Goal: Task Accomplishment & Management: Use online tool/utility

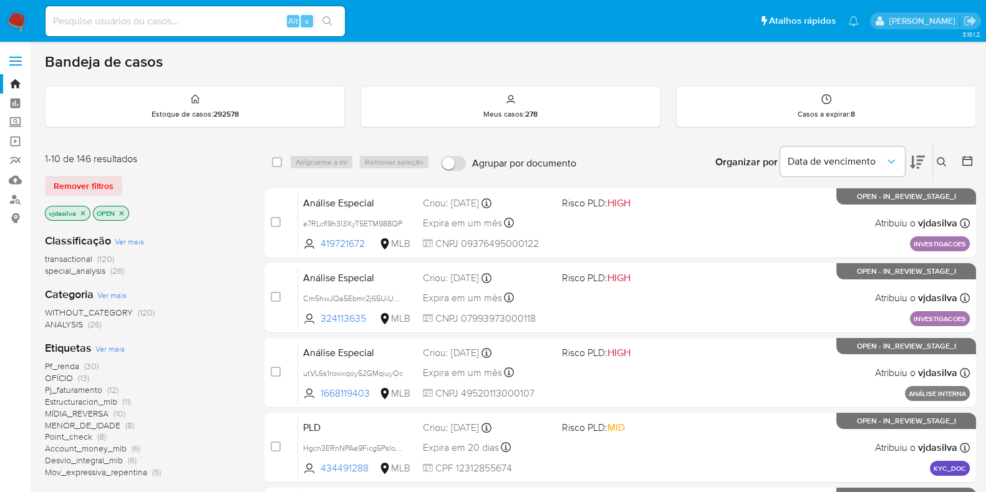
click at [910, 167] on icon at bounding box center [917, 162] width 15 height 15
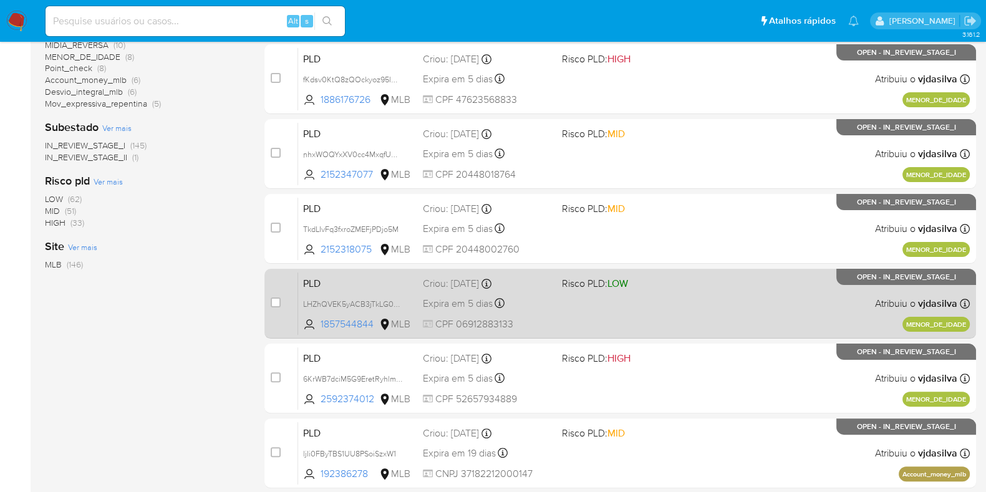
scroll to position [390, 0]
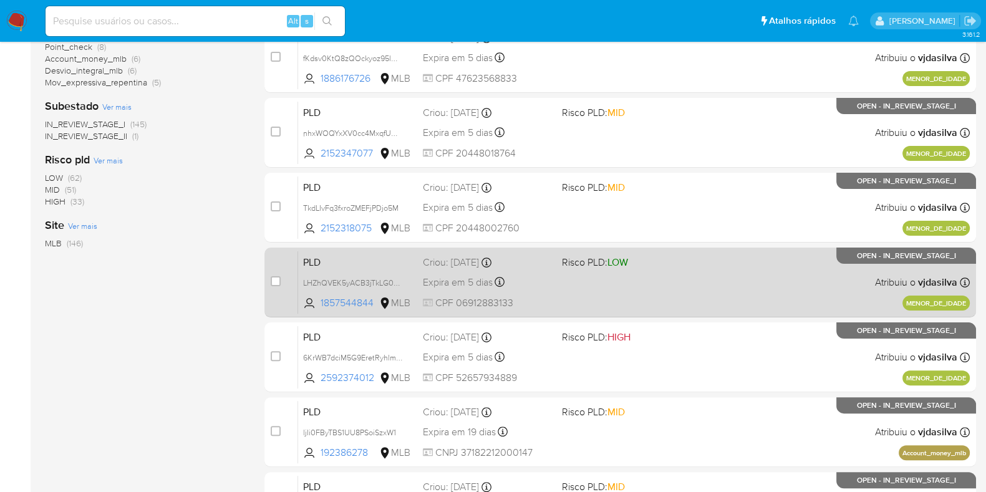
click at [515, 258] on div "Criou: 12/09/2025 Criou: 12/09/2025 14:31:49" at bounding box center [487, 263] width 129 height 14
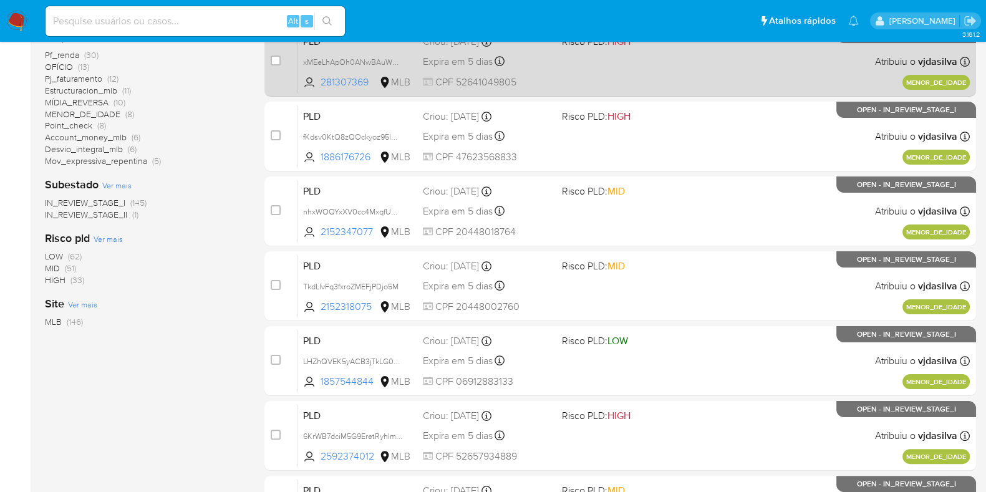
scroll to position [468, 0]
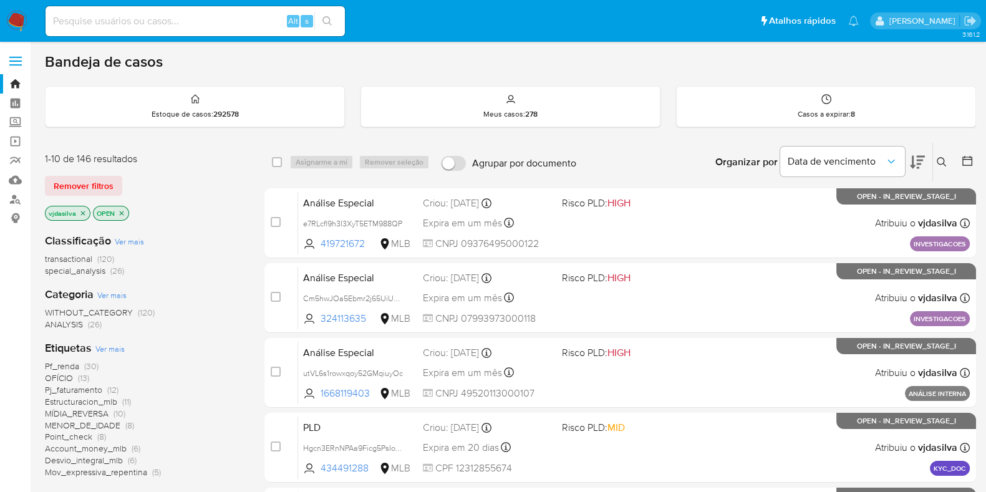
click at [919, 156] on icon at bounding box center [917, 162] width 15 height 13
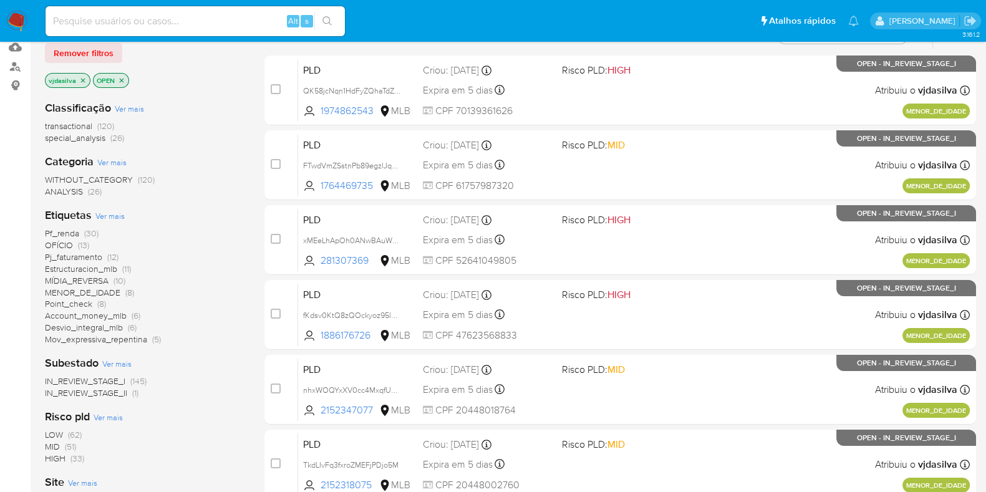
scroll to position [133, 0]
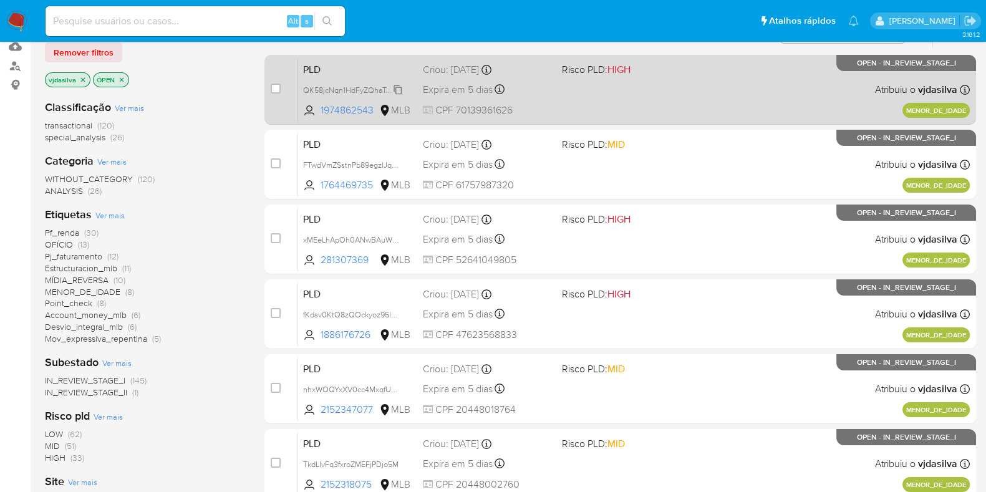
click at [396, 92] on span "QK58jcNqn1HdFyZQhaTdZSzX" at bounding box center [355, 89] width 104 height 14
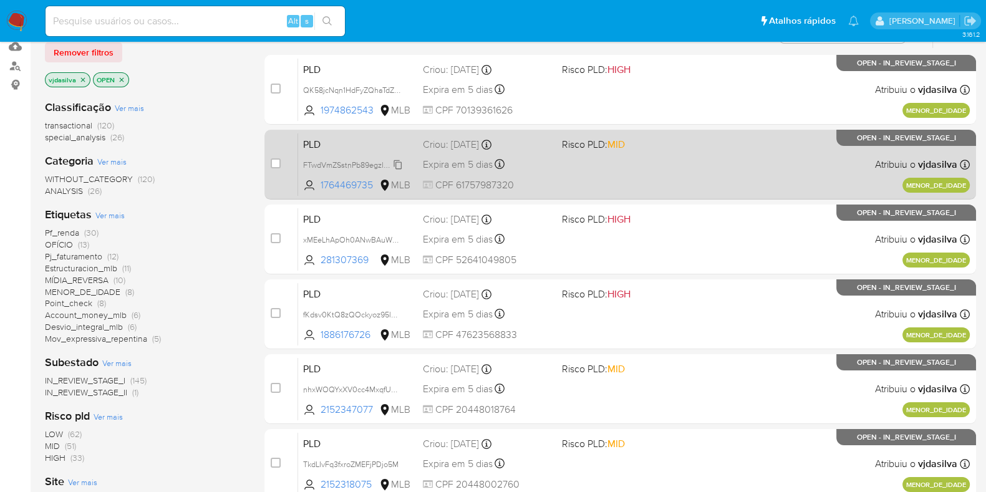
click at [395, 163] on span "FTwdVmZSstnPb89egzlJqw1U" at bounding box center [354, 164] width 102 height 14
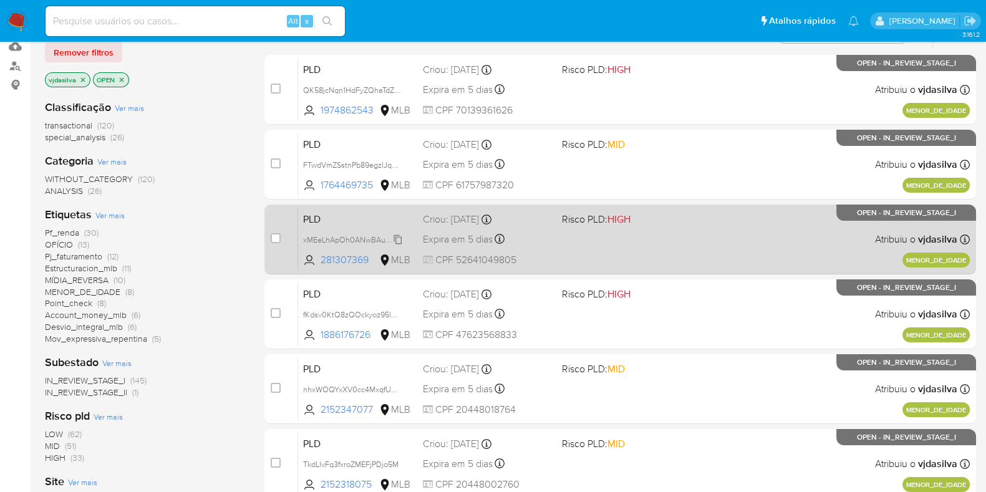
click at [400, 239] on span "xMEeLhApOh0ANwBAuWEgBGja" at bounding box center [360, 239] width 115 height 14
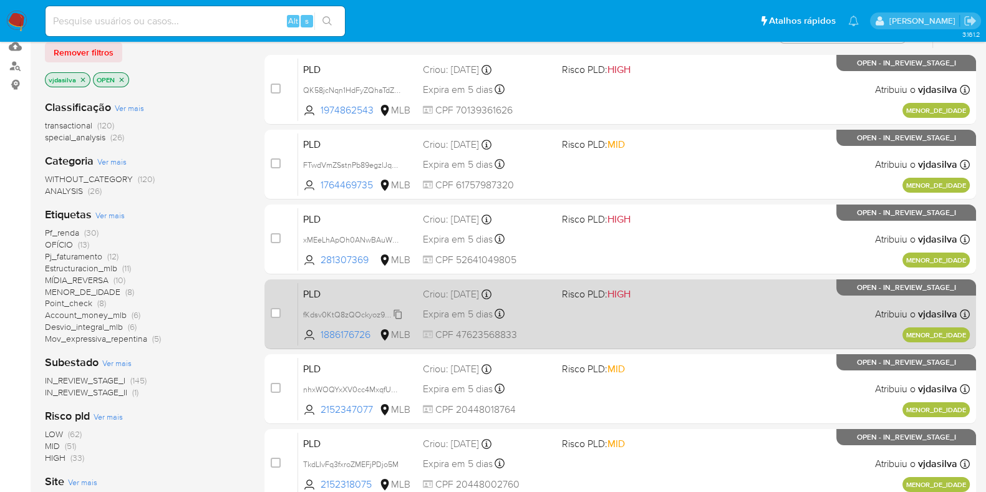
click at [398, 309] on span "fKdsv0KtQ8zQOckyoz95lQM2" at bounding box center [355, 314] width 105 height 14
click at [395, 314] on span "fKdsv0KtQ8zQOckyoz95lQM2" at bounding box center [355, 314] width 105 height 14
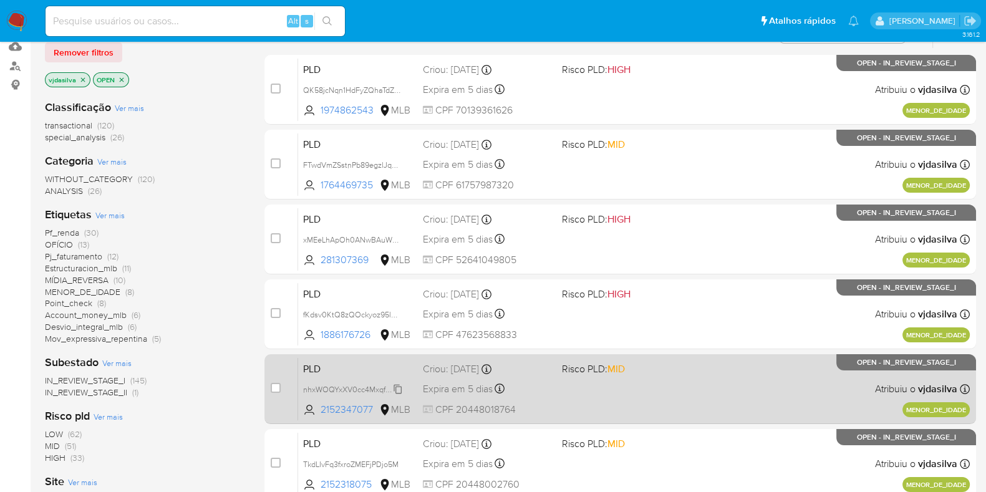
click at [397, 389] on span "nhxWOQYxXV0cc4MxqfUHEA7x" at bounding box center [358, 389] width 110 height 14
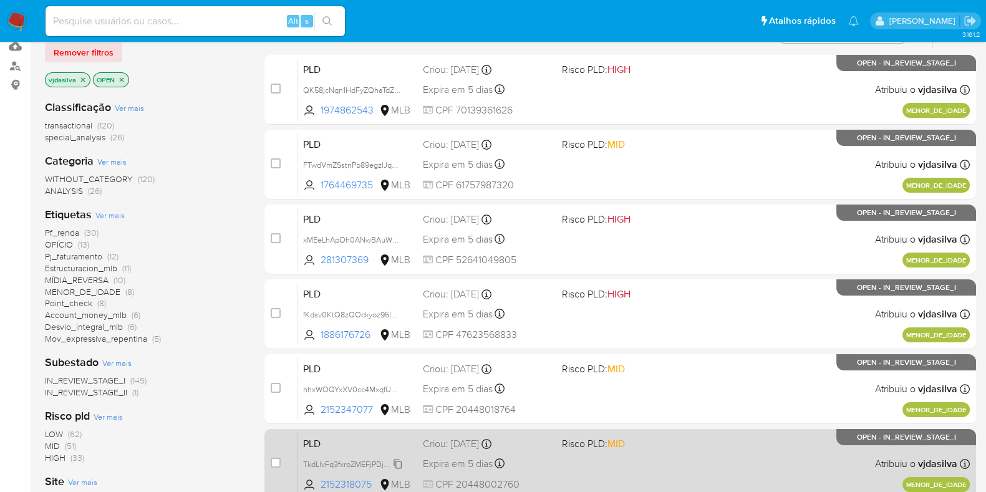
click at [399, 462] on span "TkdLIvFq3fxroZMEFjPDjo5M" at bounding box center [350, 464] width 95 height 14
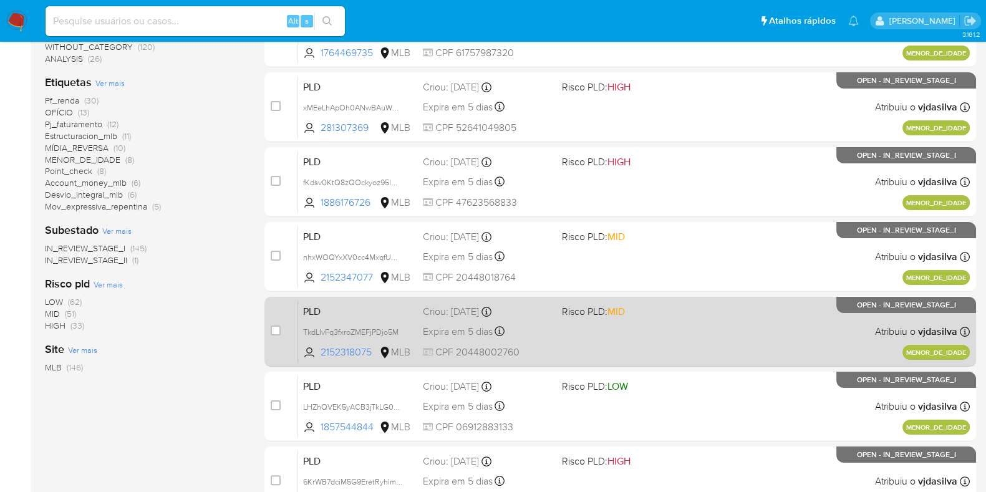
scroll to position [289, 0]
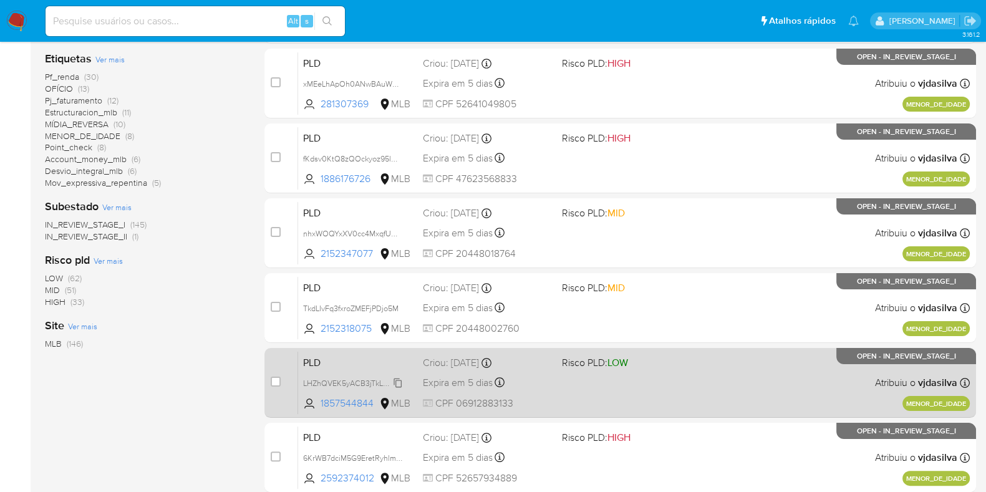
click at [397, 380] on span "LHZhQVEK5yACB3jTkLG0B5NM" at bounding box center [359, 382] width 112 height 14
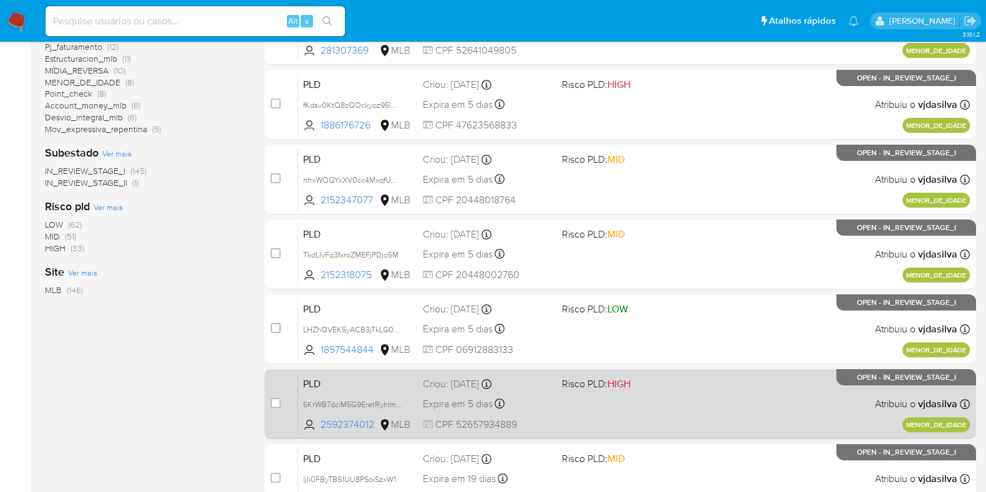
scroll to position [368, 0]
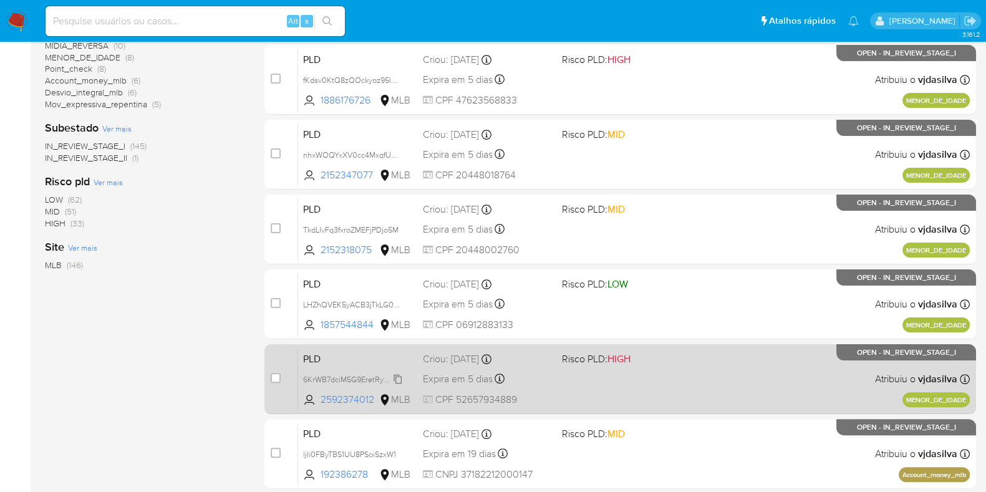
click at [399, 377] on span "6KrWB7dciM5G9EretRyhlmOU" at bounding box center [355, 379] width 105 height 14
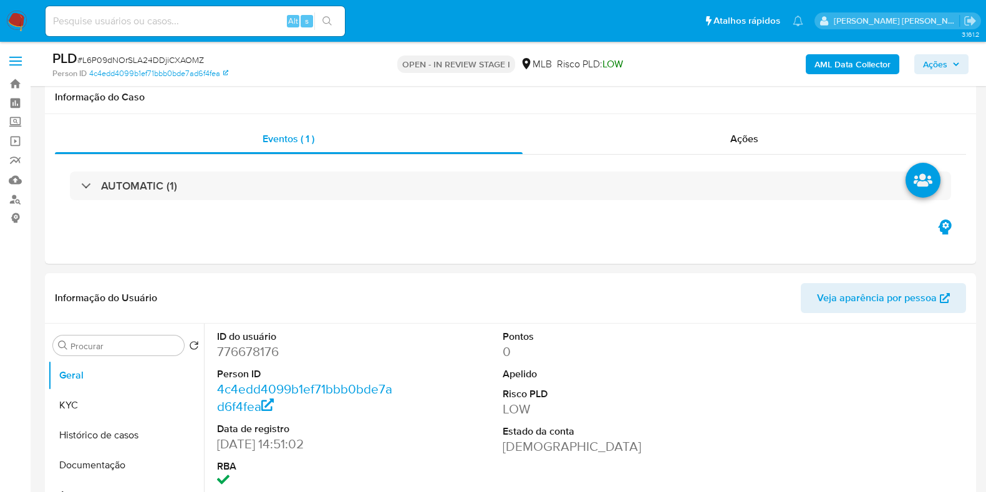
select select "10"
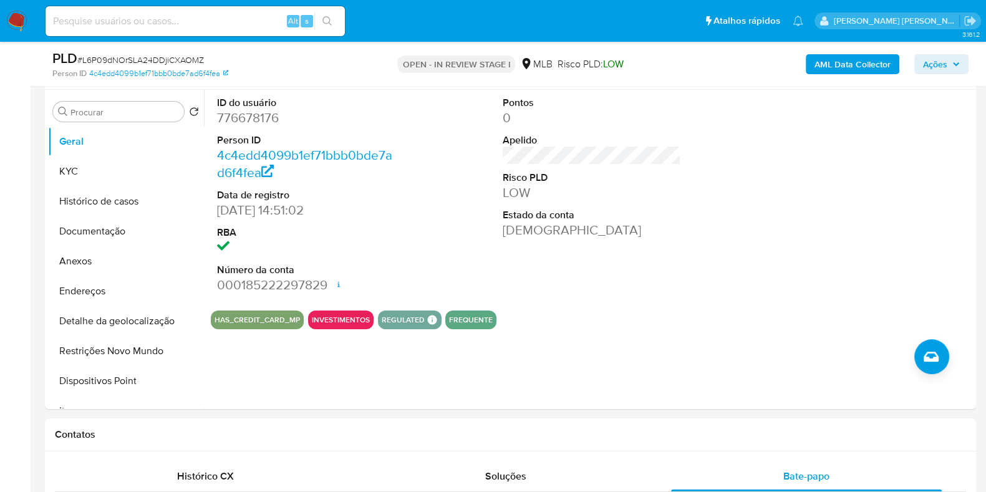
scroll to position [234, 0]
click at [79, 258] on button "Anexos" at bounding box center [121, 261] width 146 height 30
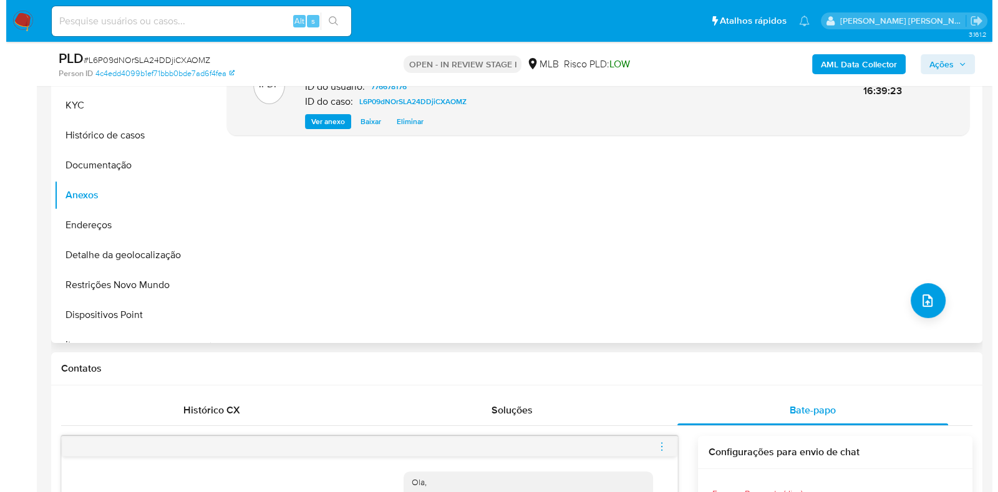
scroll to position [311, 0]
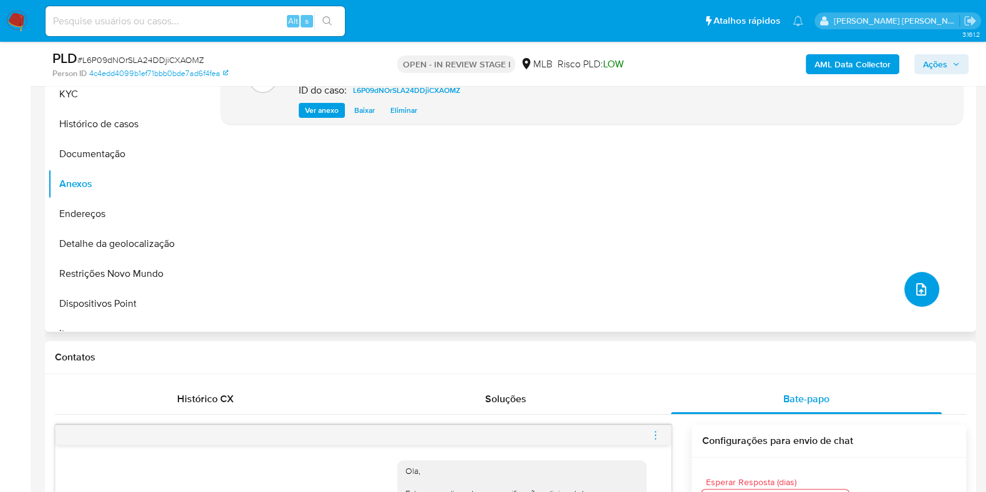
click at [914, 284] on icon "upload-file" at bounding box center [921, 289] width 15 height 15
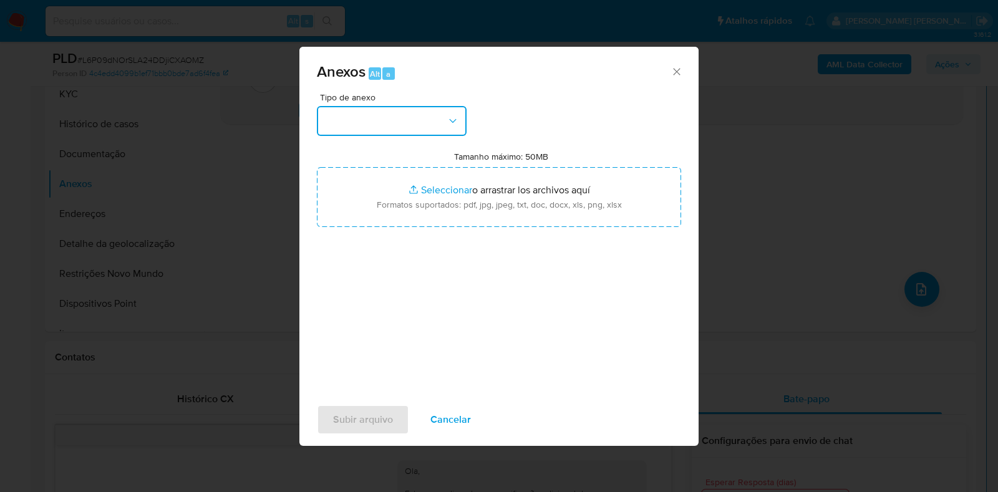
click at [432, 123] on button "button" at bounding box center [392, 121] width 150 height 30
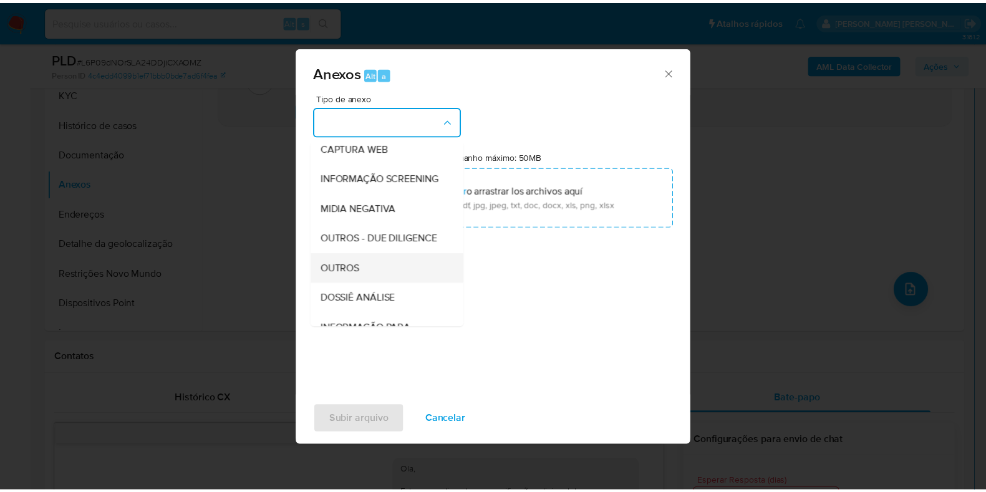
scroll to position [192, 0]
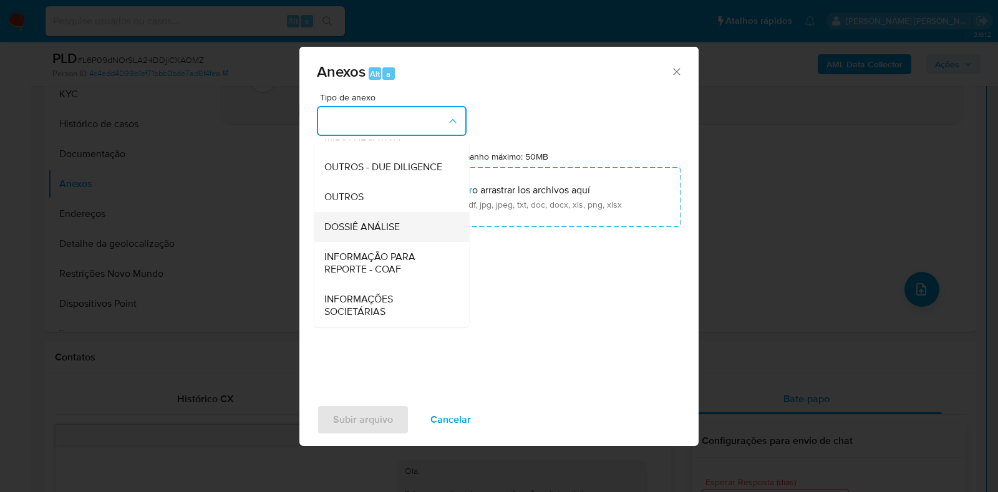
click at [398, 223] on span "DOSSIÊ ANÁLISE" at bounding box center [361, 227] width 75 height 12
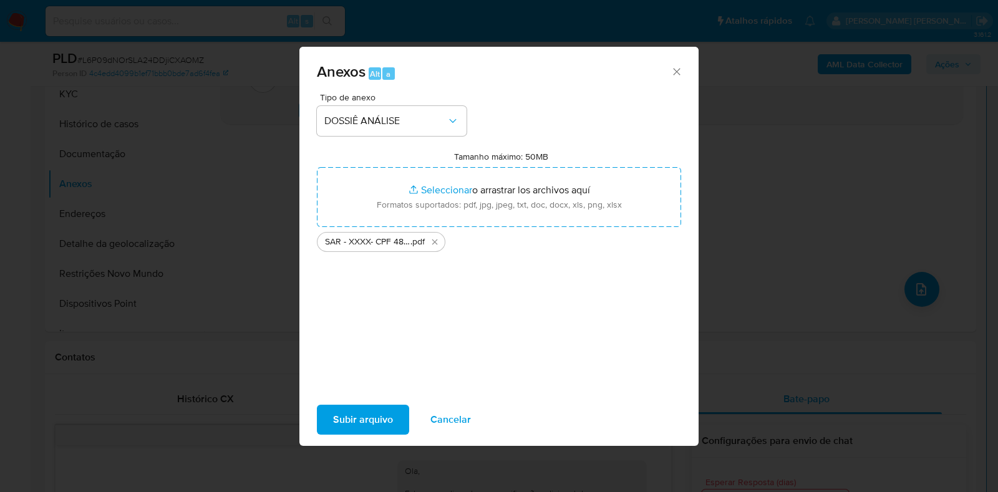
click at [357, 422] on span "Subir arquivo" at bounding box center [363, 419] width 60 height 27
click at [438, 424] on span "Cancelar" at bounding box center [450, 419] width 41 height 27
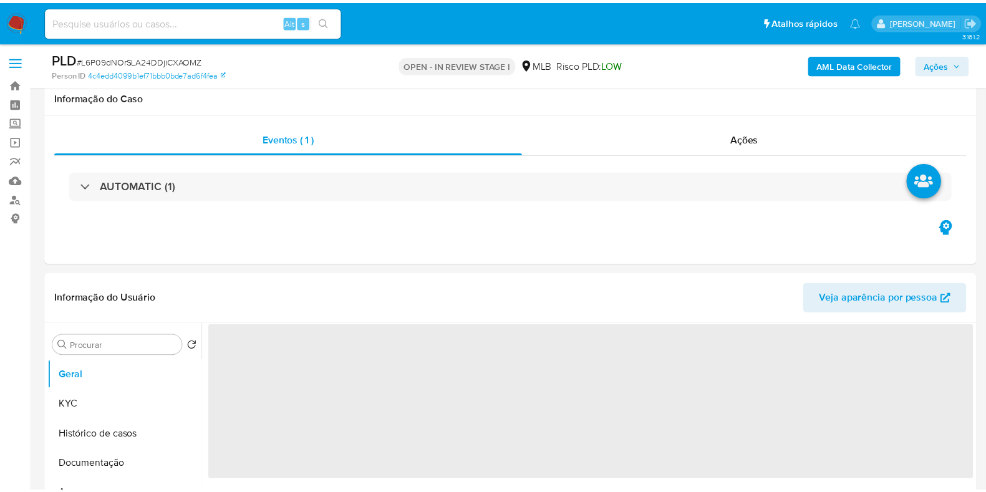
scroll to position [234, 0]
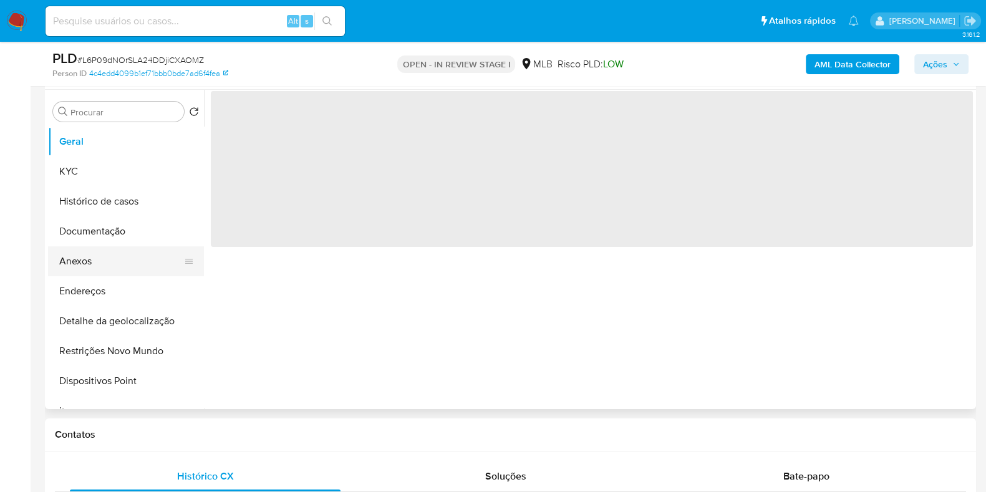
click at [118, 259] on button "Anexos" at bounding box center [121, 261] width 146 height 30
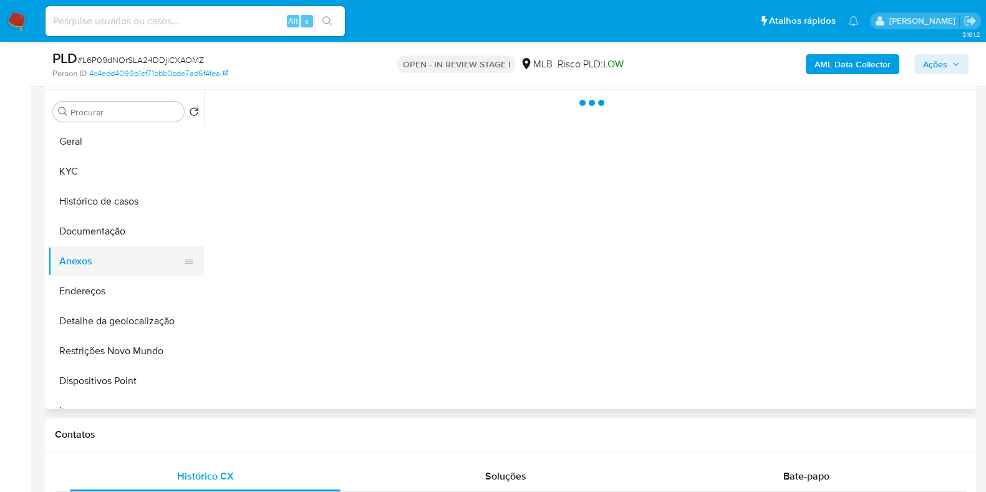
select select "10"
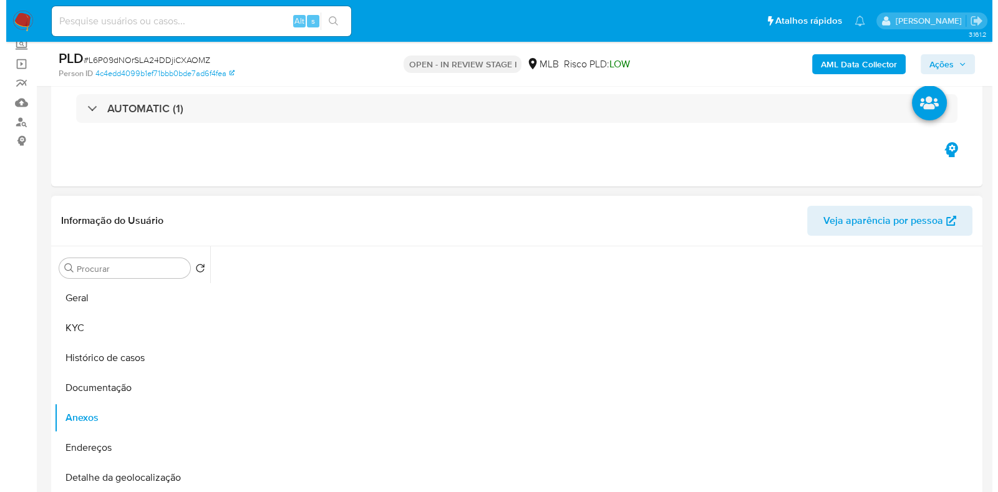
scroll to position [155, 0]
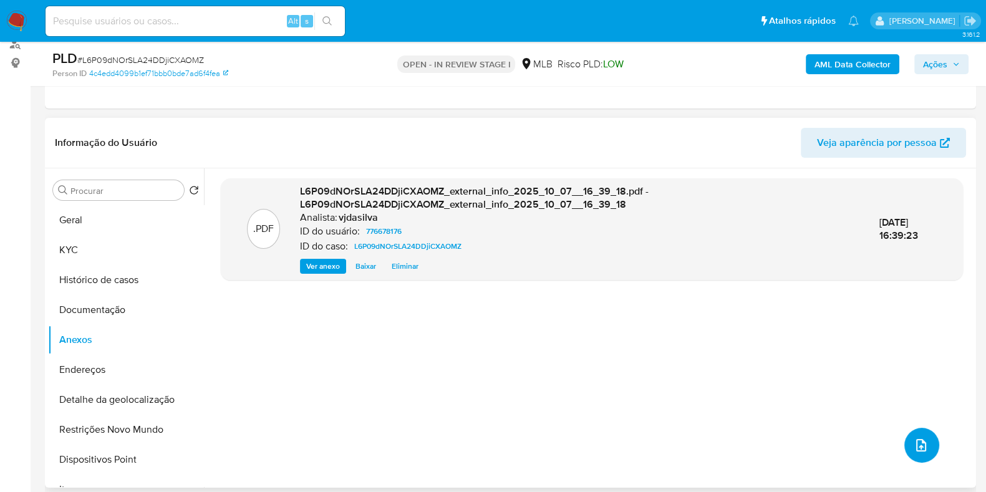
click at [914, 438] on icon "upload-file" at bounding box center [921, 445] width 15 height 15
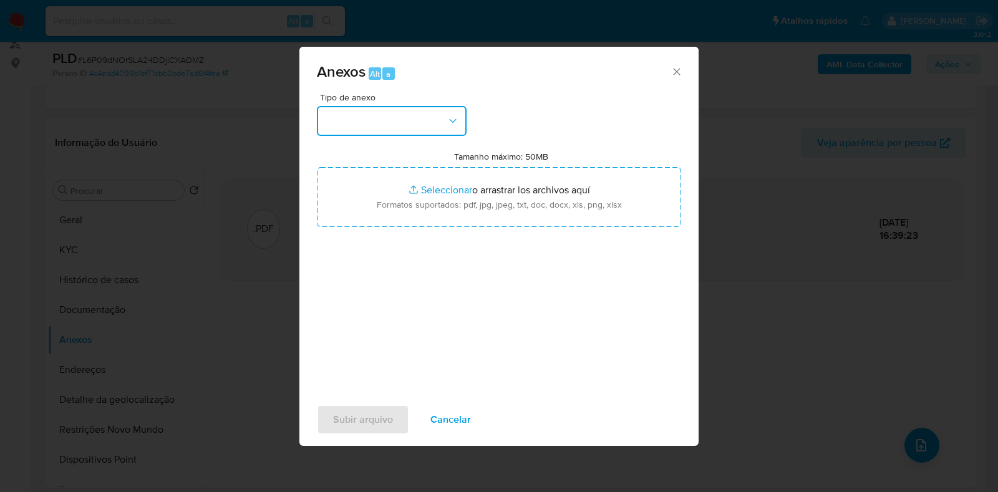
click at [458, 118] on button "button" at bounding box center [392, 121] width 150 height 30
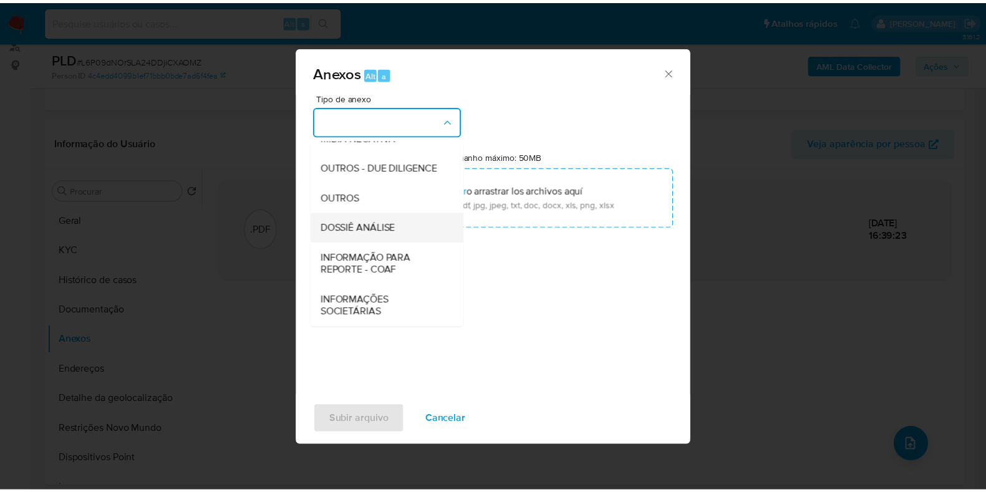
scroll to position [192, 0]
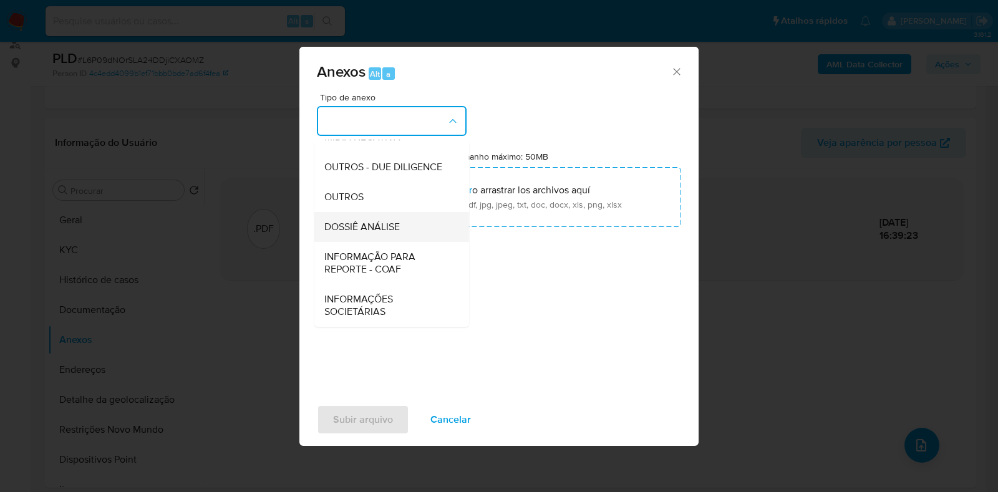
click at [405, 228] on div "DOSSIÊ ANÁLISE" at bounding box center [387, 227] width 127 height 30
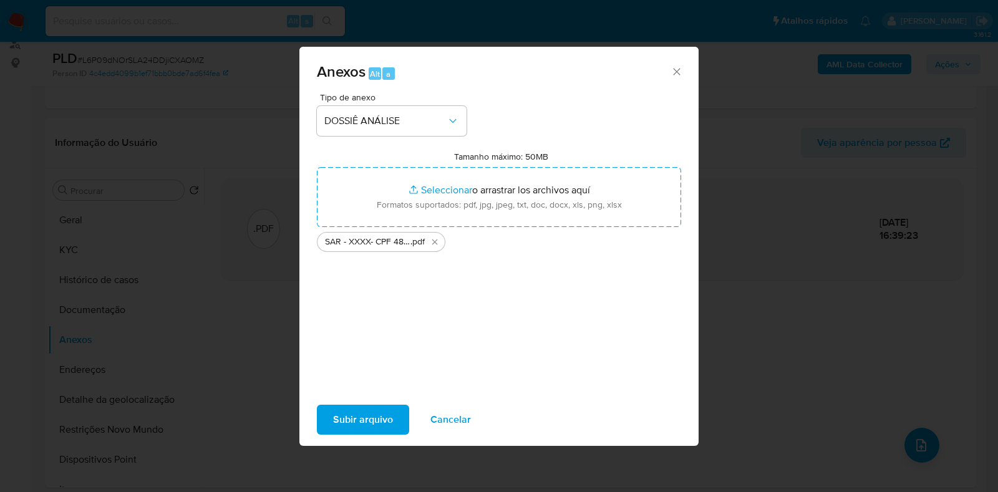
click at [363, 418] on span "Subir arquivo" at bounding box center [363, 419] width 60 height 27
click at [447, 424] on span "Cancelar" at bounding box center [450, 419] width 41 height 27
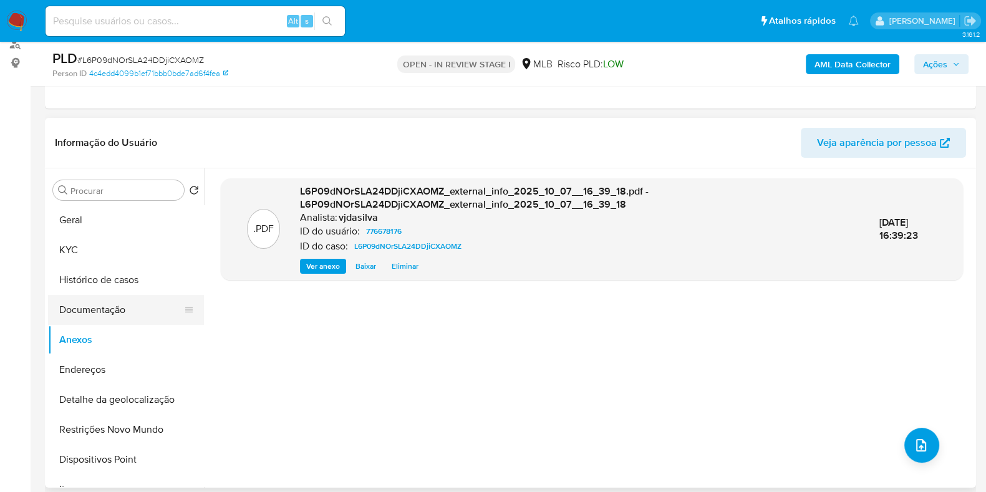
click at [102, 320] on button "Documentação" at bounding box center [121, 310] width 146 height 30
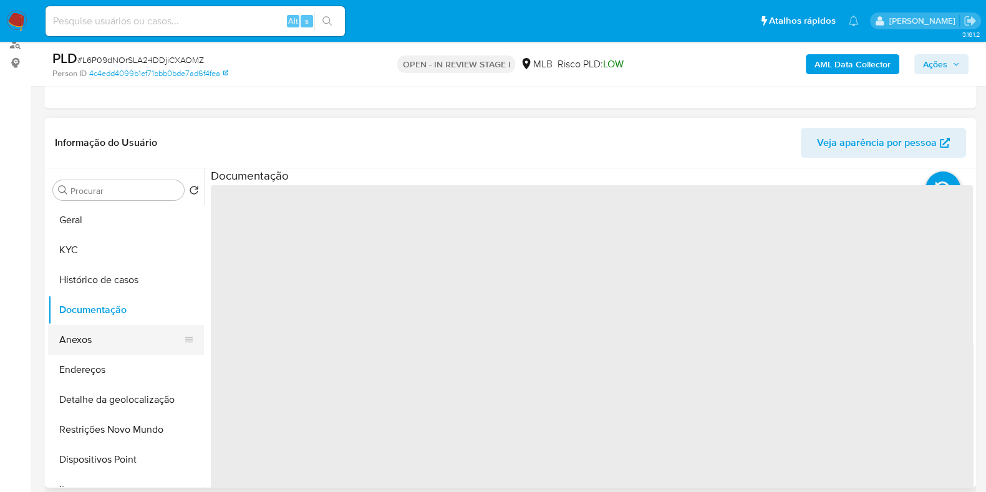
click at [99, 339] on button "Anexos" at bounding box center [121, 340] width 146 height 30
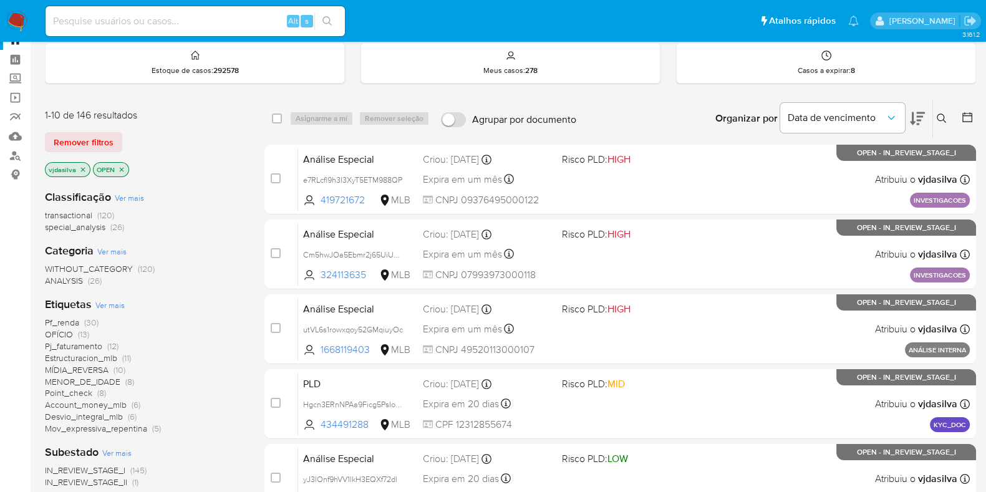
scroll to position [77, 0]
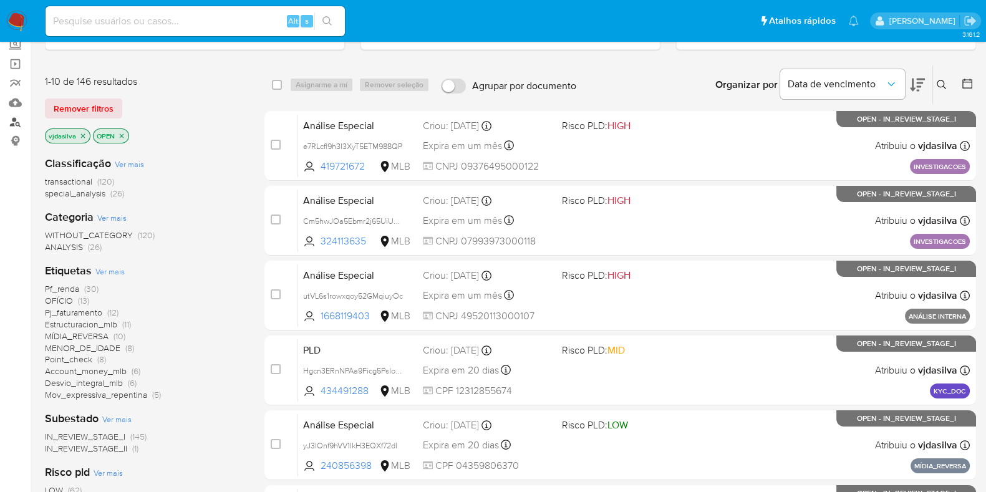
click at [18, 123] on link "Localizador de pessoas" at bounding box center [74, 121] width 148 height 19
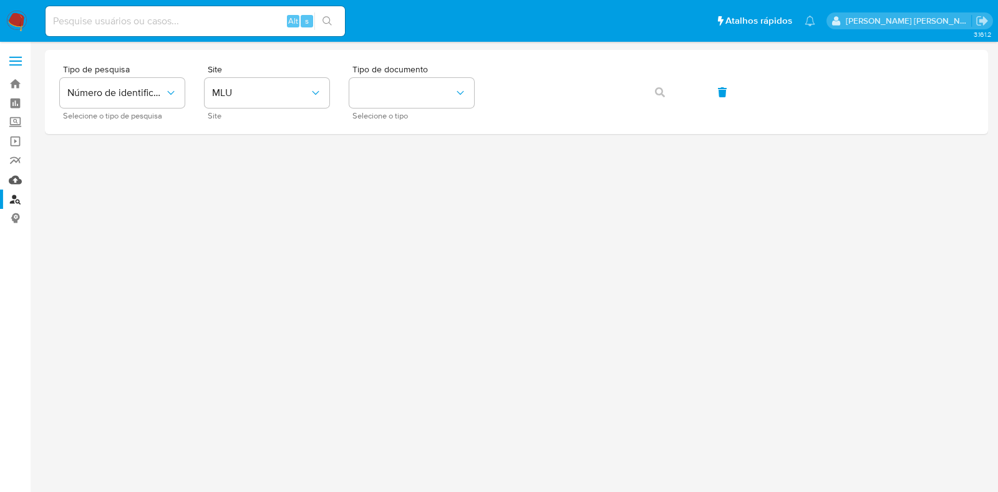
click at [14, 176] on link "Mulan" at bounding box center [74, 179] width 148 height 19
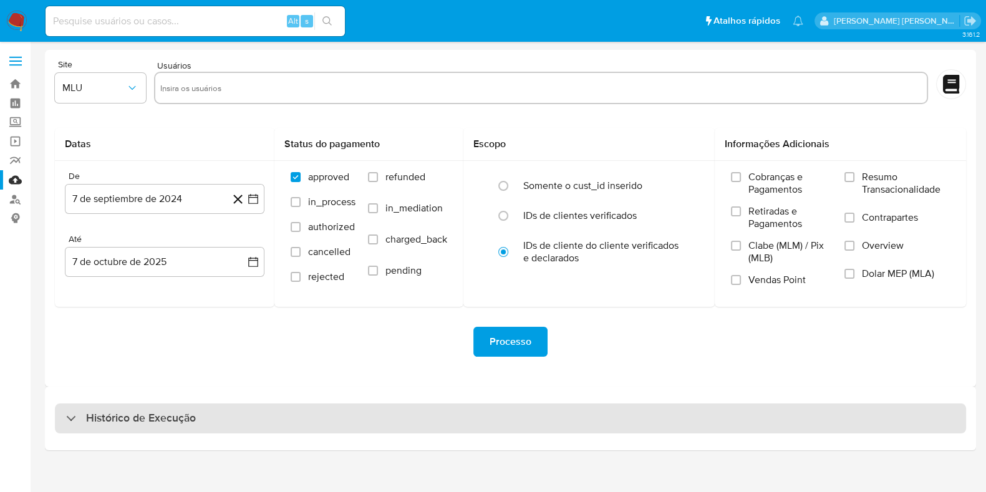
click at [289, 417] on div "Histórico de Execução" at bounding box center [510, 419] width 911 height 30
select select "10"
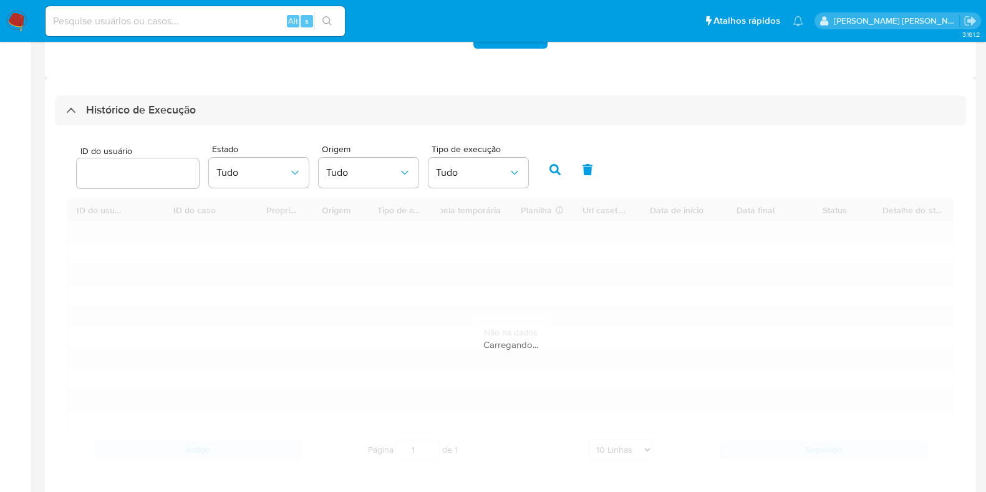
scroll to position [311, 0]
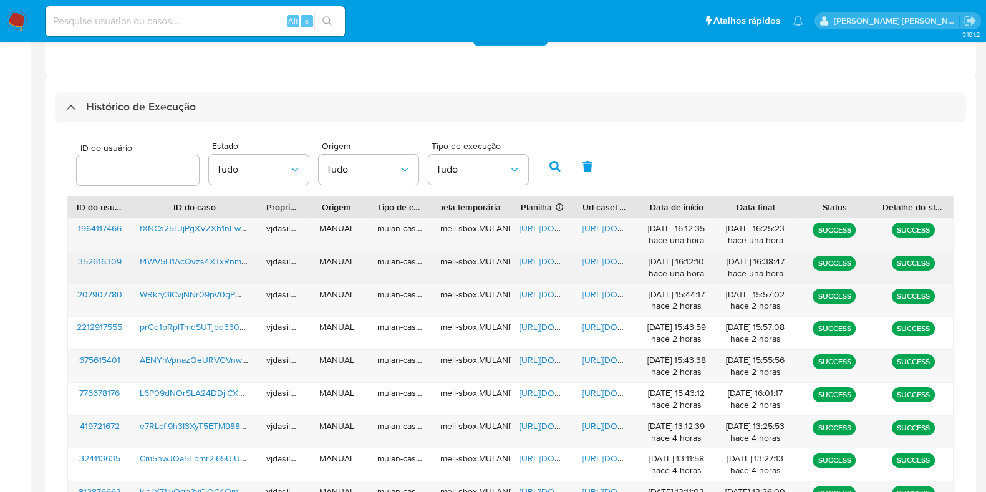
click at [593, 257] on span "[URL][DOMAIN_NAME]" at bounding box center [626, 261] width 86 height 12
click at [536, 258] on span "[URL][DOMAIN_NAME]" at bounding box center [563, 261] width 86 height 12
click at [193, 256] on span "f4WV5H1AcQvzs4XTxRnm43bF" at bounding box center [201, 261] width 122 height 12
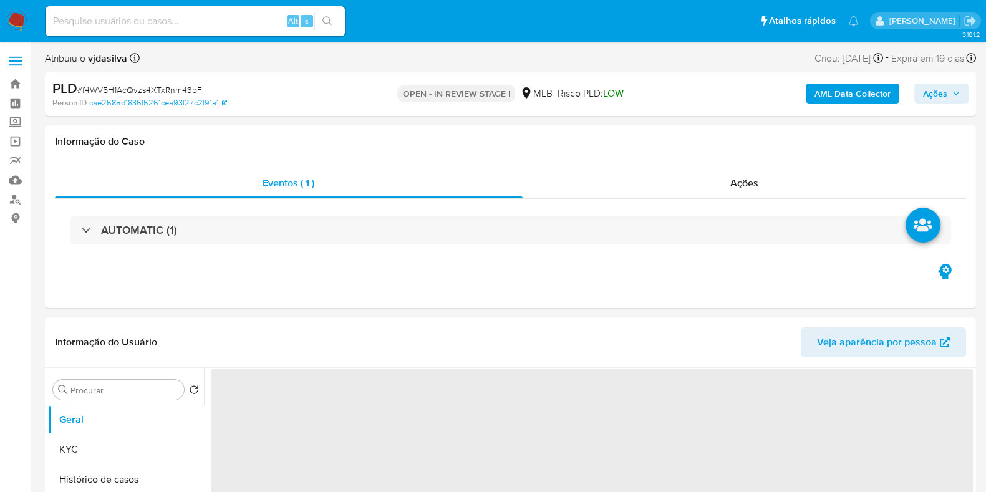
select select "10"
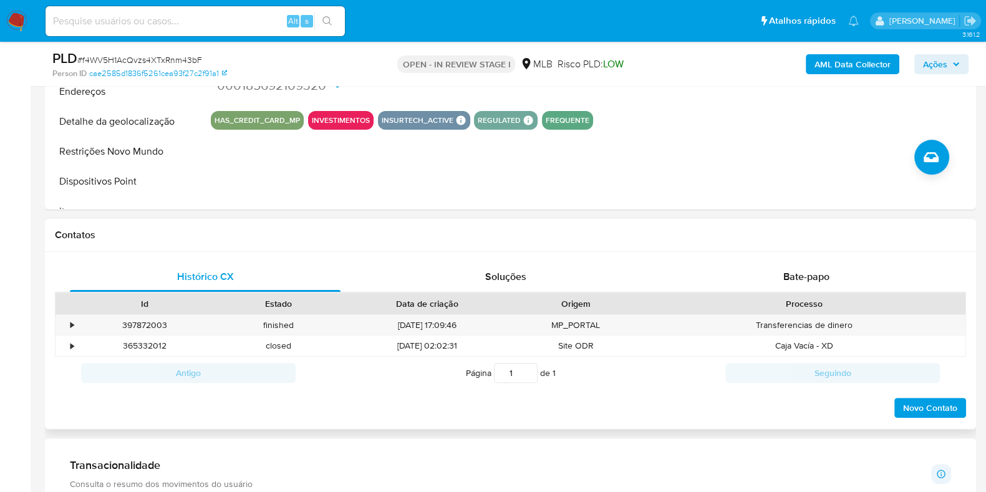
scroll to position [468, 0]
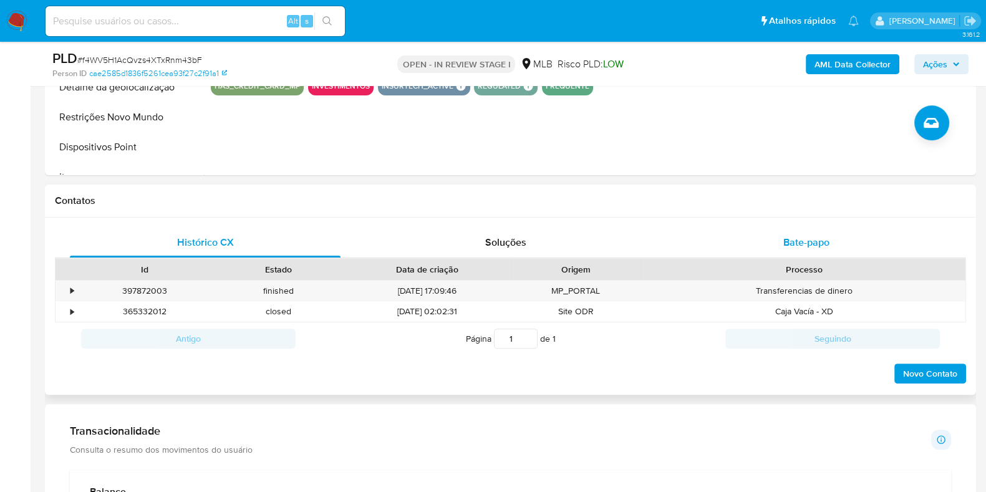
click at [803, 235] on span "Bate-papo" at bounding box center [806, 242] width 46 height 14
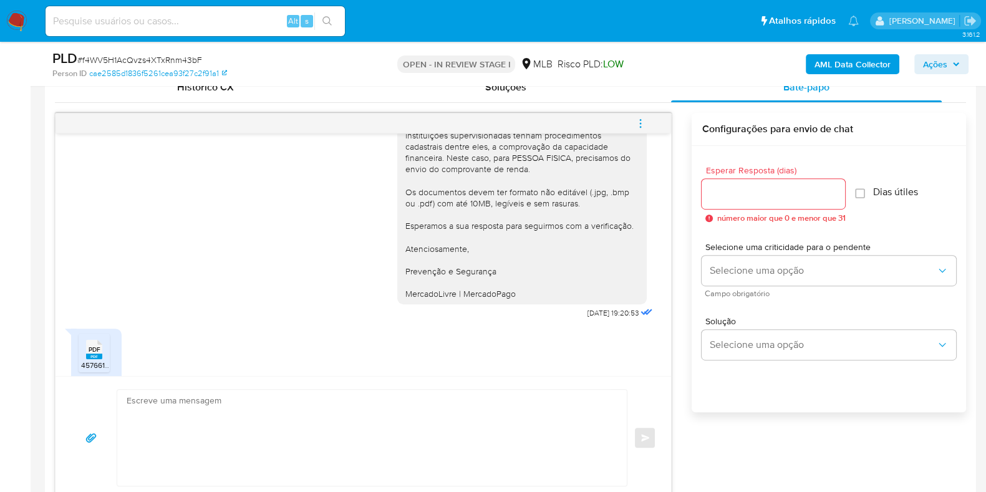
scroll to position [170, 0]
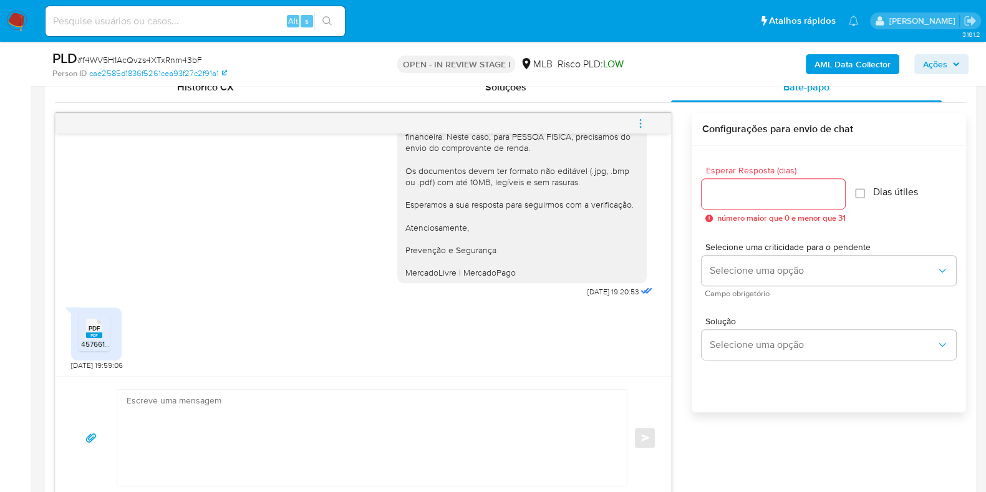
click at [99, 324] on span "PDF" at bounding box center [95, 328] width 12 height 8
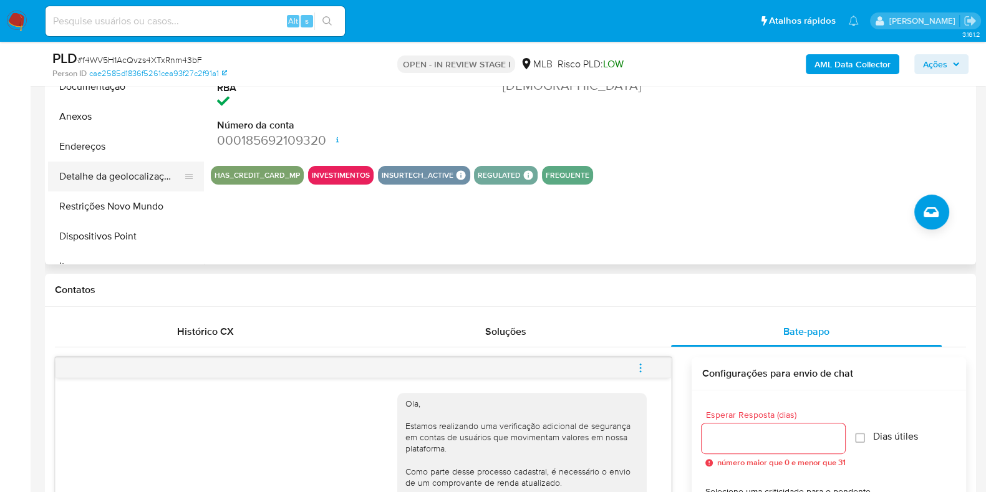
scroll to position [234, 0]
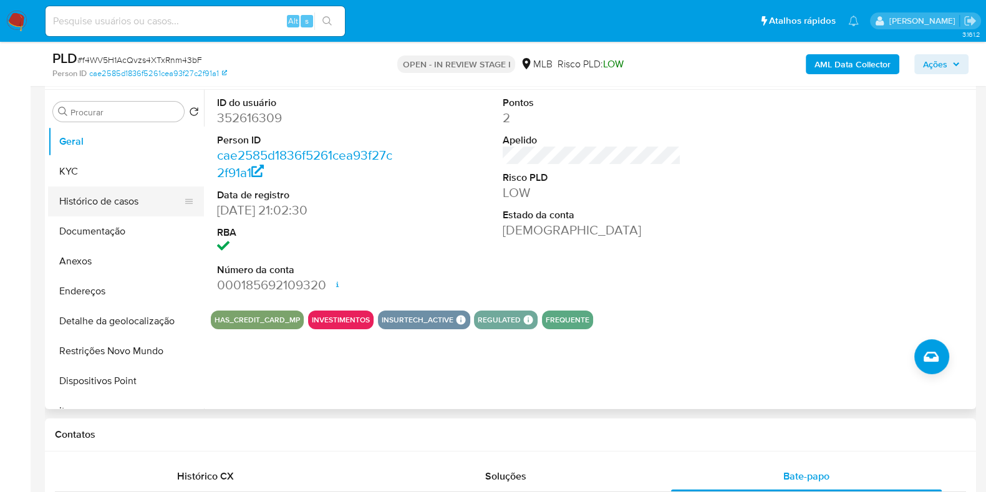
click at [104, 210] on button "Histórico de casos" at bounding box center [121, 201] width 146 height 30
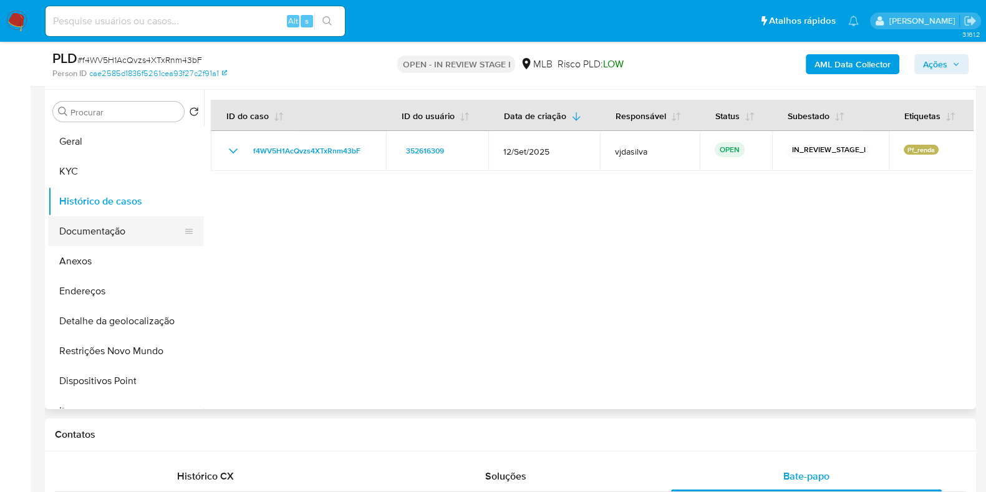
click at [100, 239] on button "Documentação" at bounding box center [121, 231] width 146 height 30
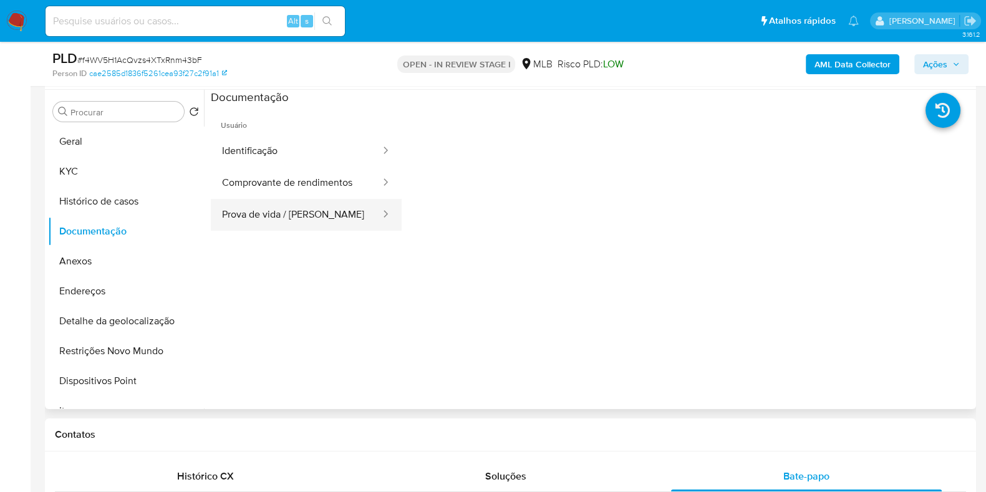
click at [259, 225] on button "Prova de vida / Selfie" at bounding box center [296, 215] width 171 height 32
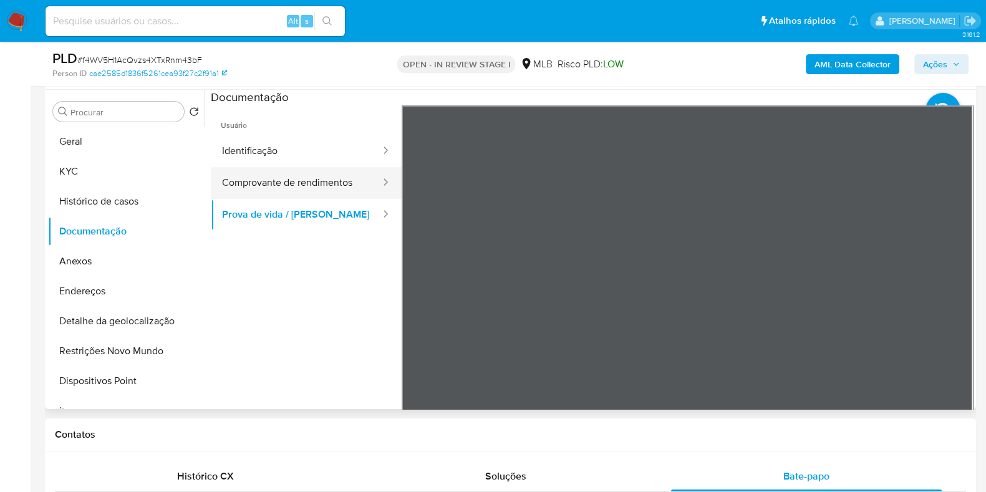
click at [287, 182] on button "Comprovante de rendimentos" at bounding box center [296, 183] width 171 height 32
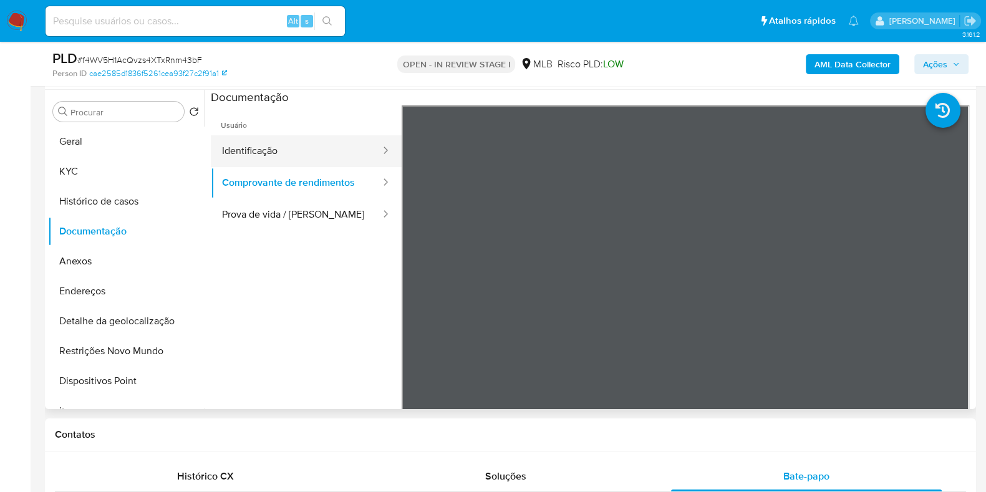
click at [301, 148] on button "Identificação" at bounding box center [296, 151] width 171 height 32
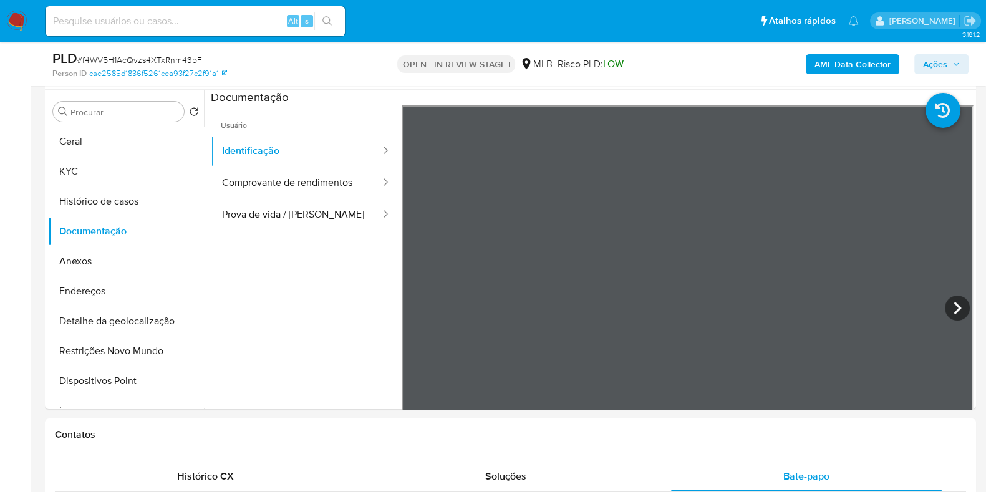
click at [845, 69] on b "AML Data Collector" at bounding box center [853, 64] width 76 height 20
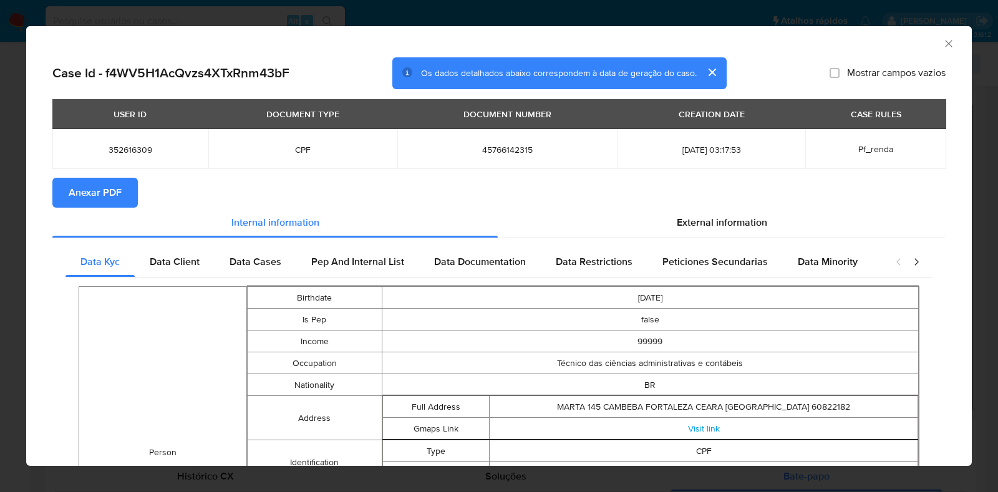
click at [130, 201] on button "Anexar PDF" at bounding box center [94, 193] width 85 height 30
click at [942, 43] on icon "Fechar a janela" at bounding box center [948, 43] width 12 height 12
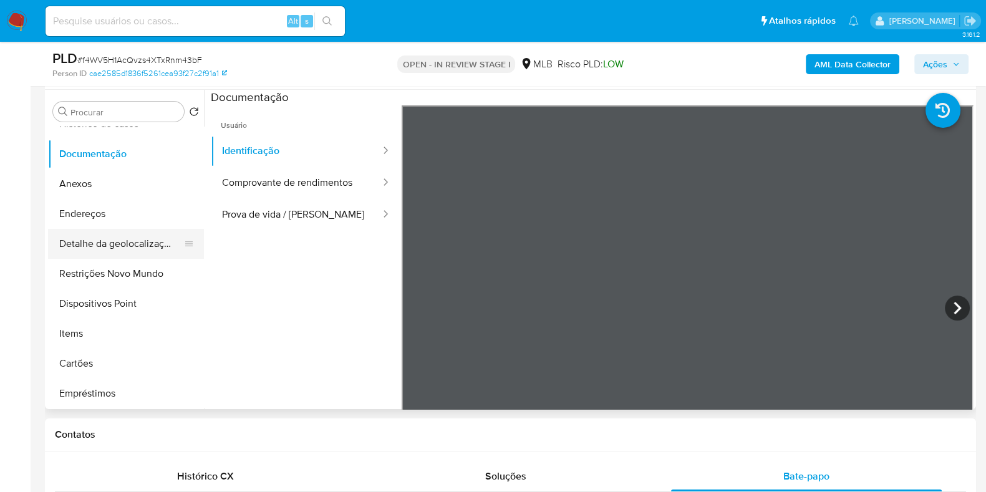
scroll to position [0, 0]
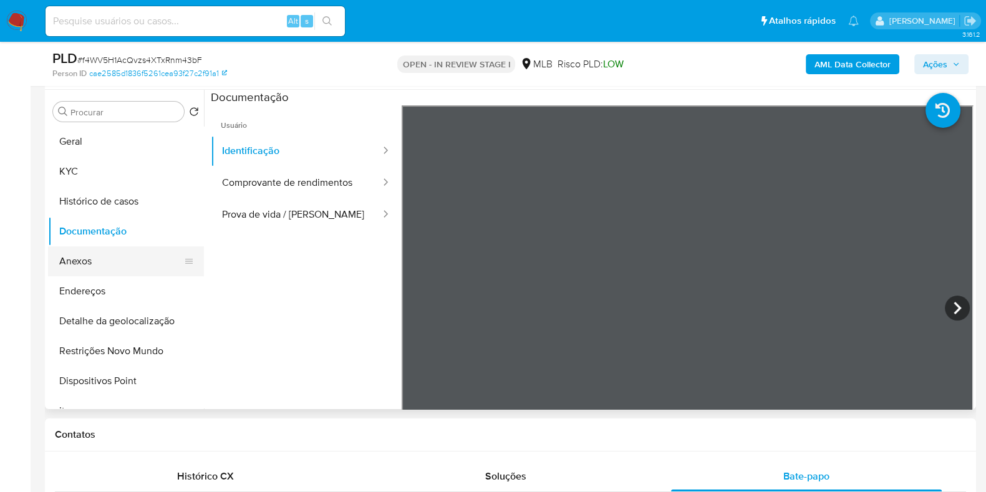
click at [112, 266] on button "Anexos" at bounding box center [121, 261] width 146 height 30
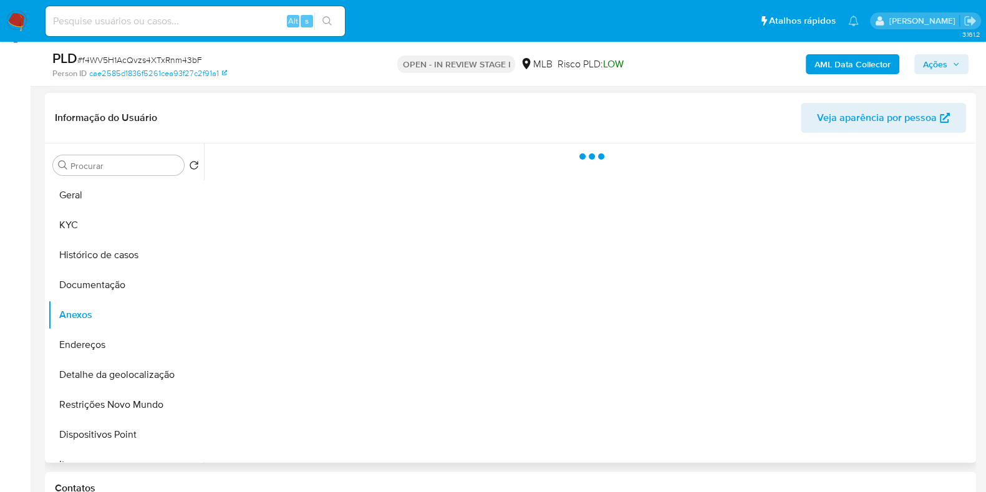
scroll to position [155, 0]
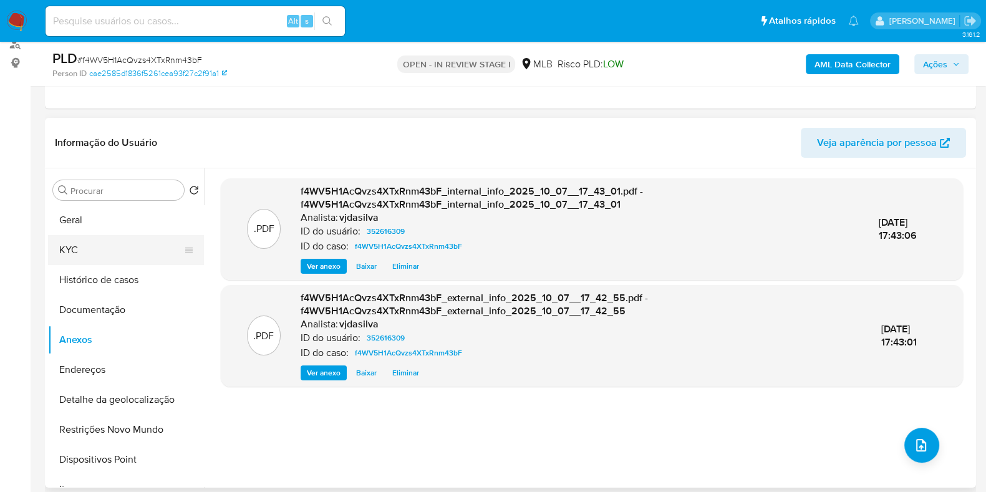
click at [134, 256] on button "KYC" at bounding box center [121, 250] width 146 height 30
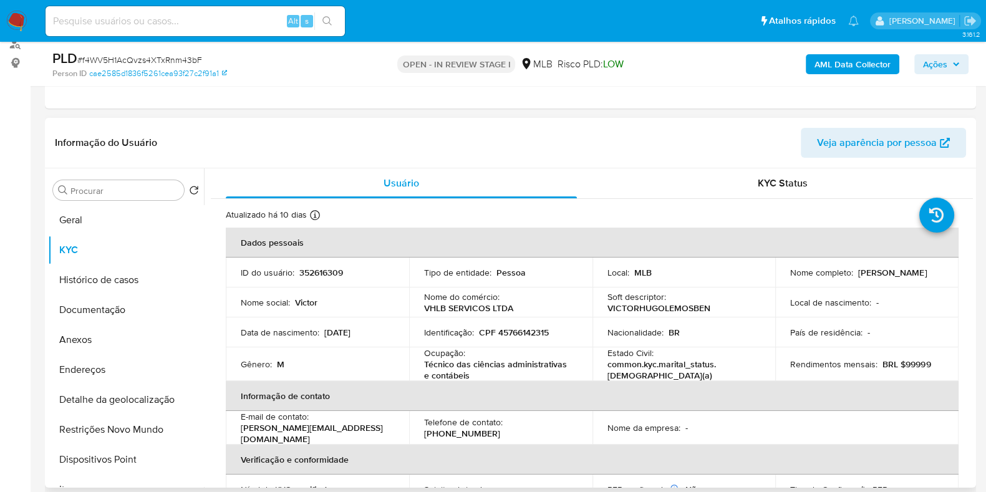
click at [474, 374] on p "Técnico das ciências administrativas e contábeis" at bounding box center [498, 370] width 148 height 22
copy div "Ocupação : Técnico das ciências administrativas e contábeis"
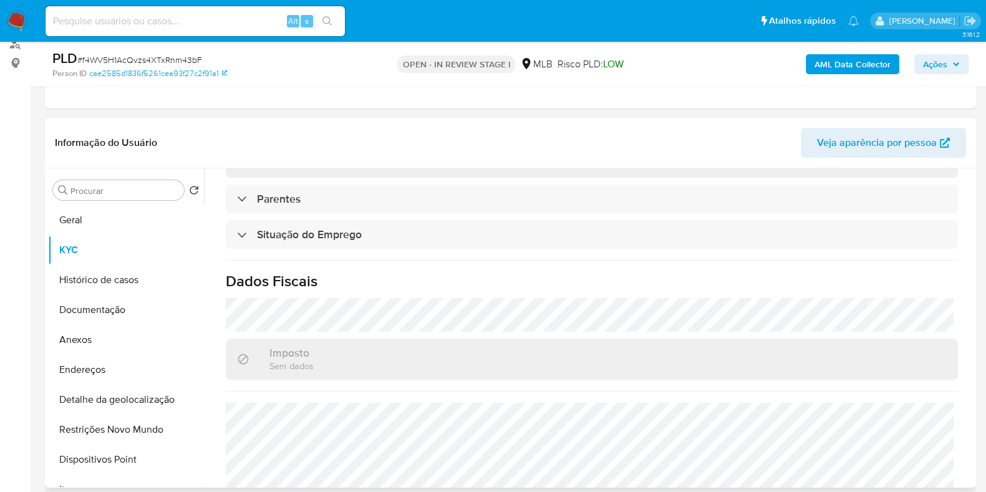
scroll to position [545, 0]
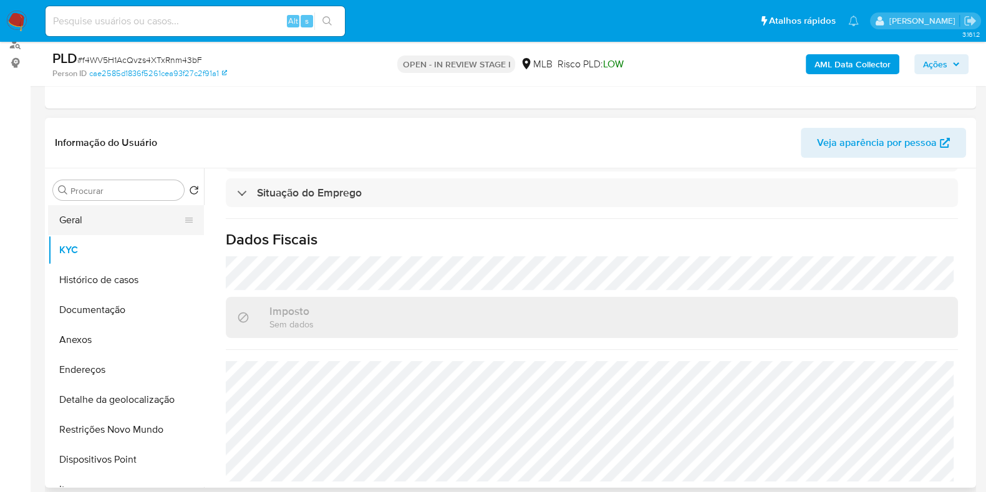
click at [81, 220] on button "Geral" at bounding box center [121, 220] width 146 height 30
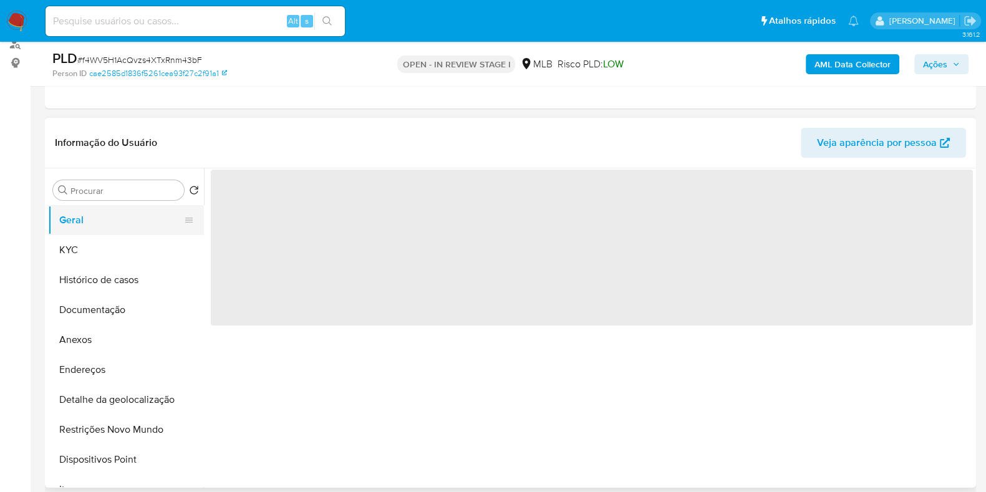
scroll to position [0, 0]
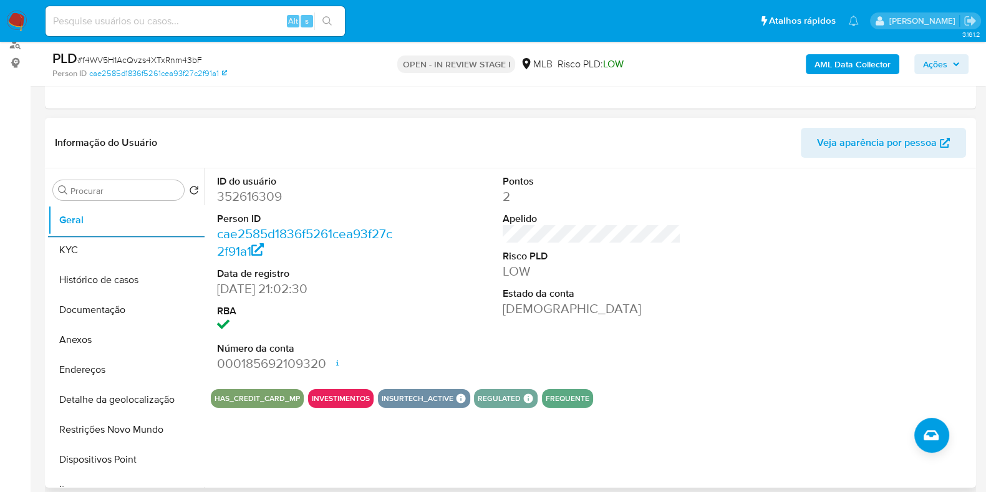
click at [806, 307] on div at bounding box center [878, 273] width 191 height 211
click at [119, 251] on button "KYC" at bounding box center [121, 250] width 146 height 30
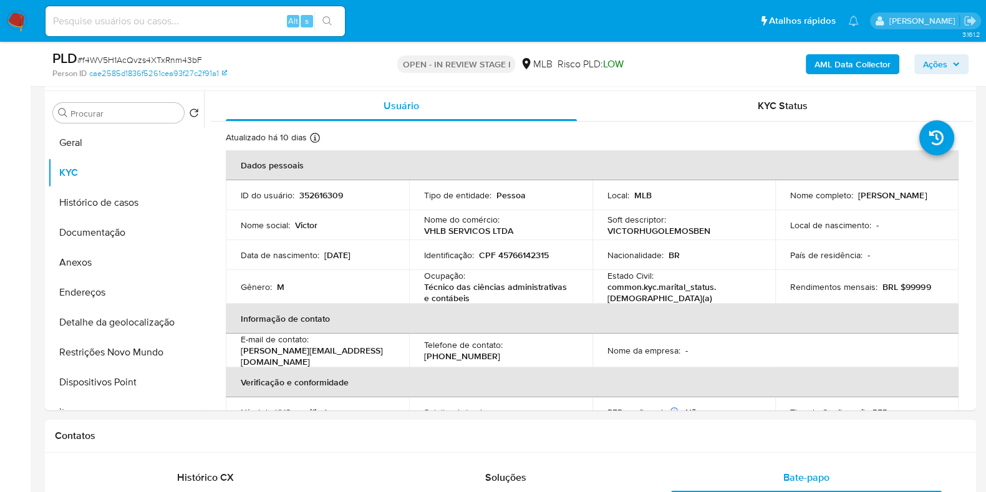
scroll to position [236, 0]
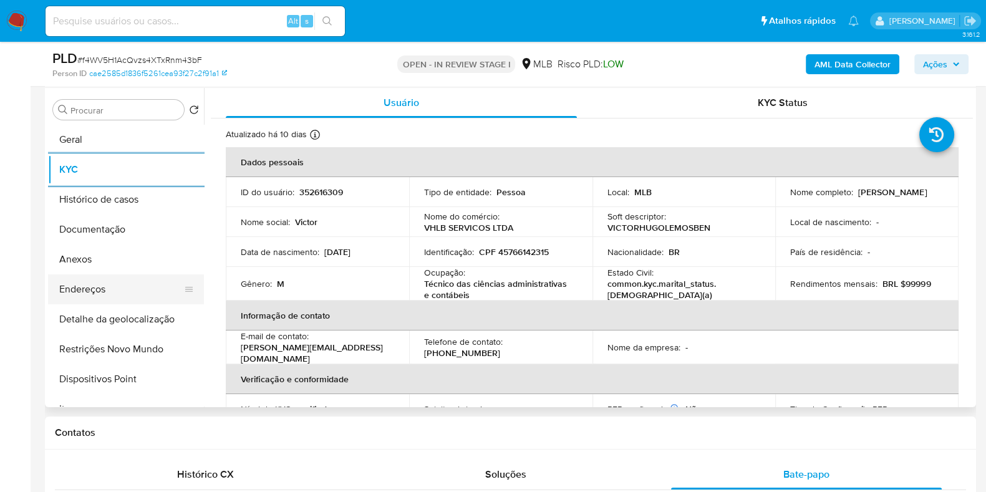
click at [108, 297] on button "Endereços" at bounding box center [121, 289] width 146 height 30
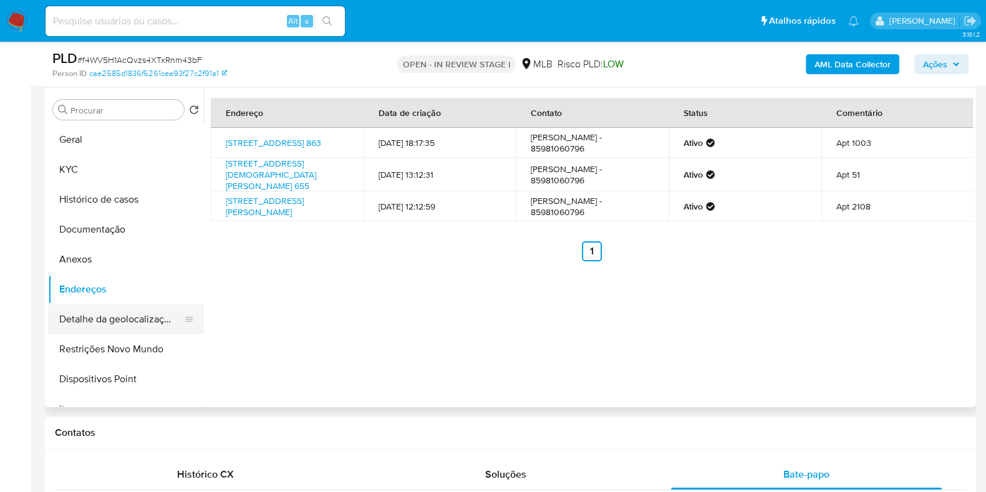
click at [125, 326] on button "Detalhe da geolocalização" at bounding box center [121, 319] width 146 height 30
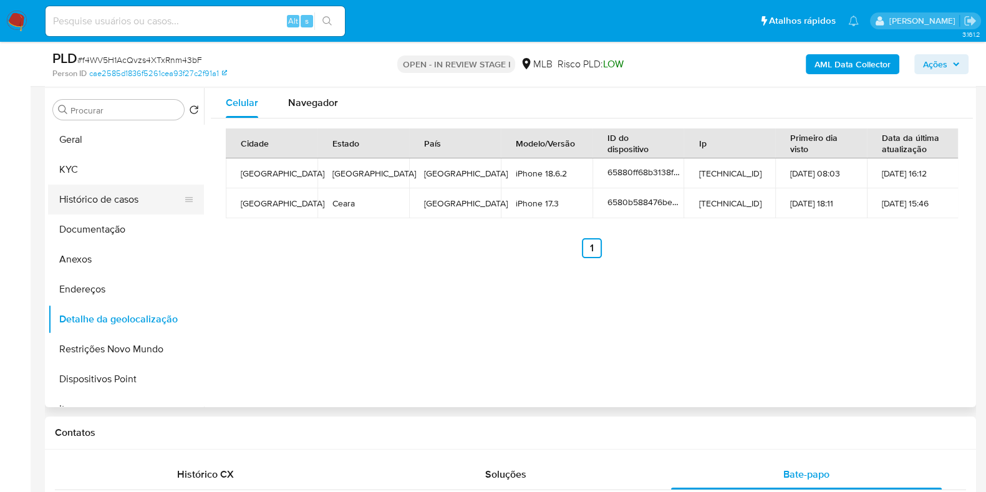
scroll to position [77, 0]
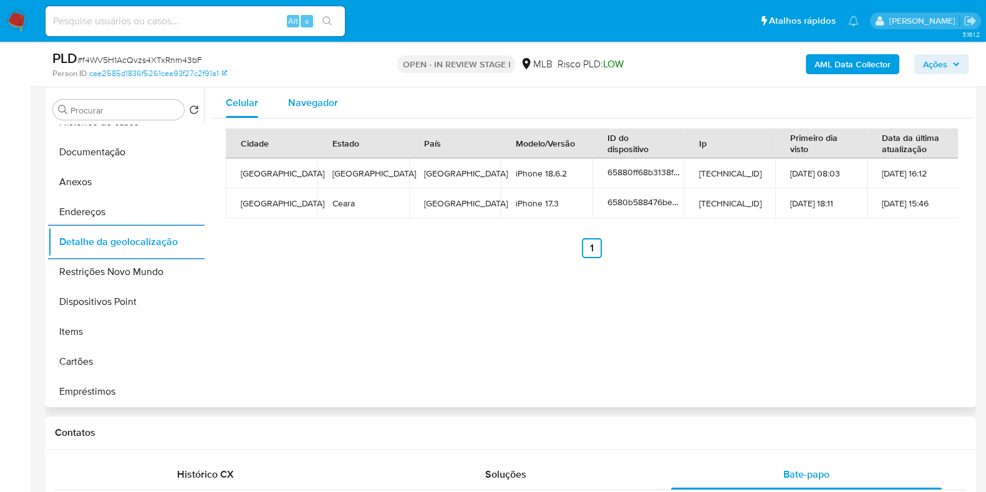
click at [309, 117] on div "Navegador" at bounding box center [313, 103] width 50 height 30
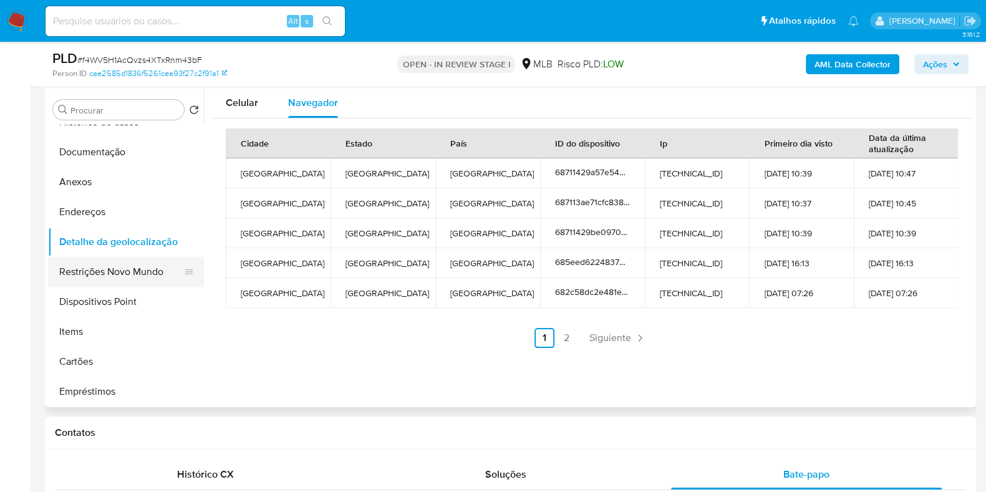
click at [92, 276] on button "Restrições Novo Mundo" at bounding box center [121, 272] width 146 height 30
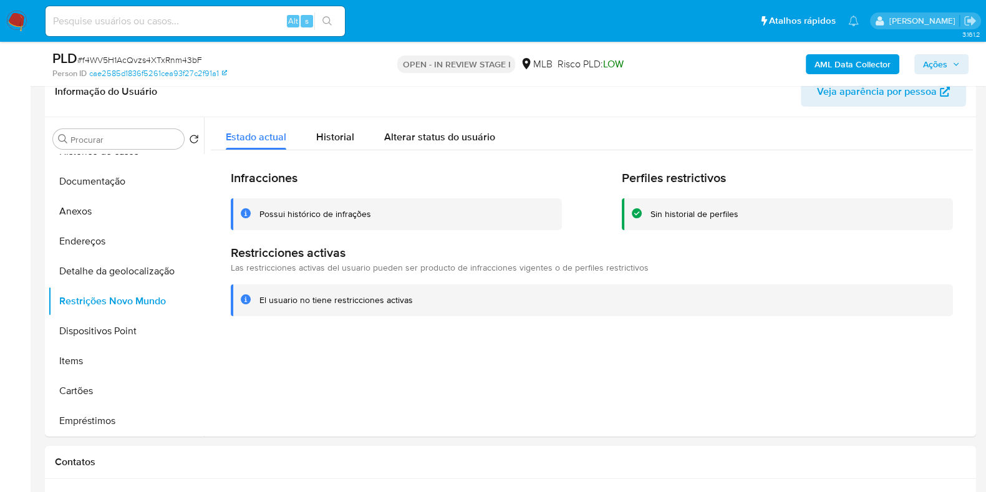
scroll to position [221, 0]
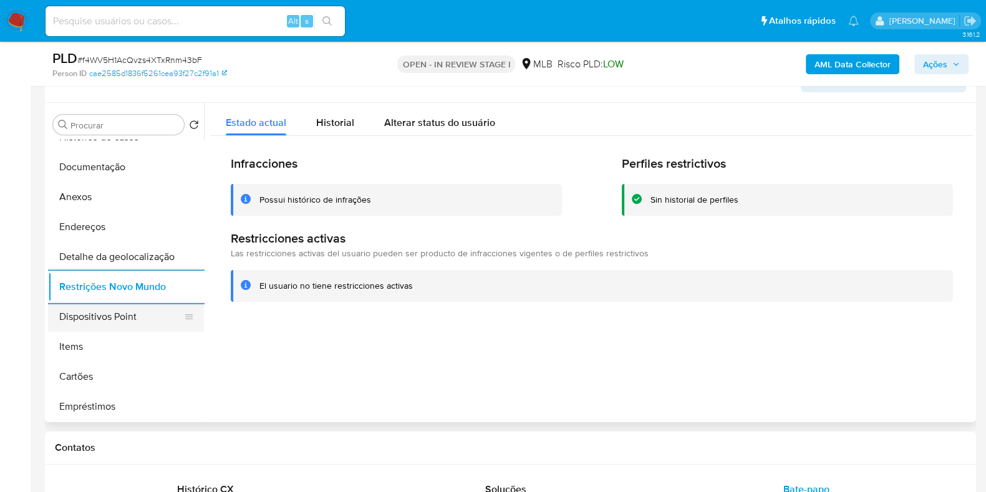
click at [125, 319] on button "Dispositivos Point" at bounding box center [121, 317] width 146 height 30
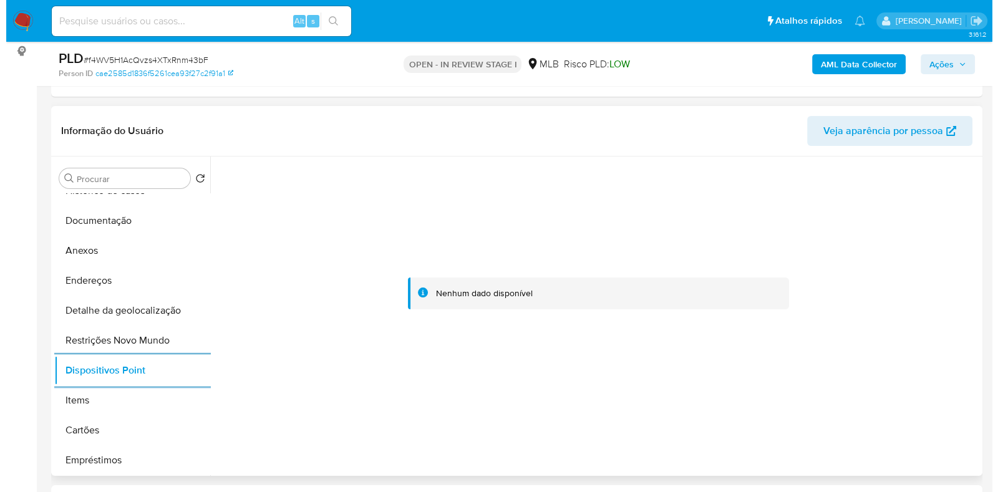
scroll to position [143, 0]
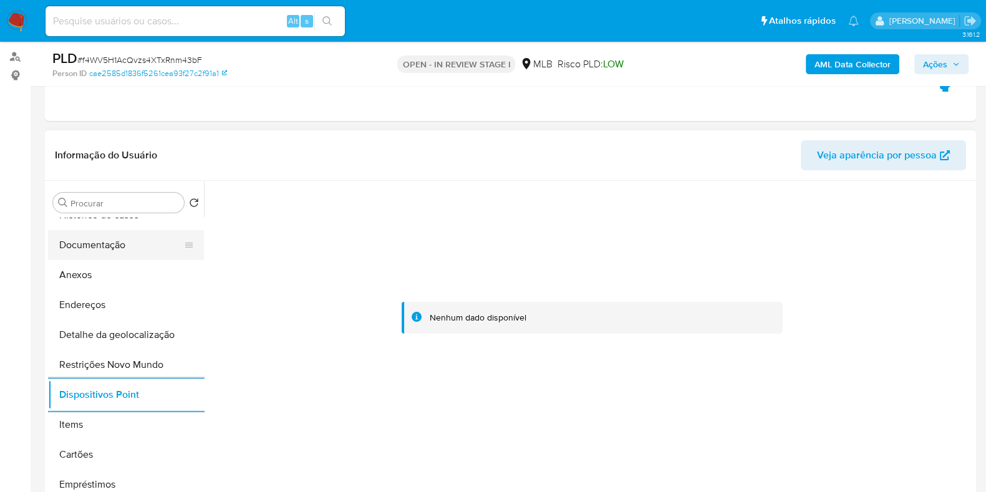
click at [117, 252] on button "Documentação" at bounding box center [121, 245] width 146 height 30
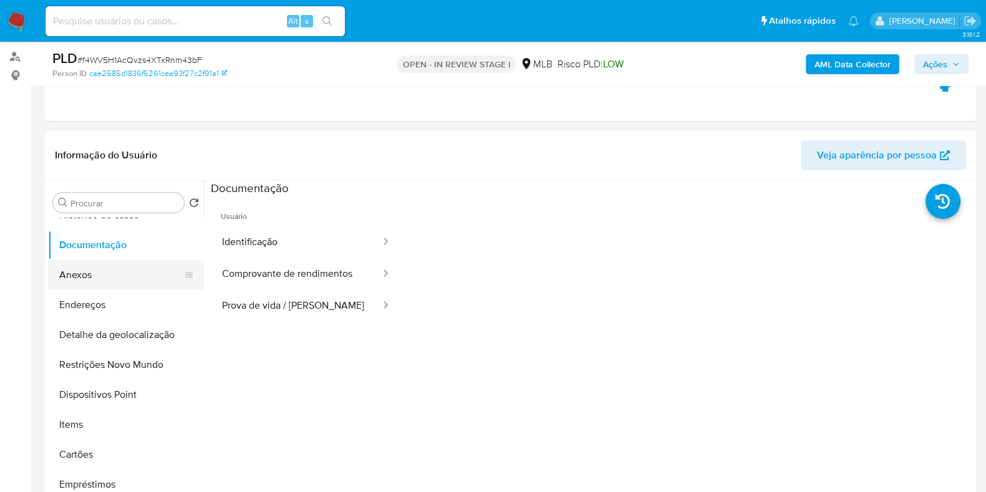
click at [112, 265] on button "Anexos" at bounding box center [121, 275] width 146 height 30
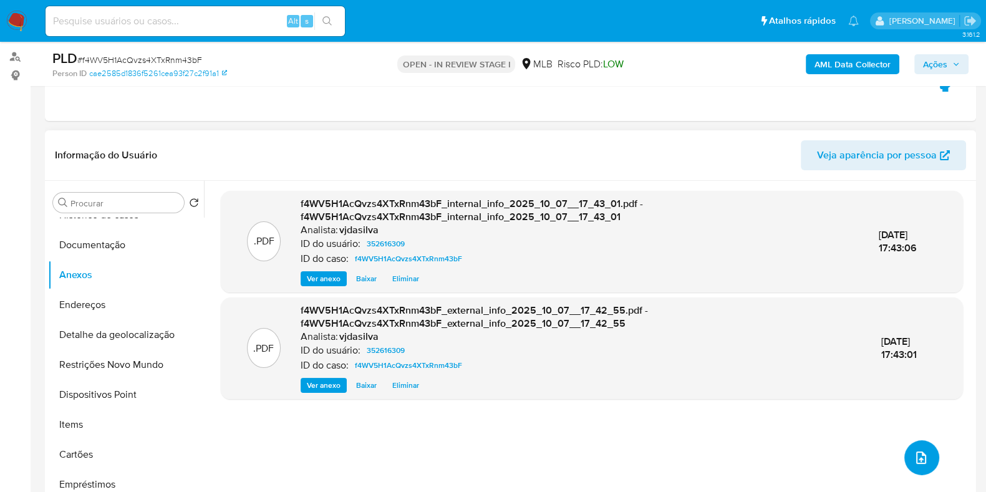
click at [914, 457] on icon "upload-file" at bounding box center [921, 457] width 15 height 15
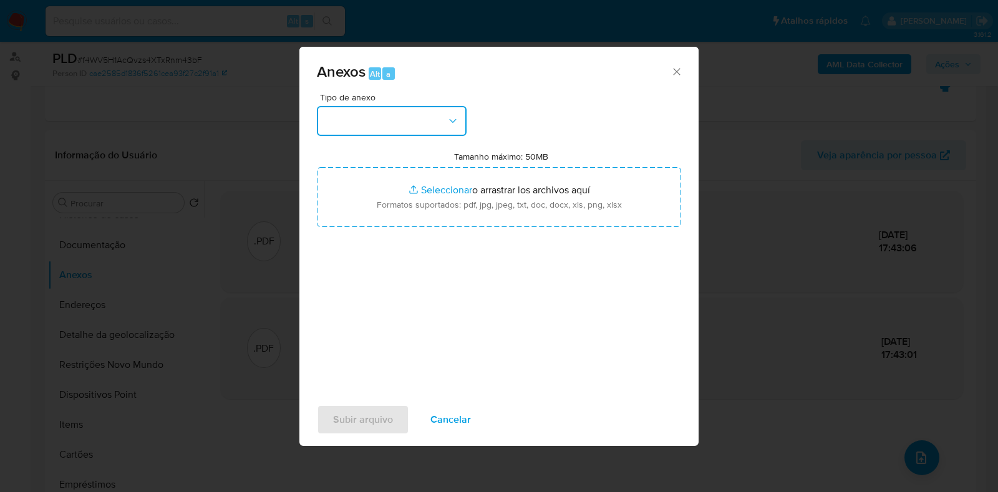
click at [458, 118] on icon "button" at bounding box center [453, 121] width 12 height 12
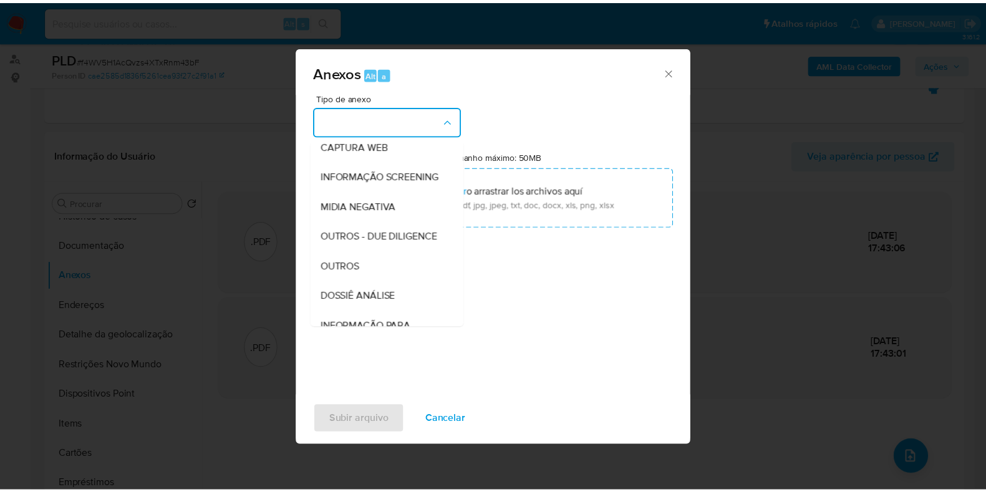
scroll to position [192, 0]
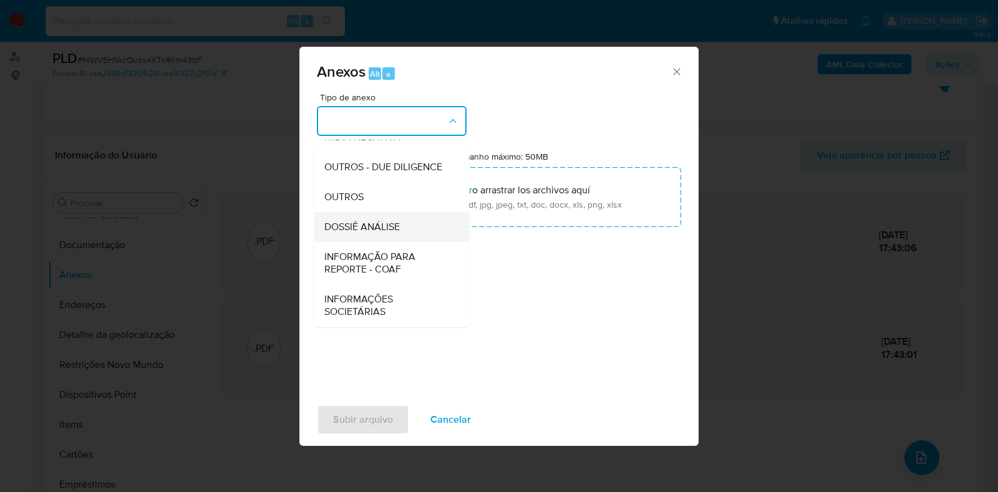
click at [423, 226] on div "DOSSIÊ ANÁLISE" at bounding box center [387, 227] width 127 height 30
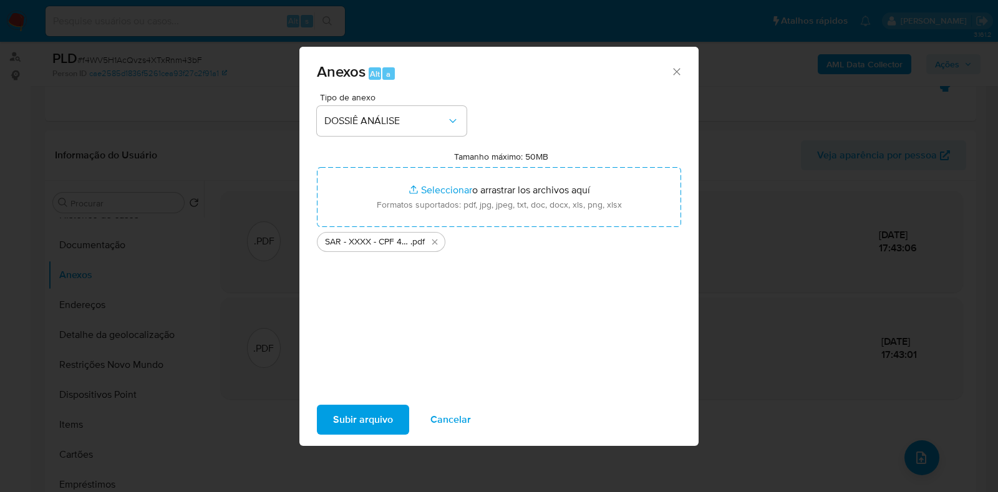
click at [375, 416] on span "Subir arquivo" at bounding box center [363, 419] width 60 height 27
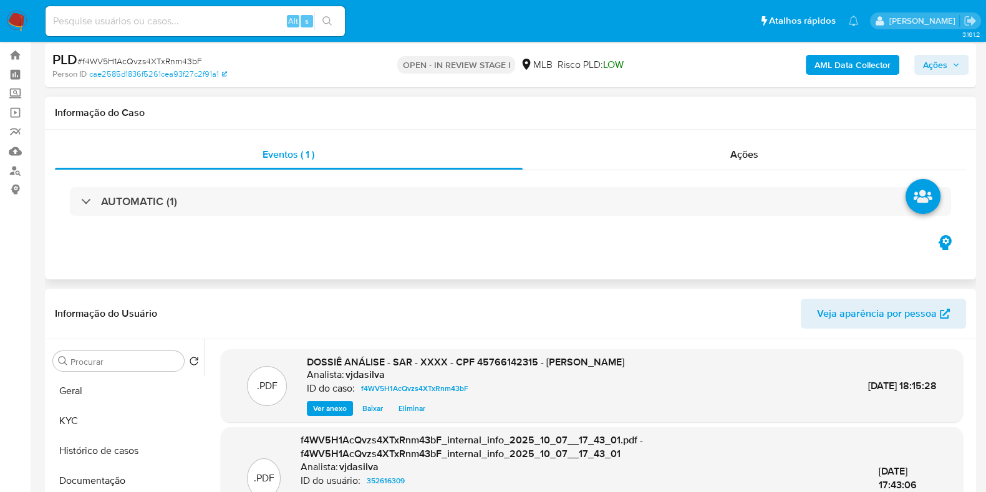
scroll to position [0, 0]
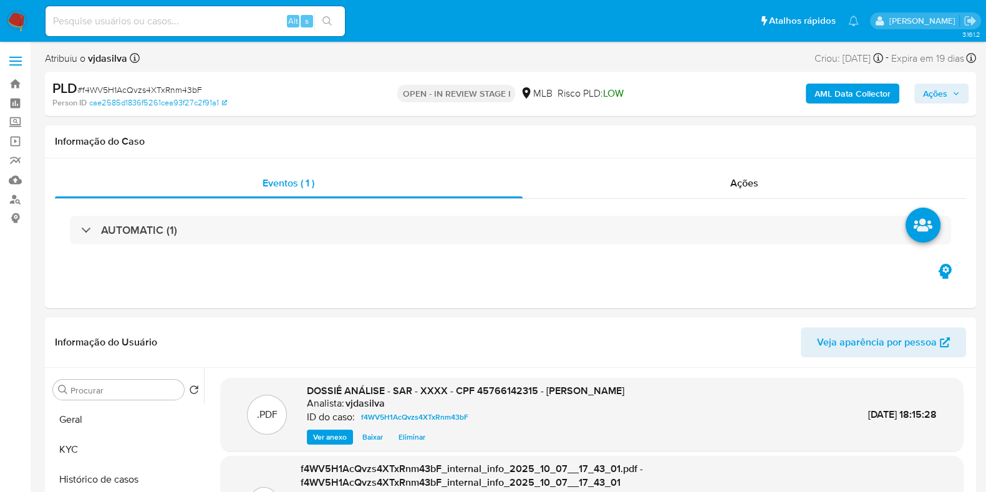
click at [927, 90] on span "Ações" at bounding box center [935, 94] width 24 height 20
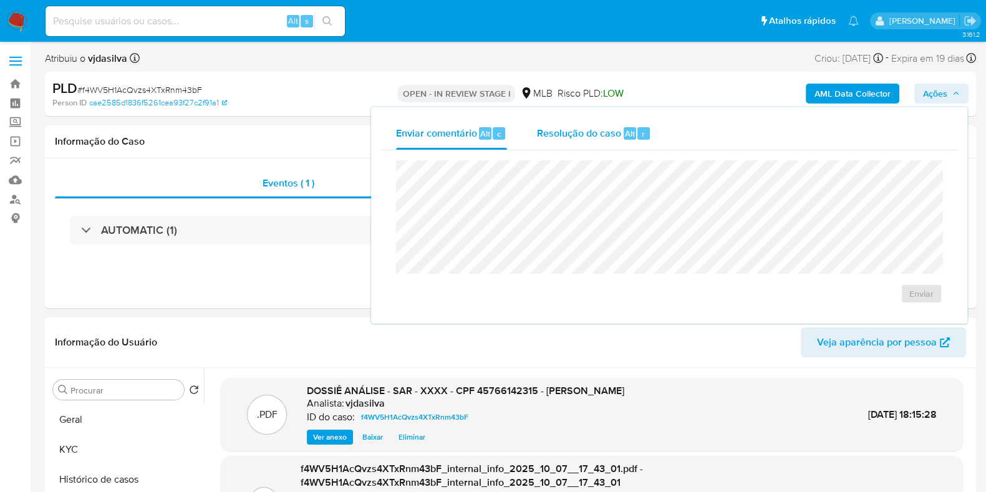
click at [568, 128] on span "Resolução do caso" at bounding box center [579, 133] width 84 height 14
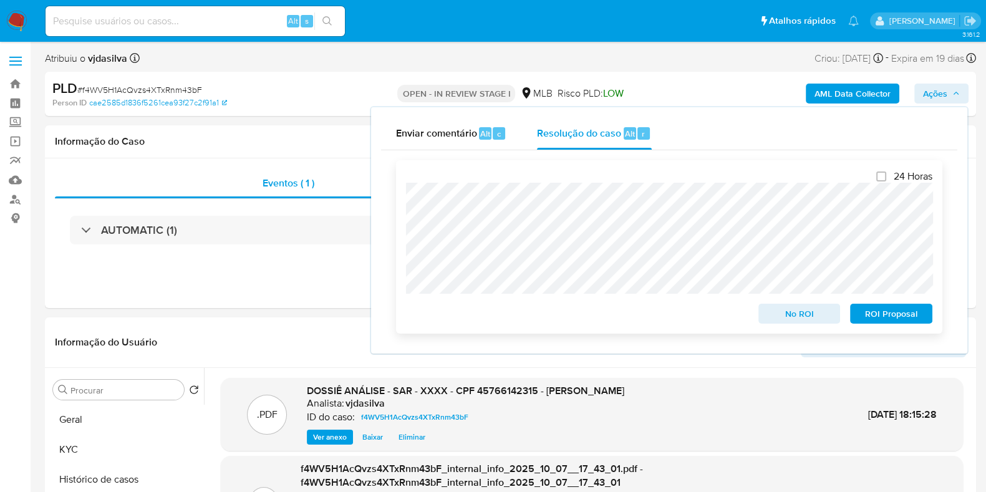
click at [873, 317] on span "ROI Proposal" at bounding box center [891, 313] width 65 height 17
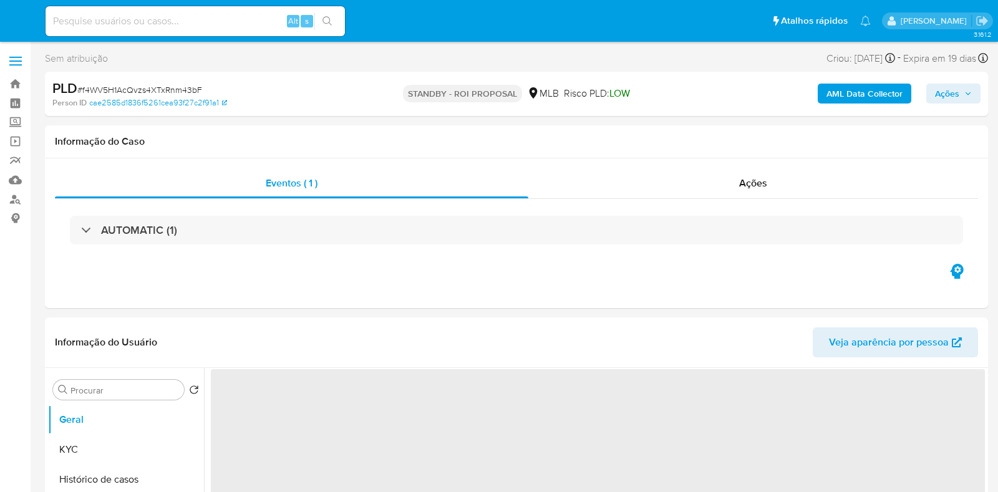
select select "10"
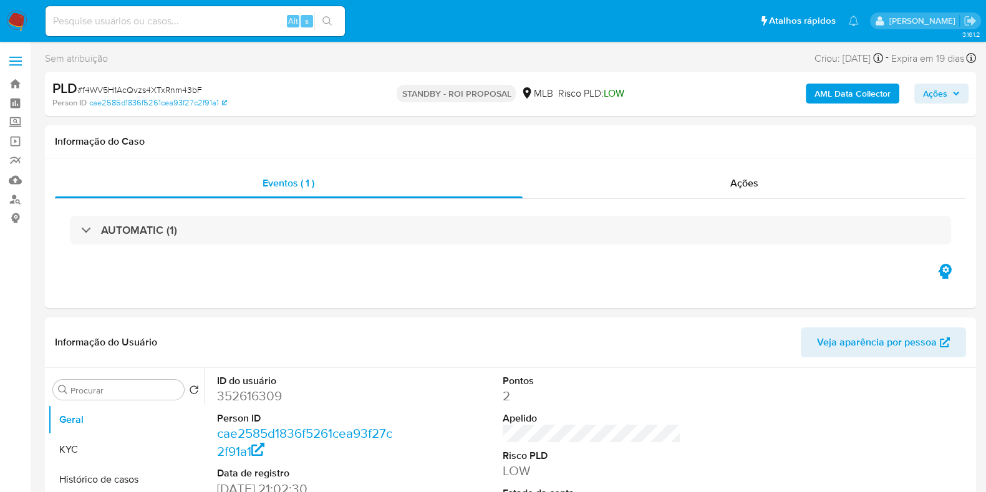
click at [110, 14] on input at bounding box center [195, 21] width 299 height 16
paste input "L6P09dNOrSLA24DDjiCXAOMZ"
type input "L6P09dNOrSLA24DDjiCXAOMZ"
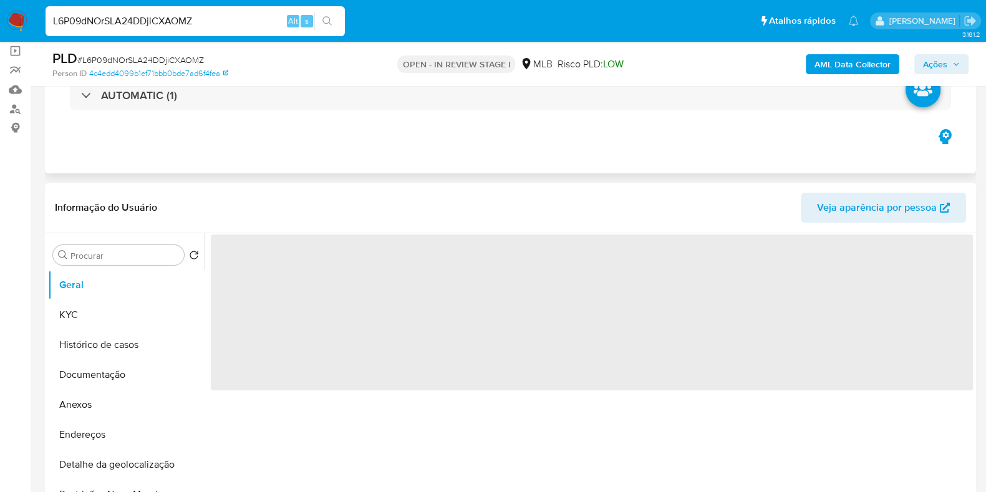
scroll to position [155, 0]
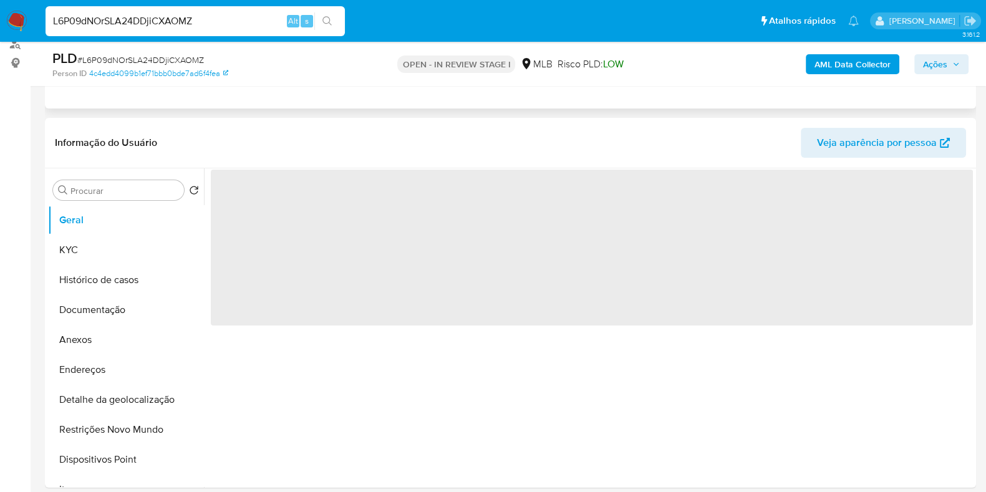
select select "10"
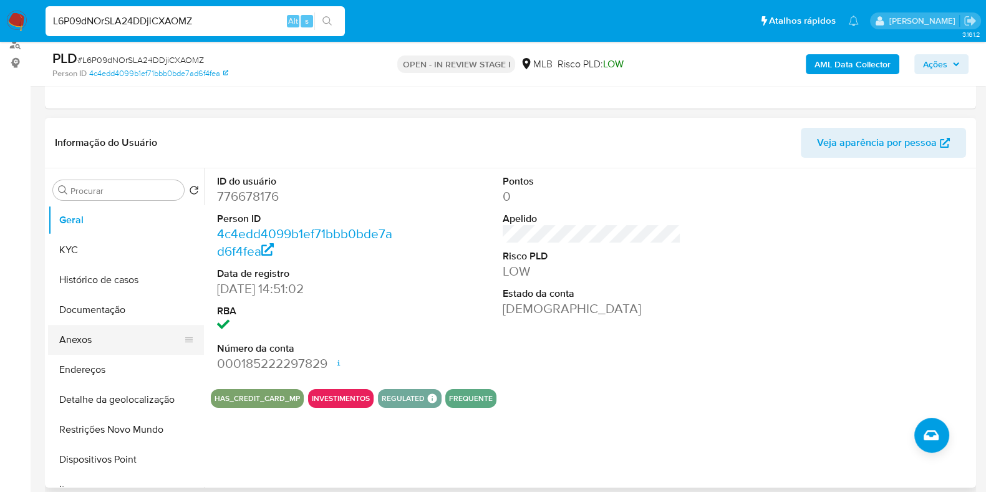
click at [110, 334] on button "Anexos" at bounding box center [121, 340] width 146 height 30
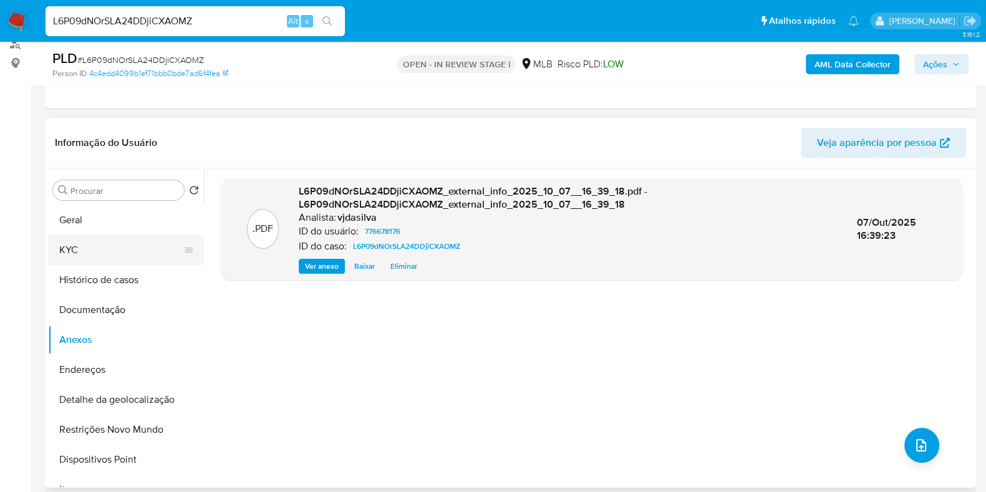
click at [122, 249] on button "KYC" at bounding box center [121, 250] width 146 height 30
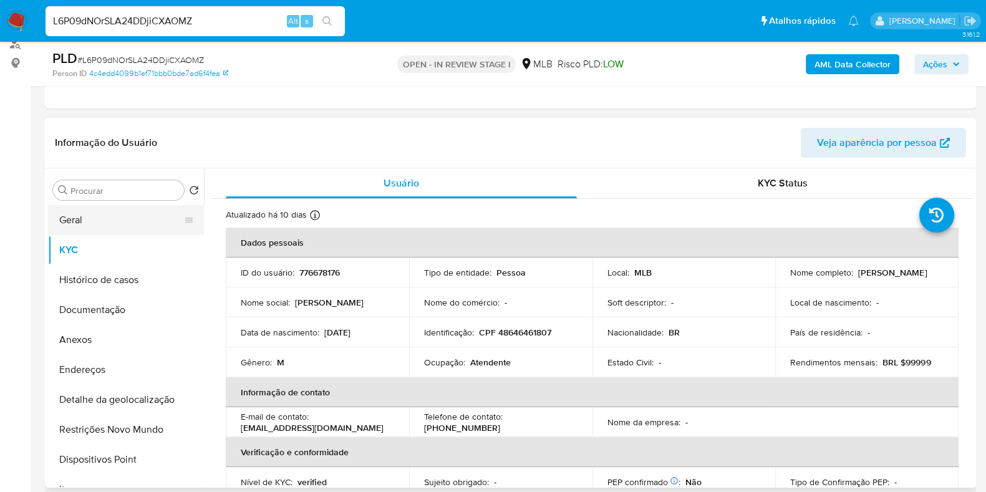
click at [95, 226] on button "Geral" at bounding box center [121, 220] width 146 height 30
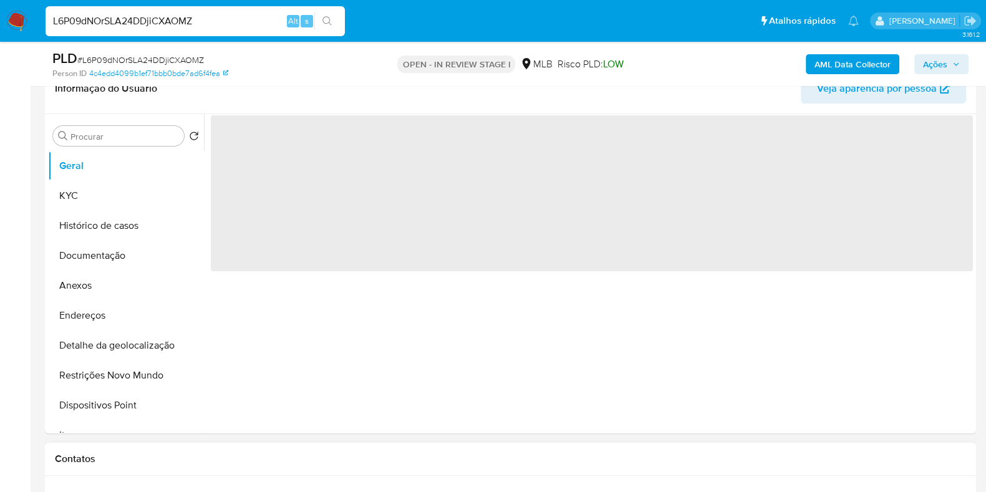
scroll to position [234, 0]
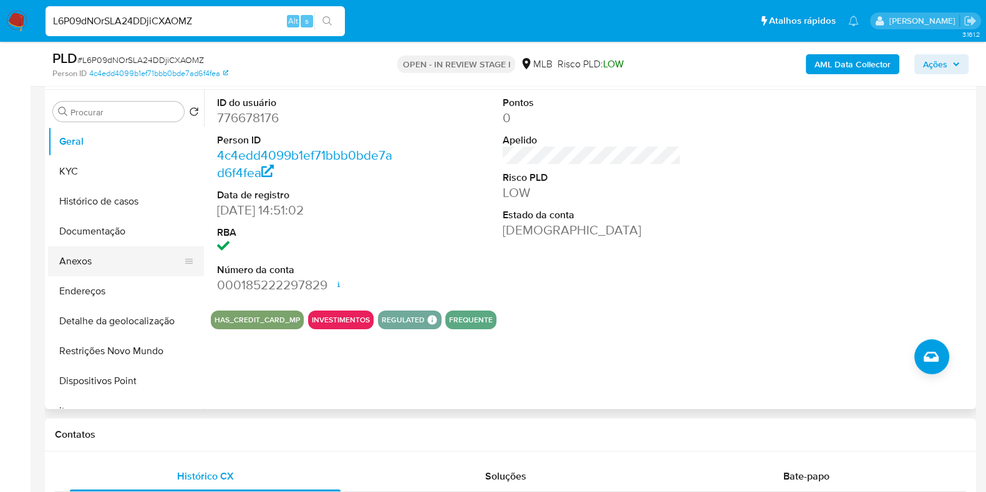
click at [103, 252] on button "Anexos" at bounding box center [121, 261] width 146 height 30
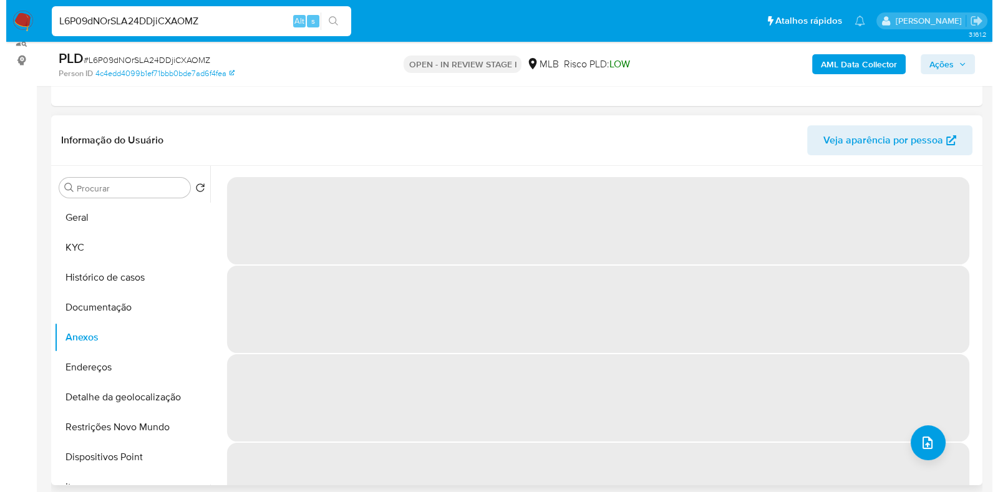
scroll to position [155, 0]
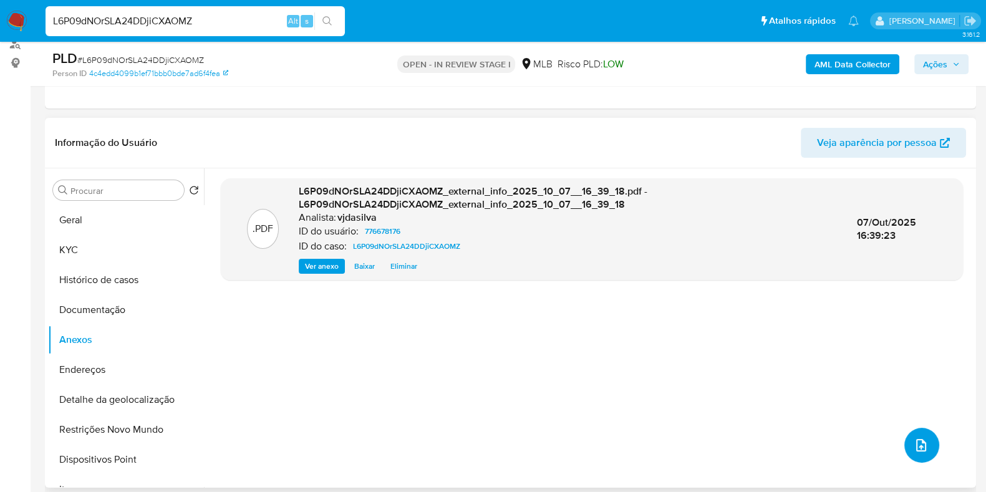
click at [926, 446] on button "upload-file" at bounding box center [921, 445] width 35 height 35
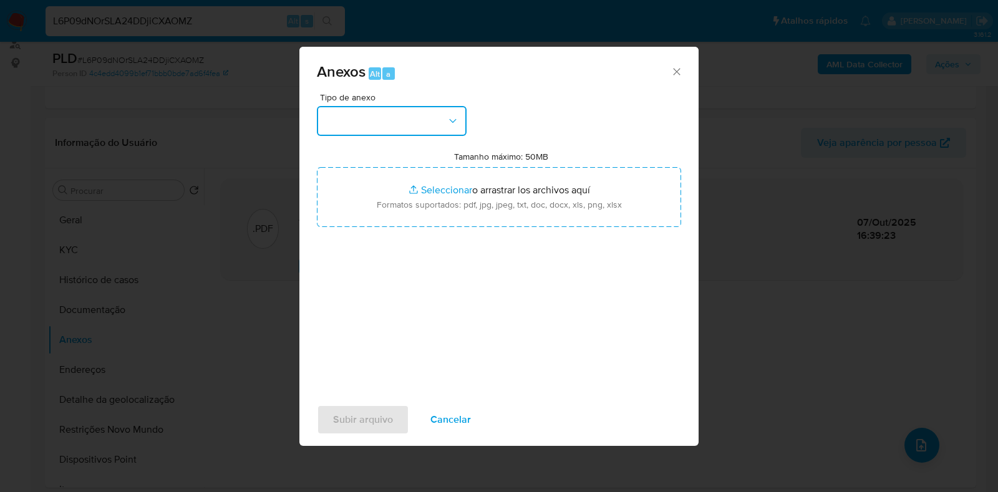
click at [455, 114] on button "button" at bounding box center [392, 121] width 150 height 30
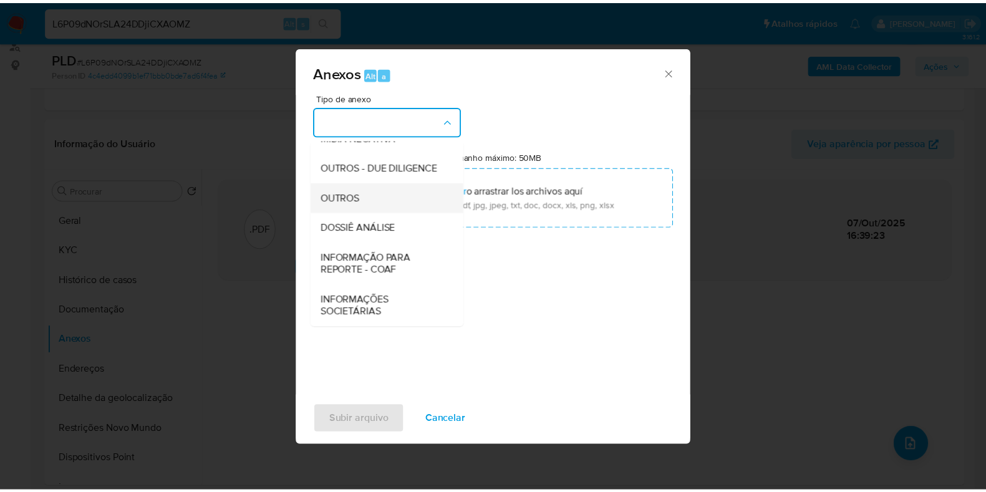
scroll to position [192, 0]
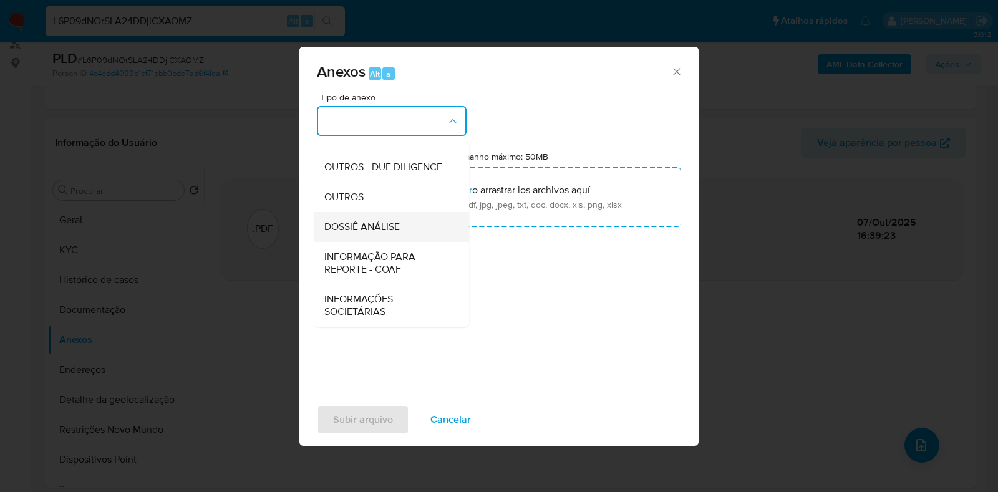
click at [418, 230] on div "DOSSIÊ ANÁLISE" at bounding box center [387, 227] width 127 height 30
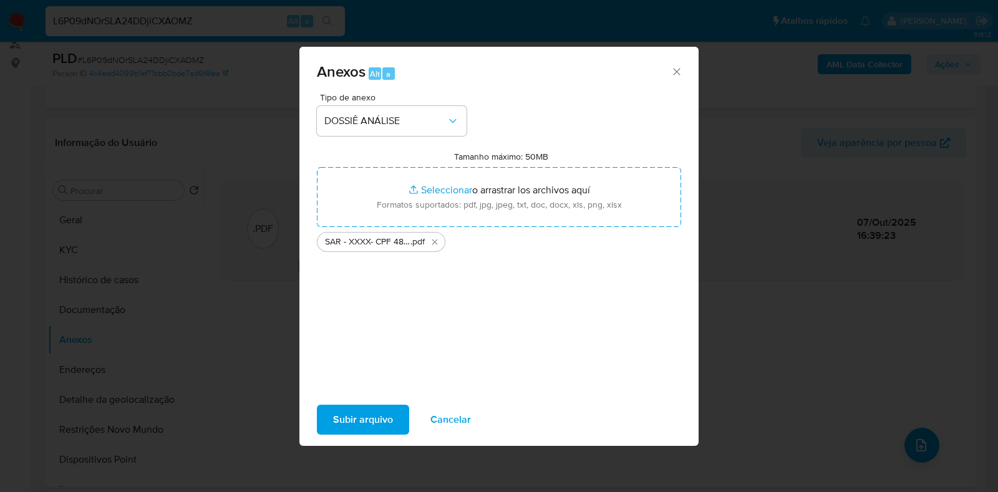
click at [377, 412] on span "Subir arquivo" at bounding box center [363, 419] width 60 height 27
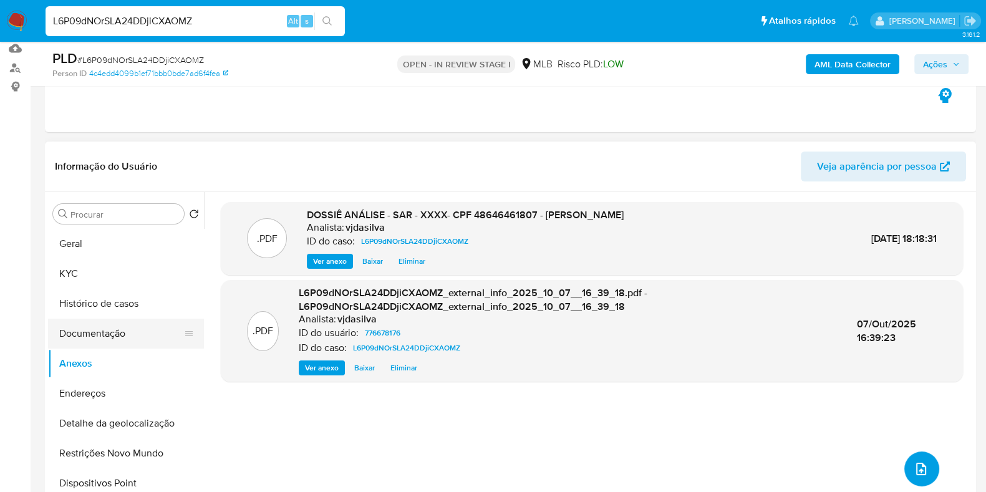
scroll to position [155, 0]
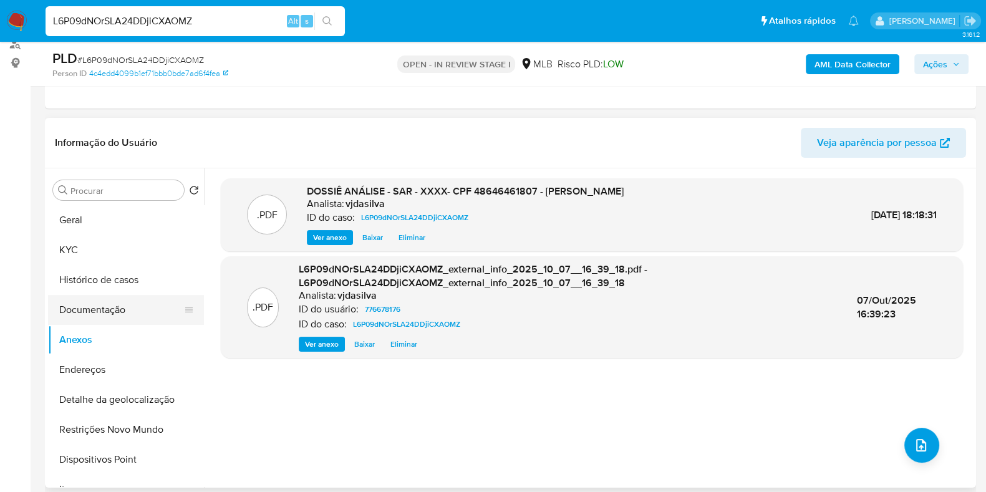
click at [108, 308] on button "Documentação" at bounding box center [121, 310] width 146 height 30
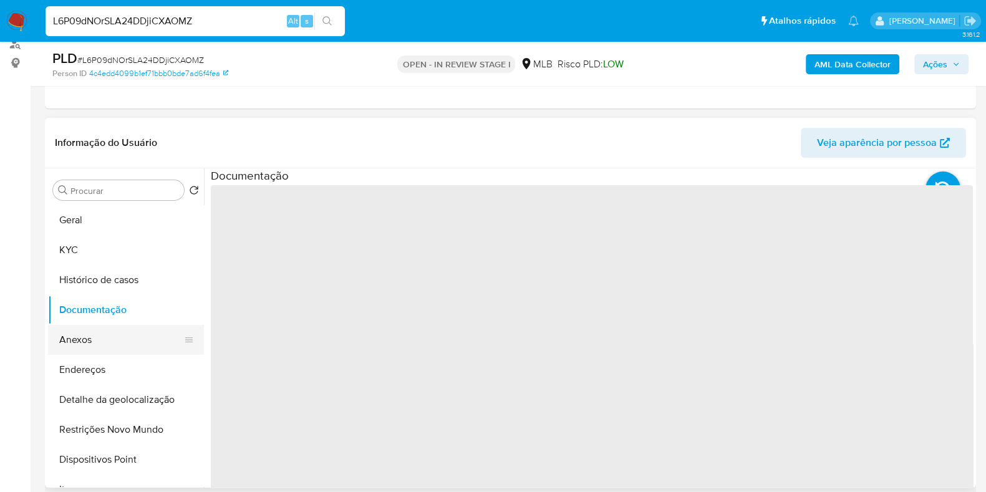
click at [98, 335] on button "Anexos" at bounding box center [121, 340] width 146 height 30
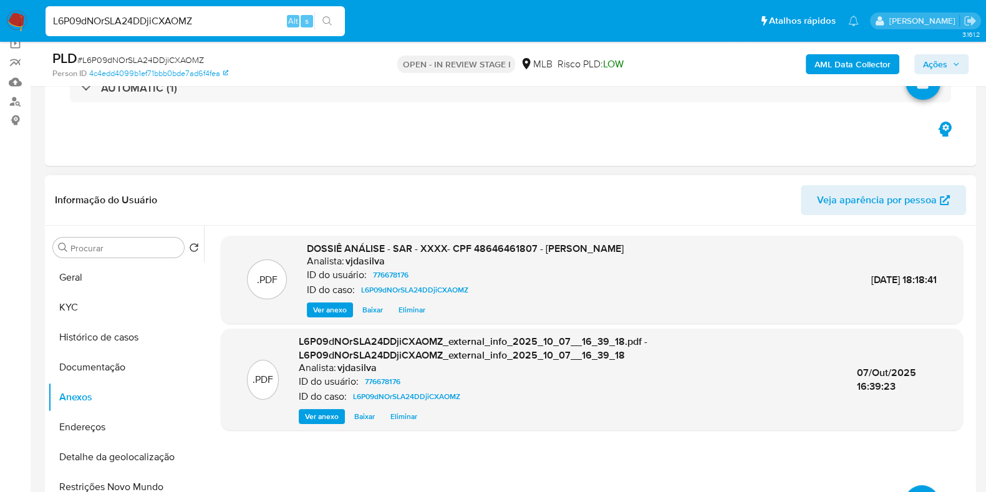
scroll to position [77, 0]
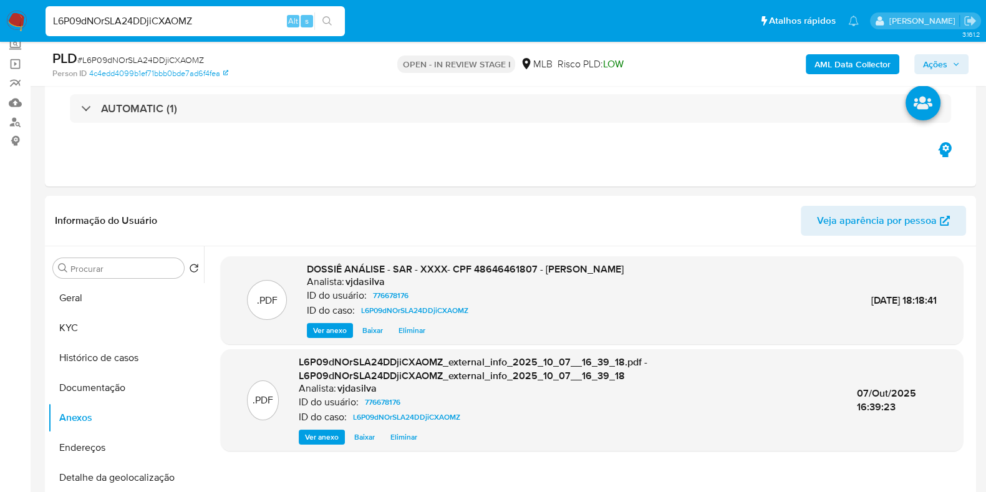
click at [931, 69] on span "Ações" at bounding box center [935, 64] width 24 height 20
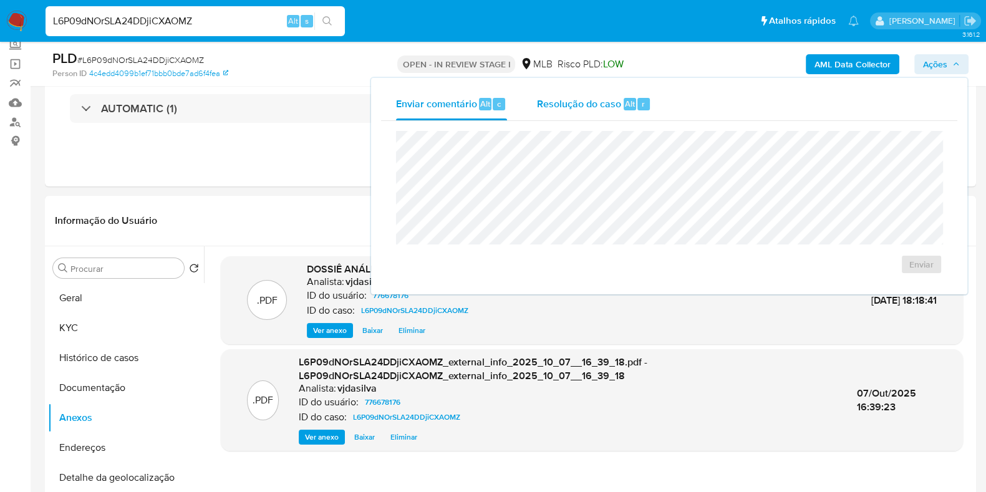
click at [583, 104] on span "Resolução do caso" at bounding box center [579, 103] width 84 height 14
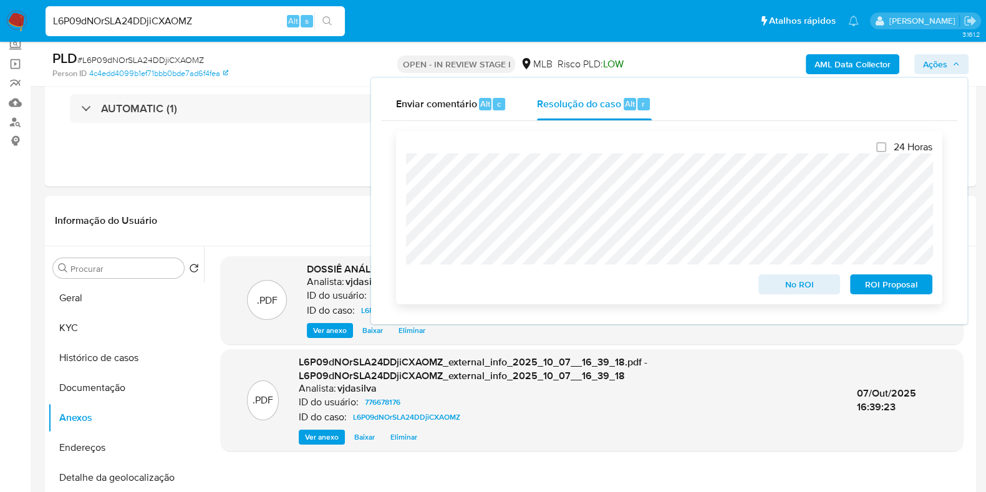
click at [895, 291] on span "ROI Proposal" at bounding box center [891, 284] width 65 height 17
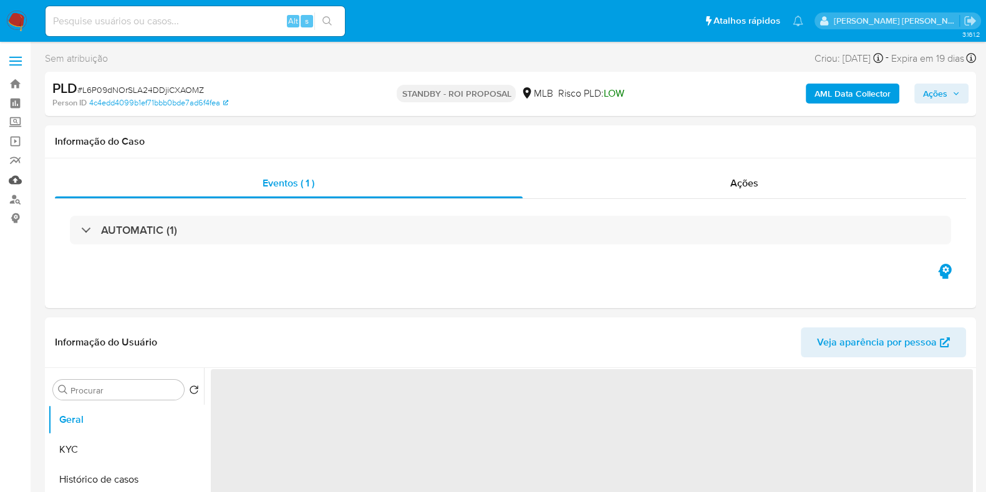
click at [1, 178] on link "Mulan" at bounding box center [74, 179] width 148 height 19
select select "10"
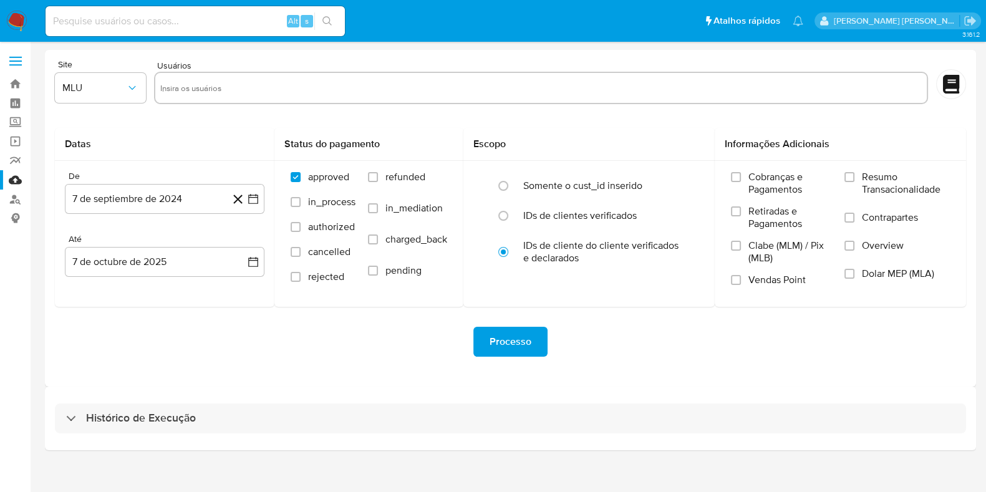
click at [209, 24] on input at bounding box center [195, 21] width 299 height 16
paste input "tXNCs25LJjPgXVZXb1nEwYm2"
type input "tXNCs25LJjPgXVZXb1nEwYm2"
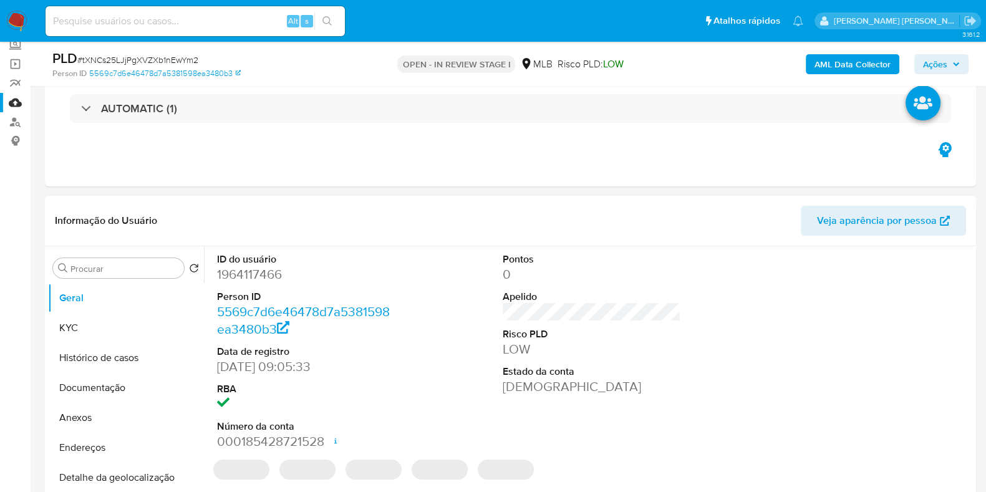
select select "10"
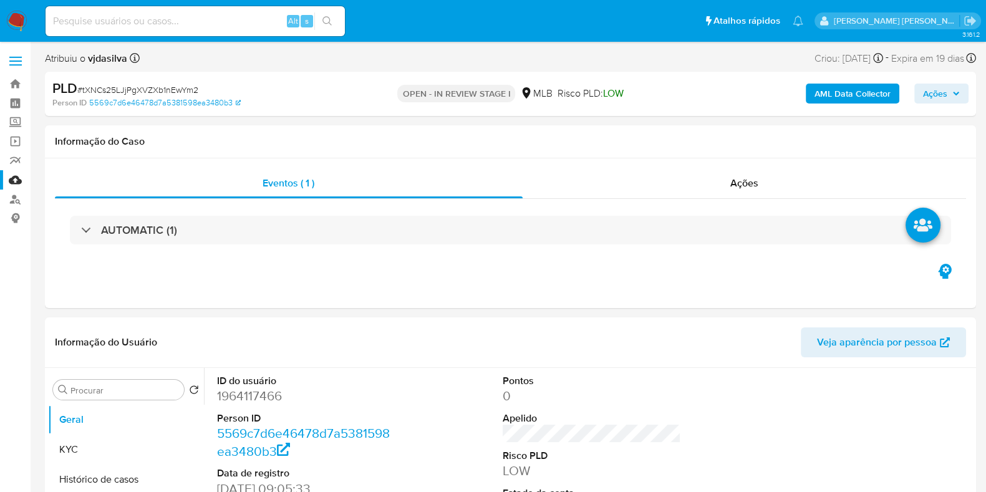
click at [19, 179] on link "Mulan" at bounding box center [74, 179] width 148 height 19
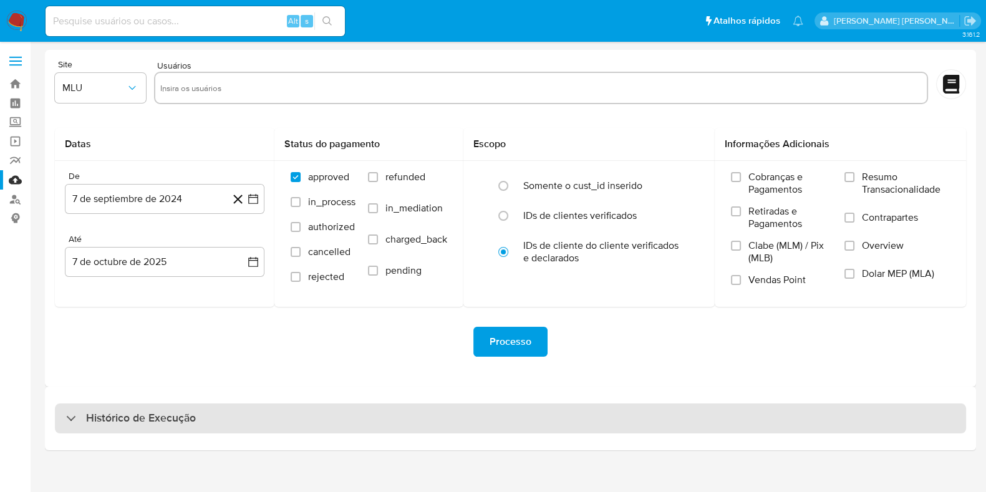
click at [316, 430] on div "Histórico de Execução" at bounding box center [510, 419] width 911 height 30
select select "10"
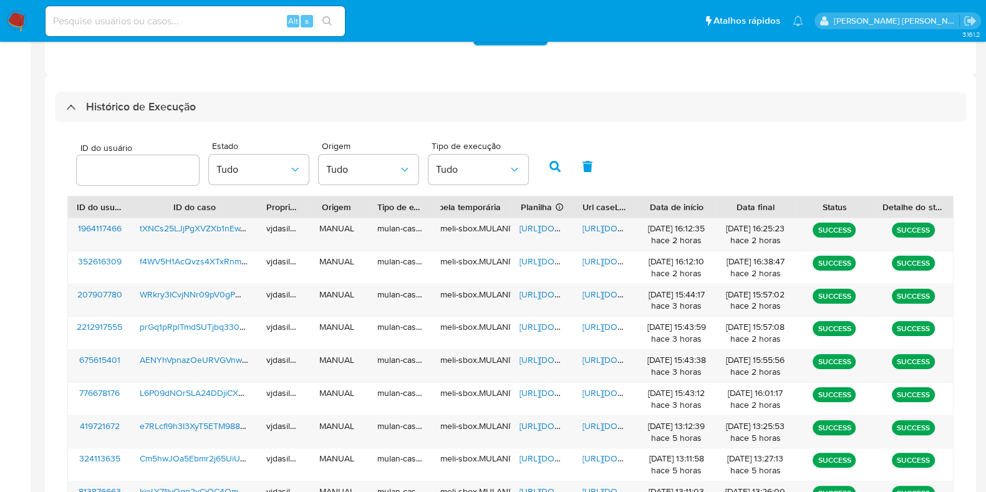
scroll to position [390, 0]
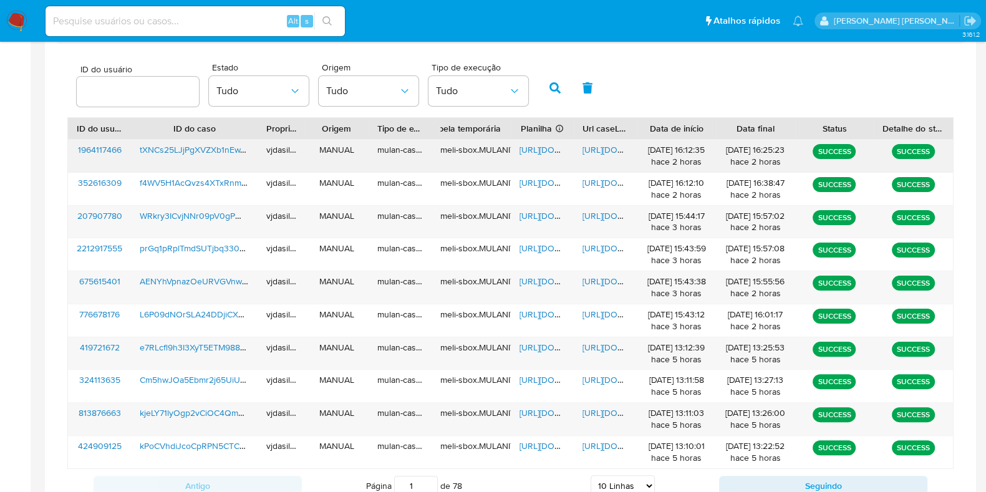
click at [595, 145] on span "[URL][DOMAIN_NAME]" at bounding box center [626, 149] width 86 height 12
click at [536, 153] on span "[URL][DOMAIN_NAME]" at bounding box center [563, 149] width 86 height 12
click at [218, 147] on span "tXNCs25LJjPgXVZXb1nEwYm2" at bounding box center [198, 149] width 117 height 12
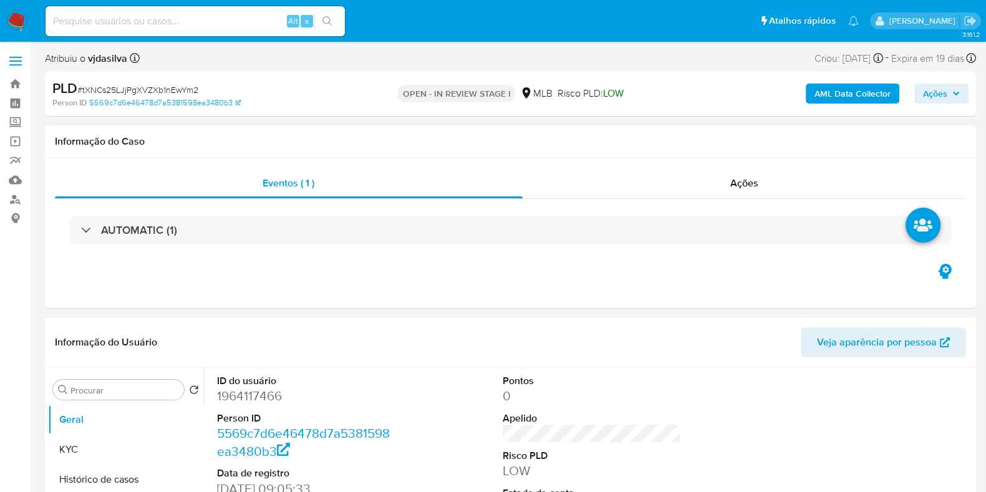
select select "10"
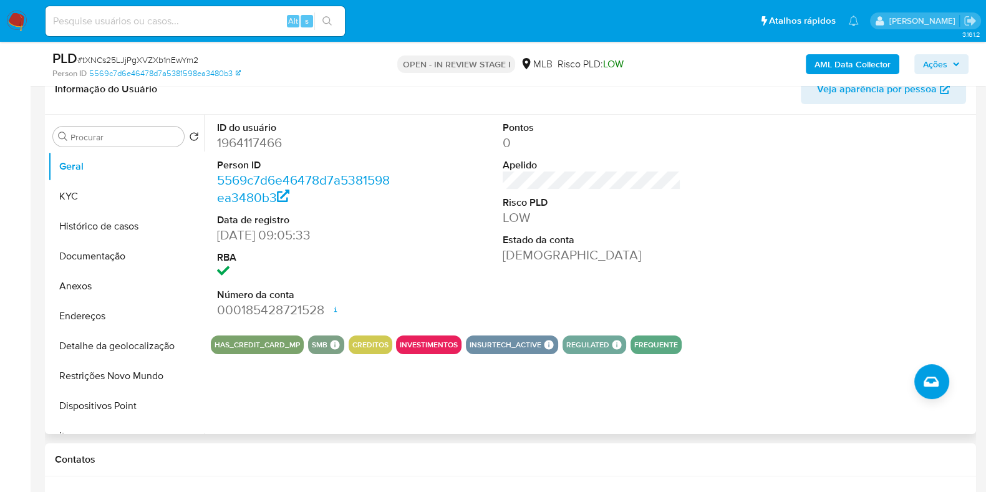
scroll to position [234, 0]
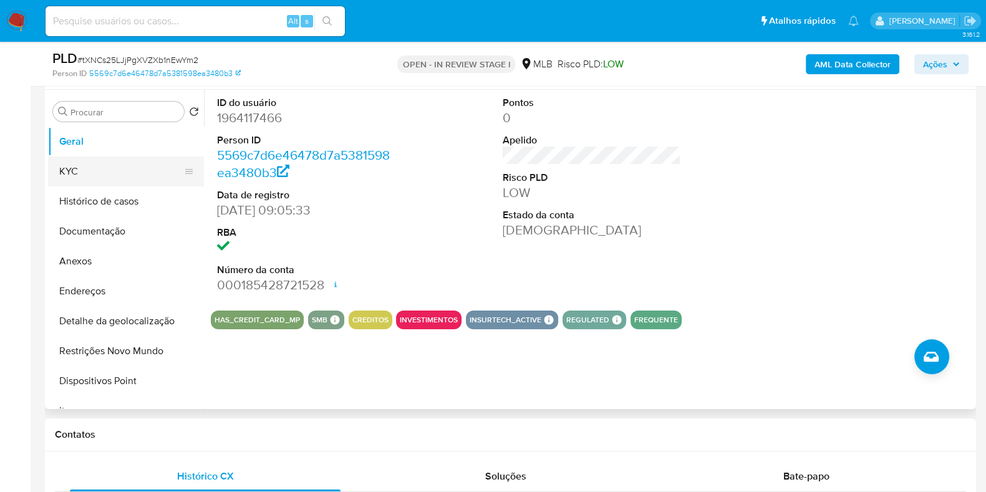
click at [84, 173] on button "KYC" at bounding box center [121, 172] width 146 height 30
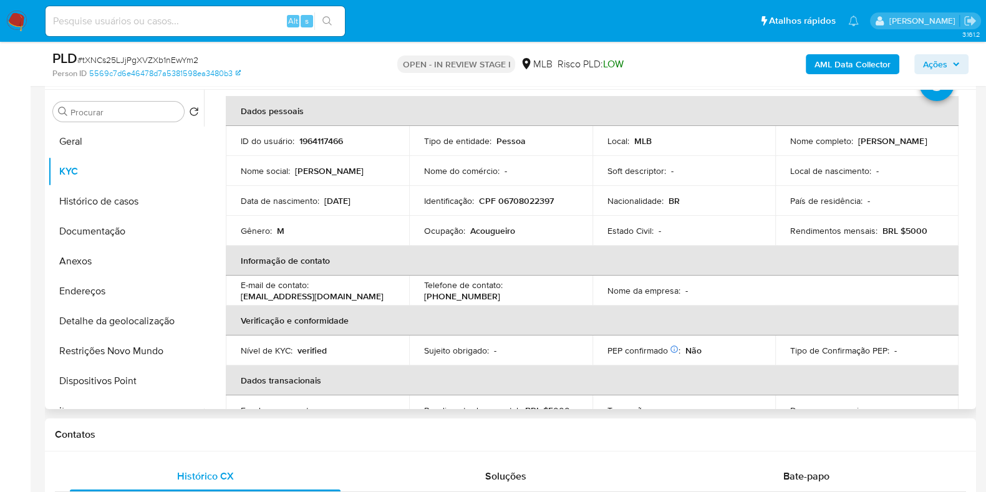
scroll to position [77, 0]
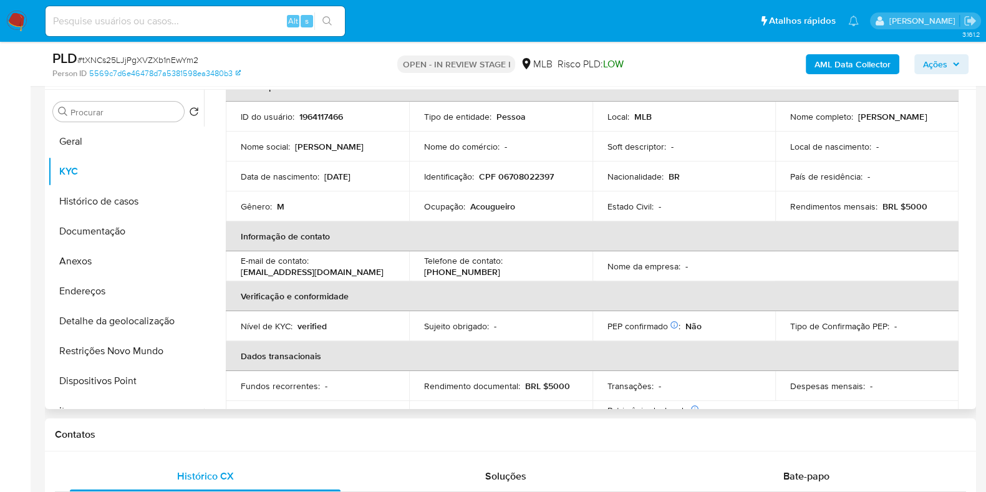
click at [482, 211] on p "Acougueiro" at bounding box center [492, 206] width 45 height 11
click at [491, 206] on p "Acougueiro" at bounding box center [492, 206] width 45 height 11
copy div "Ocupação : Acougueiro"
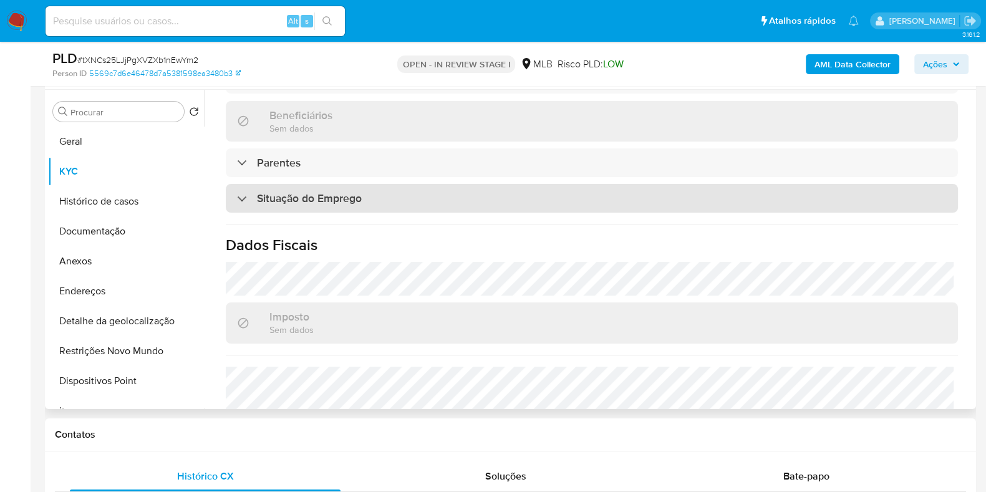
scroll to position [542, 0]
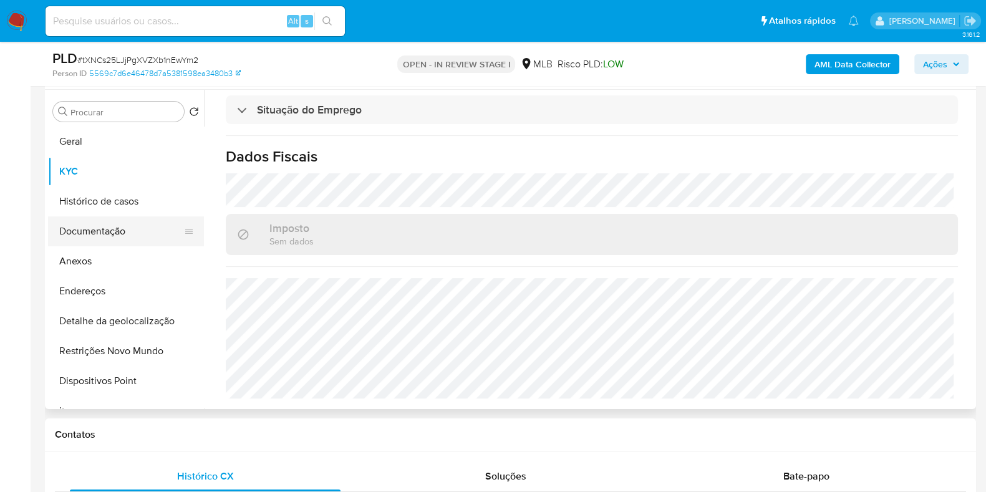
click at [135, 227] on button "Documentação" at bounding box center [121, 231] width 146 height 30
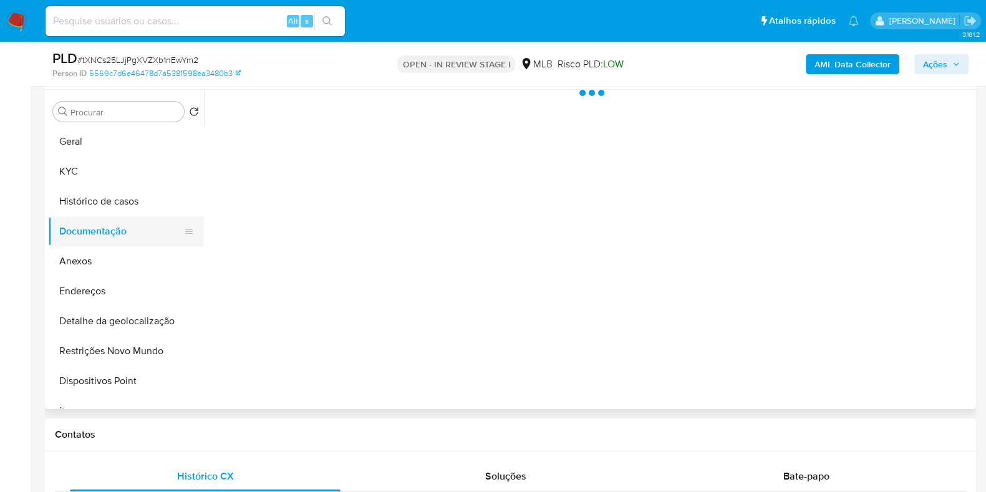
scroll to position [0, 0]
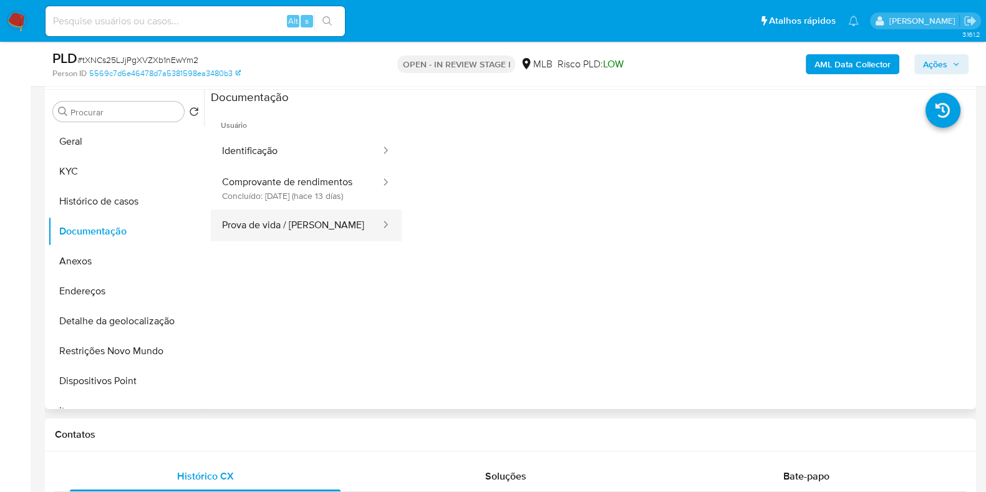
click at [291, 241] on button "Prova de vida / Selfie" at bounding box center [296, 226] width 171 height 32
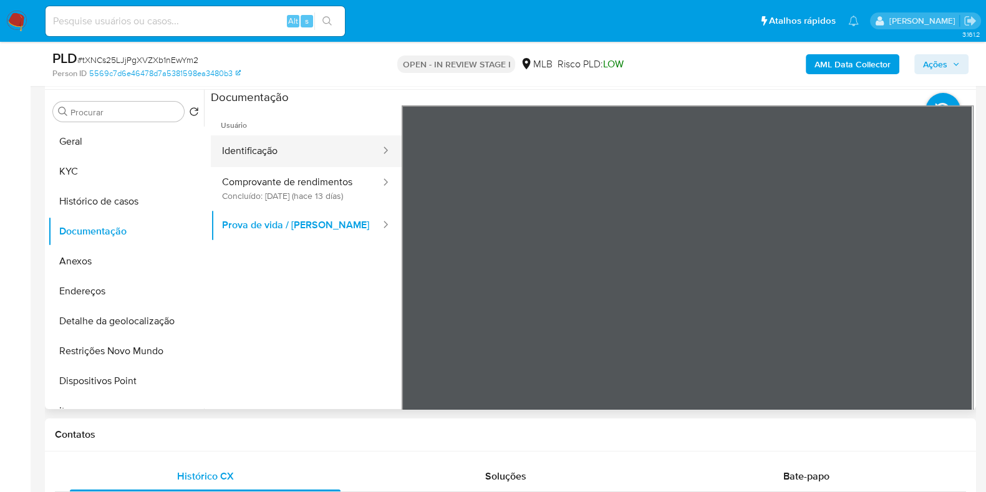
click at [281, 138] on button "Identificação" at bounding box center [296, 151] width 171 height 32
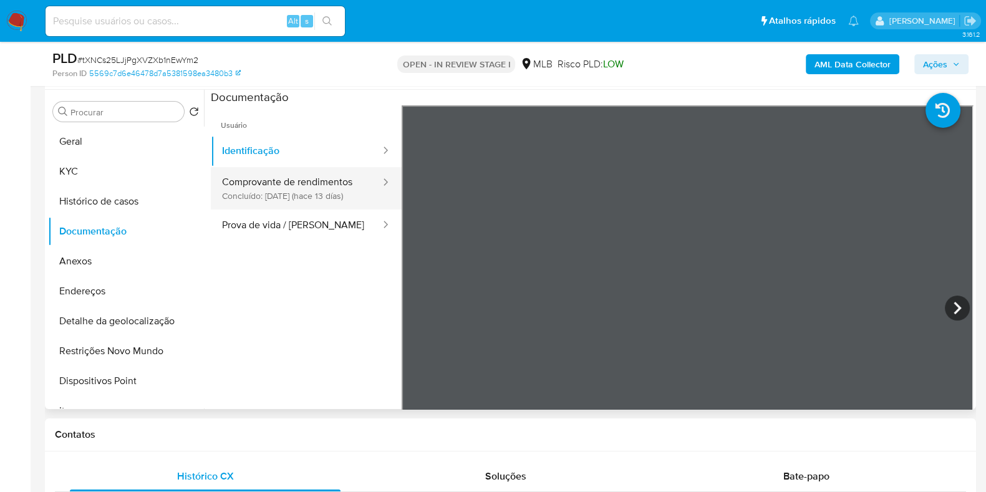
click at [278, 193] on button "Comprovante de rendimentos Concluído: 24/09/2025 (hace 13 días)" at bounding box center [296, 188] width 171 height 42
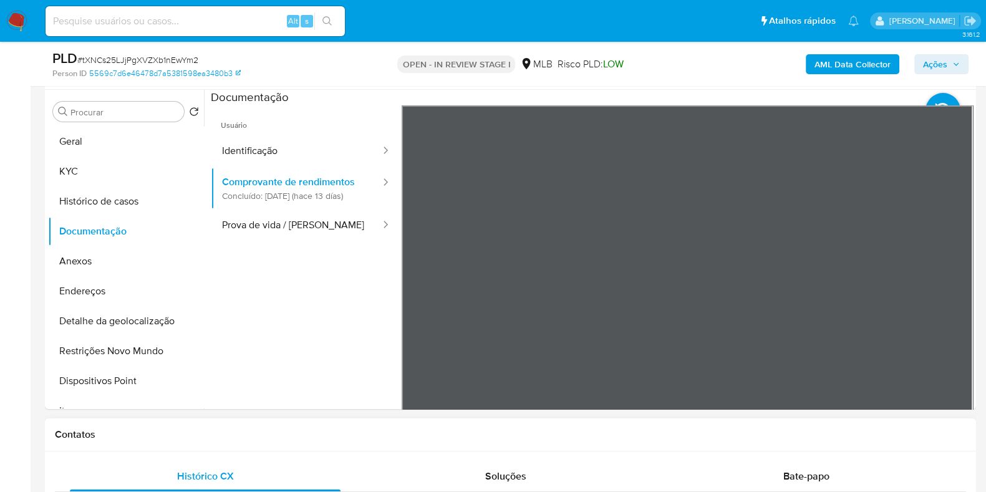
click at [129, 165] on button "KYC" at bounding box center [121, 172] width 146 height 30
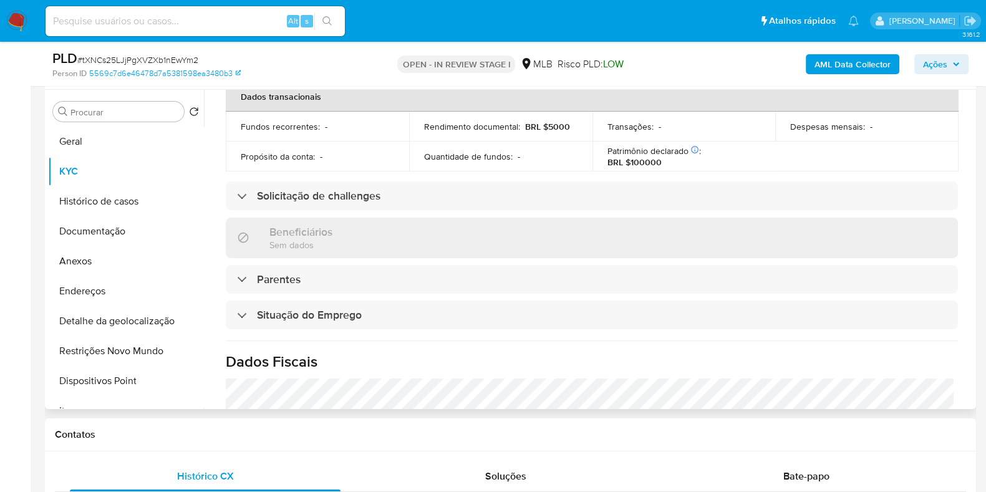
scroll to position [542, 0]
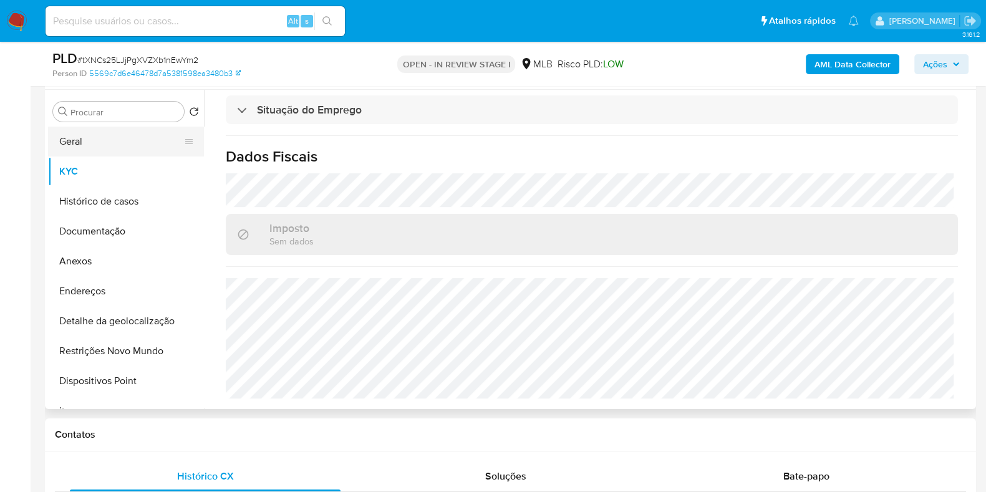
click at [80, 148] on button "Geral" at bounding box center [121, 142] width 146 height 30
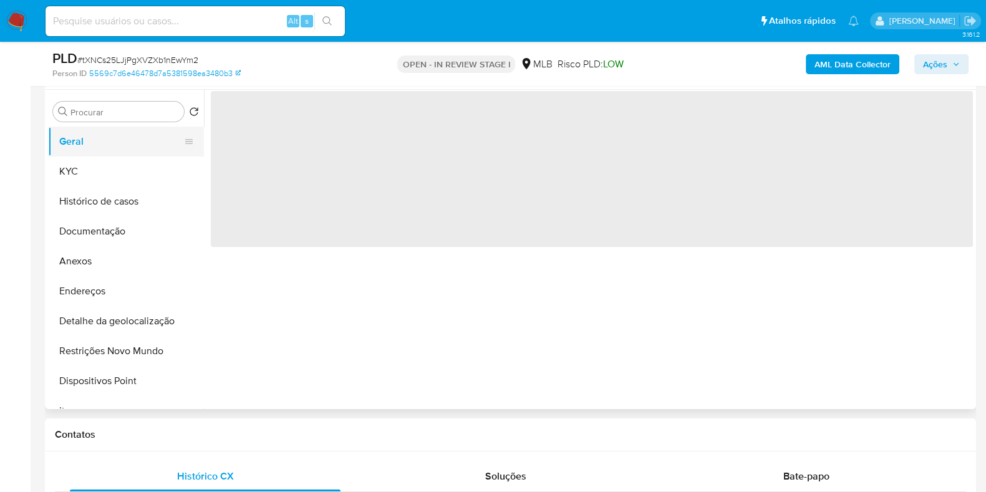
scroll to position [0, 0]
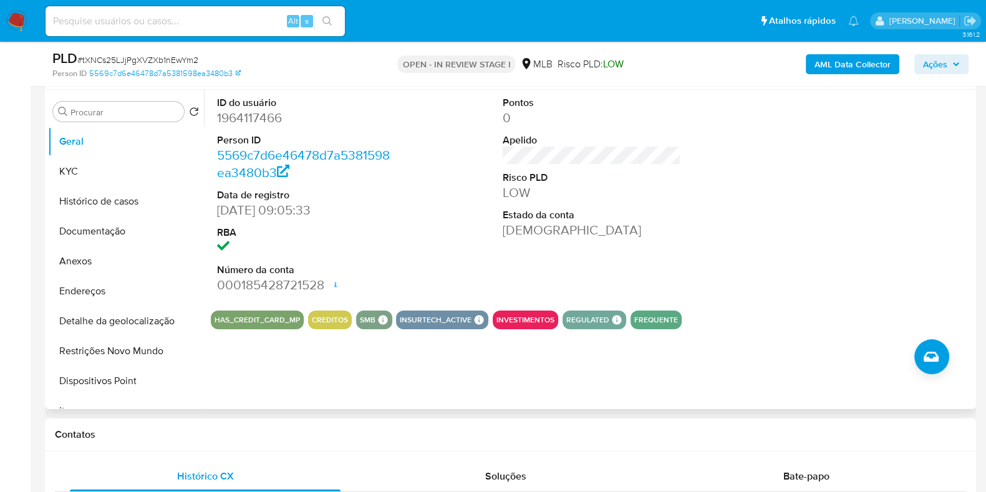
click at [840, 341] on div "ID do usuário 1964117466 Person ID 5569c7d6e46478d7a5381598ea3480b3 Data de reg…" at bounding box center [588, 249] width 769 height 319
click at [138, 170] on button "KYC" at bounding box center [121, 172] width 146 height 30
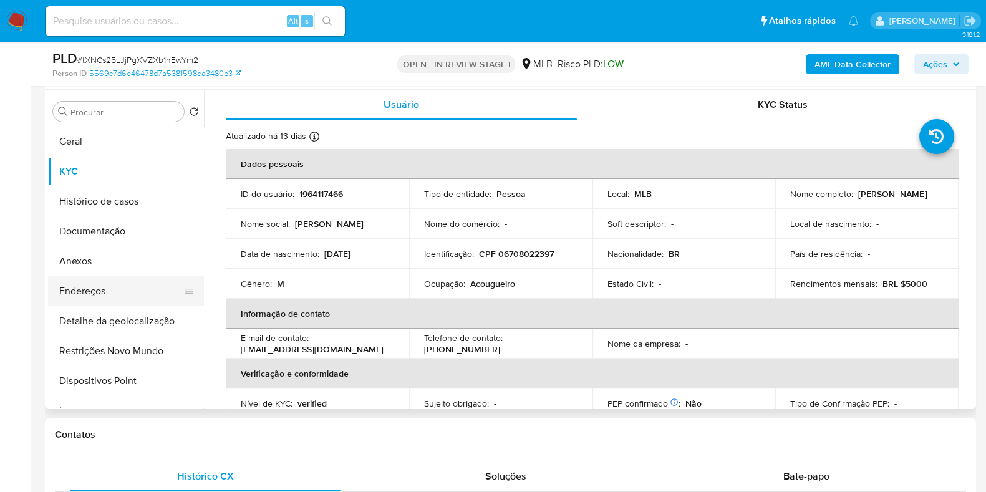
click at [128, 286] on button "Endereços" at bounding box center [121, 291] width 146 height 30
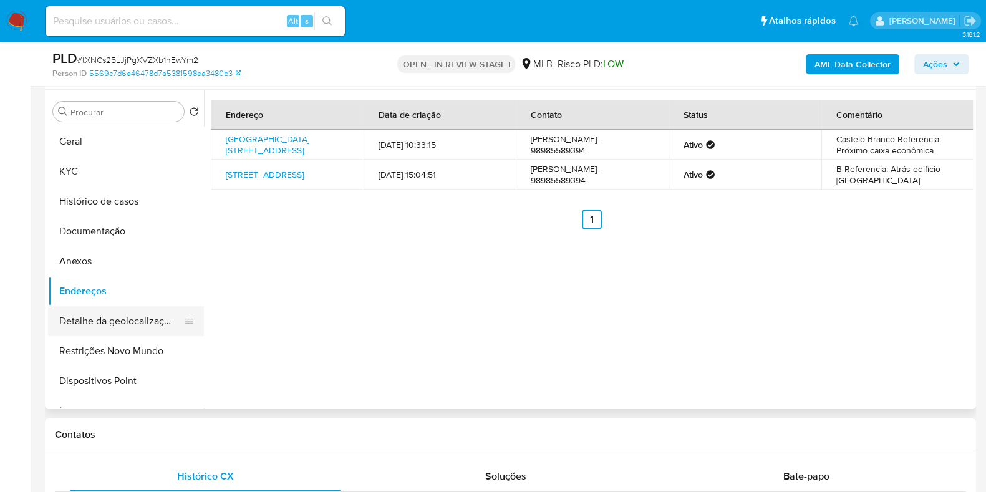
click at [142, 314] on button "Detalhe da geolocalização" at bounding box center [121, 321] width 146 height 30
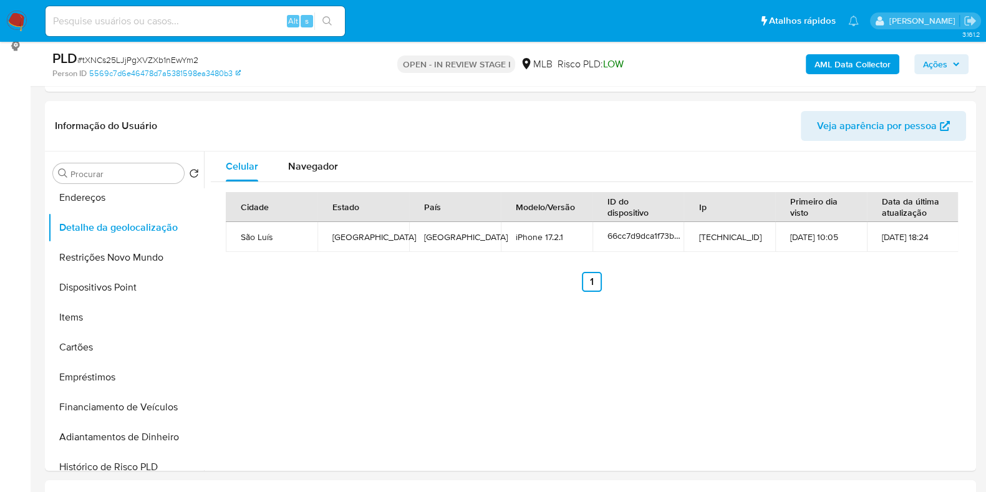
scroll to position [180, 0]
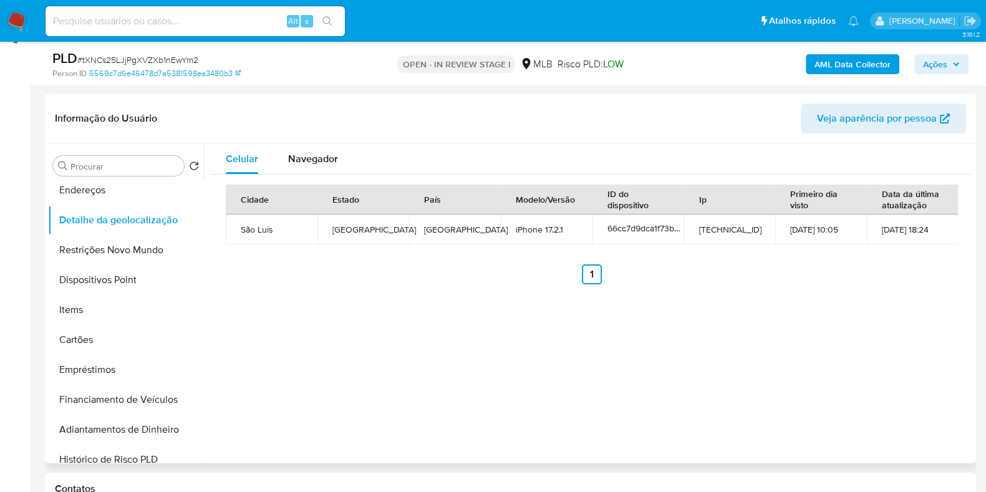
click at [780, 263] on div "Cidade Estado País Modelo/Versão ID do dispositivo Ip Primeiro dia visto Data d…" at bounding box center [592, 235] width 732 height 100
click at [327, 159] on span "Navegador" at bounding box center [313, 159] width 50 height 14
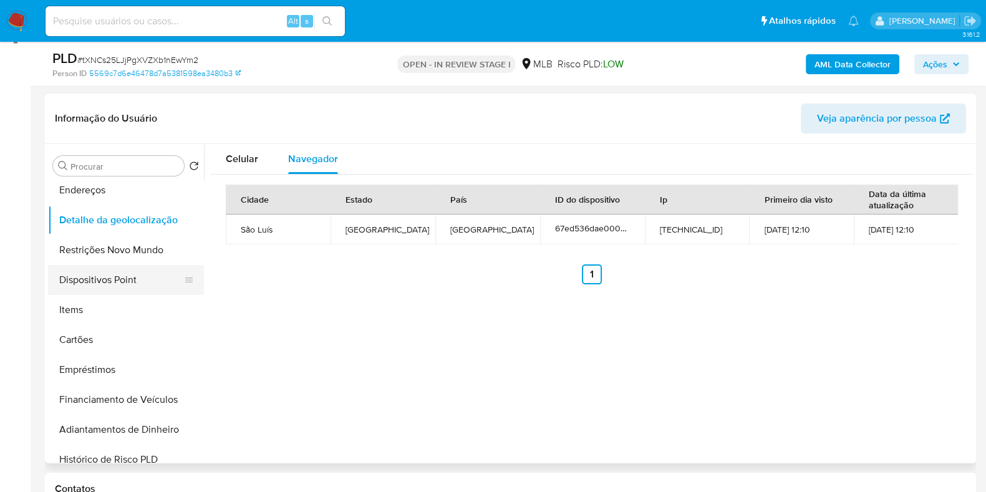
click at [127, 273] on button "Dispositivos Point" at bounding box center [121, 280] width 146 height 30
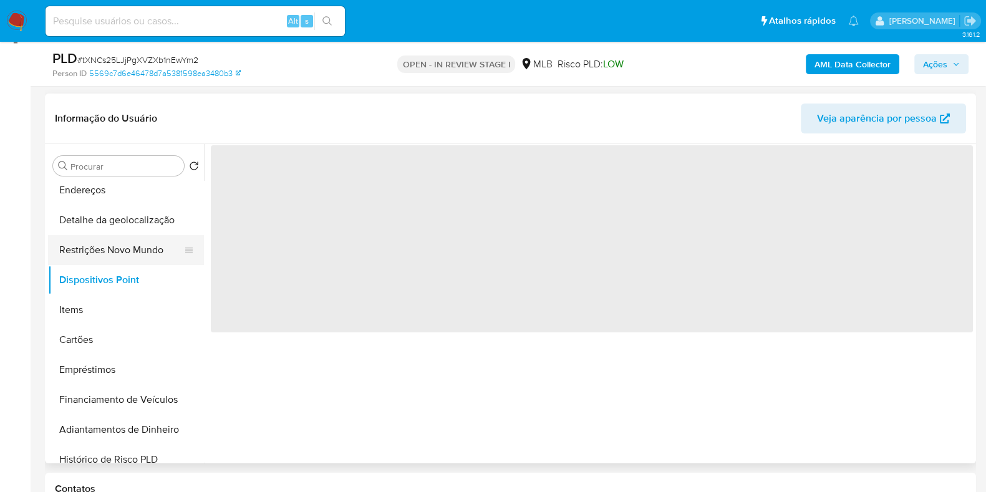
click at [140, 242] on button "Restrições Novo Mundo" at bounding box center [121, 250] width 146 height 30
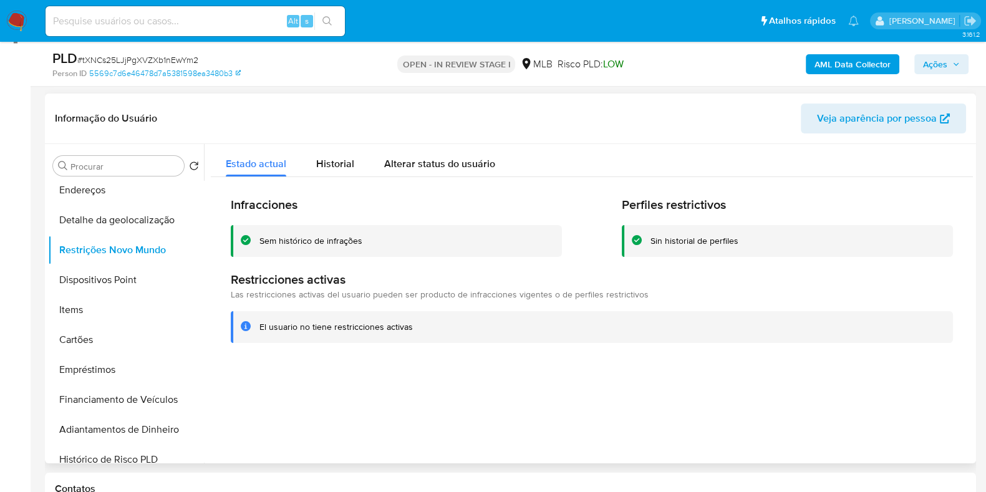
click at [418, 392] on div at bounding box center [588, 303] width 769 height 319
click at [87, 279] on button "Dispositivos Point" at bounding box center [121, 280] width 146 height 30
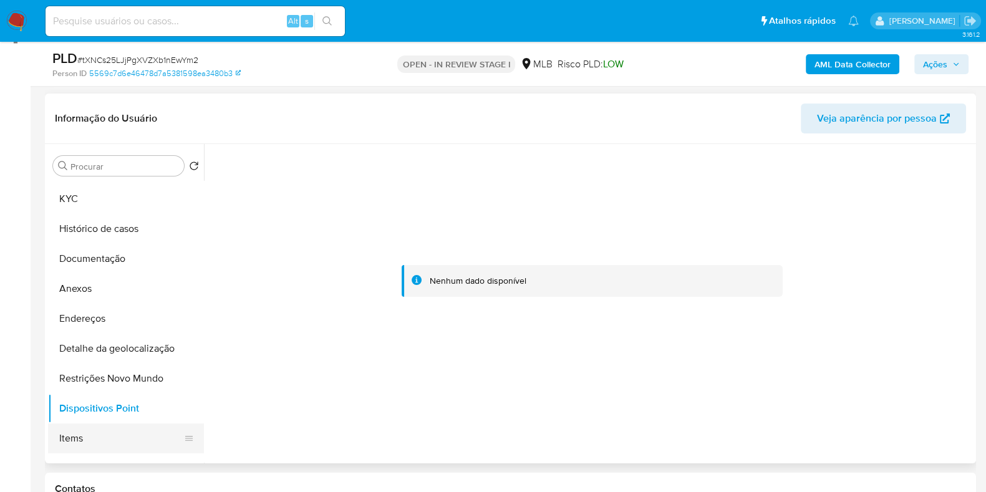
scroll to position [0, 0]
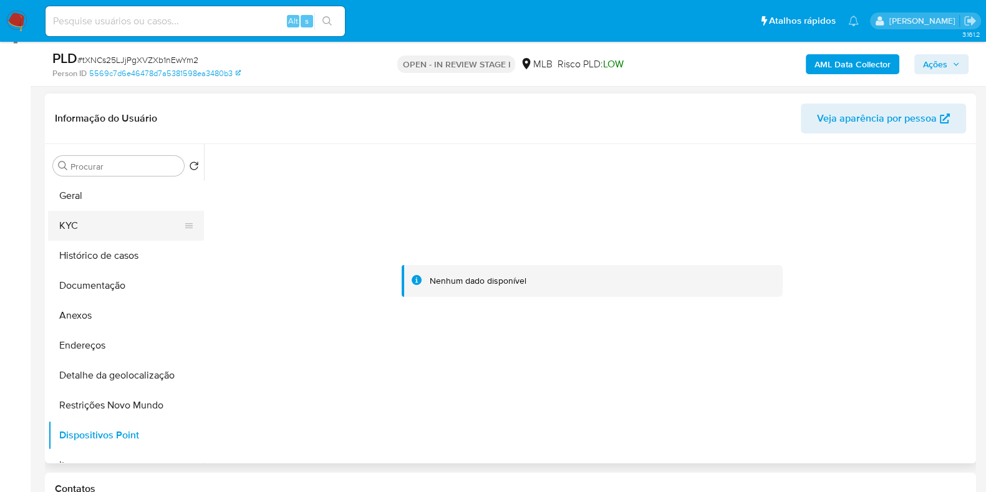
click at [99, 217] on button "KYC" at bounding box center [121, 226] width 146 height 30
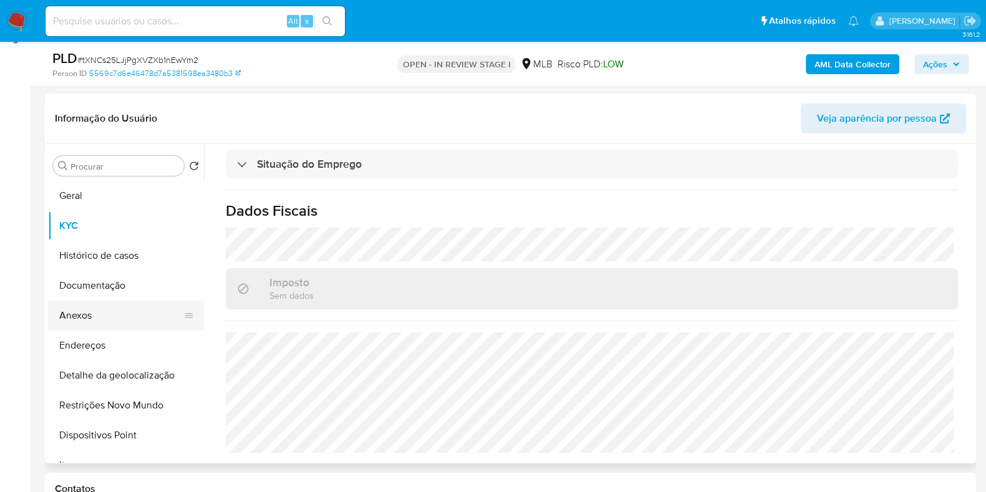
click at [90, 319] on button "Anexos" at bounding box center [121, 316] width 146 height 30
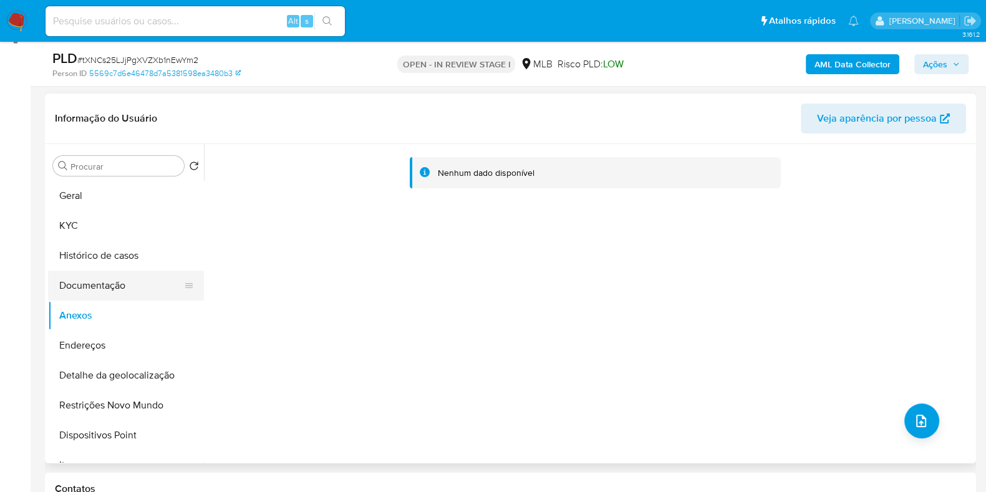
click at [112, 287] on button "Documentação" at bounding box center [121, 286] width 146 height 30
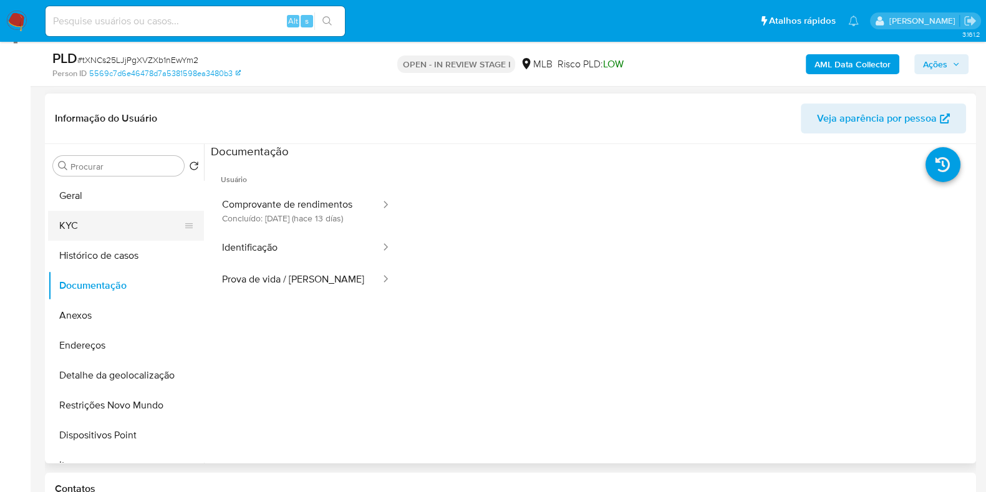
click at [116, 219] on button "KYC" at bounding box center [121, 226] width 146 height 30
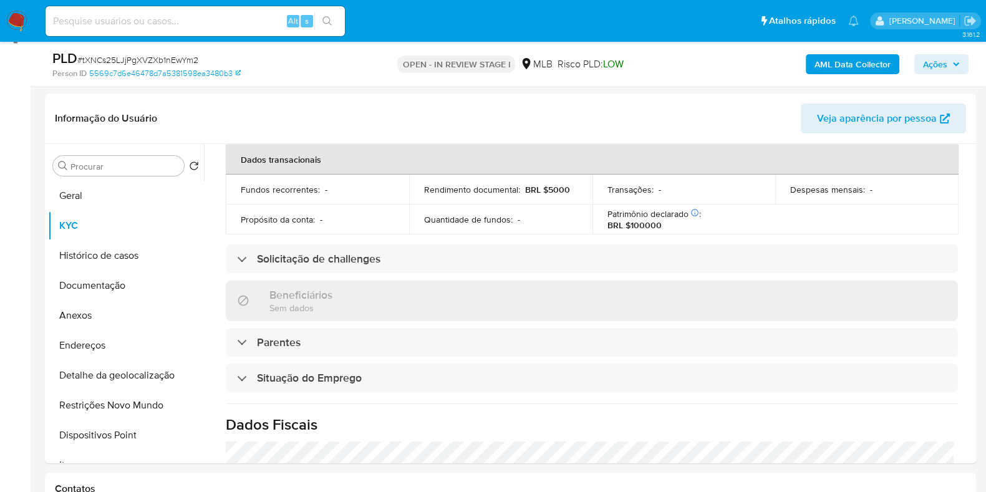
scroll to position [542, 0]
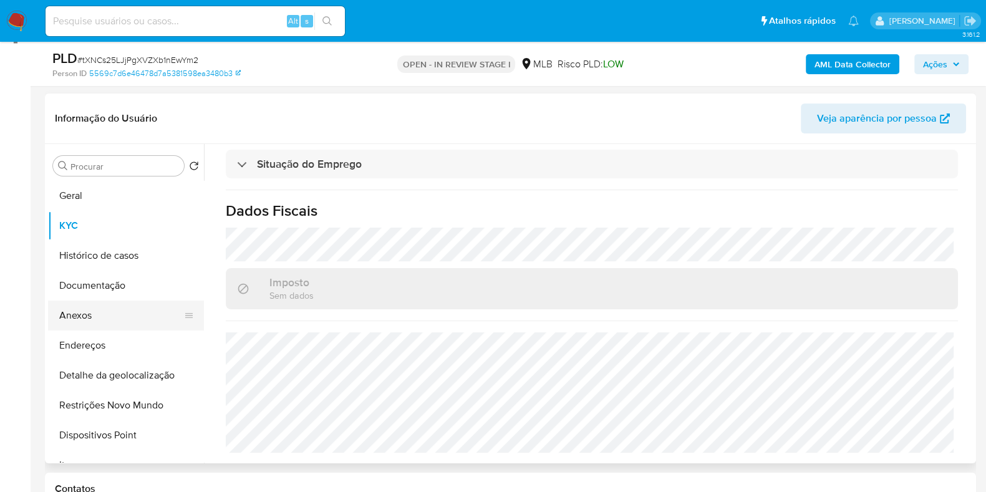
click at [106, 307] on button "Anexos" at bounding box center [121, 316] width 146 height 30
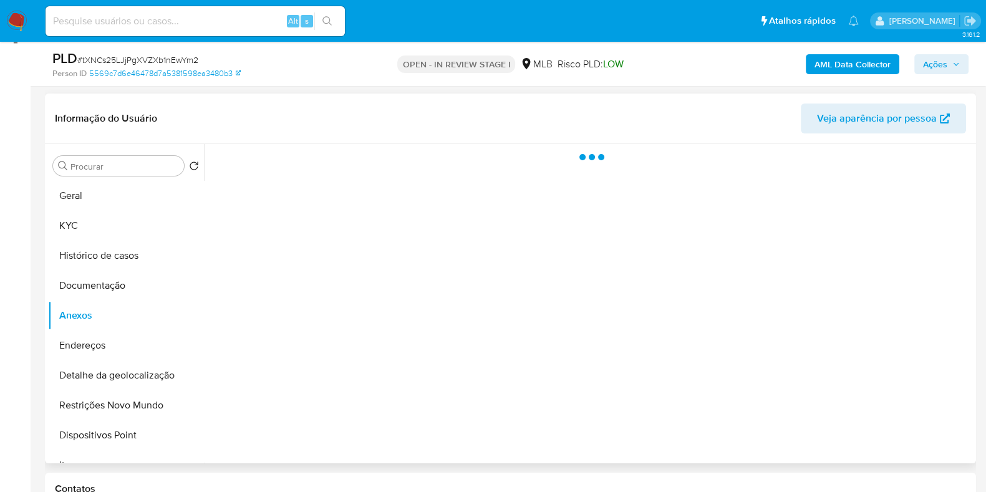
scroll to position [0, 0]
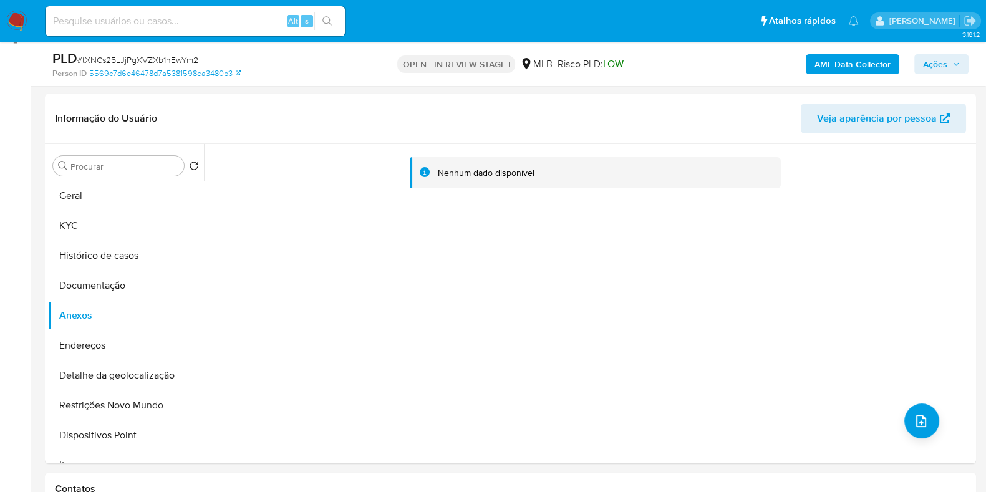
click at [839, 62] on b "AML Data Collector" at bounding box center [853, 64] width 76 height 20
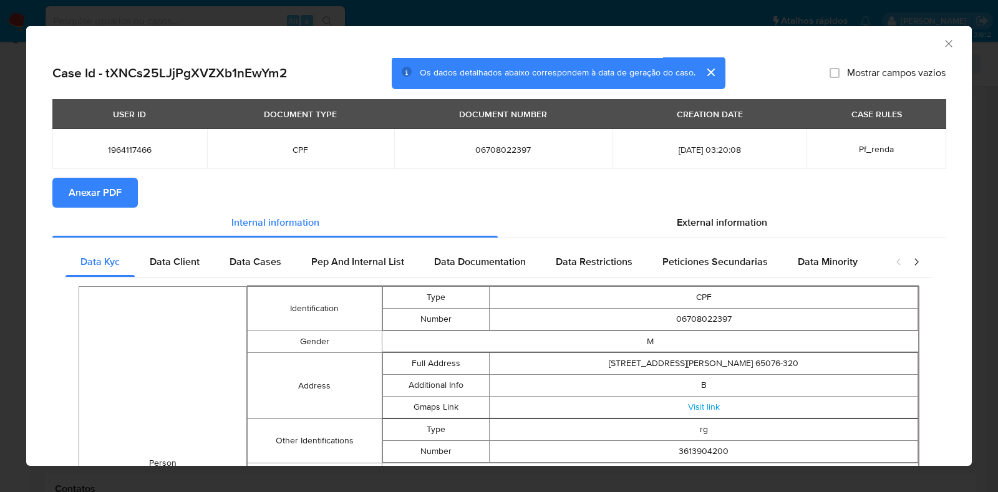
click at [97, 201] on span "Anexar PDF" at bounding box center [95, 192] width 53 height 27
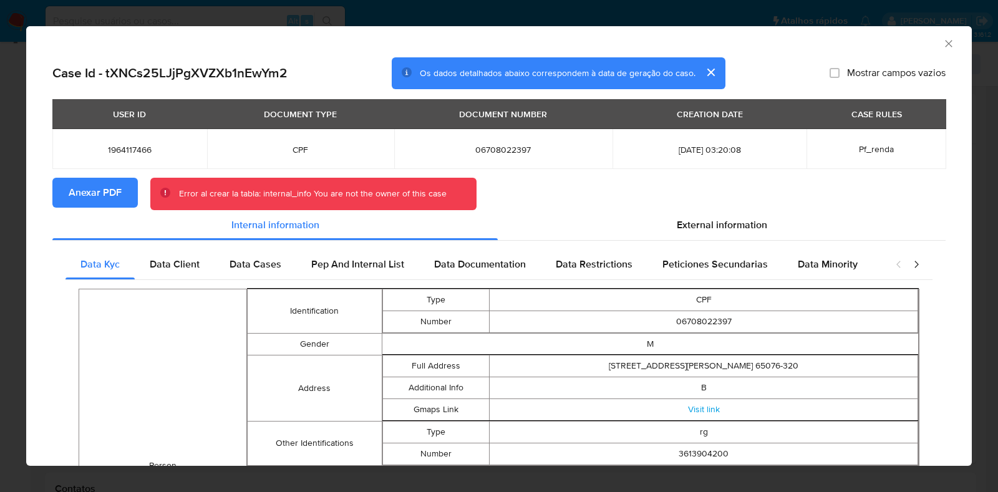
click at [942, 48] on icon "Fechar a janela" at bounding box center [948, 43] width 12 height 12
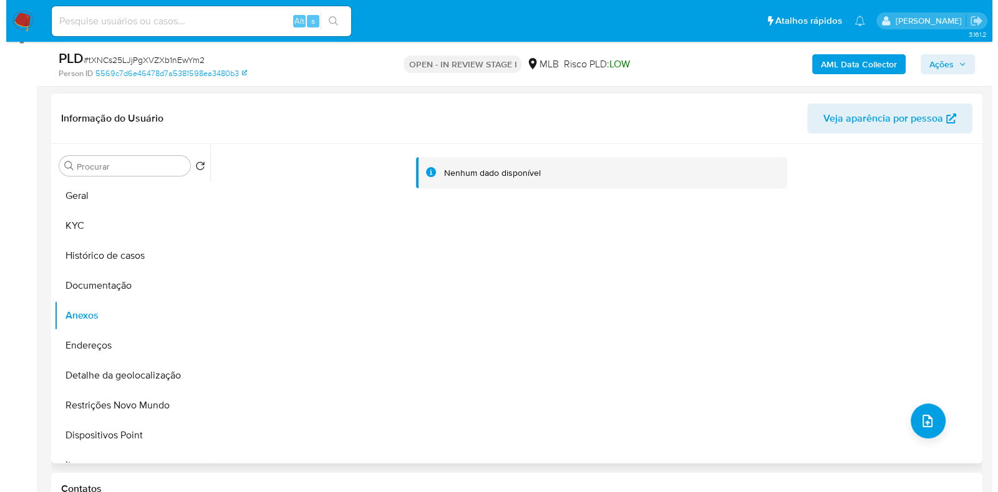
scroll to position [258, 0]
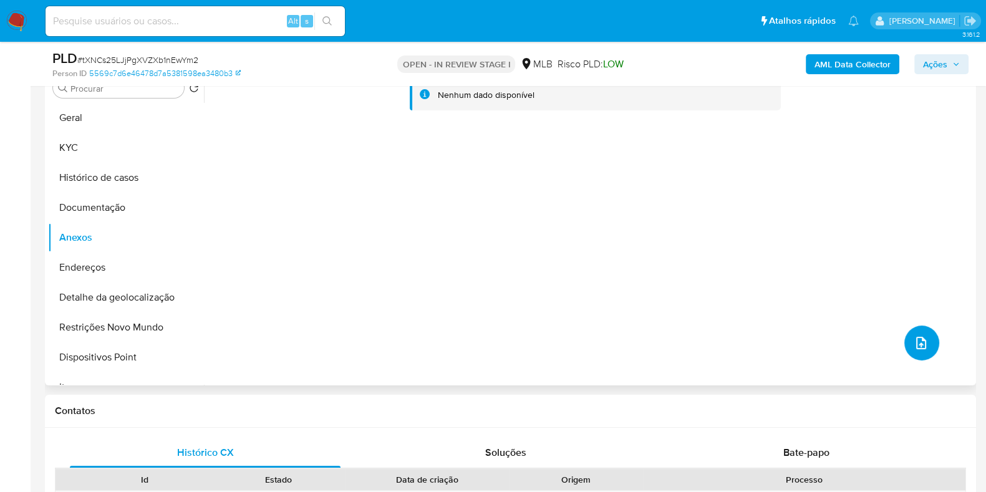
click at [904, 336] on button "upload-file" at bounding box center [921, 343] width 35 height 35
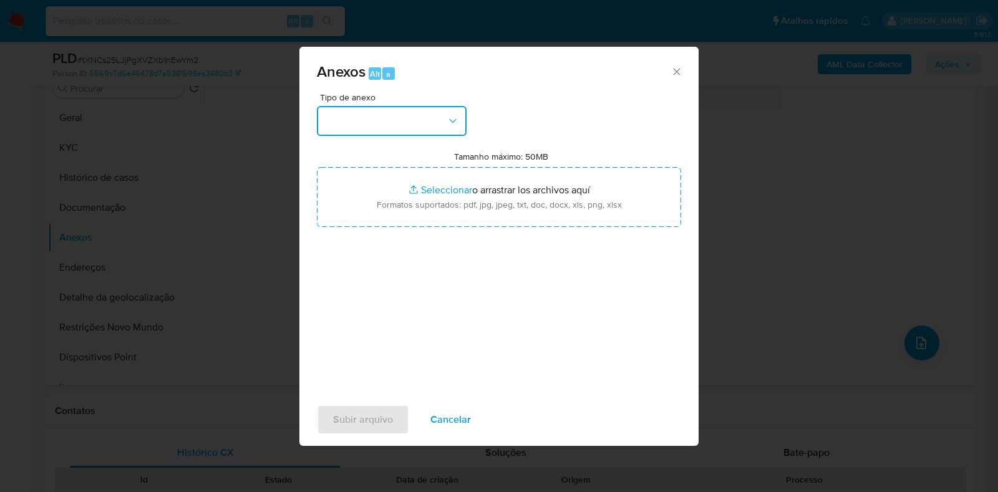
click at [450, 118] on icon "button" at bounding box center [453, 121] width 12 height 12
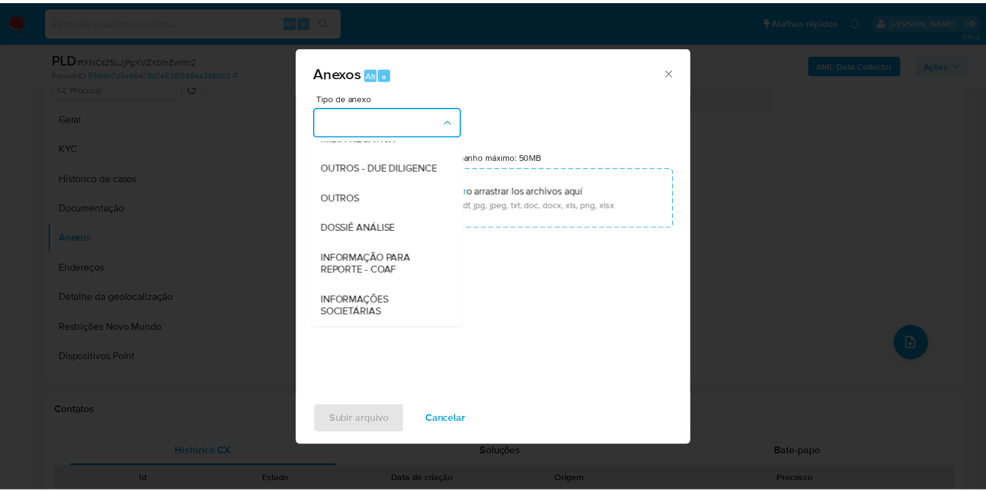
scroll to position [192, 0]
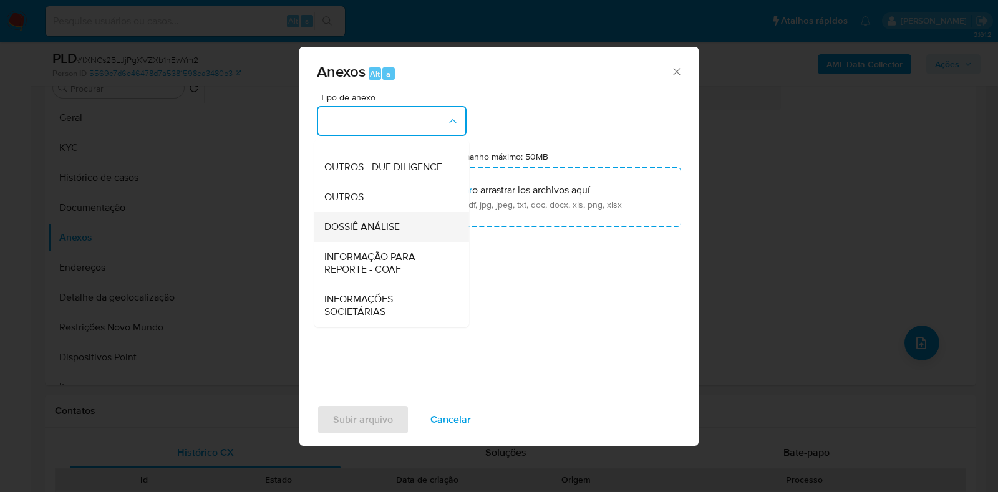
click at [399, 221] on span "DOSSIÊ ANÁLISE" at bounding box center [361, 227] width 75 height 12
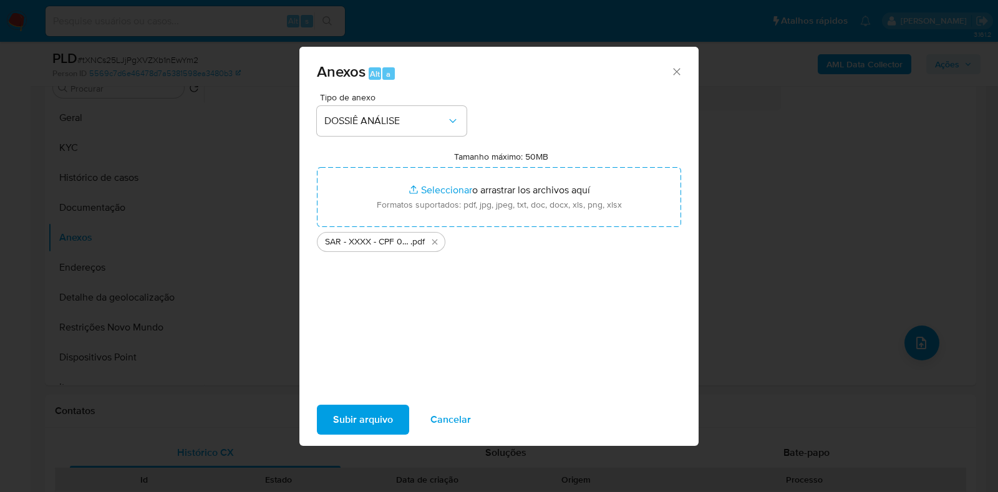
click at [376, 410] on span "Subir arquivo" at bounding box center [363, 419] width 60 height 27
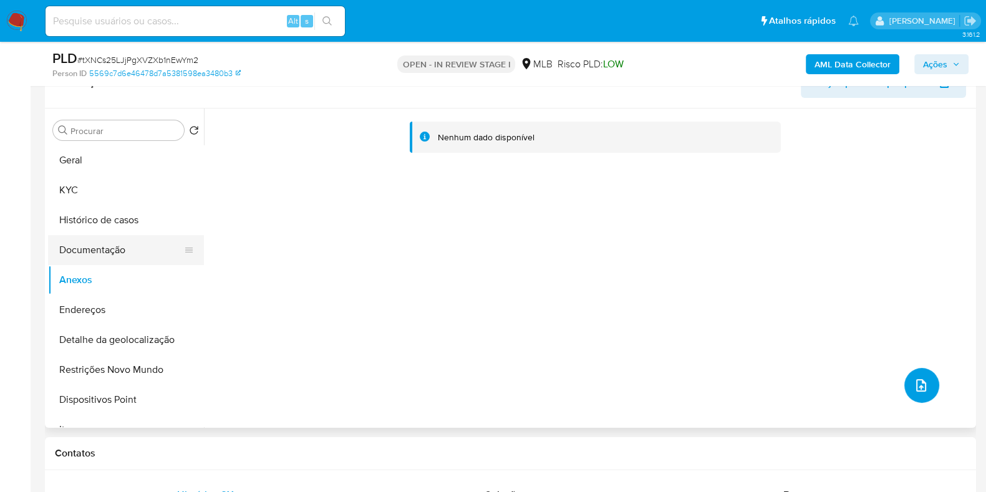
scroll to position [180, 0]
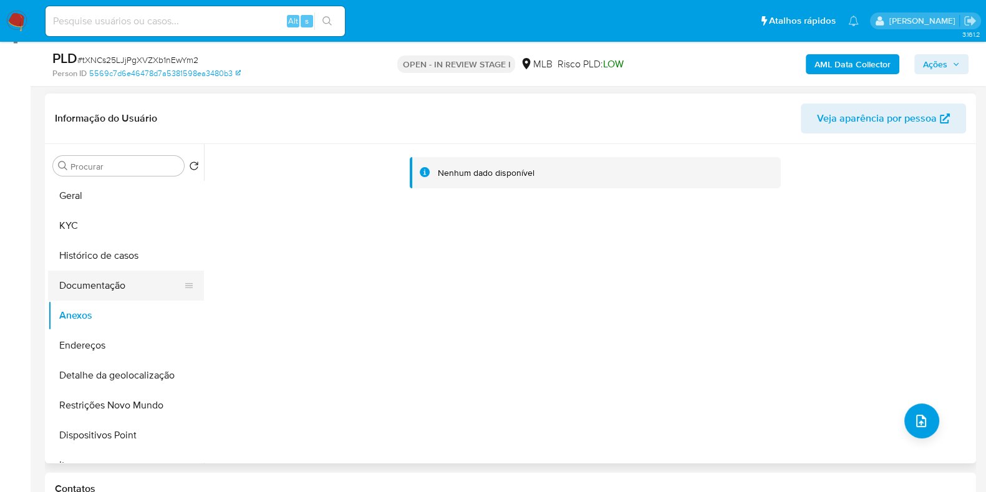
click at [114, 297] on button "Documentação" at bounding box center [121, 286] width 146 height 30
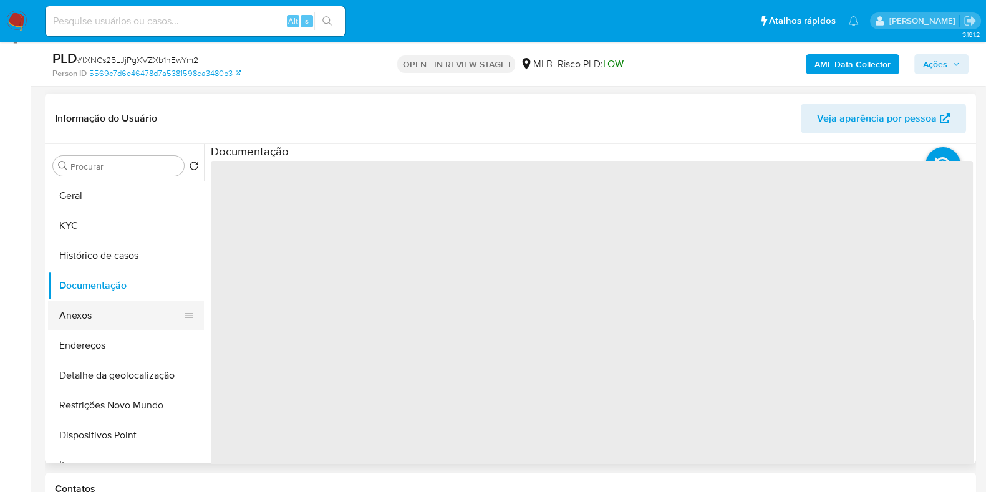
click at [112, 309] on button "Anexos" at bounding box center [121, 316] width 146 height 30
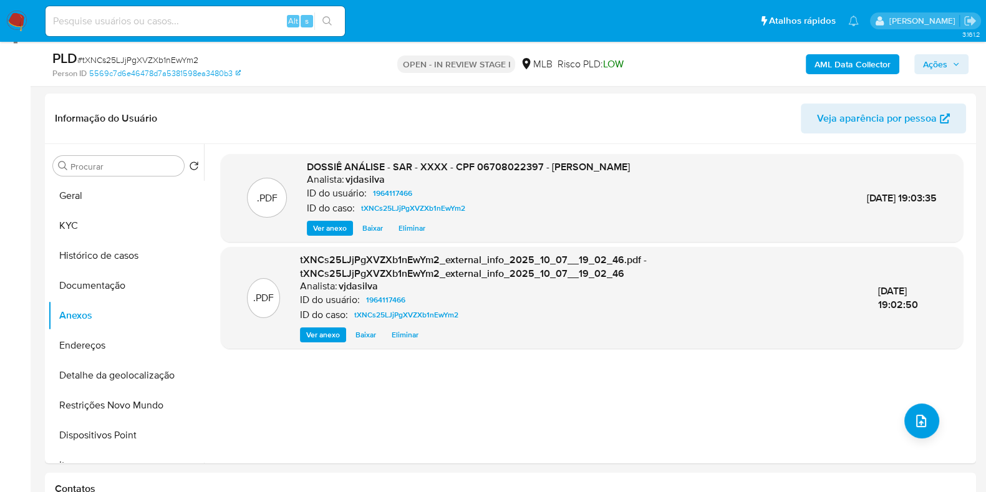
click at [923, 64] on span "Ações" at bounding box center [935, 64] width 24 height 20
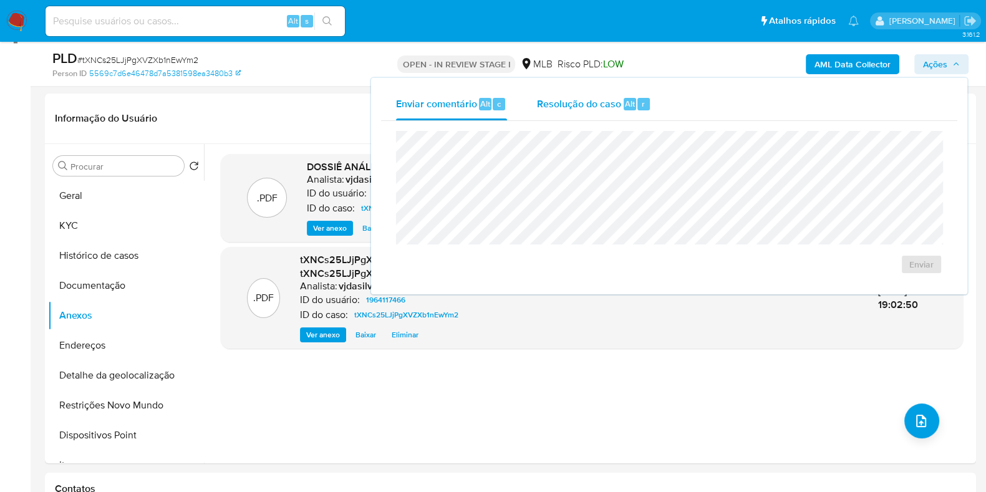
click at [586, 94] on div "Resolução do caso Alt r" at bounding box center [594, 104] width 114 height 32
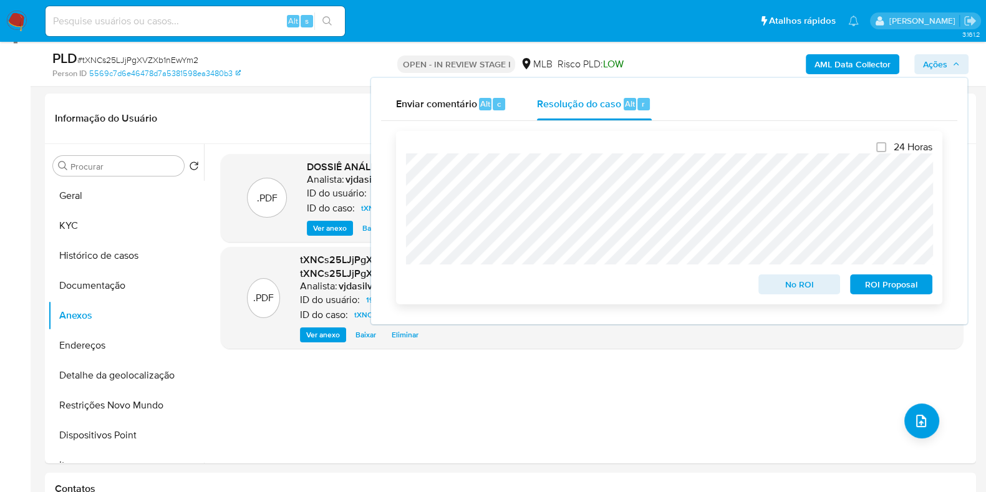
click at [886, 284] on span "ROI Proposal" at bounding box center [891, 284] width 65 height 17
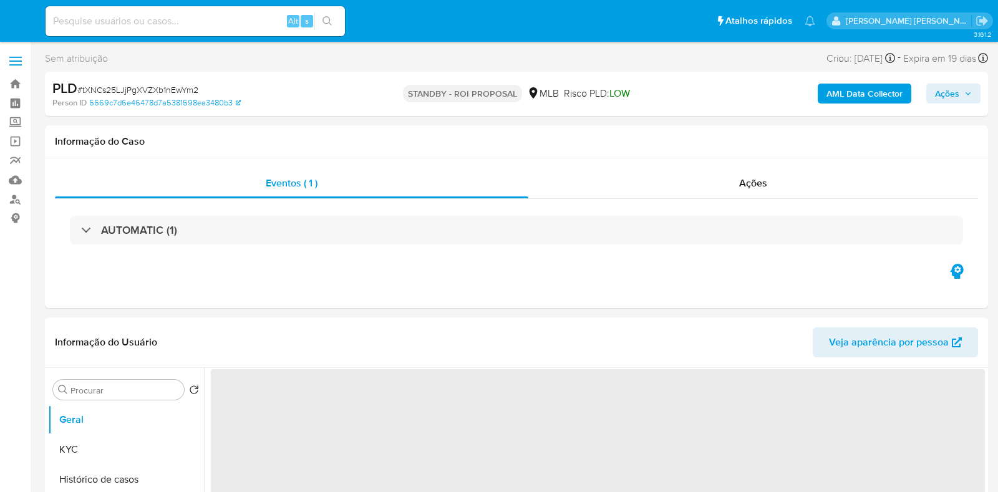
select select "10"
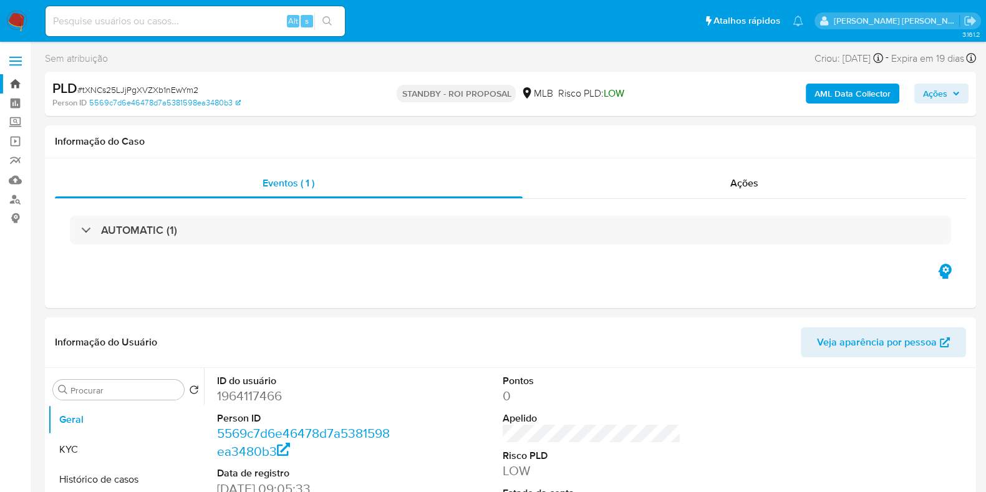
click at [17, 83] on link "Bandeja" at bounding box center [74, 83] width 148 height 19
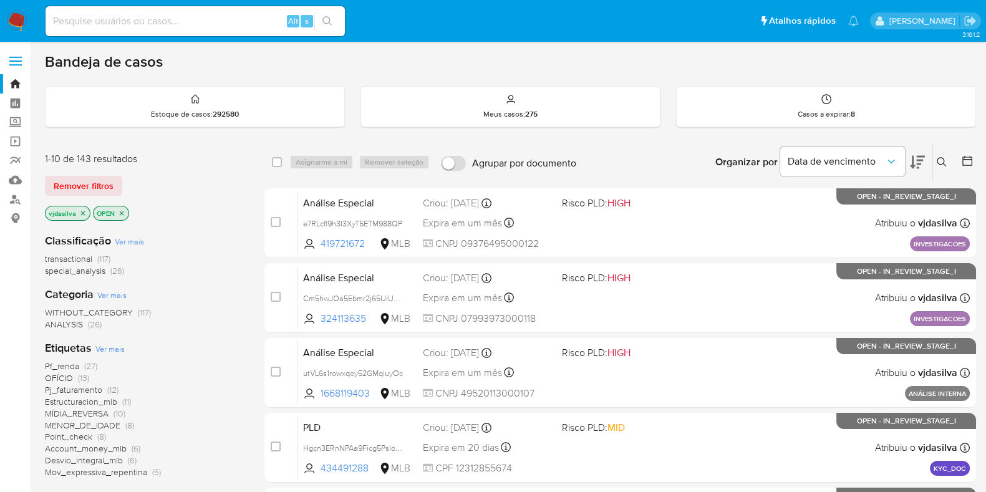
click at [918, 157] on icon at bounding box center [917, 162] width 15 height 15
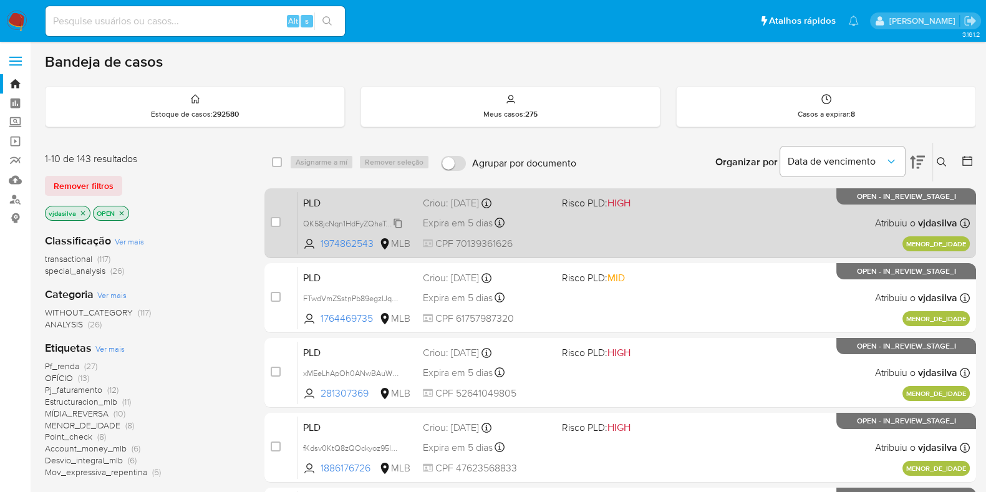
click at [397, 223] on span "QK58jcNqn1HdFyZQhaTdZSzX" at bounding box center [355, 223] width 104 height 14
click at [800, 214] on div "PLD QK58jcNqn1HdFyZQhaTdZSzX 1974862543 MLB Risco PLD: HIGH Criou: 12/09/2025 C…" at bounding box center [634, 222] width 672 height 63
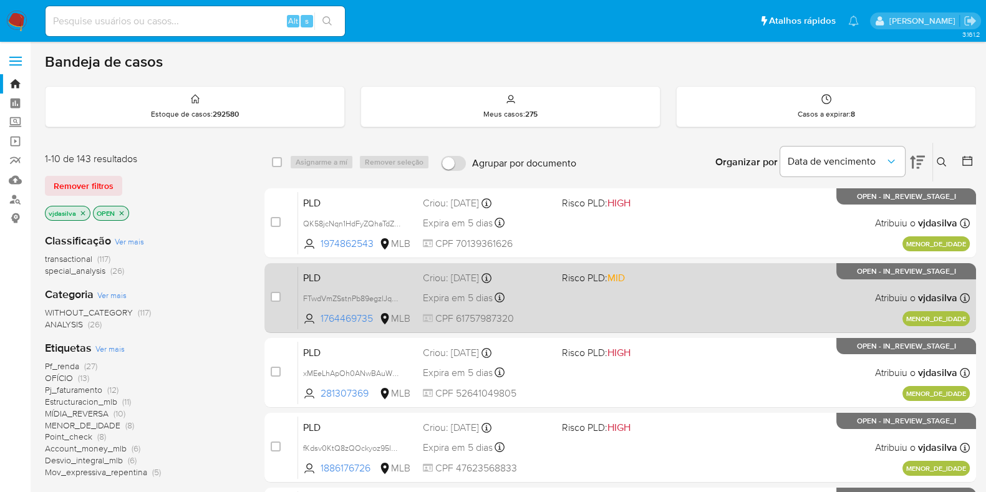
click at [762, 291] on div "PLD FTwdVmZSstnPb89egzlJqw1U 1764469735 MLB Risco PLD: MID Criou: 12/09/2025 Cr…" at bounding box center [634, 297] width 672 height 63
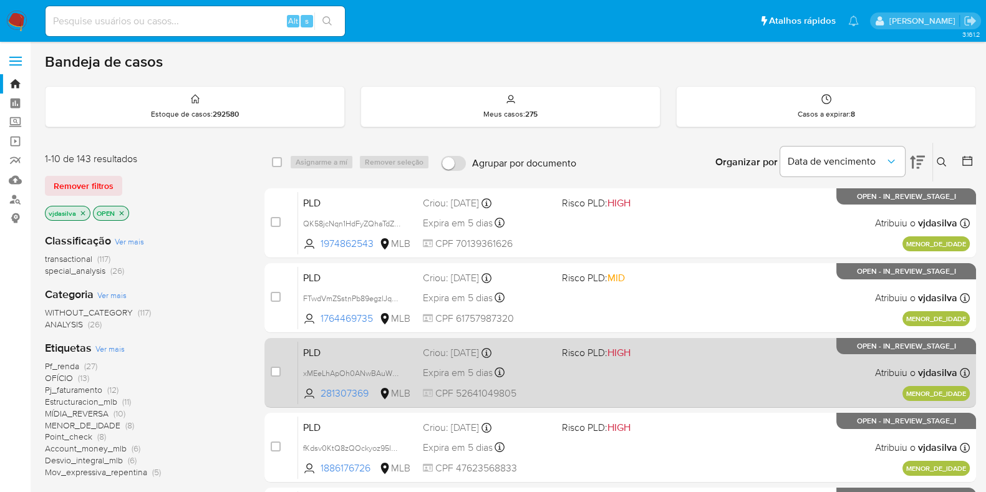
click at [727, 363] on div "PLD xMEeLhApOh0ANwBAuWEgBGja 281307369 MLB Risco PLD: HIGH Criou: 12/09/2025 Cr…" at bounding box center [634, 372] width 672 height 63
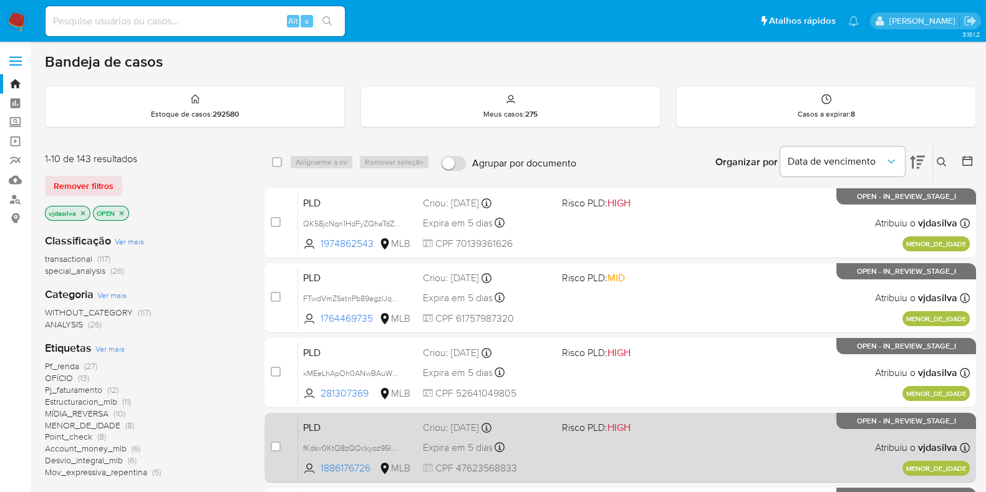
click at [740, 437] on div "PLD fKdsv0KtQ8zQOckyoz95lQM2 1886176726 MLB Risco PLD: HIGH Criou: 12/09/2025 C…" at bounding box center [634, 447] width 672 height 63
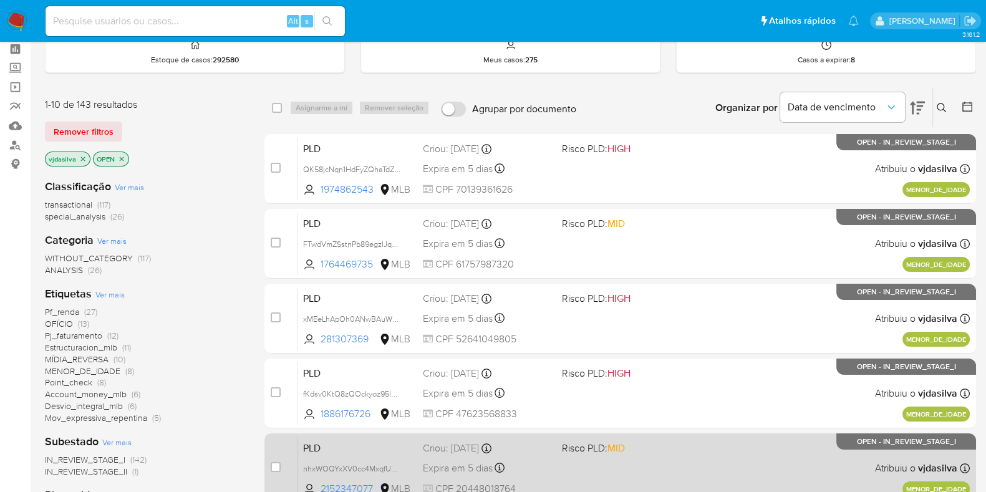
scroll to position [77, 0]
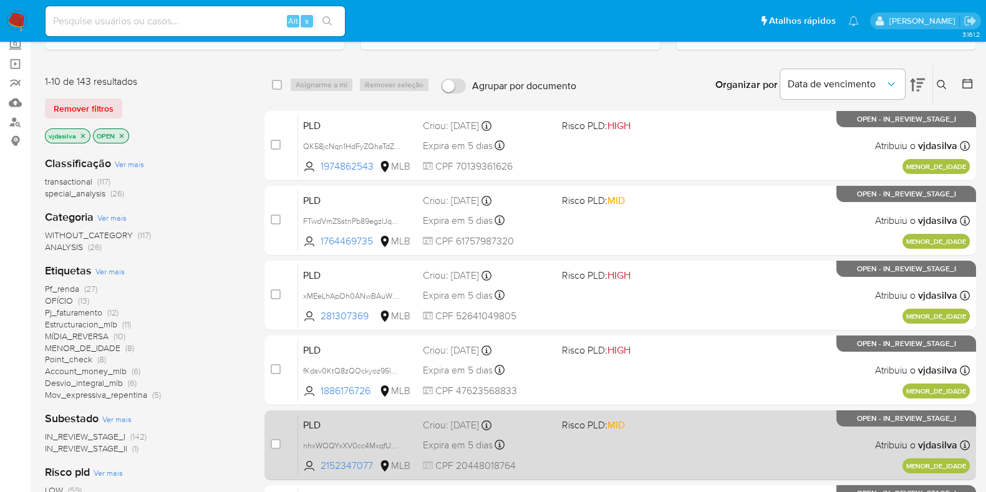
click at [742, 433] on div "PLD nhxWOQYxXV0cc4MxqfUHEA7x 2152347077 MLB Risco PLD: MID Criou: 12/09/2025 Cr…" at bounding box center [634, 444] width 672 height 63
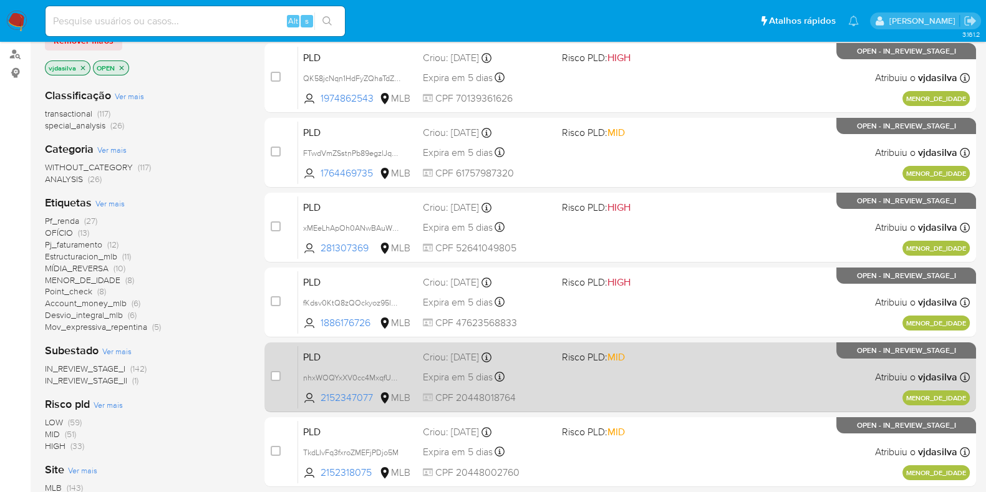
scroll to position [155, 0]
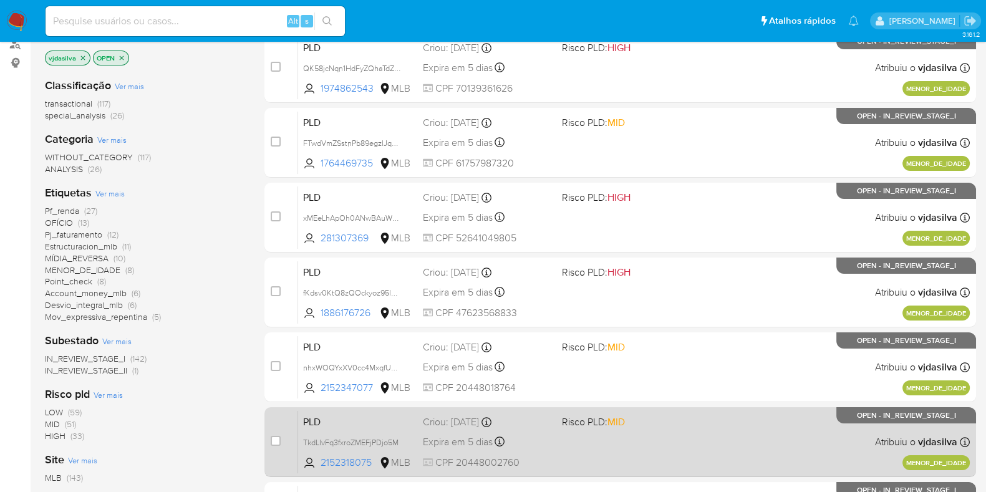
click at [723, 414] on div "PLD TkdLIvFq3fxroZMEFjPDjo5M 2152318075 MLB Risco PLD: MID Criou: 12/09/2025 Cr…" at bounding box center [634, 441] width 672 height 63
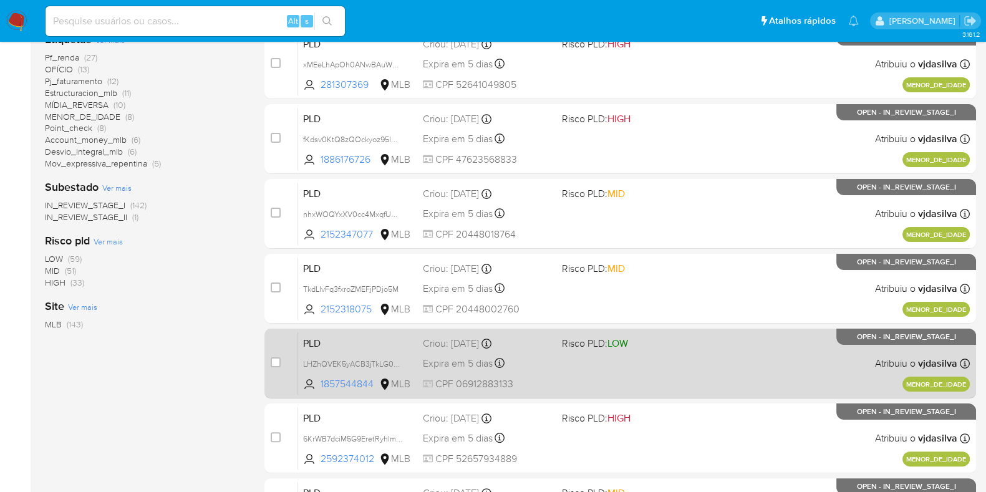
scroll to position [311, 0]
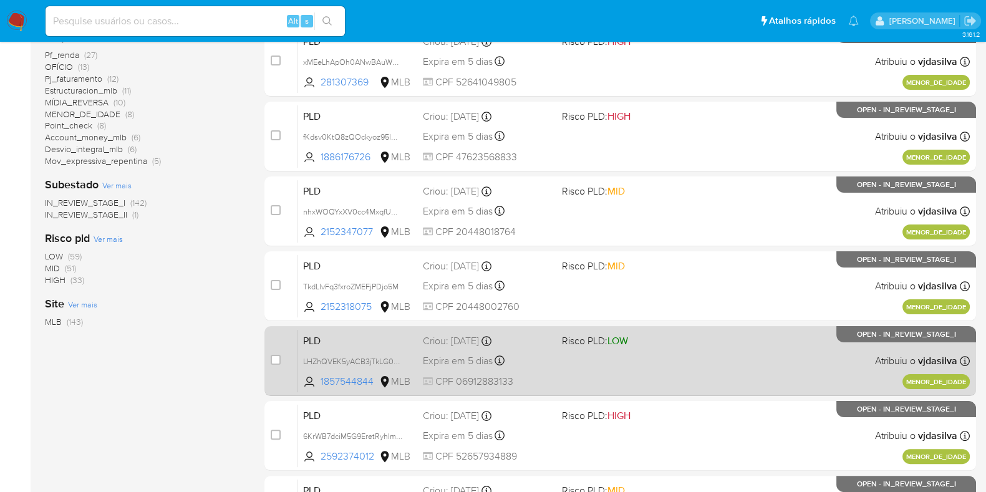
click at [733, 355] on div "PLD LHZhQVEK5yACB3jTkLG0B5NM 1857544844 MLB Risco PLD: LOW Criou: 12/09/2025 Cr…" at bounding box center [634, 360] width 672 height 63
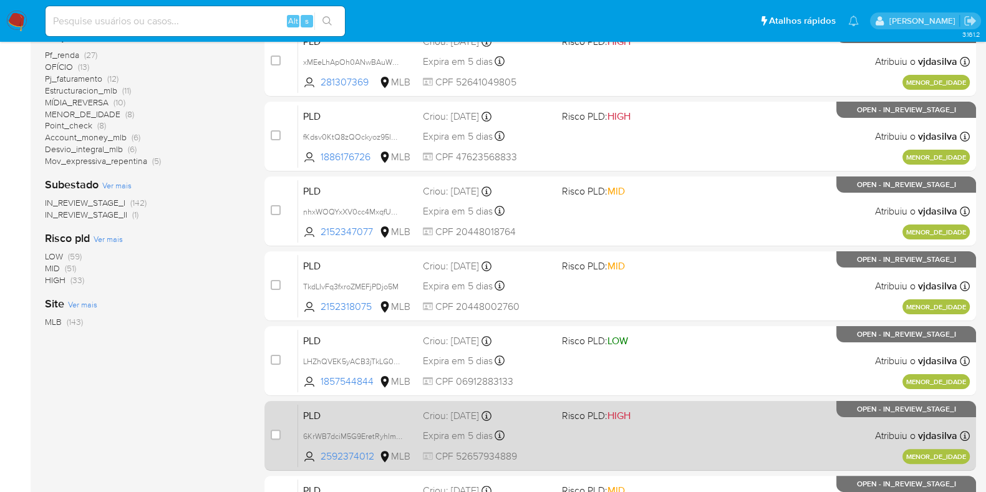
click at [794, 413] on div "PLD 6KrWB7dciM5G9EretRyhlmOU 2592374012 MLB Risco PLD: HIGH Criou: 12/09/2025 C…" at bounding box center [634, 435] width 672 height 63
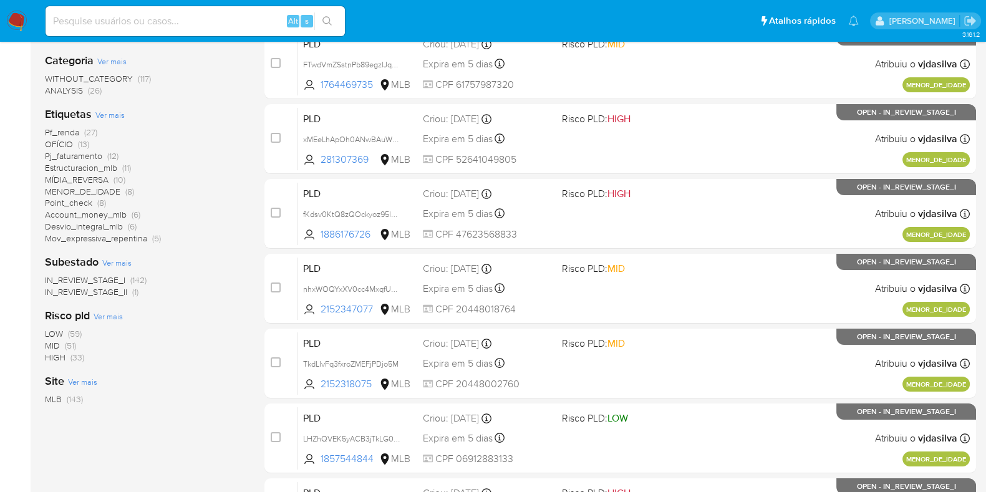
scroll to position [0, 0]
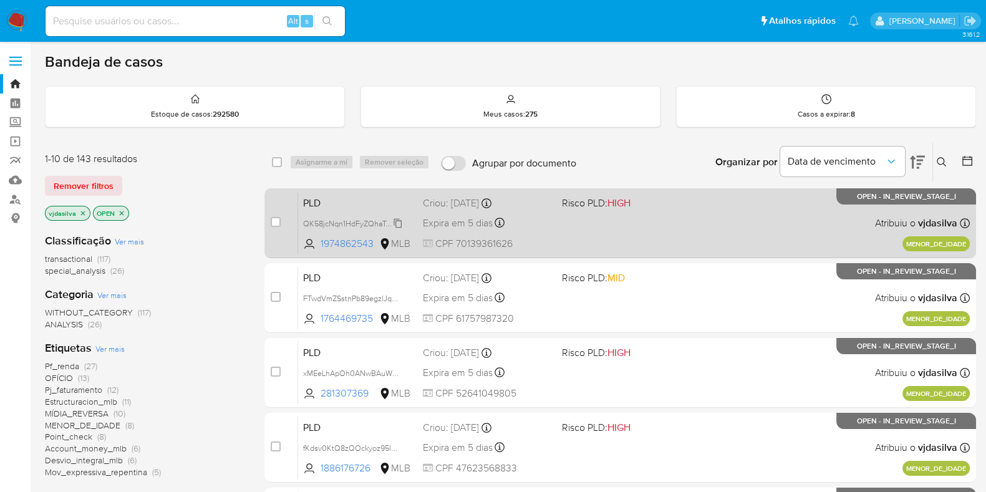
click at [399, 221] on span "QK58jcNqn1HdFyZQhaTdZSzX" at bounding box center [355, 223] width 104 height 14
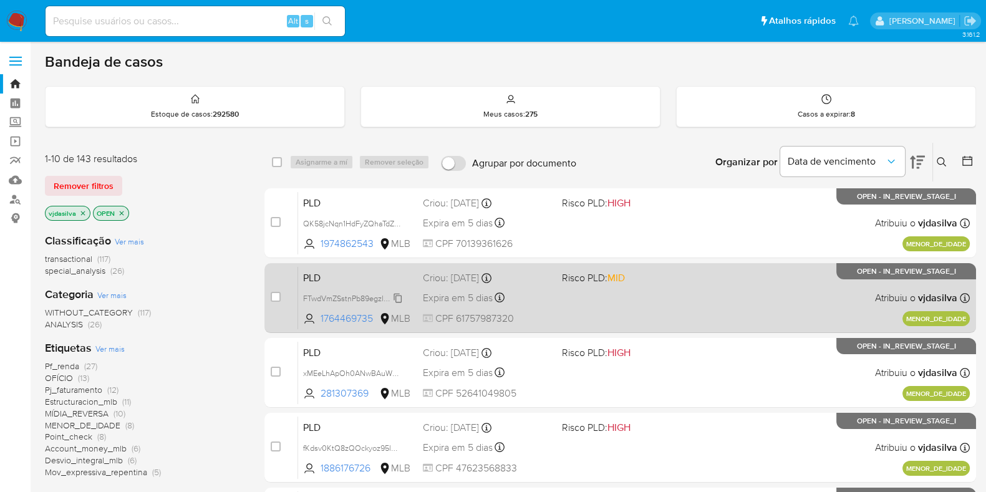
click at [399, 301] on span "FTwdVmZSstnPb89egzlJqw1U" at bounding box center [354, 298] width 102 height 14
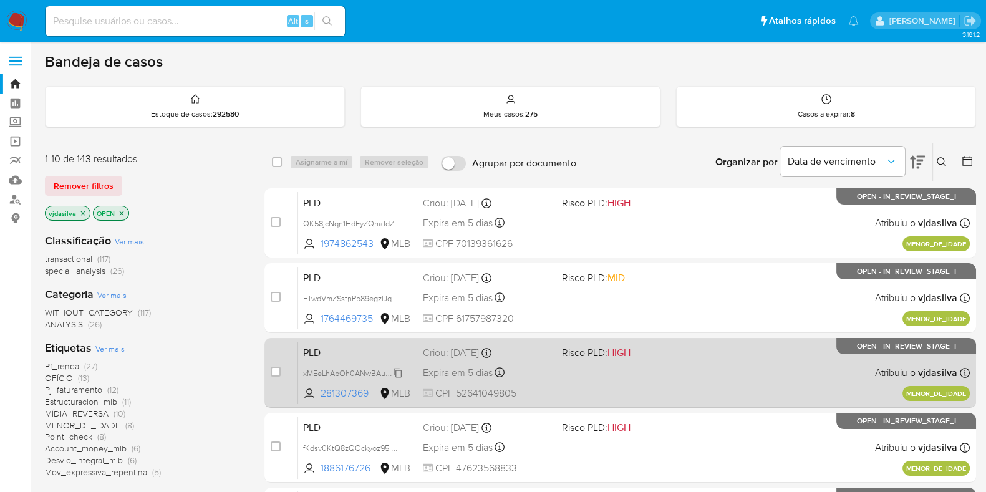
click at [400, 372] on span "xMEeLhApOh0ANwBAuWEgBGja" at bounding box center [360, 372] width 115 height 14
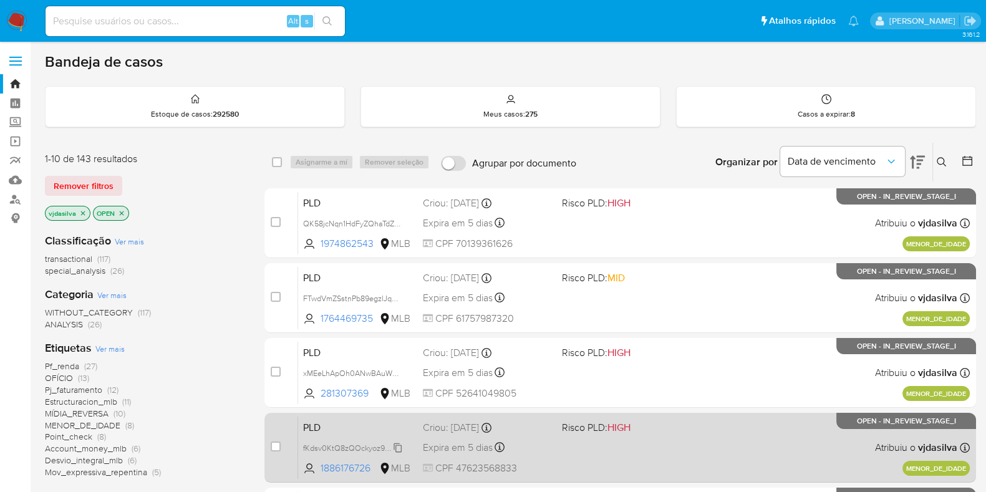
click at [400, 445] on span "fKdsv0KtQ8zQOckyoz95lQM2" at bounding box center [355, 447] width 105 height 14
click at [639, 455] on div "PLD fKdsv0KtQ8zQOckyoz95lQM2 1886176726 MLB Risco PLD: HIGH Criou: 12/09/2025 C…" at bounding box center [634, 447] width 672 height 63
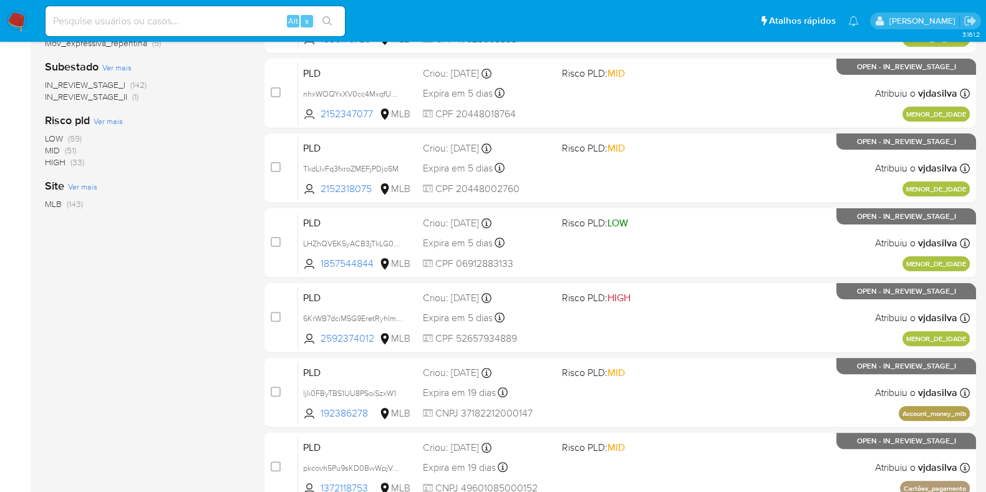
scroll to position [433, 0]
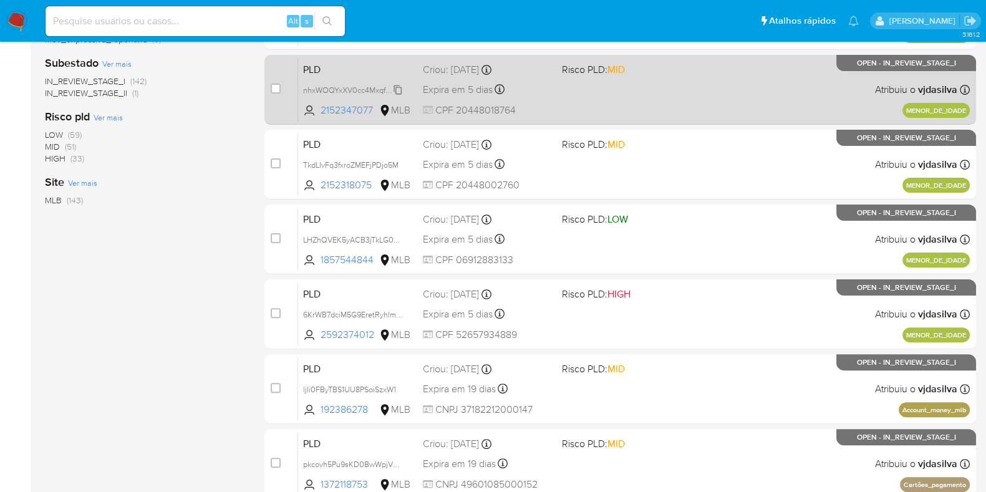
click at [402, 89] on span "nhxWOQYxXV0cc4MxqfUHEA7x" at bounding box center [358, 89] width 110 height 14
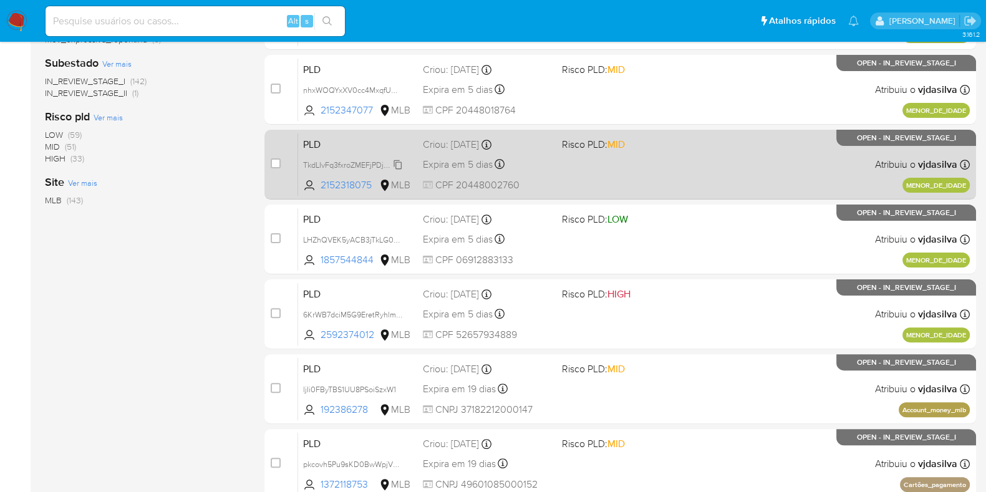
click at [398, 165] on span "TkdLIvFq3fxroZMEFjPDjo5M" at bounding box center [350, 164] width 95 height 14
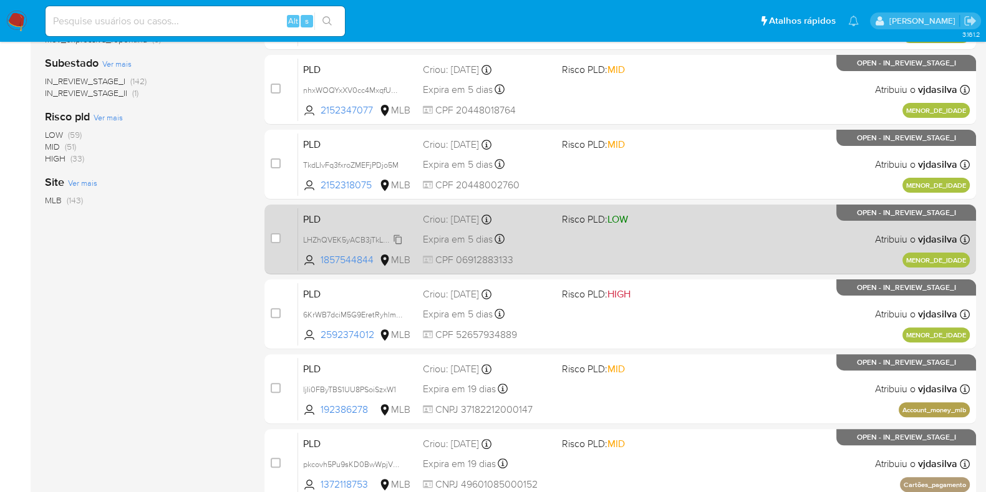
click at [398, 238] on span "LHZhQVEK5yACB3jTkLG0B5NM" at bounding box center [359, 239] width 112 height 14
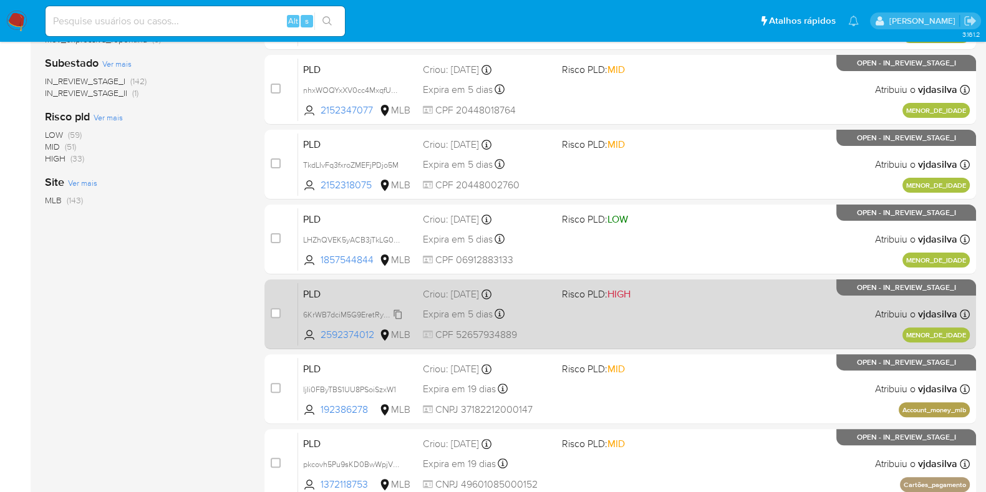
click at [397, 314] on span "6KrWB7dciM5G9EretRyhlmOU" at bounding box center [355, 314] width 105 height 14
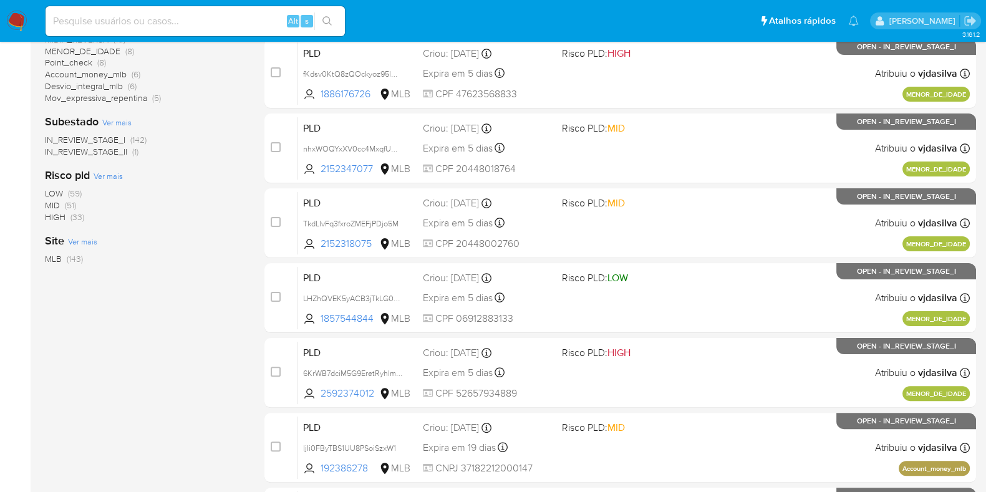
scroll to position [355, 0]
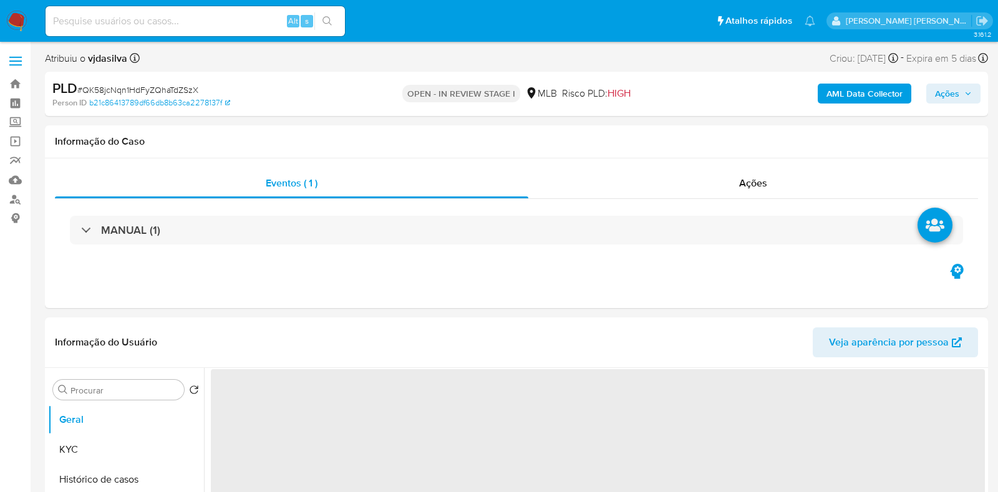
select select "10"
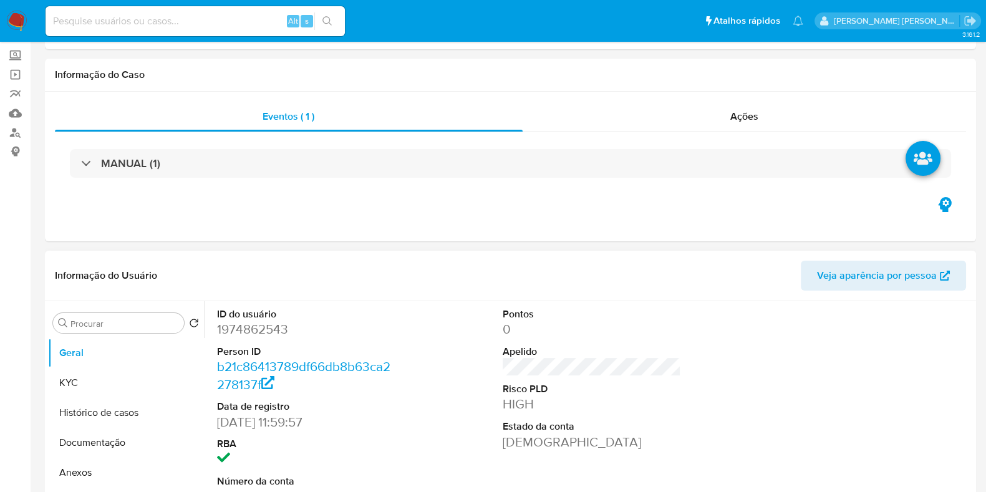
scroll to position [155, 0]
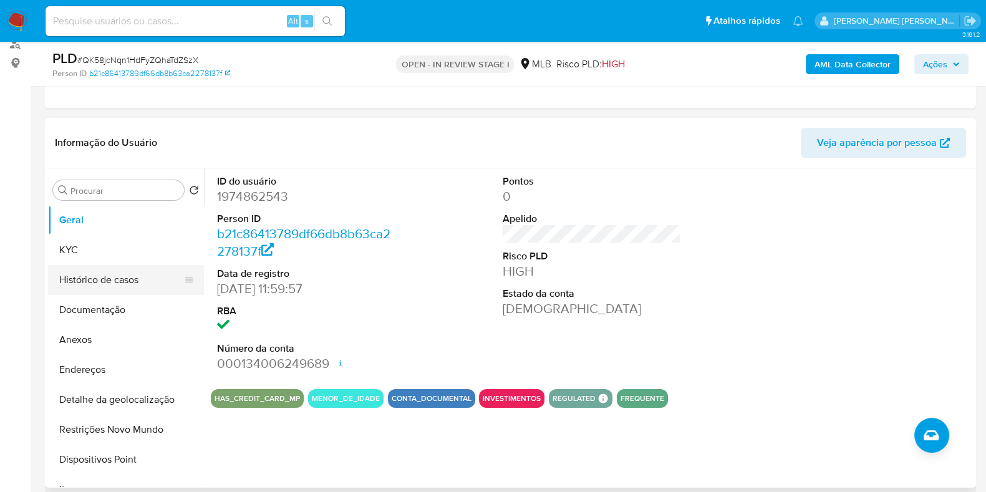
click at [120, 274] on button "Histórico de casos" at bounding box center [121, 280] width 146 height 30
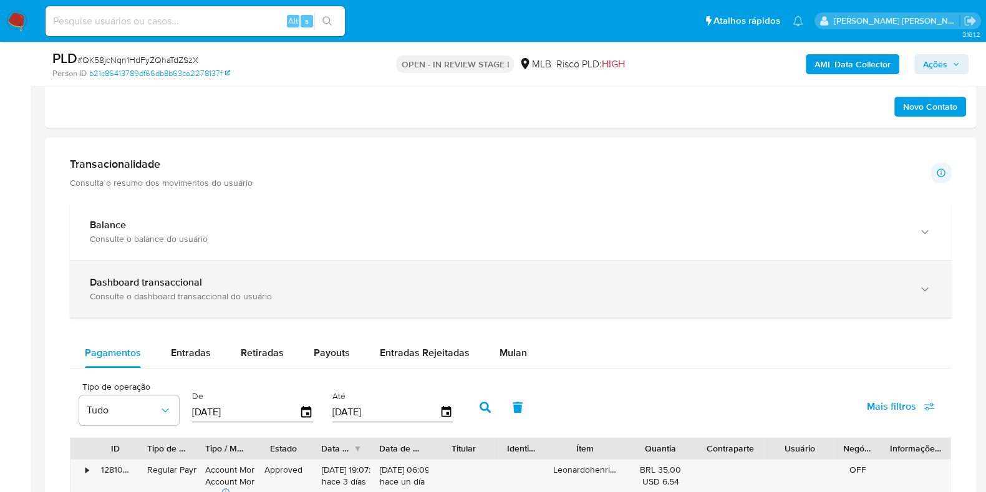
scroll to position [780, 0]
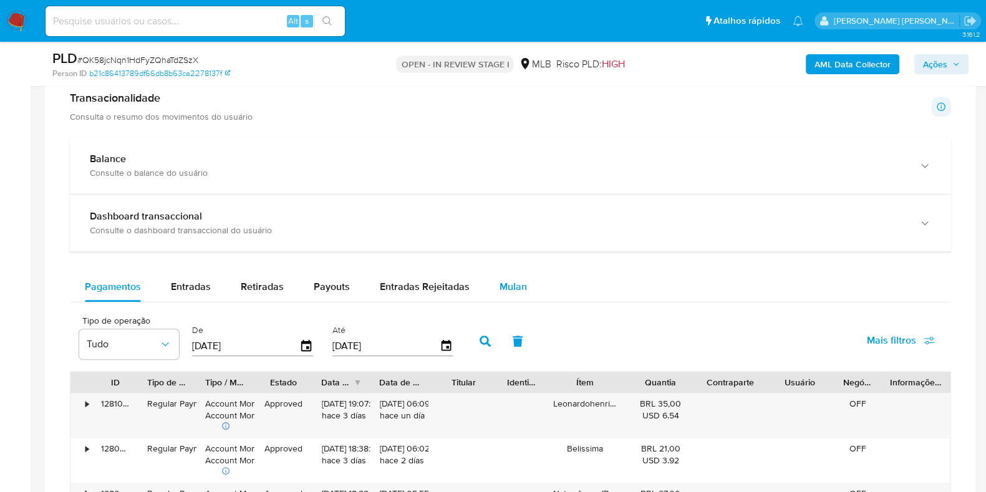
click at [510, 290] on span "Mulan" at bounding box center [513, 286] width 27 height 14
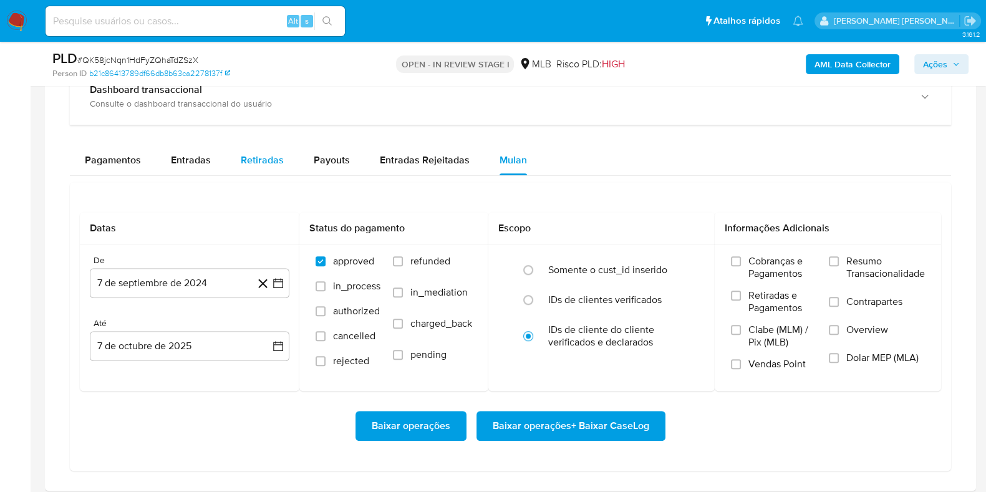
scroll to position [936, 0]
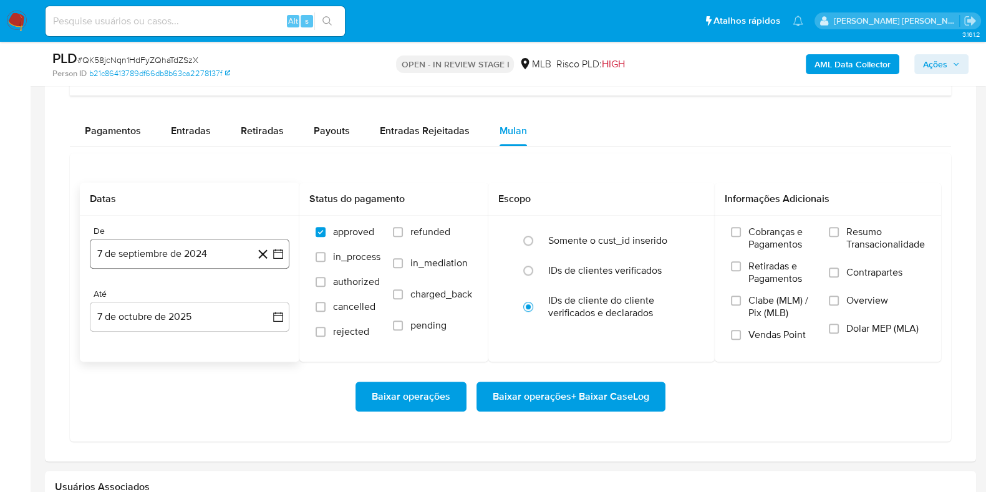
click at [226, 263] on button "7 de septiembre de 2024" at bounding box center [190, 254] width 200 height 30
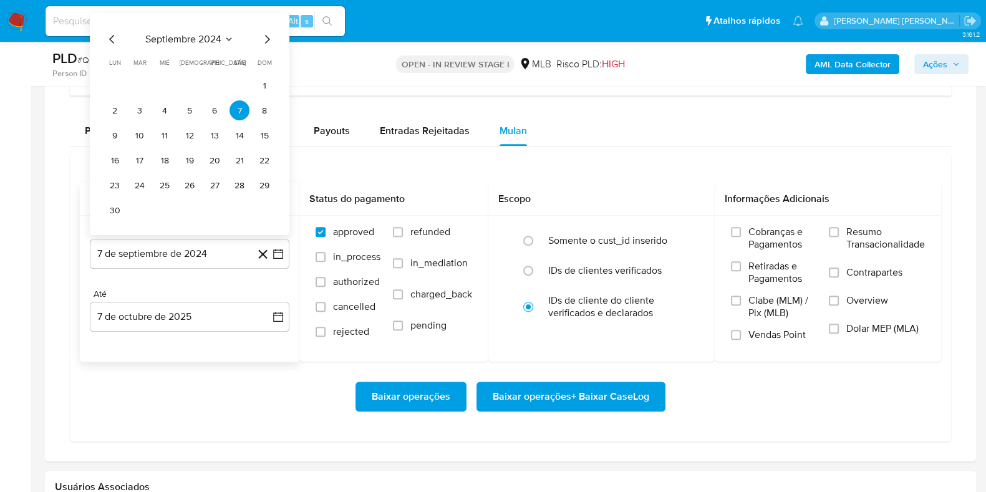
click at [172, 34] on span "septiembre 2024" at bounding box center [183, 39] width 76 height 12
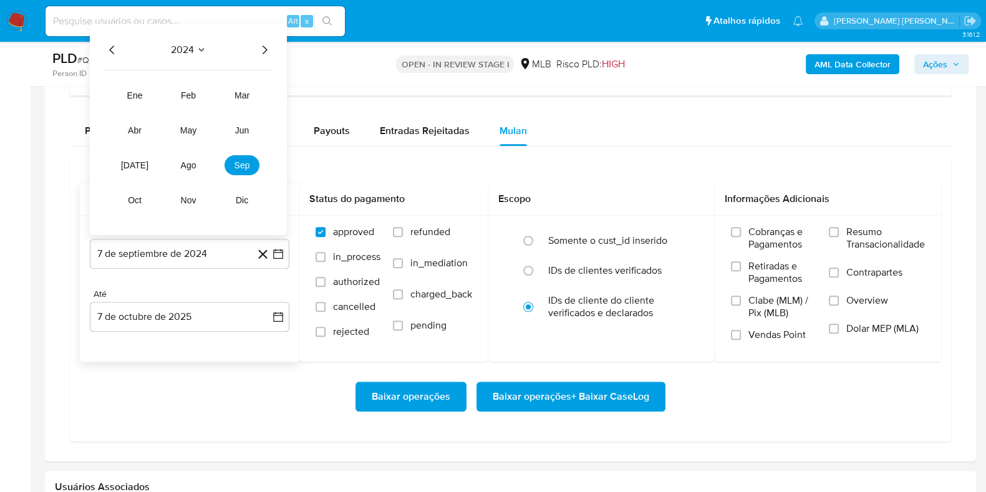
click at [261, 51] on icon "Año siguiente" at bounding box center [264, 49] width 15 height 15
click at [195, 163] on span "ago" at bounding box center [189, 165] width 16 height 10
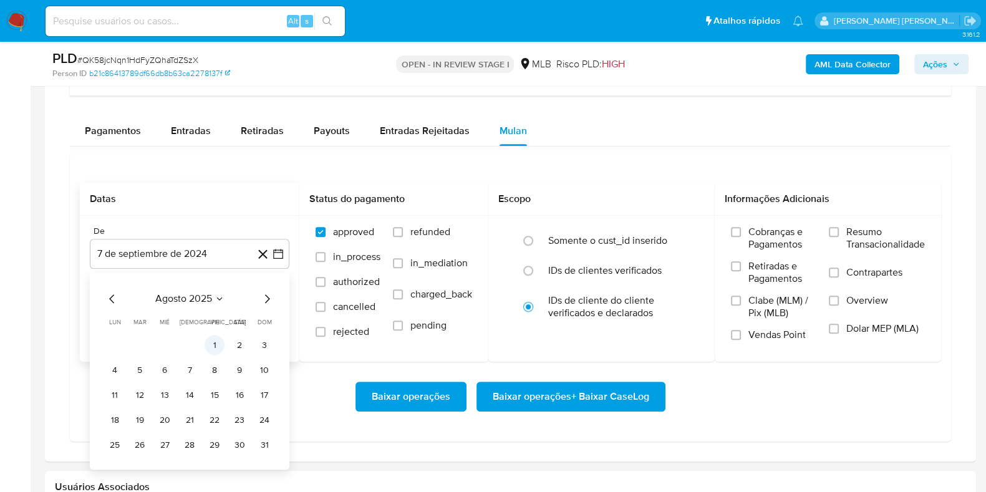
click at [213, 339] on button "1" at bounding box center [215, 346] width 20 height 20
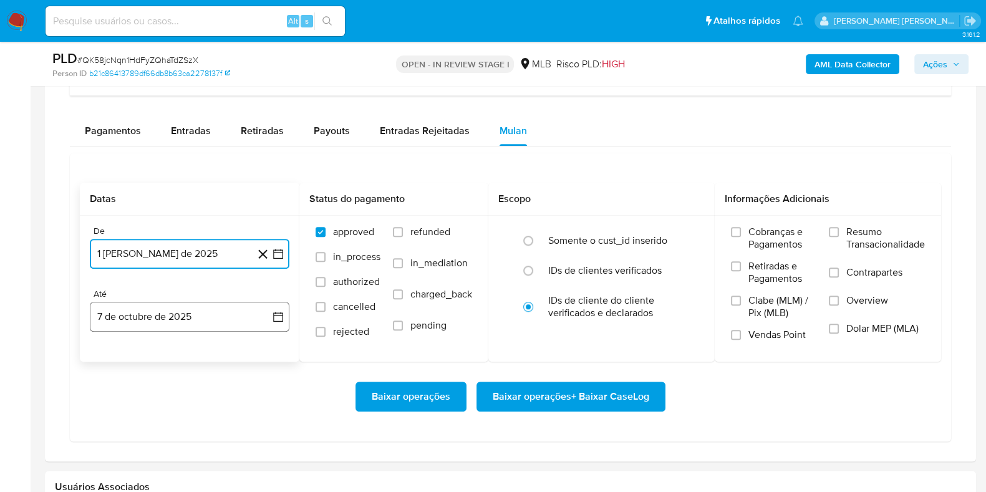
click at [178, 321] on button "7 de octubre de 2025" at bounding box center [190, 317] width 200 height 30
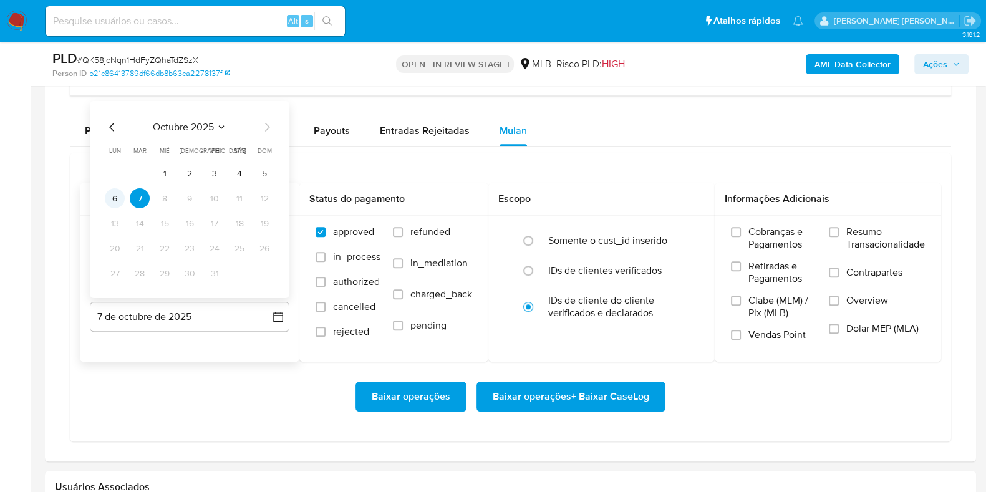
click at [117, 205] on button "6" at bounding box center [115, 198] width 20 height 20
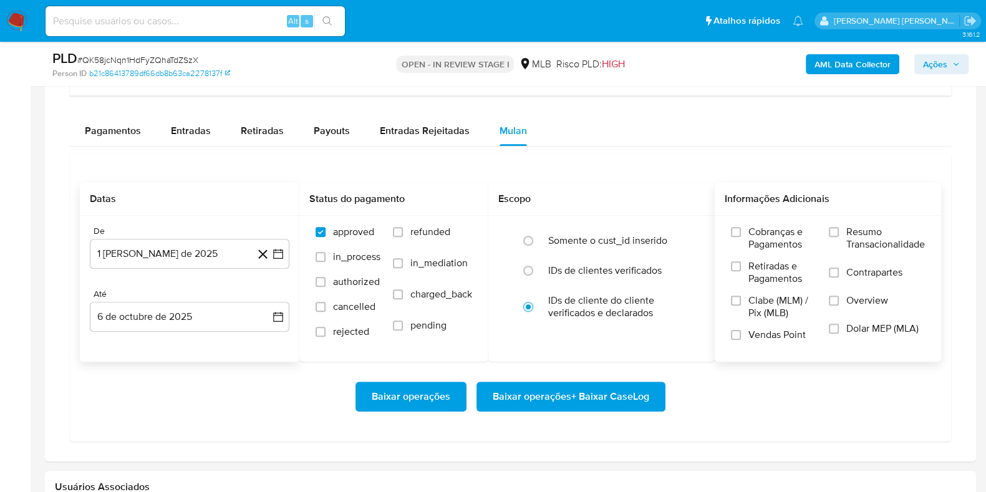
click at [876, 237] on span "Resumo Transacionalidade" at bounding box center [885, 238] width 79 height 25
click at [839, 237] on input "Resumo Transacionalidade" at bounding box center [834, 232] width 10 height 10
click at [843, 269] on label "Contrapartes" at bounding box center [877, 280] width 96 height 28
click at [839, 269] on input "Contrapartes" at bounding box center [834, 273] width 10 height 10
click at [608, 390] on span "Baixar operações + Baixar CaseLog" at bounding box center [571, 396] width 157 height 27
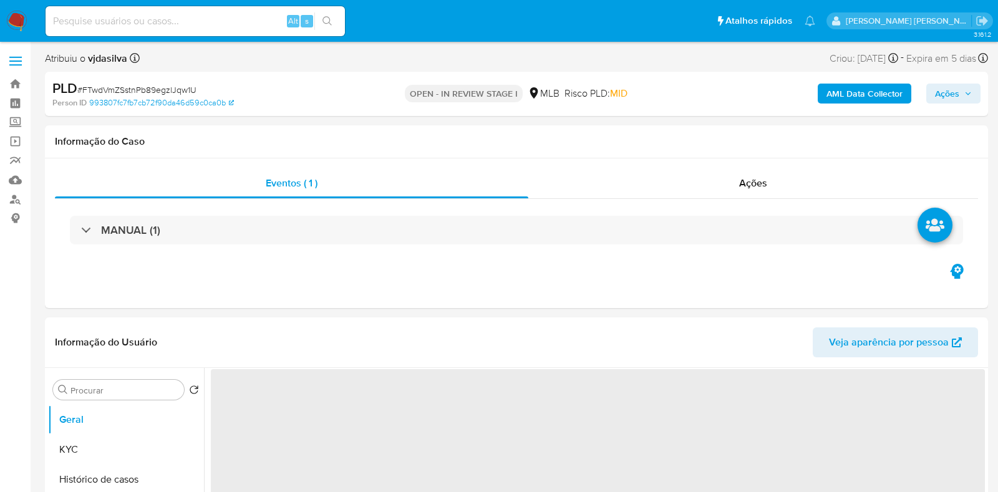
select select "10"
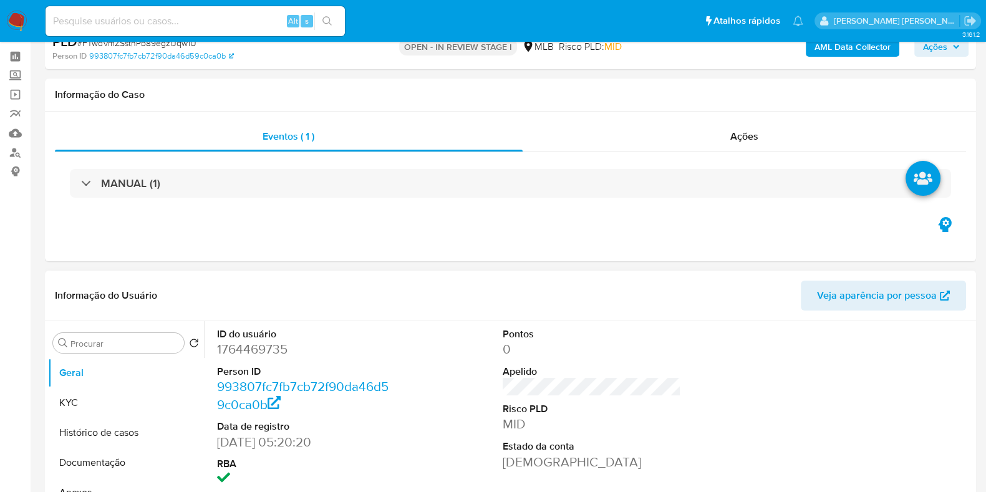
scroll to position [77, 0]
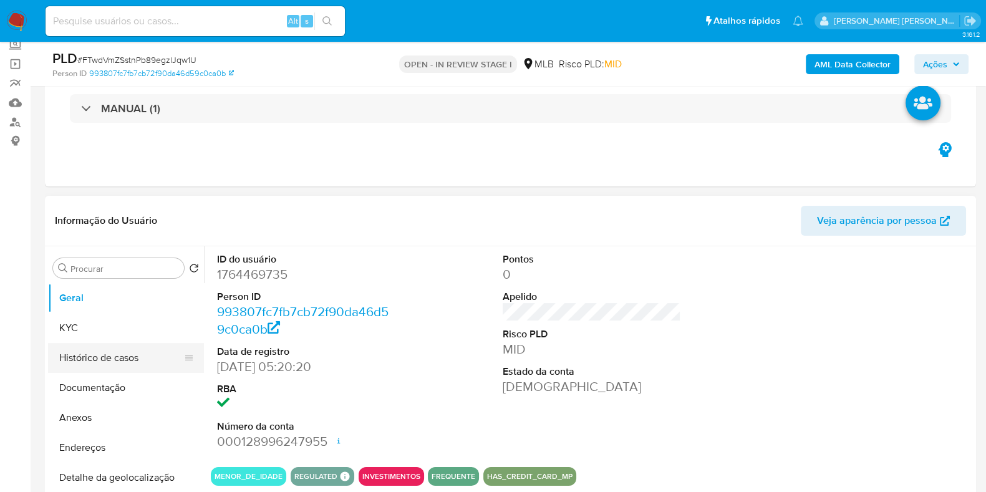
click at [91, 352] on button "Histórico de casos" at bounding box center [121, 358] width 146 height 30
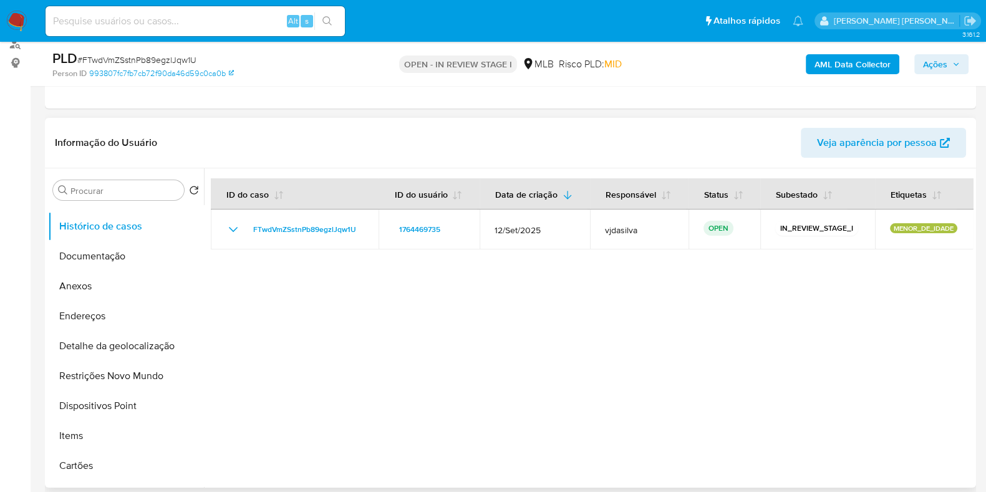
scroll to position [155, 0]
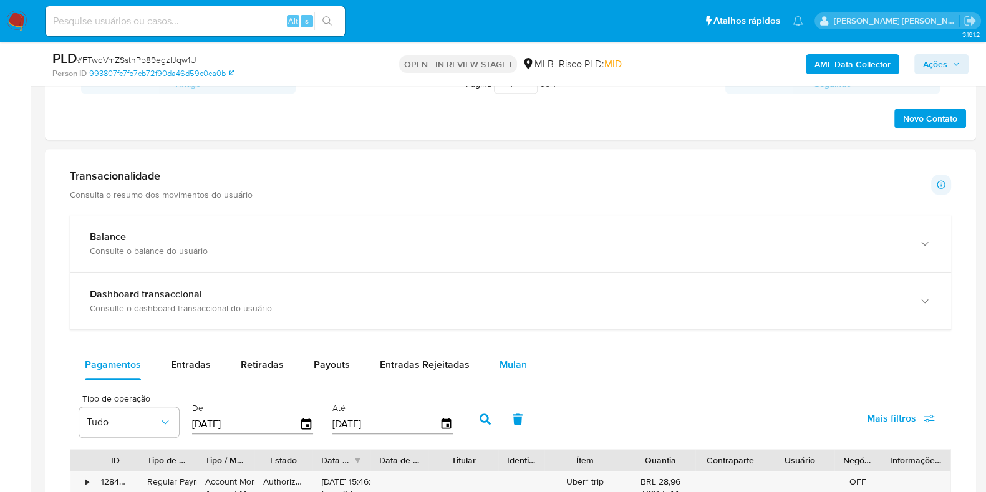
click at [509, 366] on span "Mulan" at bounding box center [513, 364] width 27 height 14
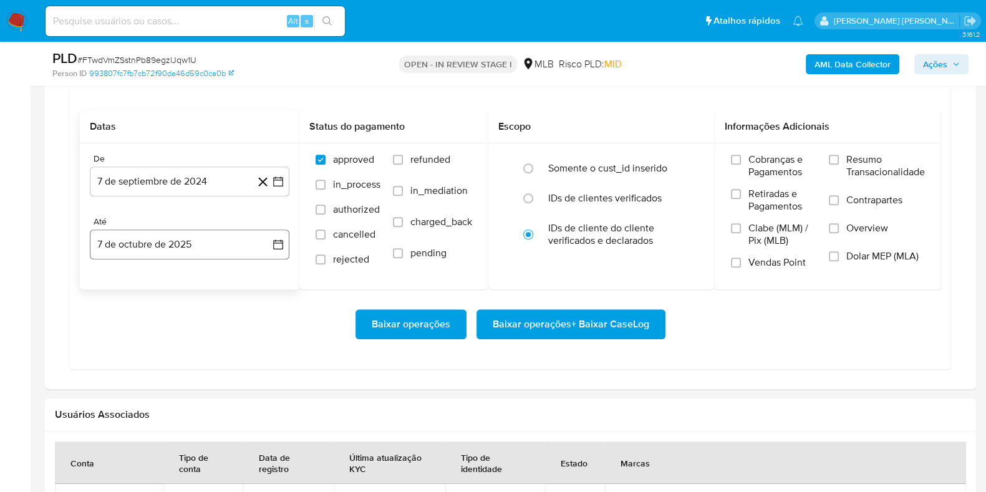
scroll to position [1013, 0]
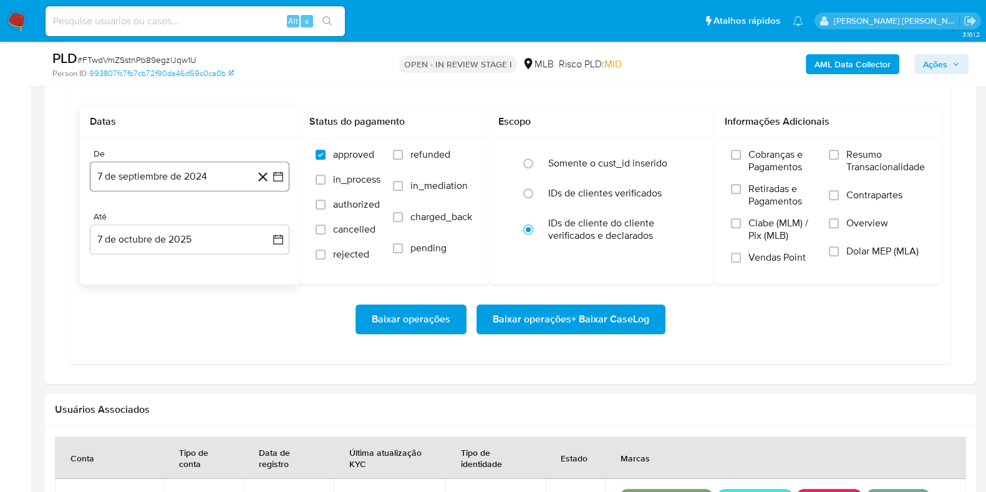
click at [201, 170] on button "7 de septiembre de 2024" at bounding box center [190, 177] width 200 height 30
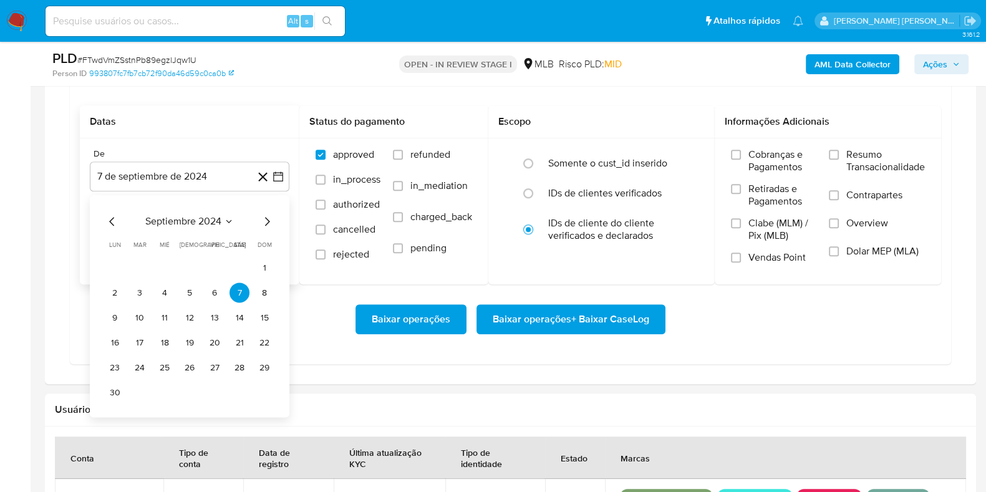
click at [162, 229] on div "septiembre 2024 septiembre 2024 lun lunes mar martes mié miércoles jue jueves v…" at bounding box center [190, 309] width 170 height 188
click at [175, 223] on span "septiembre 2024" at bounding box center [183, 222] width 76 height 12
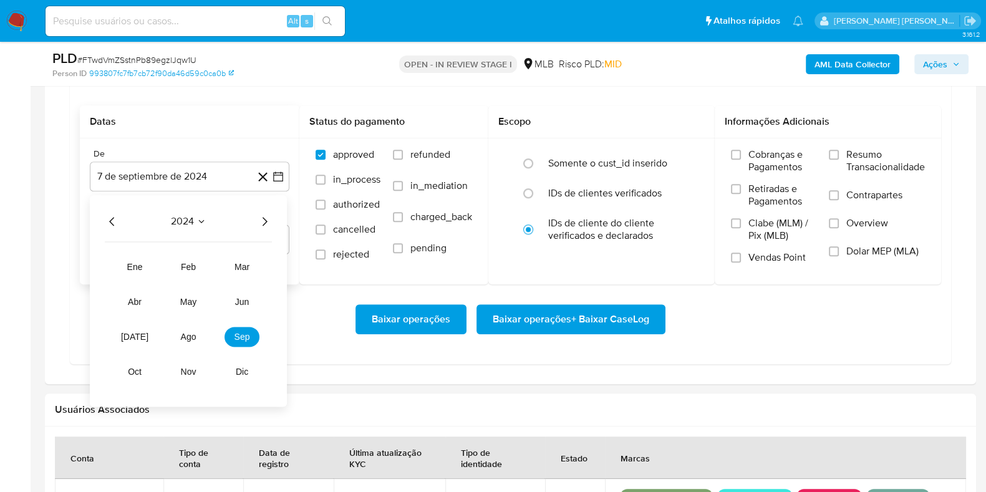
click at [273, 221] on div "2024 2024 ene feb mar abr may jun jul ago sep oct nov dic" at bounding box center [188, 301] width 197 height 211
click at [268, 221] on icon "Año siguiente" at bounding box center [264, 222] width 15 height 15
click at [198, 332] on button "ago" at bounding box center [188, 337] width 35 height 20
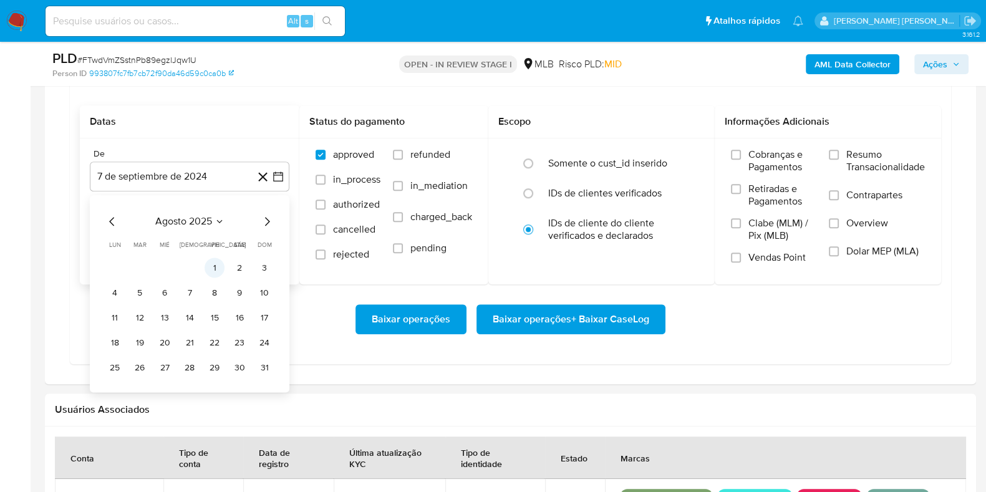
click at [210, 269] on button "1" at bounding box center [215, 268] width 20 height 20
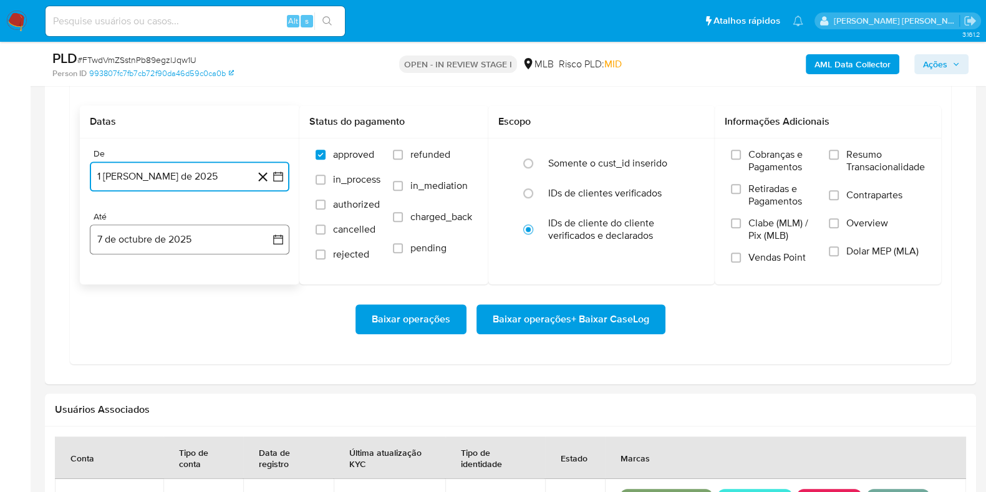
click at [212, 243] on button "7 de octubre de 2025" at bounding box center [190, 240] width 200 height 30
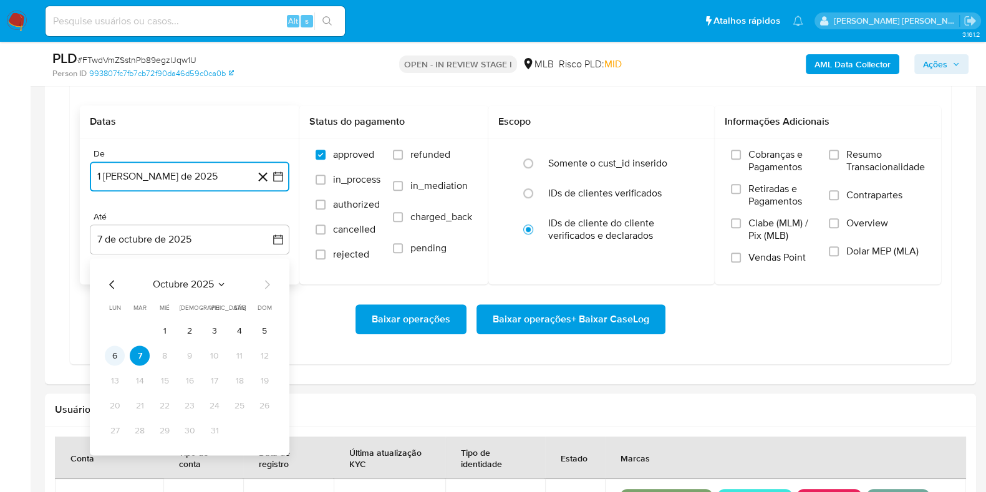
click at [112, 349] on button "6" at bounding box center [115, 356] width 20 height 20
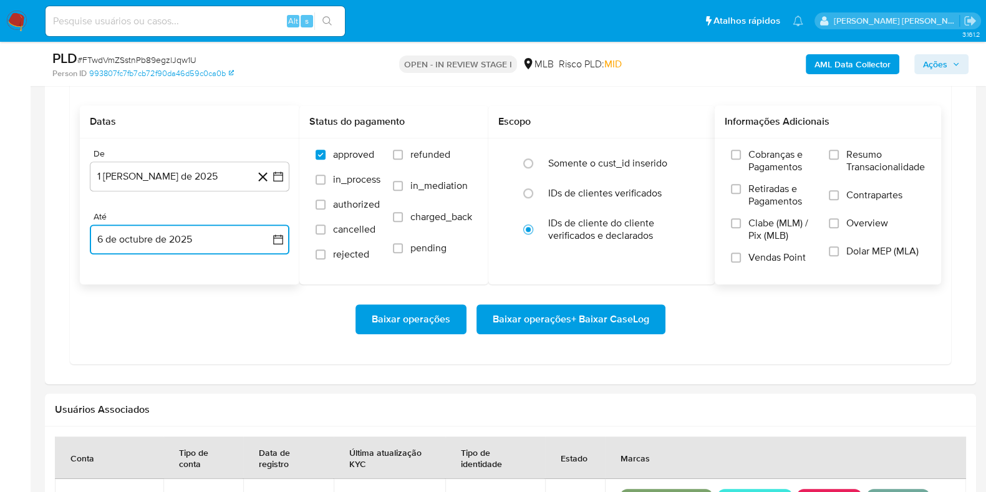
click at [838, 157] on label "Resumo Transacionalidade" at bounding box center [877, 168] width 96 height 41
click at [838, 157] on input "Resumo Transacionalidade" at bounding box center [834, 155] width 10 height 10
click at [848, 192] on span "Contrapartes" at bounding box center [874, 195] width 56 height 12
click at [839, 192] on input "Contrapartes" at bounding box center [834, 195] width 10 height 10
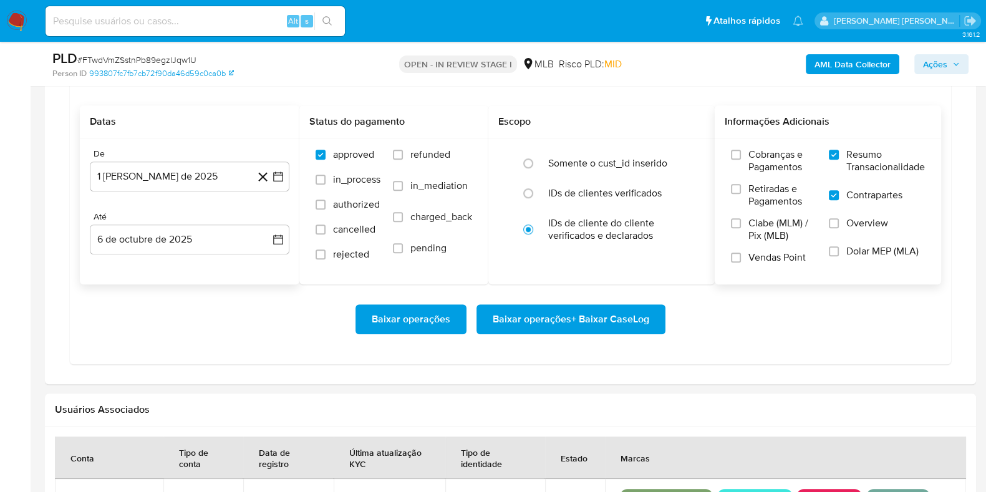
click at [599, 319] on span "Baixar operações + Baixar CaseLog" at bounding box center [571, 319] width 157 height 27
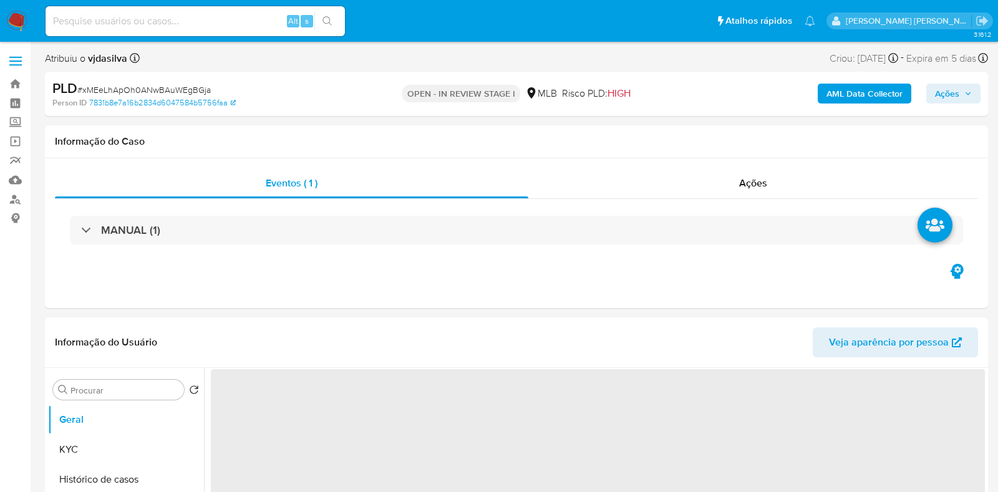
select select "10"
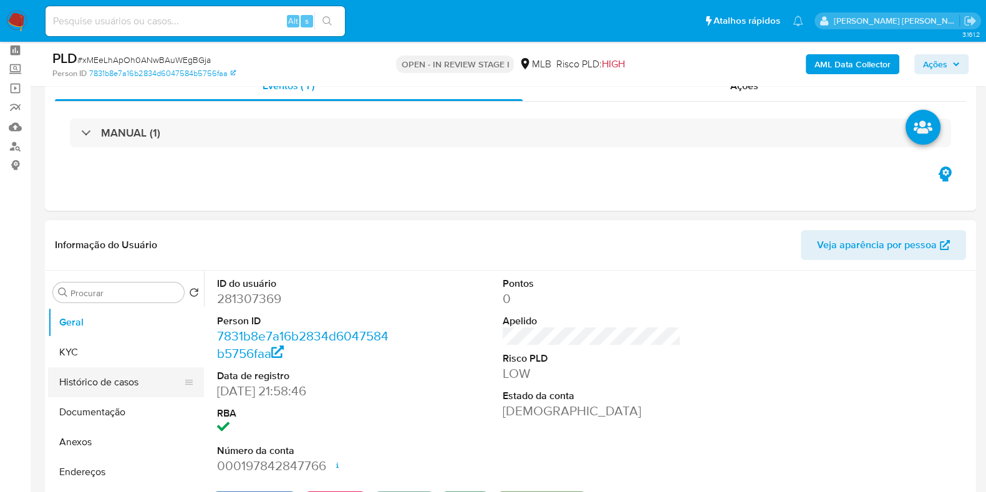
scroll to position [77, 0]
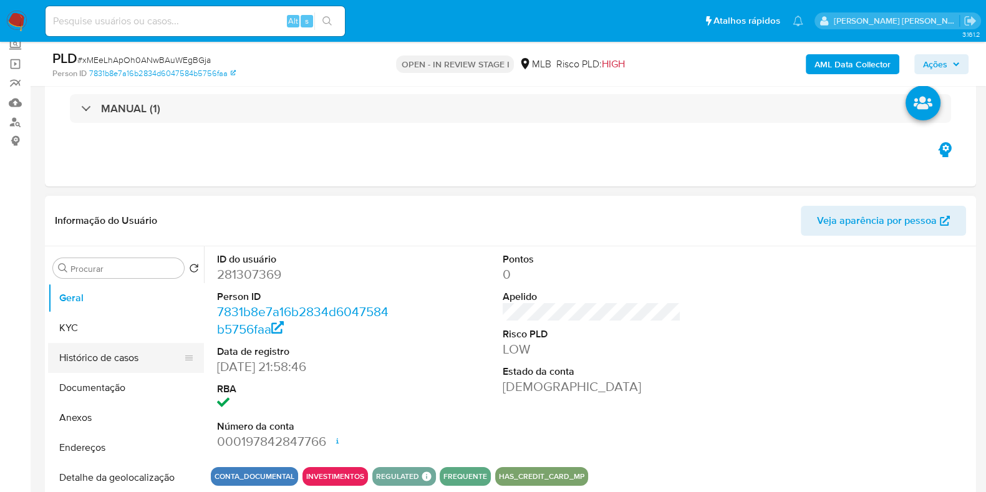
click at [116, 349] on button "Histórico de casos" at bounding box center [121, 358] width 146 height 30
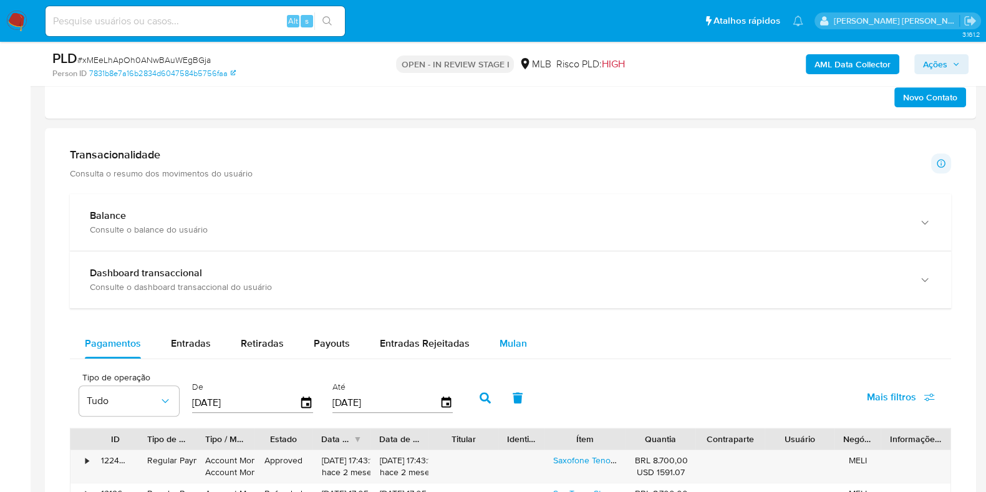
scroll to position [780, 0]
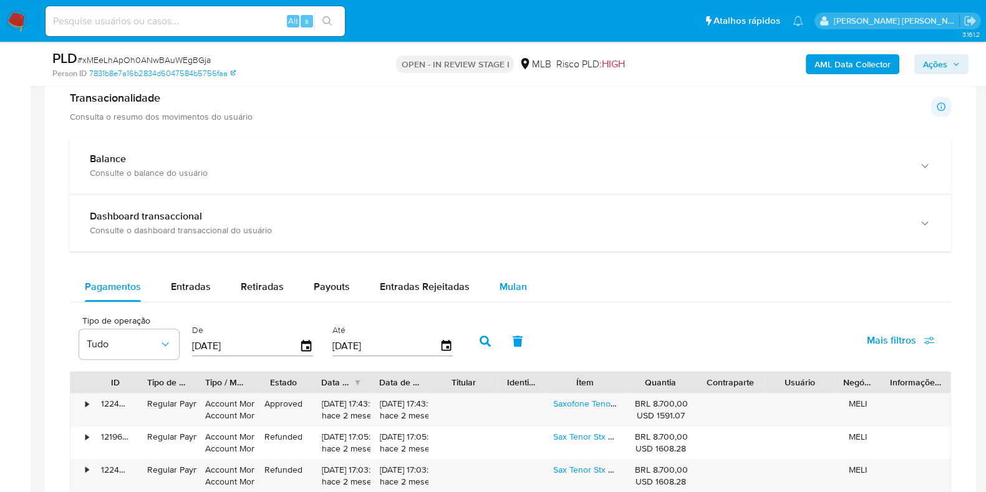
click at [506, 279] on span "Mulan" at bounding box center [513, 286] width 27 height 14
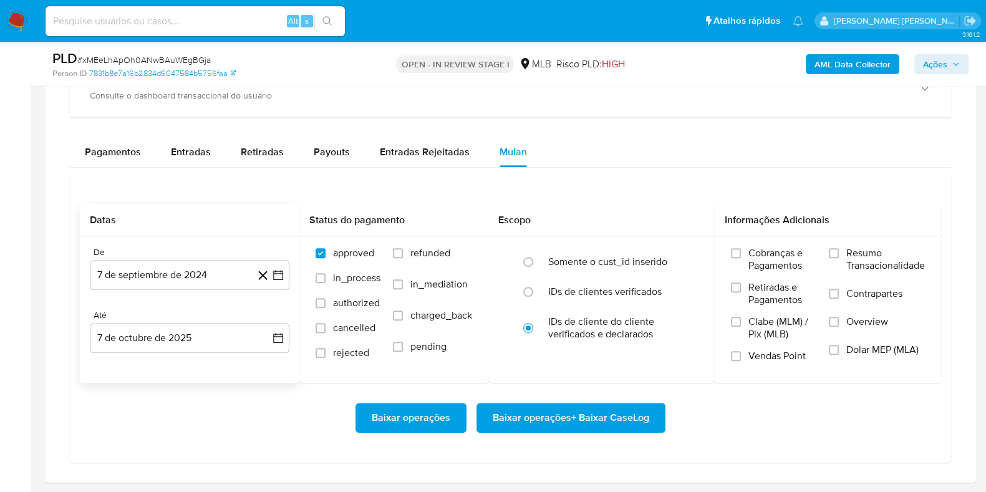
scroll to position [936, 0]
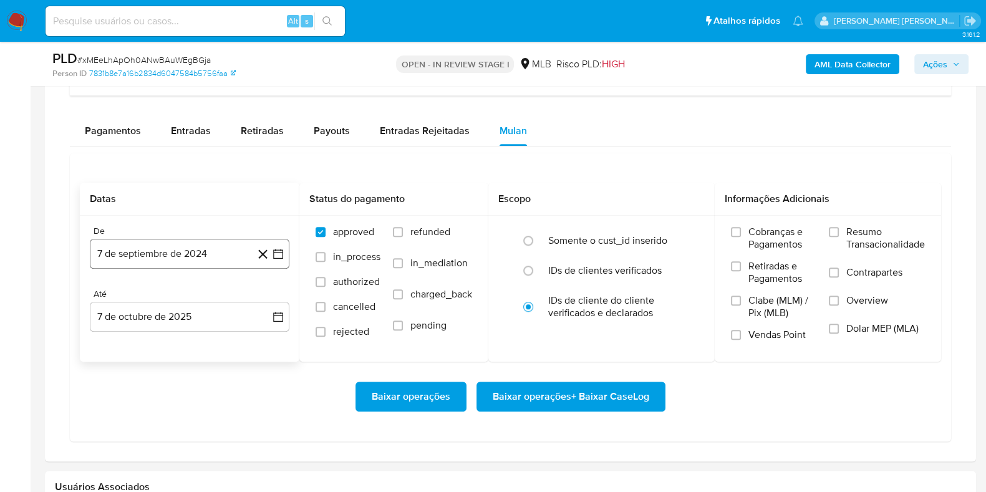
click at [211, 257] on button "7 de septiembre de 2024" at bounding box center [190, 254] width 200 height 30
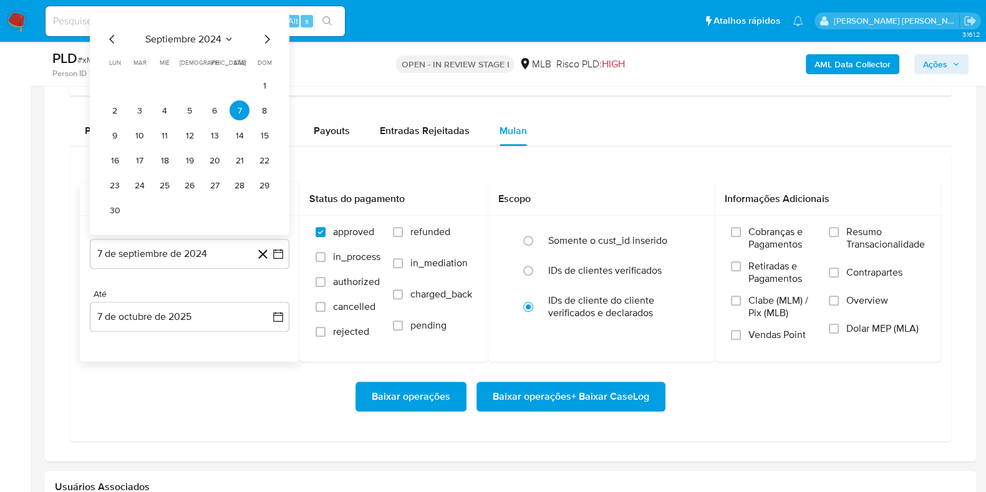
click at [196, 38] on span "septiembre 2024" at bounding box center [183, 39] width 76 height 12
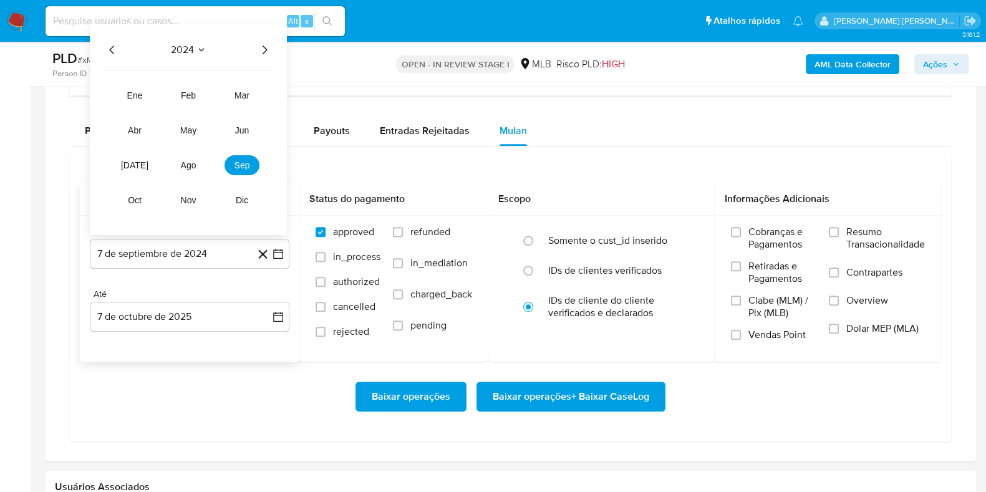
click at [262, 52] on icon "Año siguiente" at bounding box center [264, 49] width 15 height 15
click at [182, 169] on span "ago" at bounding box center [189, 165] width 16 height 10
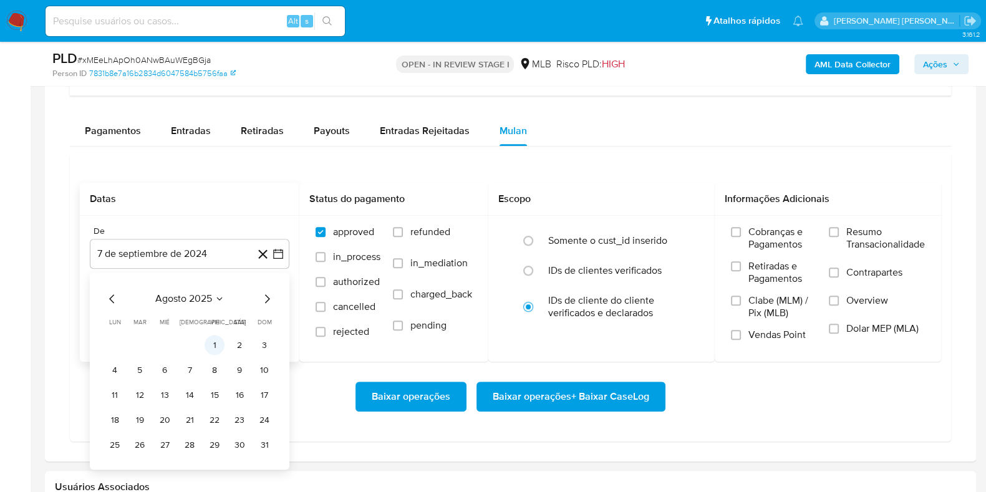
click at [220, 348] on button "1" at bounding box center [215, 346] width 20 height 20
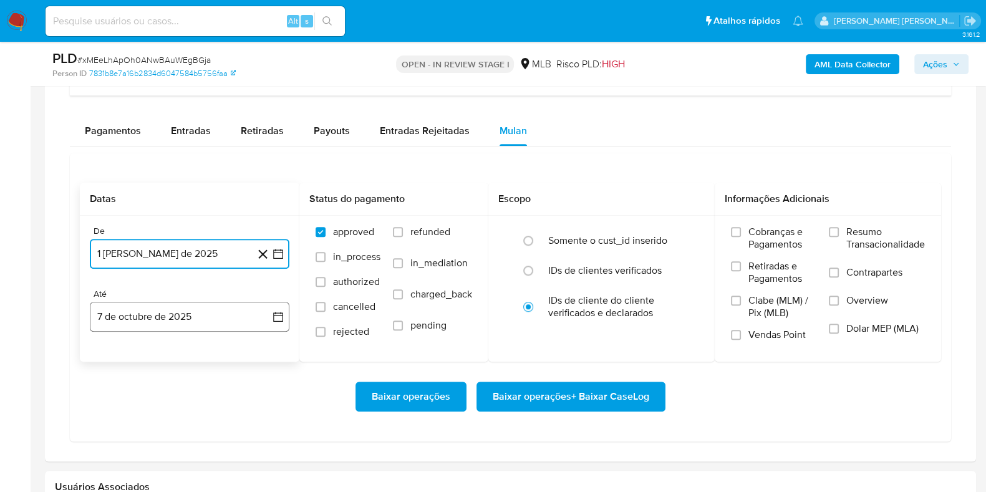
click at [217, 316] on button "7 de octubre de 2025" at bounding box center [190, 317] width 200 height 30
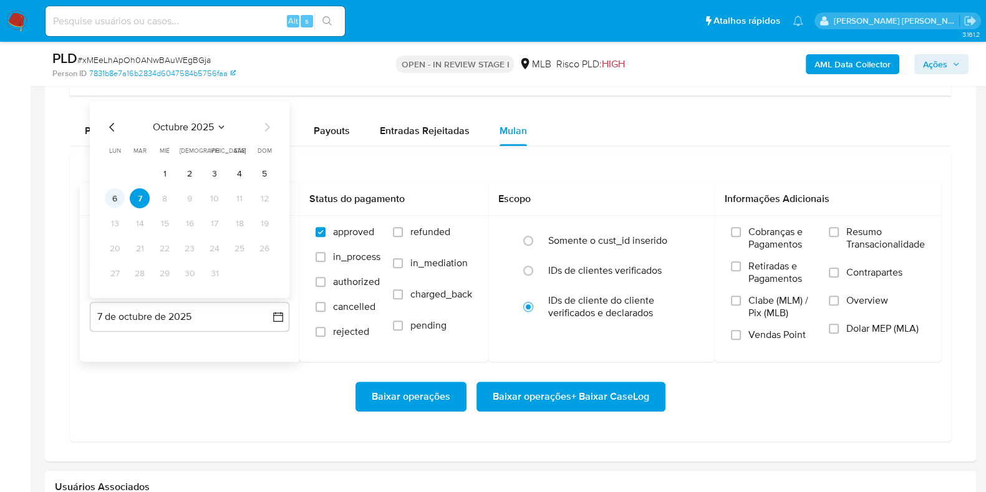
click at [110, 196] on button "6" at bounding box center [115, 198] width 20 height 20
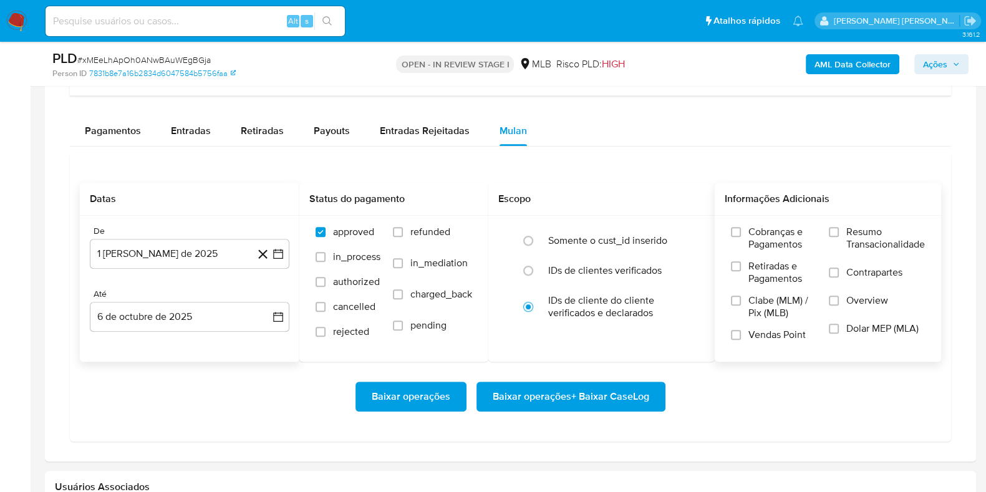
click at [877, 243] on span "Resumo Transacionalidade" at bounding box center [885, 238] width 79 height 25
click at [839, 237] on input "Resumo Transacionalidade" at bounding box center [834, 232] width 10 height 10
click at [838, 267] on label "Contrapartes" at bounding box center [877, 280] width 96 height 28
click at [838, 268] on input "Contrapartes" at bounding box center [834, 273] width 10 height 10
click at [624, 400] on span "Baixar operações + Baixar CaseLog" at bounding box center [571, 396] width 157 height 27
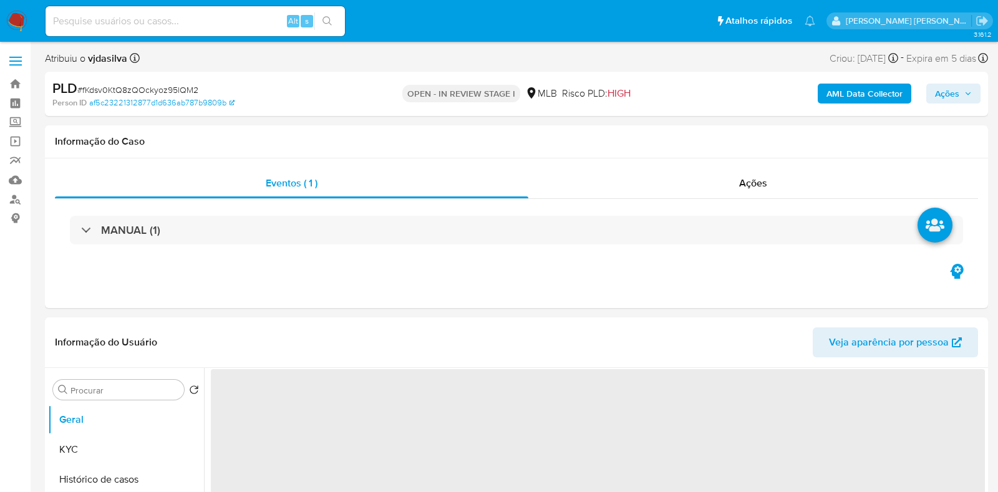
select select "10"
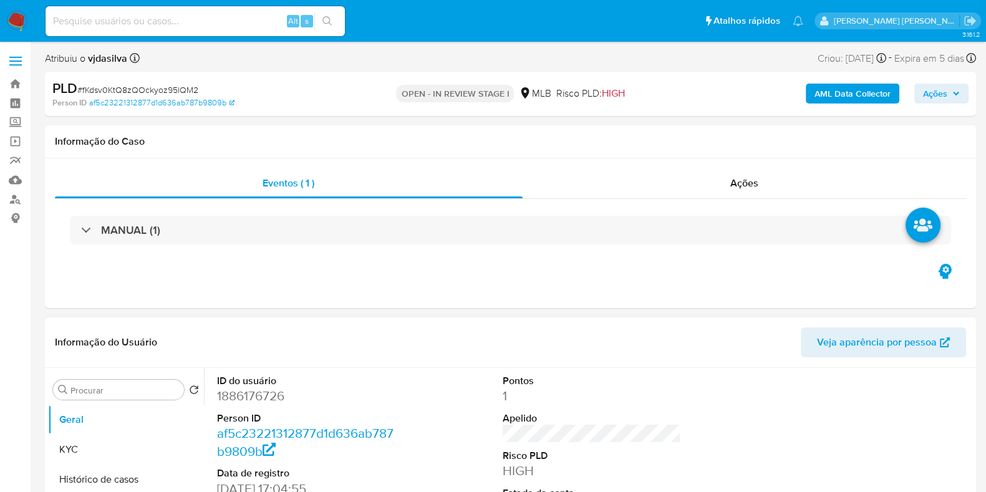
drag, startPoint x: 141, startPoint y: 475, endPoint x: 244, endPoint y: 372, distance: 145.1
click at [141, 475] on button "Histórico de casos" at bounding box center [126, 480] width 156 height 30
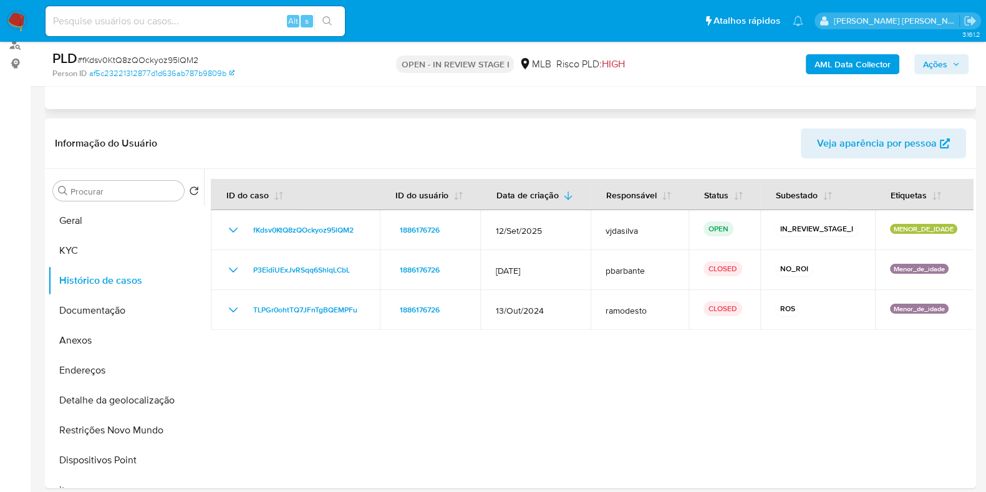
scroll to position [155, 0]
click at [134, 314] on button "Documentação" at bounding box center [121, 310] width 146 height 30
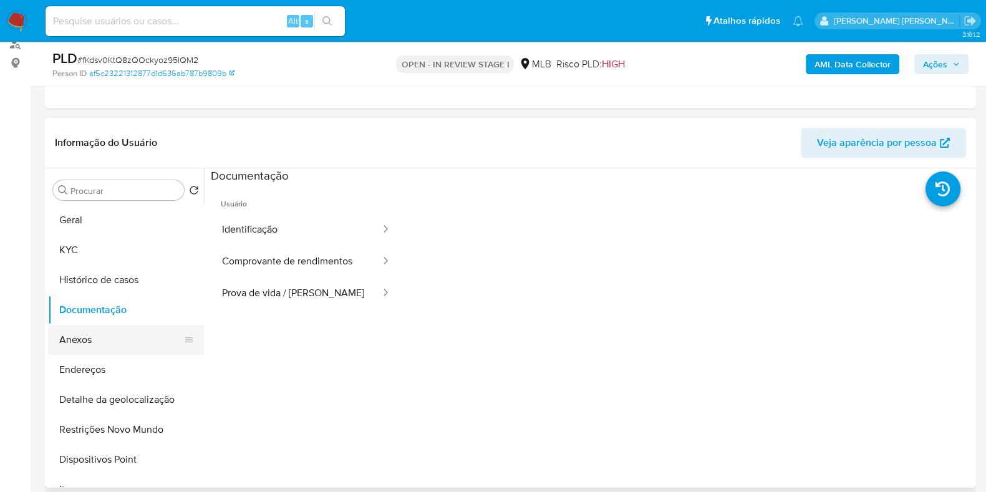
click at [119, 344] on button "Anexos" at bounding box center [121, 340] width 146 height 30
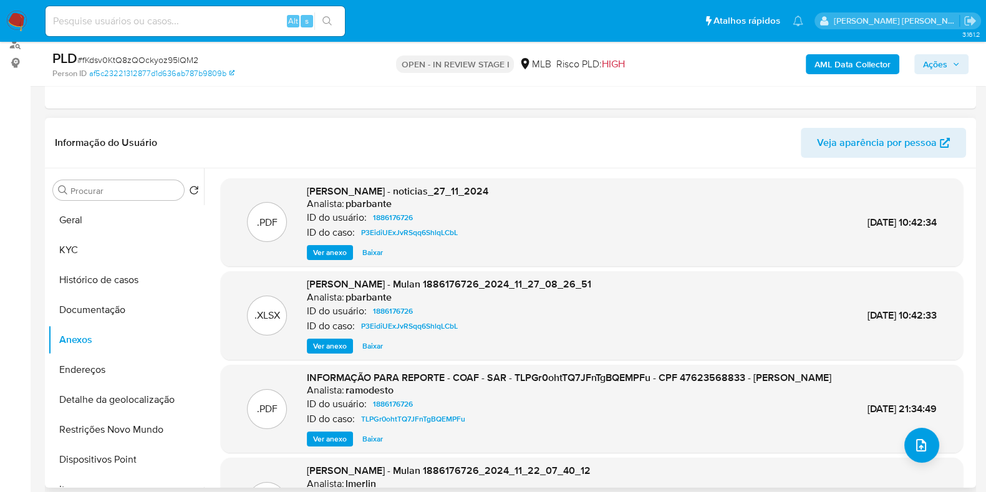
scroll to position [77, 0]
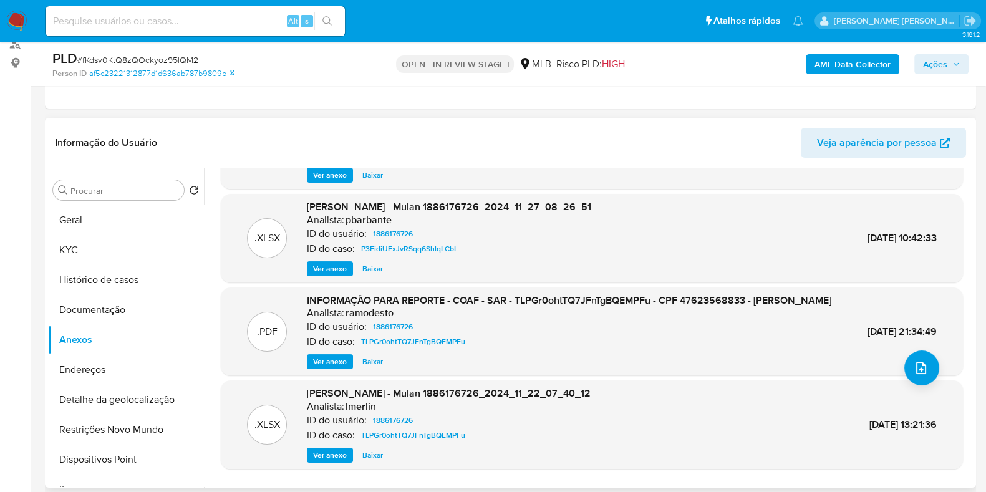
click at [331, 368] on span "Ver anexo" at bounding box center [330, 361] width 34 height 12
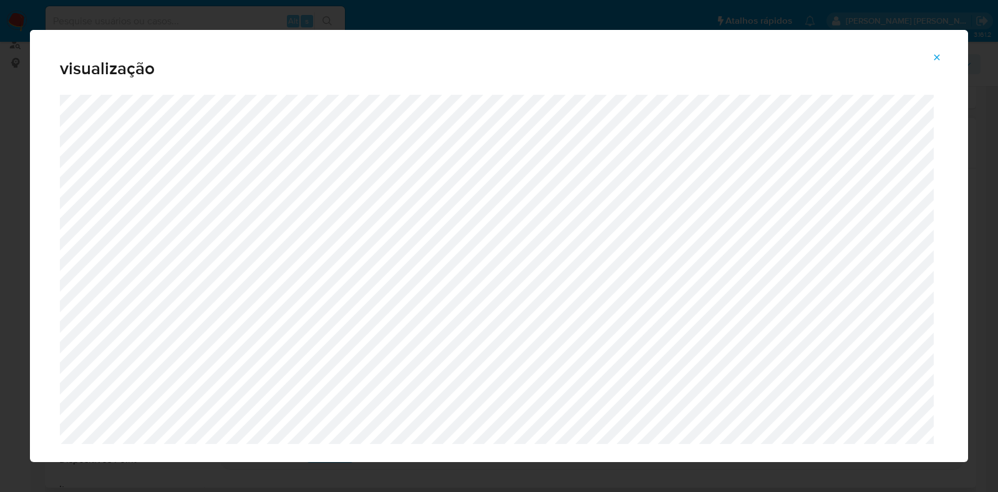
click at [939, 60] on icon "Attachment preview" at bounding box center [937, 57] width 10 height 10
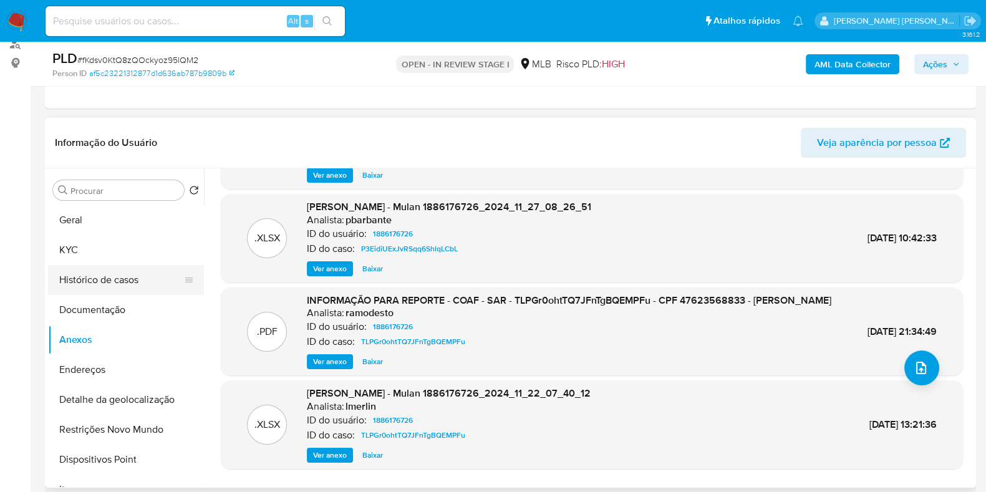
click at [93, 271] on button "Histórico de casos" at bounding box center [121, 280] width 146 height 30
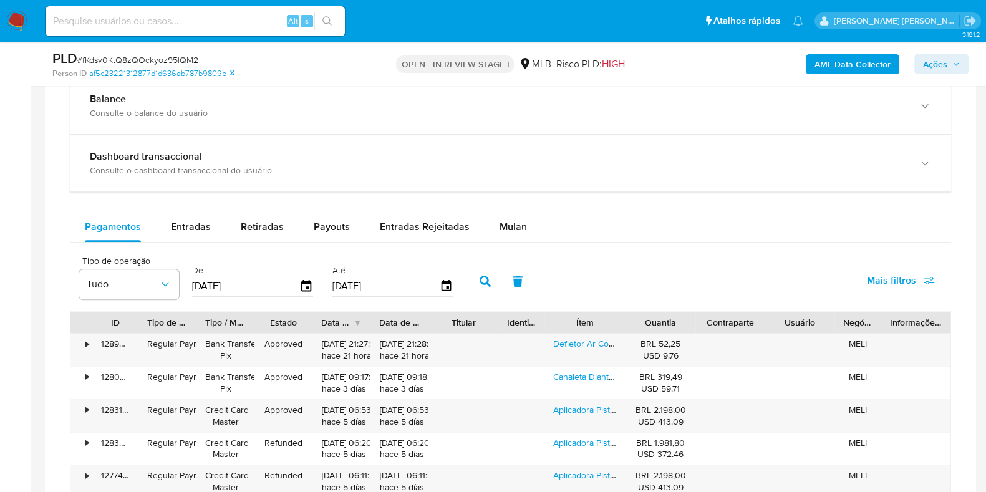
scroll to position [936, 0]
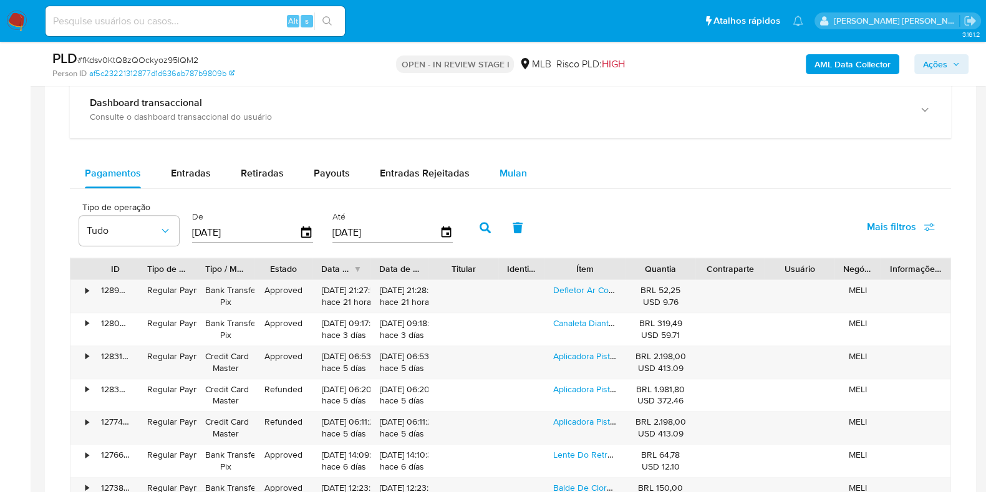
click at [500, 169] on span "Mulan" at bounding box center [513, 173] width 27 height 14
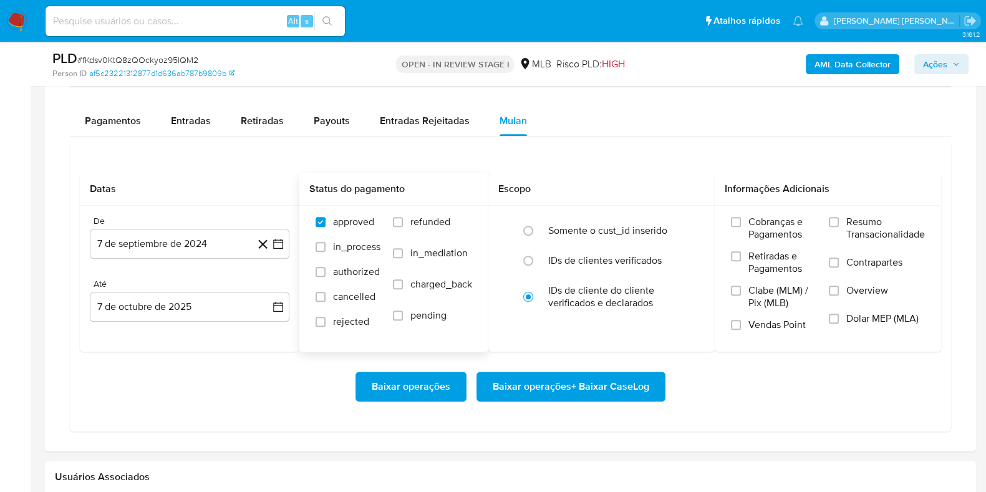
scroll to position [1013, 0]
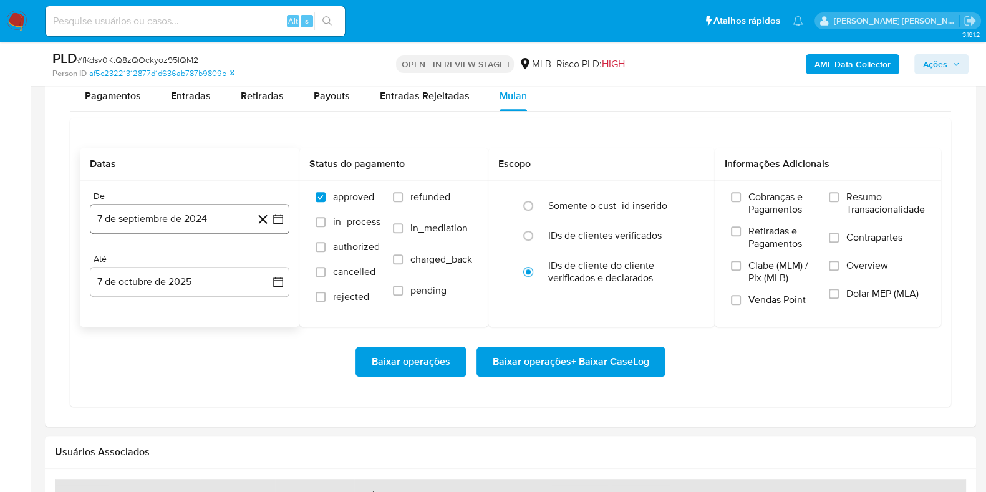
click at [178, 223] on button "7 de septiembre de 2024" at bounding box center [190, 219] width 200 height 30
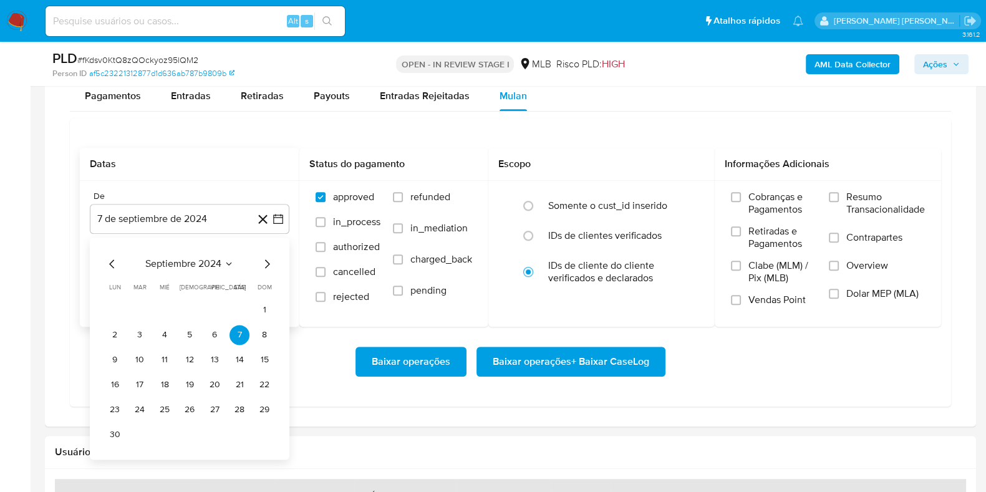
click at [191, 258] on span "septiembre 2024" at bounding box center [183, 264] width 76 height 12
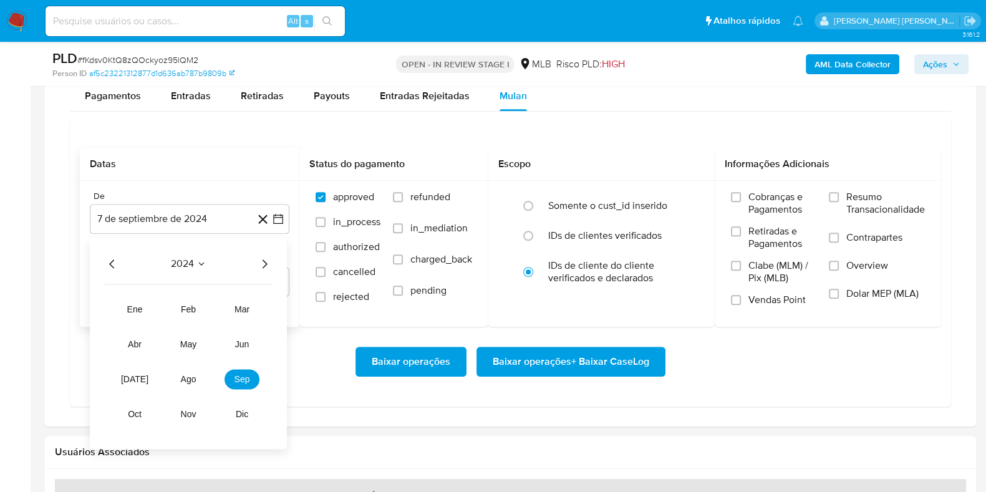
click at [254, 263] on div "2024" at bounding box center [188, 263] width 167 height 15
click at [266, 268] on icon "Año siguiente" at bounding box center [264, 263] width 15 height 15
click at [188, 376] on span "ago" at bounding box center [189, 379] width 16 height 10
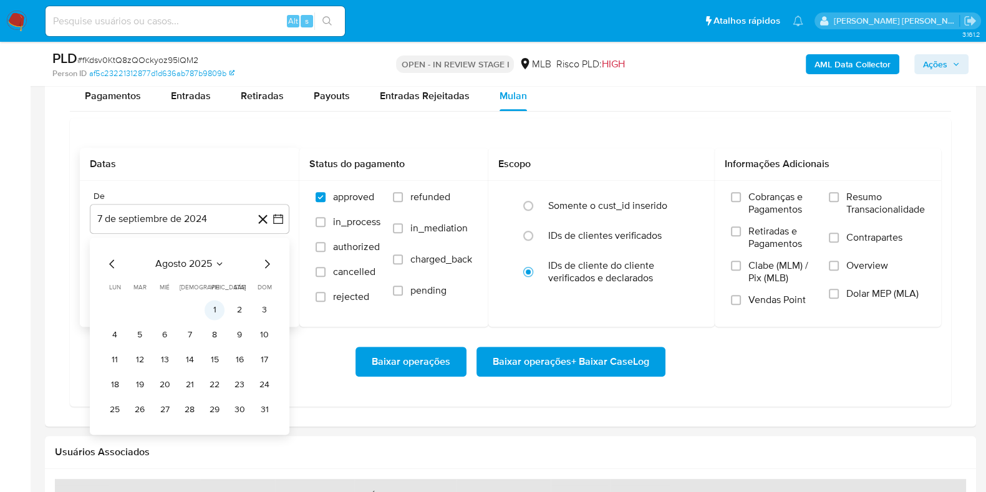
click at [213, 304] on button "1" at bounding box center [215, 310] width 20 height 20
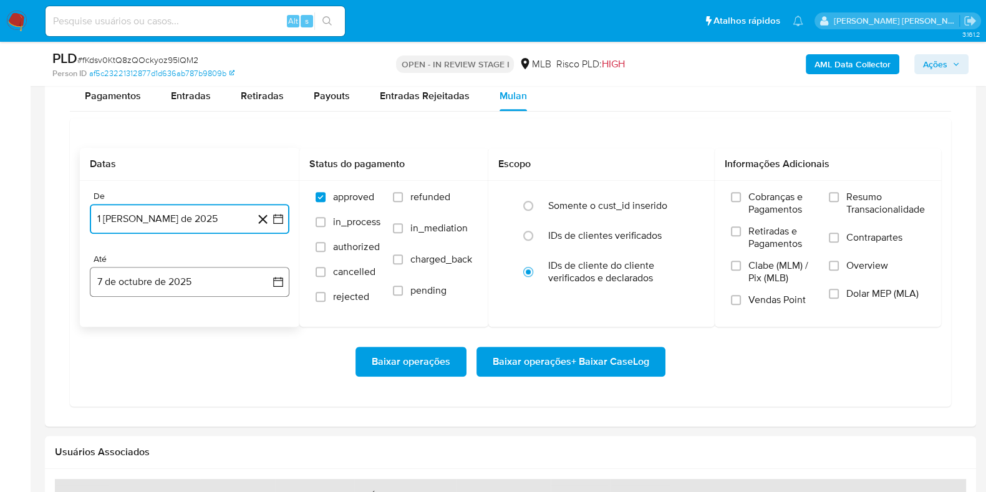
click at [218, 283] on button "7 de octubre de 2025" at bounding box center [190, 282] width 200 height 30
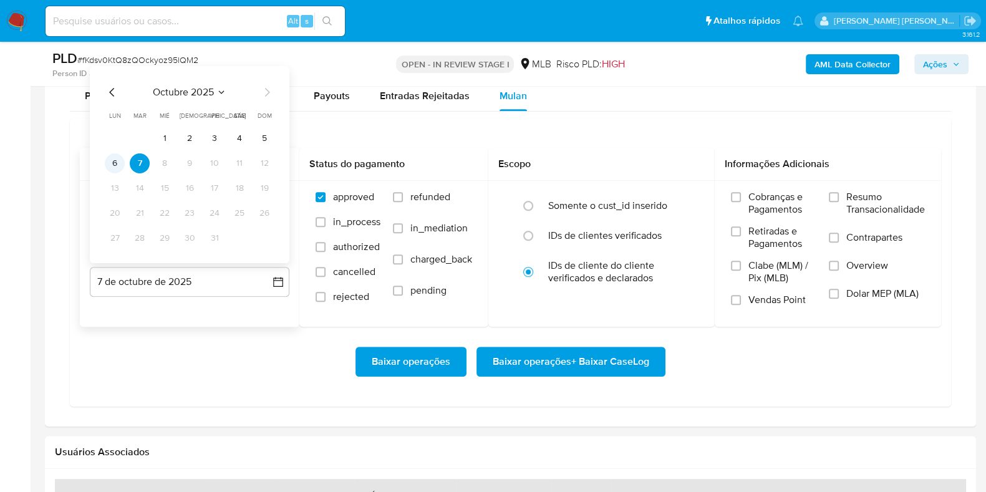
click at [118, 164] on button "6" at bounding box center [115, 163] width 20 height 20
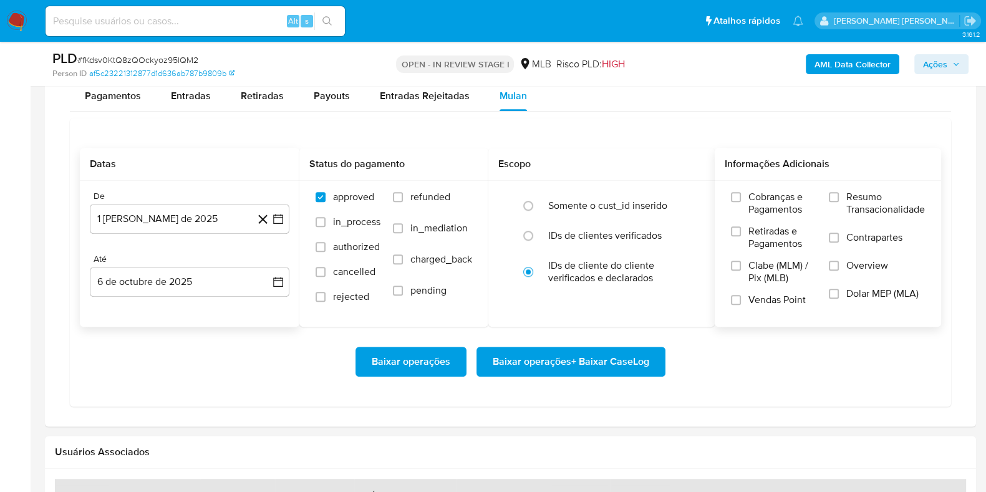
click at [851, 201] on span "Resumo Transacionalidade" at bounding box center [885, 203] width 79 height 25
click at [839, 201] on input "Resumo Transacionalidade" at bounding box center [834, 197] width 10 height 10
click at [846, 231] on span "Contrapartes" at bounding box center [874, 237] width 56 height 12
click at [839, 233] on input "Contrapartes" at bounding box center [834, 238] width 10 height 10
click at [632, 354] on span "Baixar operações + Baixar CaseLog" at bounding box center [571, 361] width 157 height 27
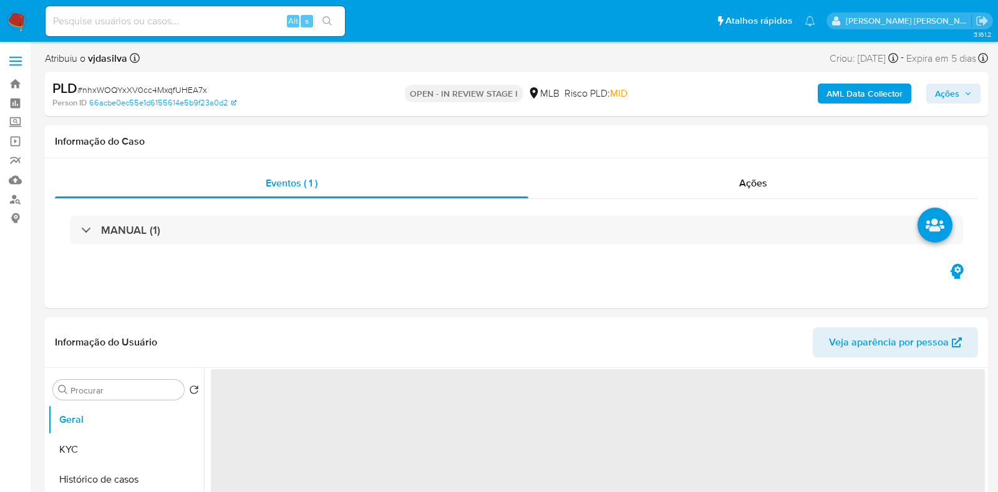
select select "10"
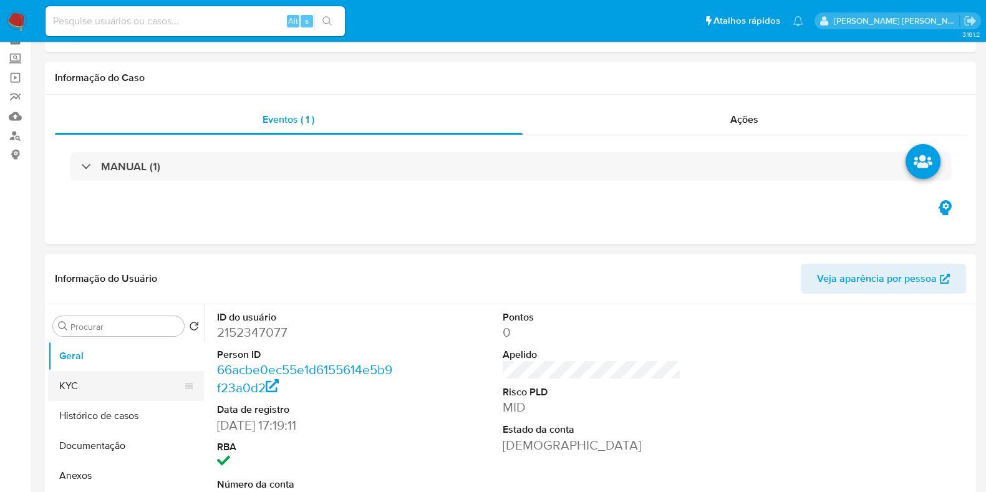
scroll to position [77, 0]
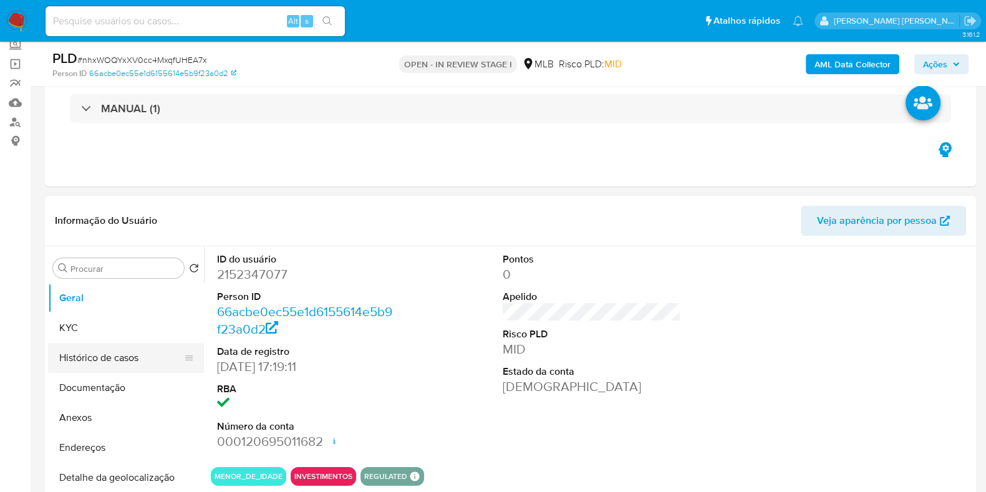
click at [105, 354] on button "Histórico de casos" at bounding box center [121, 358] width 146 height 30
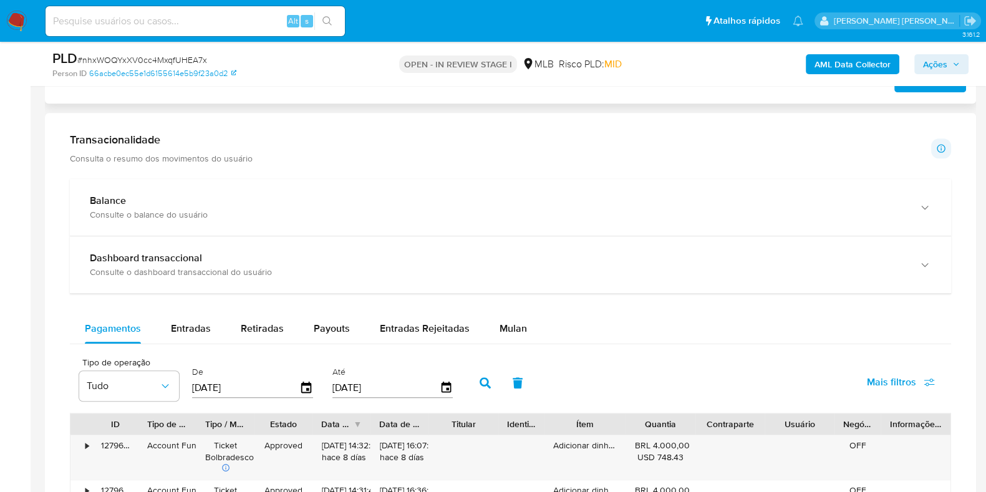
scroll to position [858, 0]
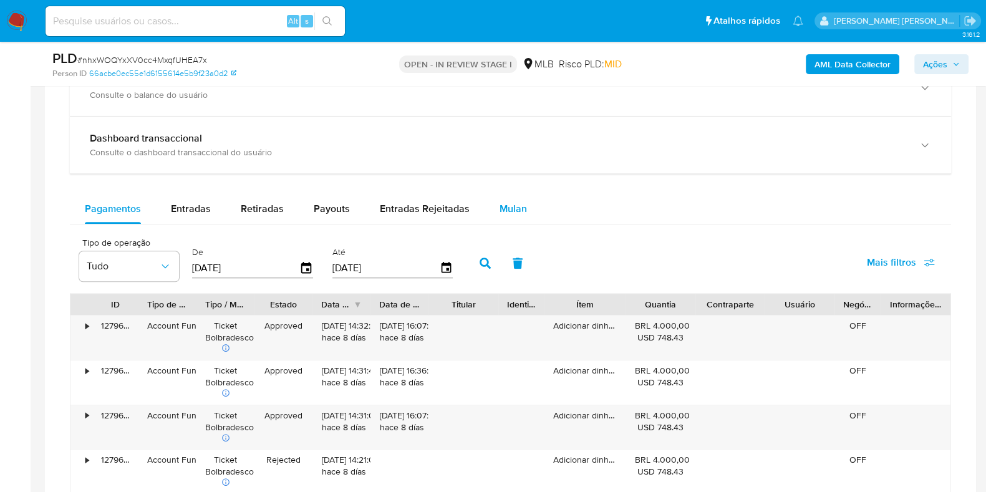
click at [523, 214] on button "Mulan" at bounding box center [513, 209] width 57 height 30
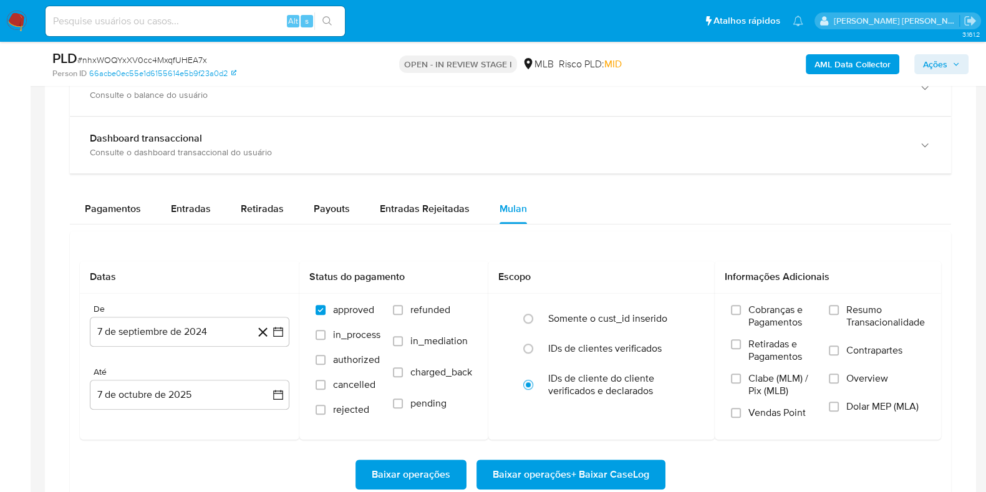
scroll to position [1013, 0]
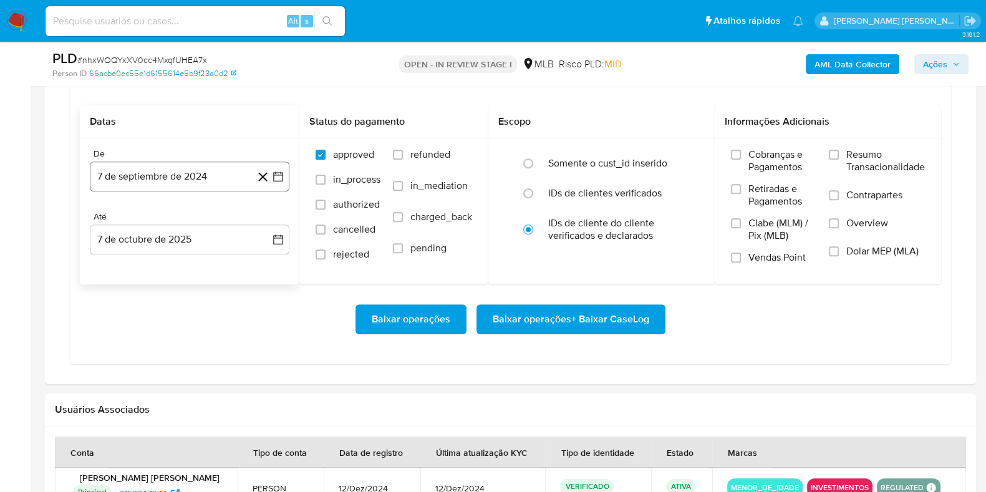
click at [173, 181] on button "7 de septiembre de 2024" at bounding box center [190, 177] width 200 height 30
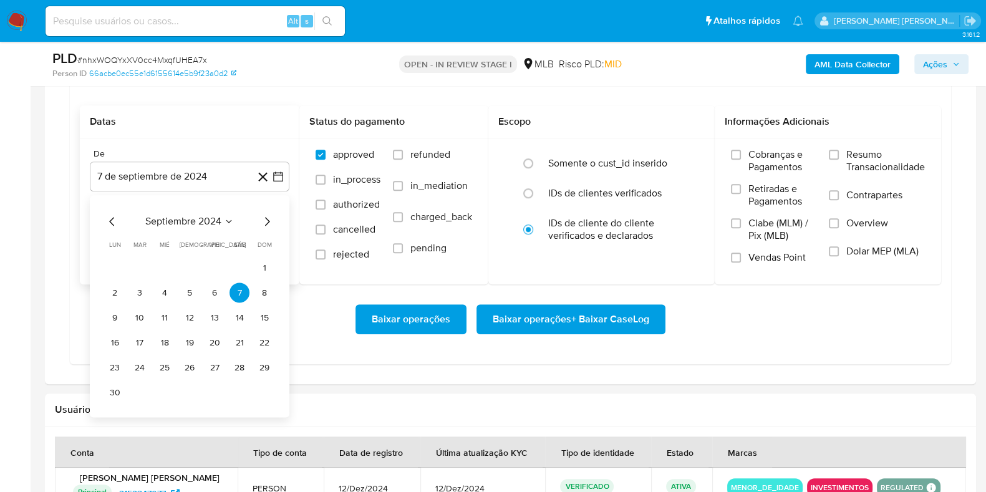
click at [191, 216] on span "septiembre 2024" at bounding box center [183, 222] width 76 height 12
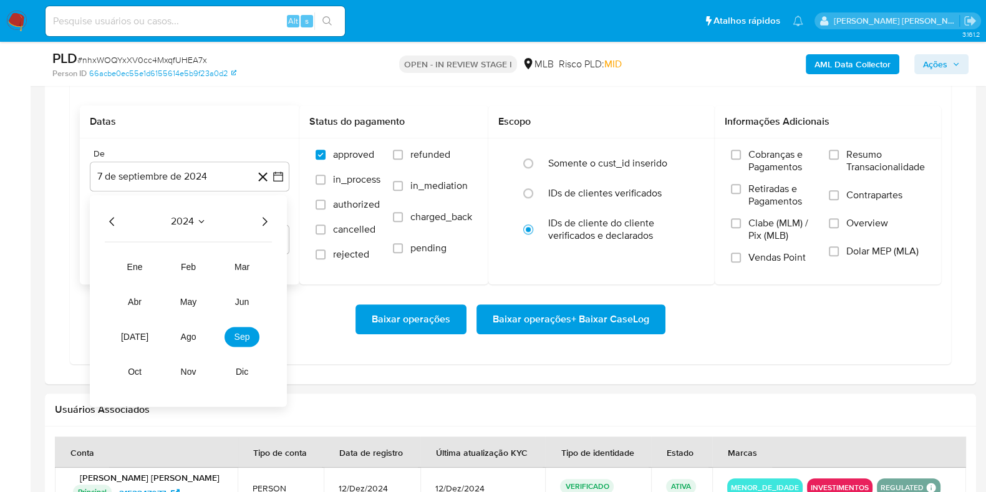
click at [269, 220] on icon "Año siguiente" at bounding box center [264, 222] width 15 height 15
click at [188, 332] on span "ago" at bounding box center [189, 337] width 16 height 10
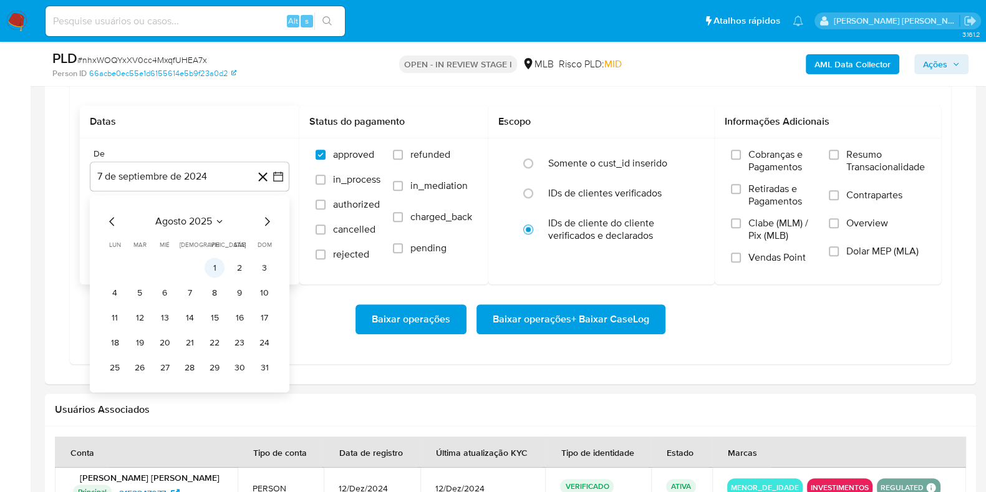
click at [214, 263] on button "1" at bounding box center [215, 268] width 20 height 20
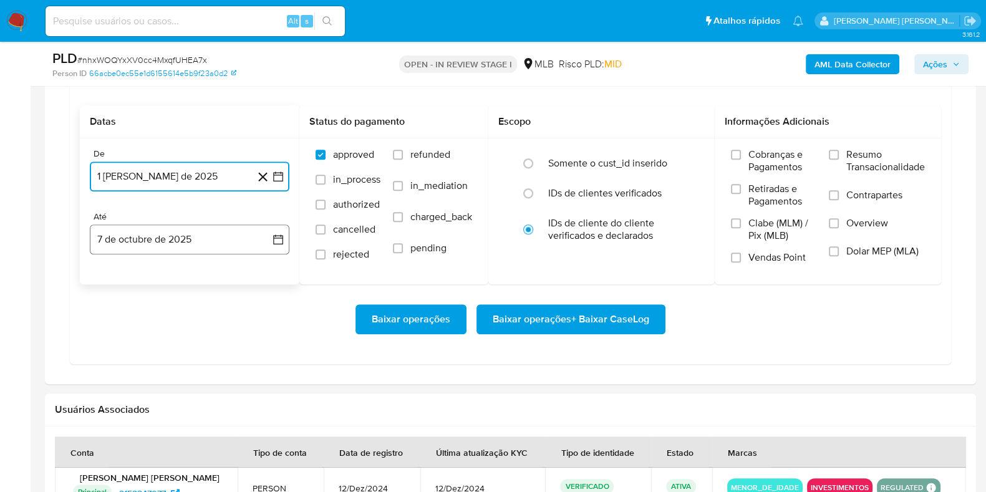
click at [214, 242] on button "7 de octubre de 2025" at bounding box center [190, 240] width 200 height 30
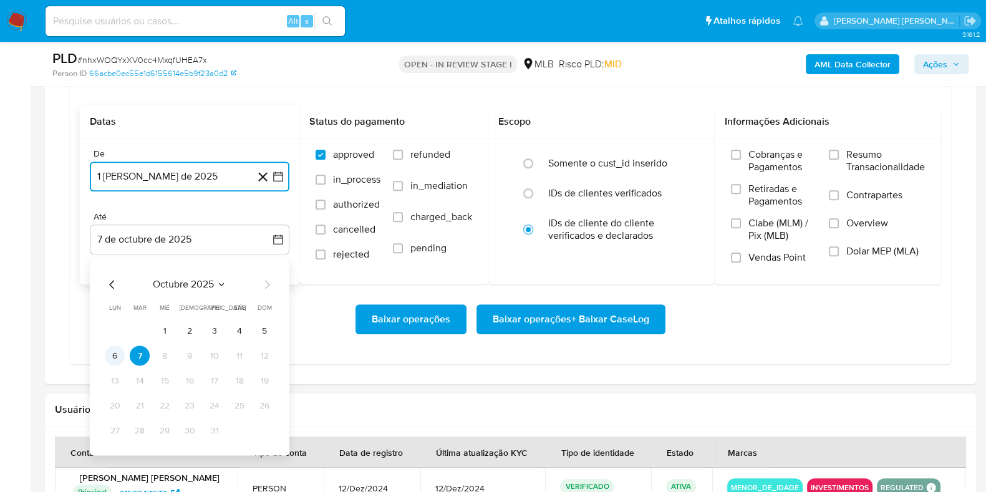
click at [112, 352] on button "6" at bounding box center [115, 356] width 20 height 20
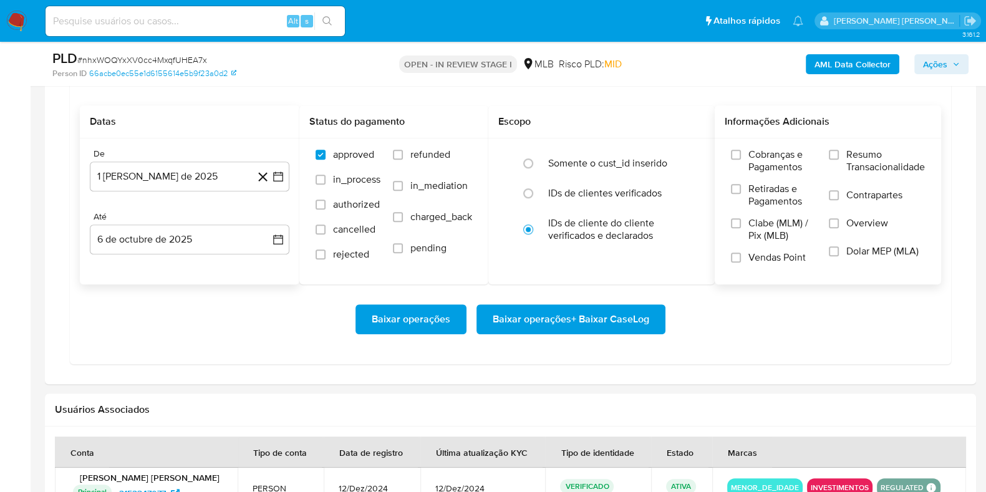
click at [861, 159] on span "Resumo Transacionalidade" at bounding box center [885, 160] width 79 height 25
click at [839, 159] on input "Resumo Transacionalidade" at bounding box center [834, 155] width 10 height 10
click at [842, 199] on label "Contrapartes" at bounding box center [877, 203] width 96 height 28
click at [839, 199] on input "Contrapartes" at bounding box center [834, 195] width 10 height 10
click at [574, 311] on span "Baixar operações + Baixar CaseLog" at bounding box center [571, 319] width 157 height 27
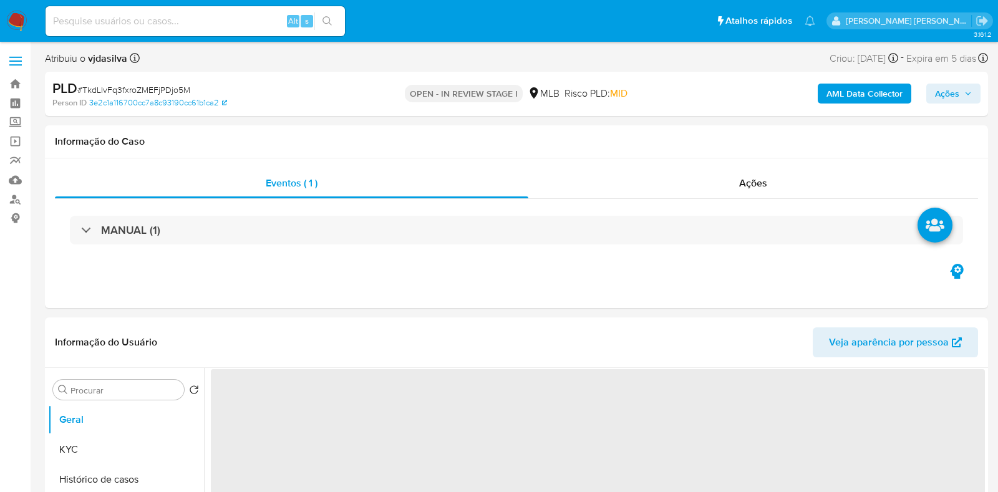
select select "10"
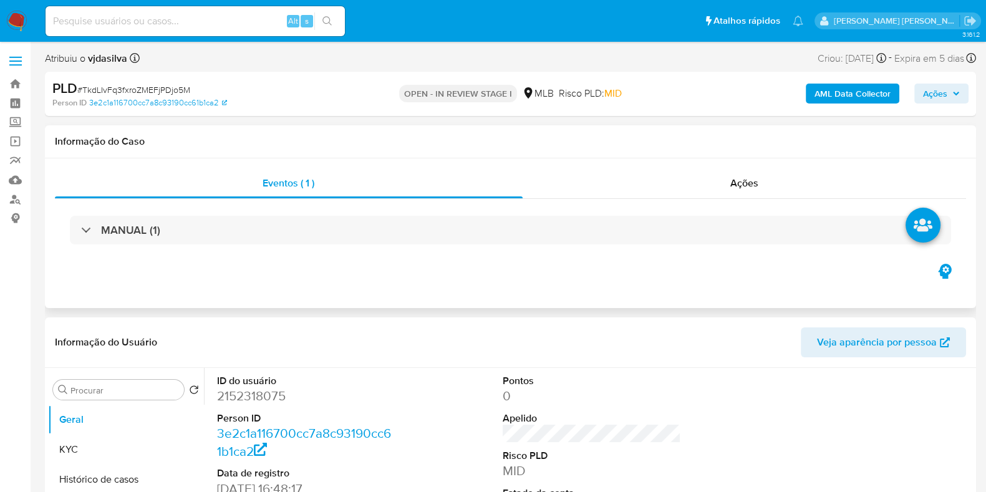
scroll to position [77, 0]
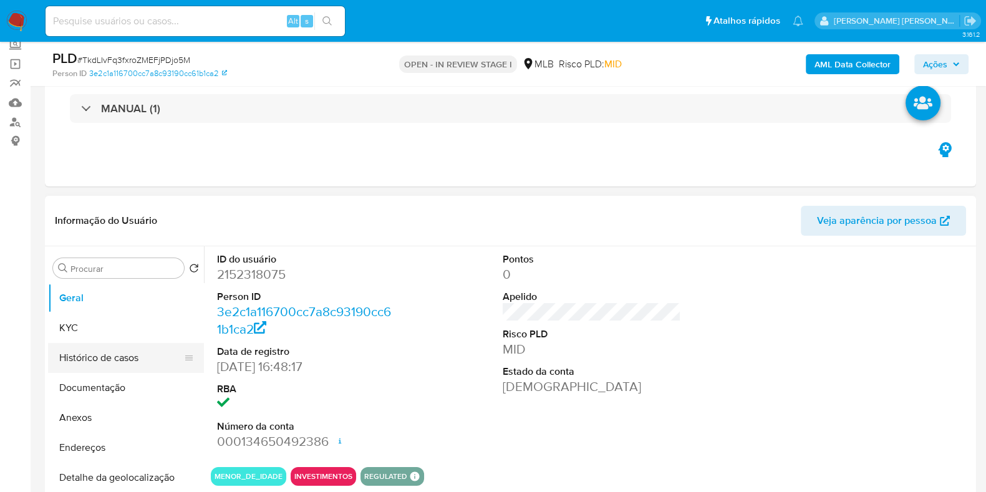
click at [132, 363] on button "Histórico de casos" at bounding box center [121, 358] width 146 height 30
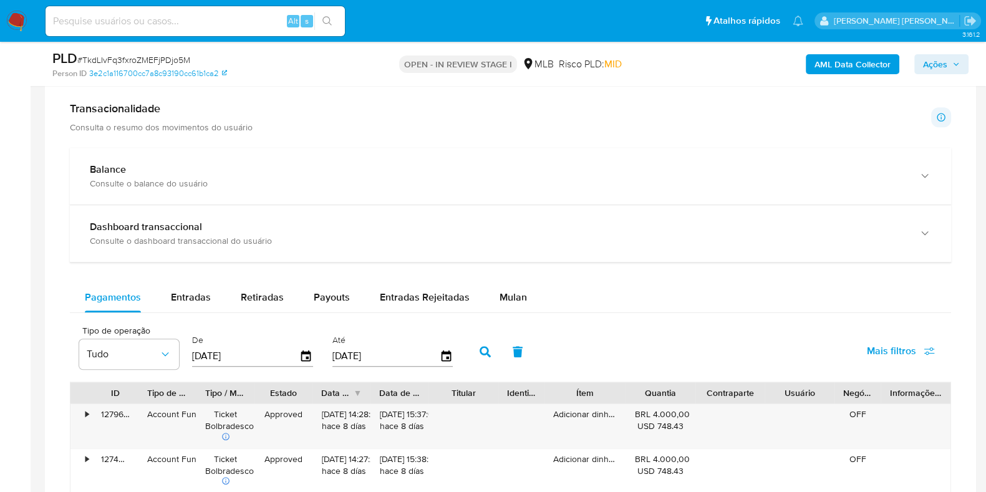
scroll to position [858, 0]
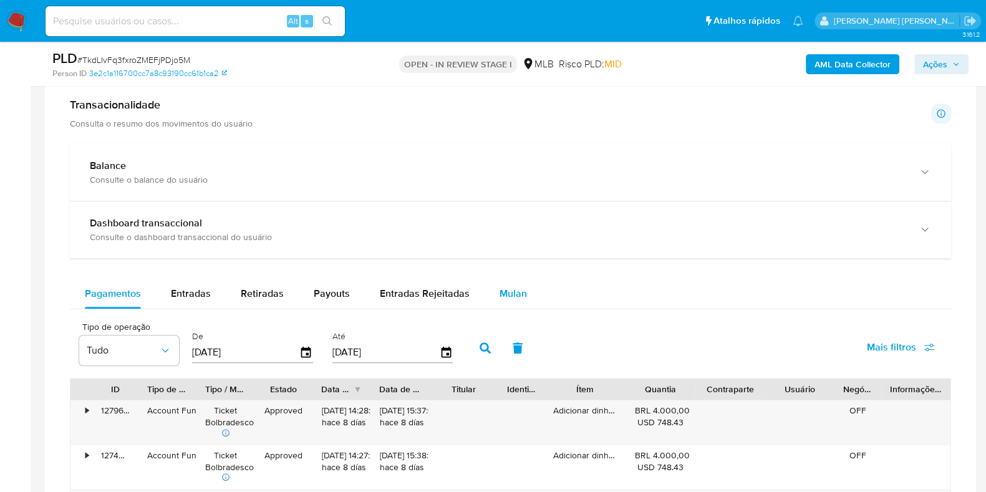
click at [524, 297] on button "Mulan" at bounding box center [513, 294] width 57 height 30
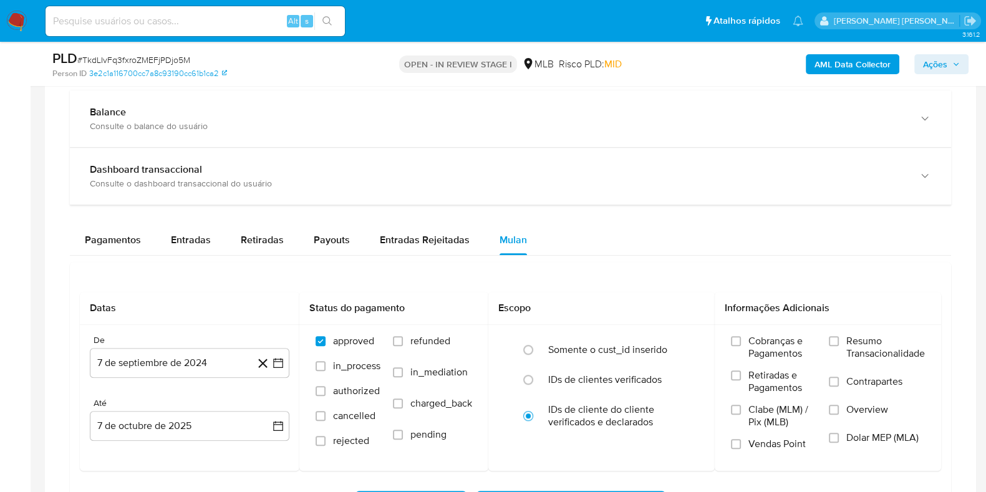
scroll to position [1013, 0]
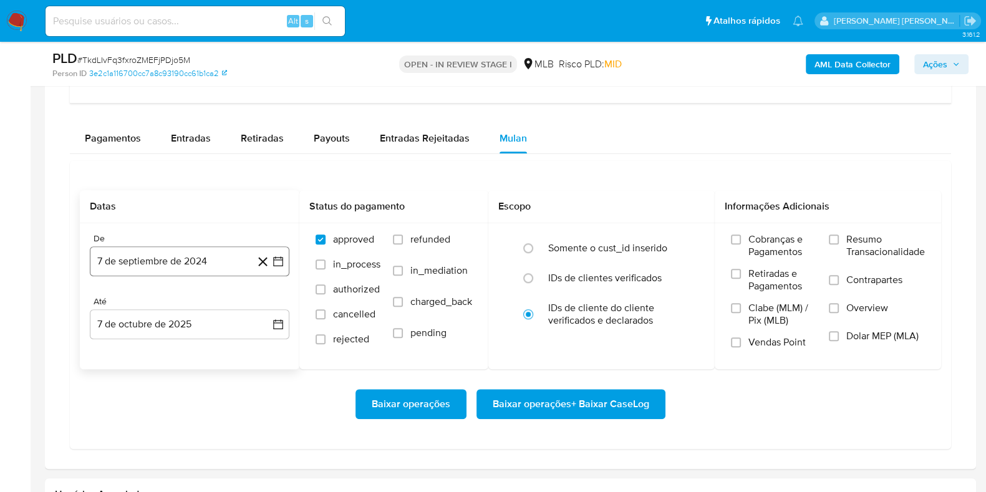
click at [225, 261] on button "7 de septiembre de 2024" at bounding box center [190, 261] width 200 height 30
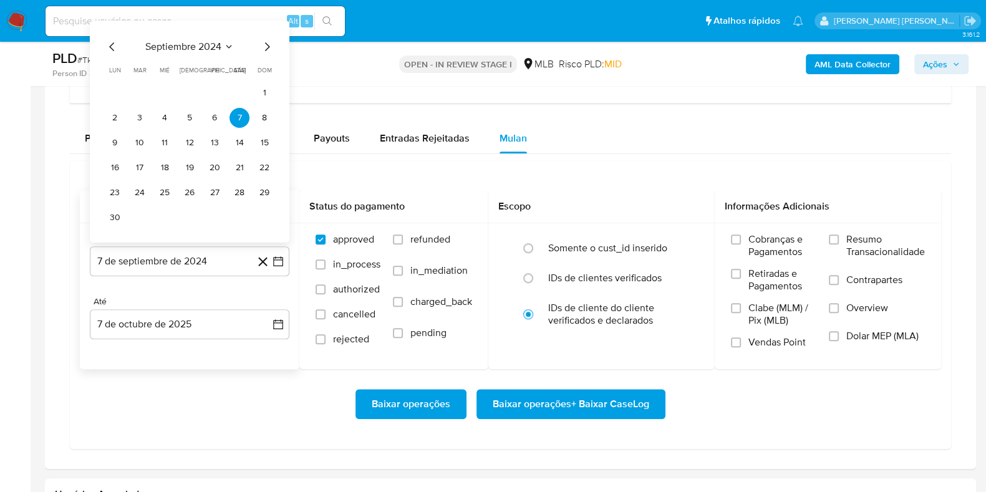
click at [221, 47] on span "septiembre 2024" at bounding box center [183, 47] width 76 height 12
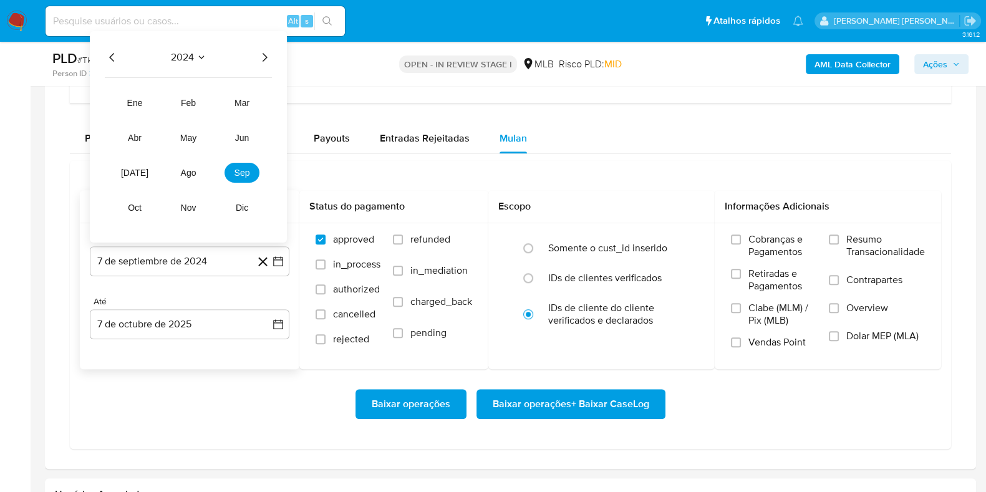
click at [266, 55] on icon "Año siguiente" at bounding box center [265, 57] width 5 height 9
click at [186, 174] on span "ago" at bounding box center [189, 173] width 16 height 10
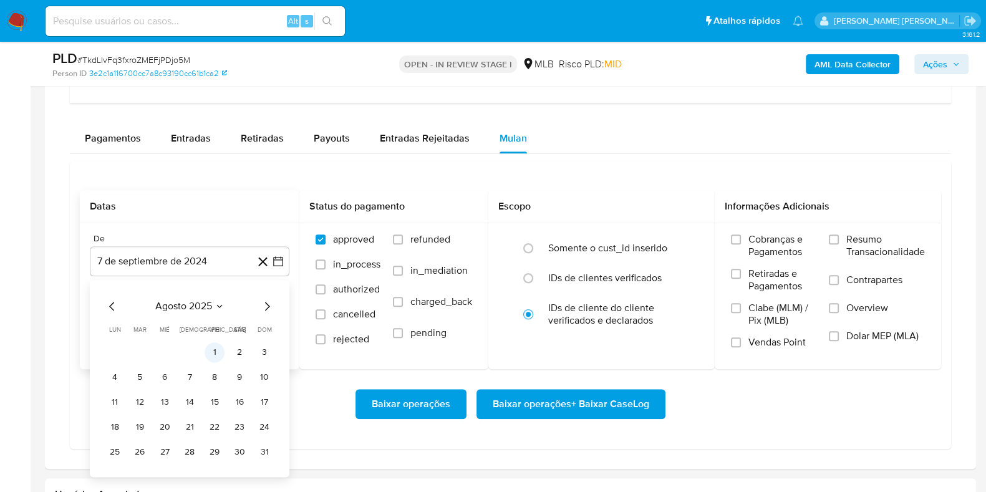
click at [215, 347] on button "1" at bounding box center [215, 352] width 20 height 20
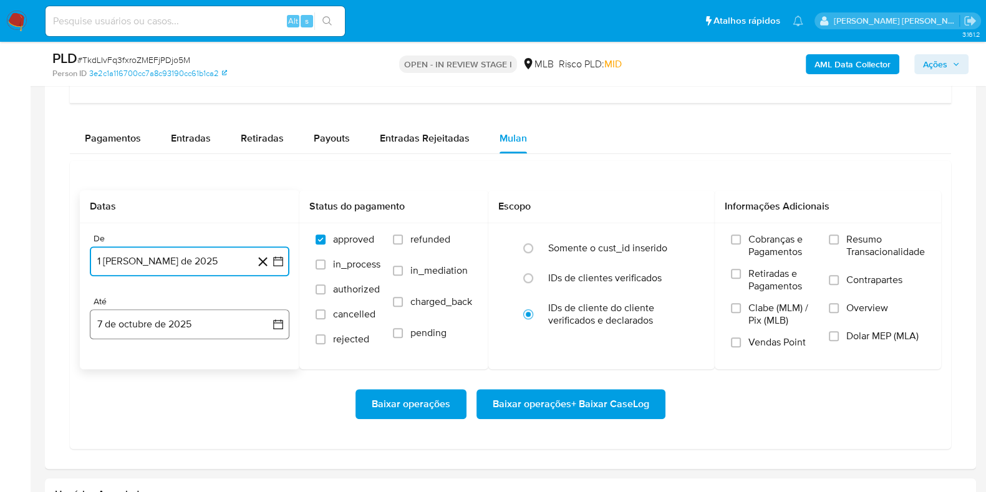
click at [217, 317] on button "7 de octubre de 2025" at bounding box center [190, 324] width 200 height 30
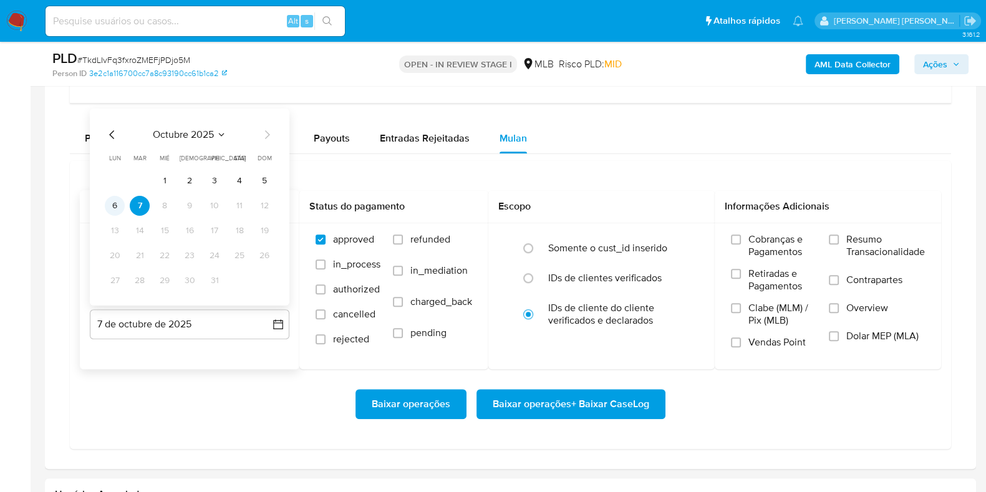
click at [115, 210] on button "6" at bounding box center [115, 206] width 20 height 20
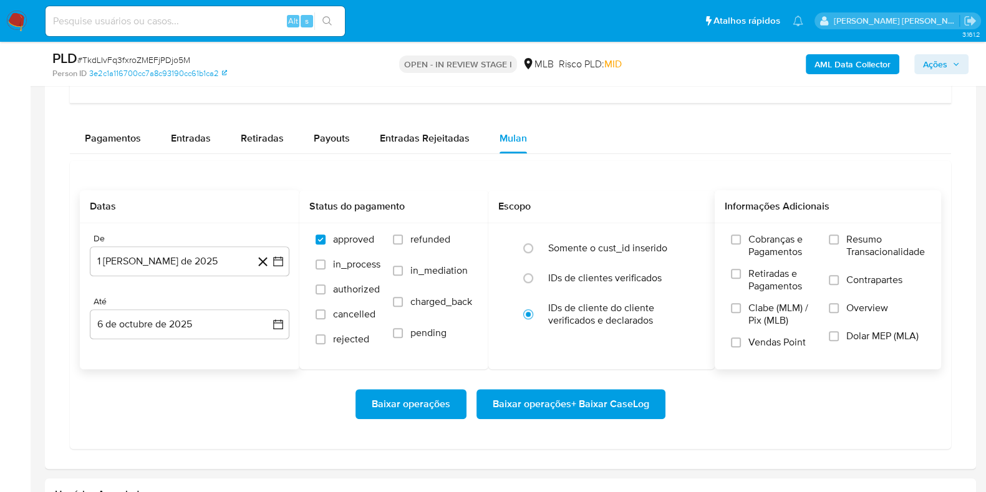
click at [891, 251] on span "Resumo Transacionalidade" at bounding box center [885, 245] width 79 height 25
click at [839, 244] on input "Resumo Transacionalidade" at bounding box center [834, 240] width 10 height 10
click at [869, 281] on span "Contrapartes" at bounding box center [874, 280] width 56 height 12
click at [839, 281] on input "Contrapartes" at bounding box center [834, 280] width 10 height 10
click at [623, 399] on span "Baixar operações + Baixar CaseLog" at bounding box center [571, 403] width 157 height 27
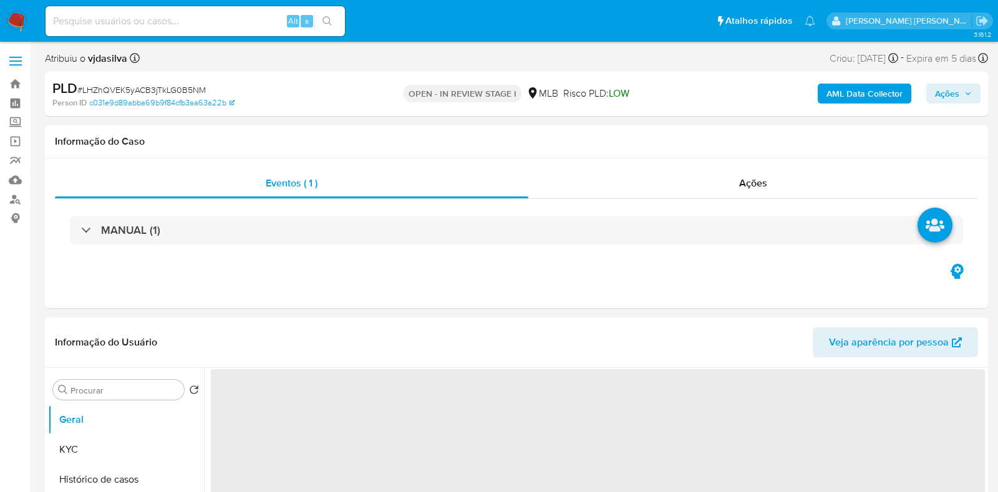
select select "10"
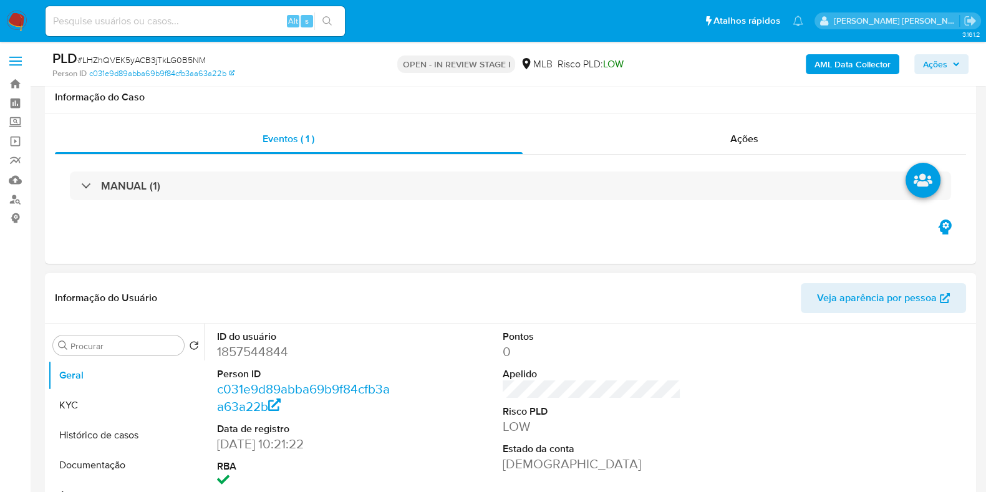
scroll to position [155, 0]
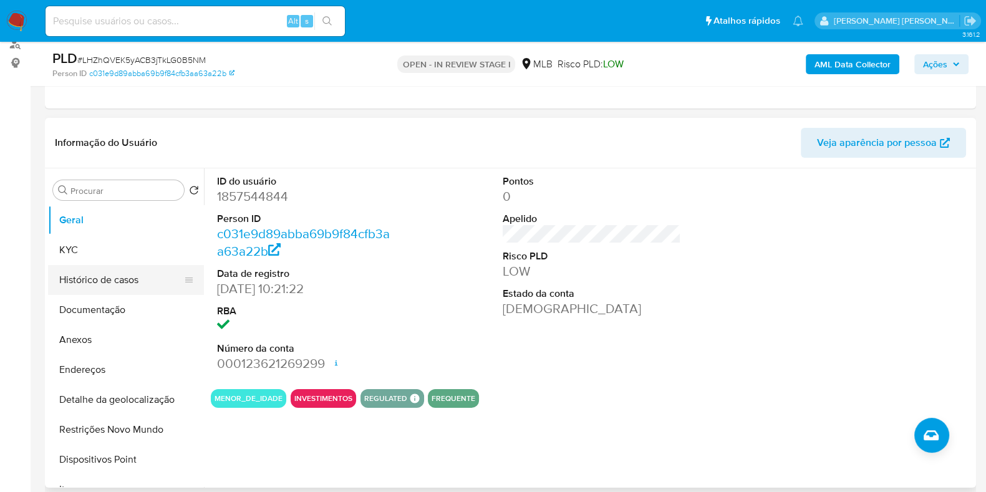
click at [137, 281] on button "Histórico de casos" at bounding box center [121, 280] width 146 height 30
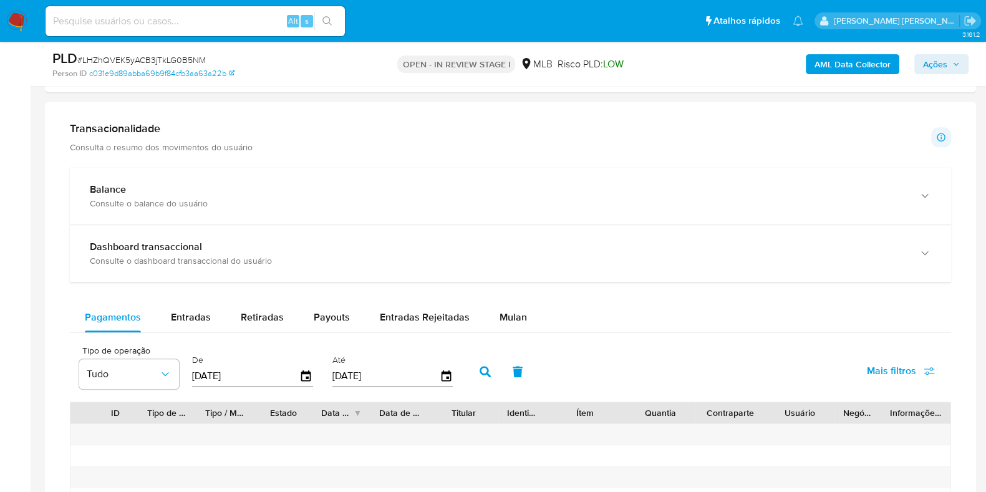
scroll to position [936, 0]
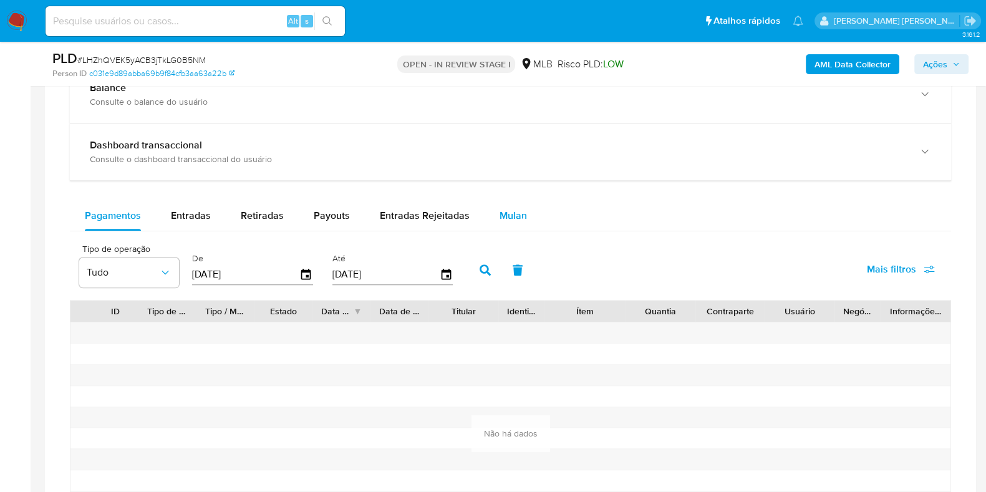
click at [513, 208] on span "Mulan" at bounding box center [513, 215] width 27 height 14
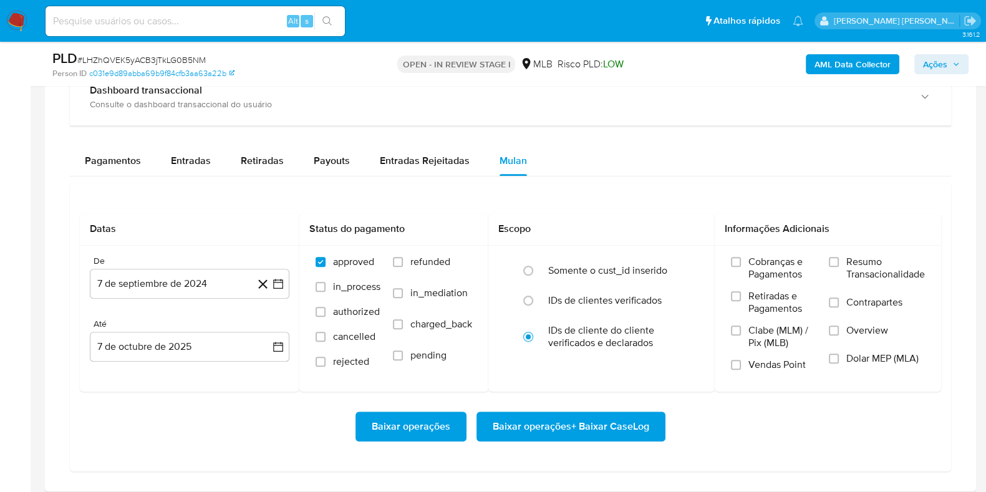
scroll to position [1013, 0]
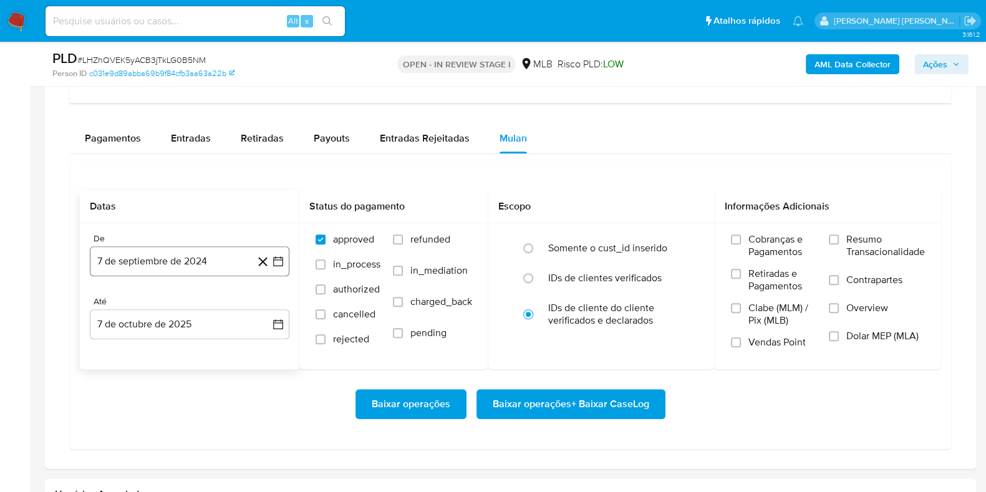
click at [222, 263] on button "7 de septiembre de 2024" at bounding box center [190, 261] width 200 height 30
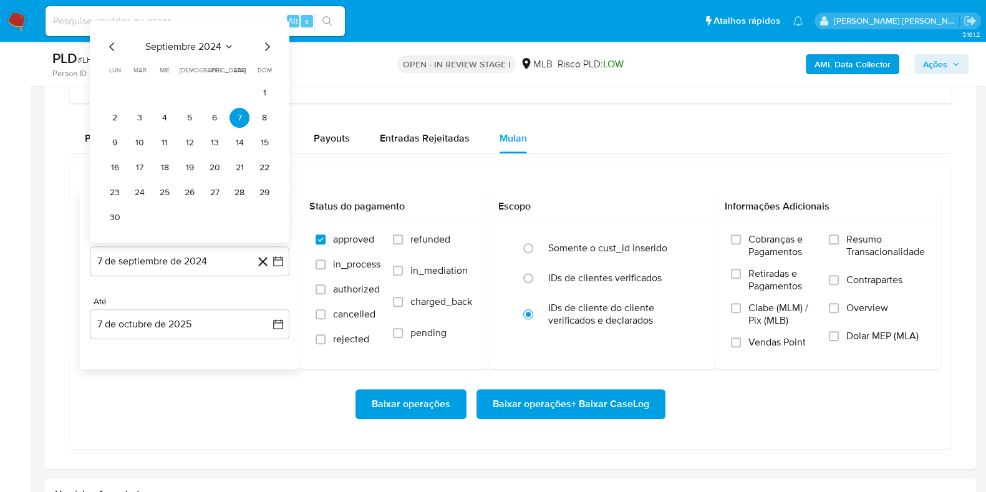
click at [206, 41] on span "septiembre 2024" at bounding box center [183, 47] width 76 height 12
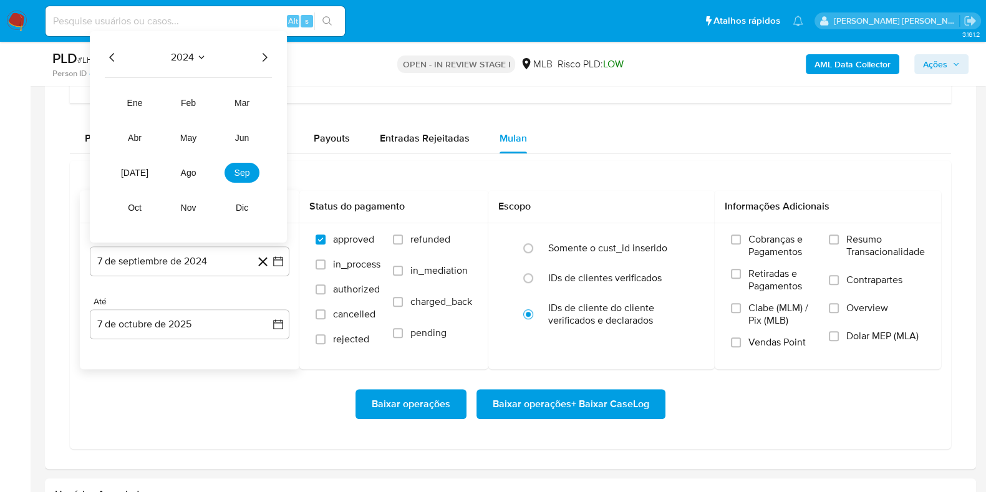
click at [266, 54] on icon "Año siguiente" at bounding box center [265, 57] width 5 height 9
click at [191, 168] on span "ago" at bounding box center [189, 173] width 16 height 10
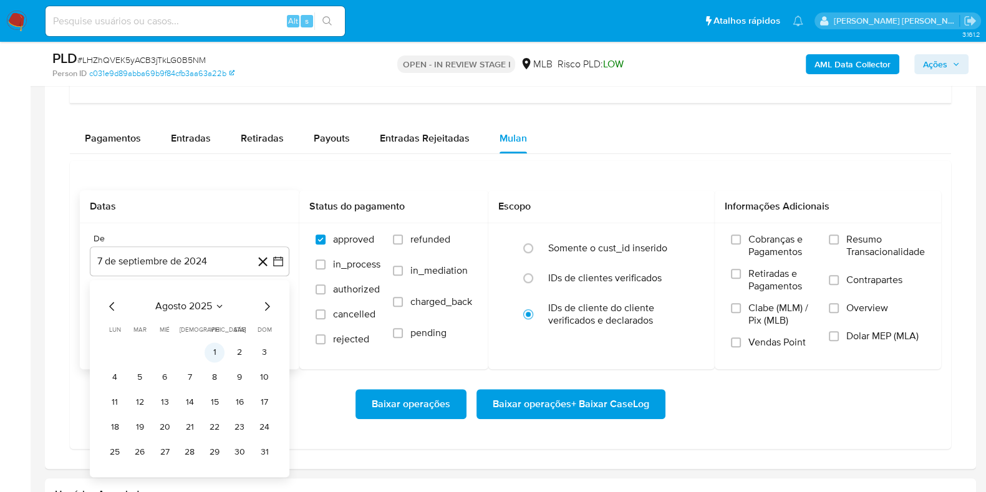
click at [210, 344] on button "1" at bounding box center [215, 352] width 20 height 20
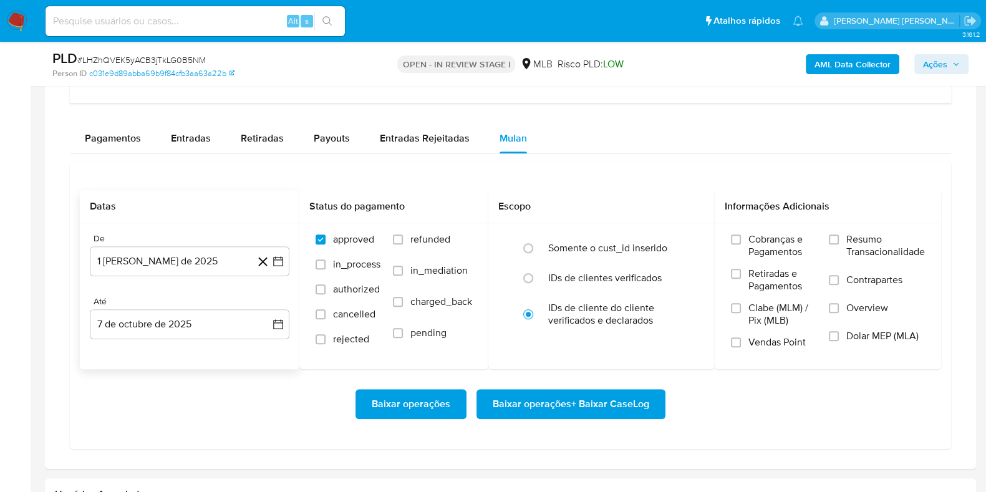
click at [206, 337] on div "De 1 de agosto de 2025 1-08-2025 Até 7 de octubre de 2025 7-10-2025" at bounding box center [190, 296] width 220 height 146
click at [206, 328] on button "7 de octubre de 2025" at bounding box center [190, 324] width 200 height 30
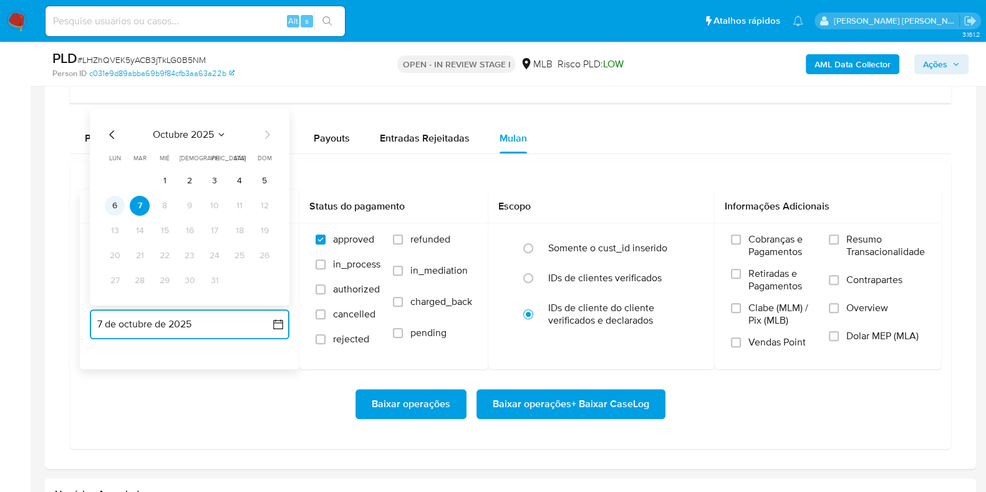
click at [122, 204] on button "6" at bounding box center [115, 206] width 20 height 20
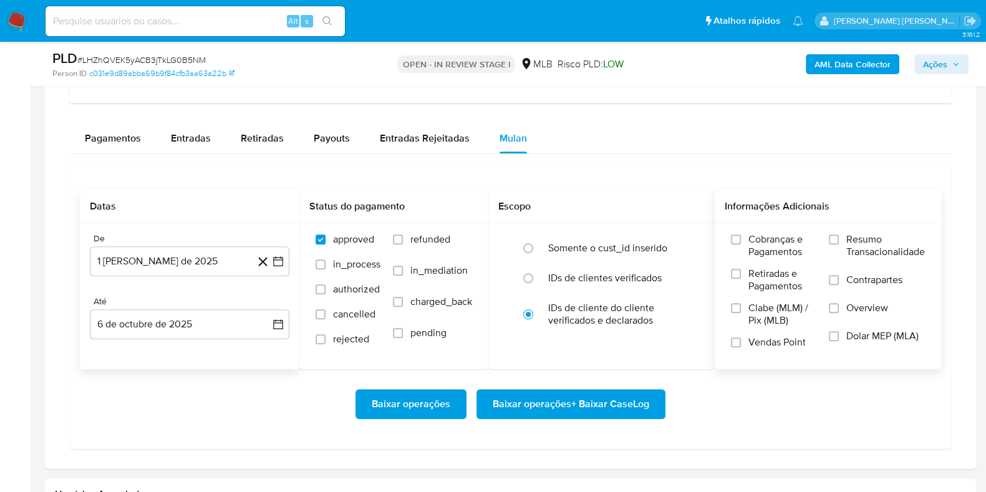
click at [864, 241] on span "Resumo Transacionalidade" at bounding box center [885, 245] width 79 height 25
click at [839, 241] on input "Resumo Transacionalidade" at bounding box center [834, 240] width 10 height 10
click at [851, 275] on span "Contrapartes" at bounding box center [874, 280] width 56 height 12
click at [839, 275] on input "Contrapartes" at bounding box center [834, 280] width 10 height 10
click at [609, 407] on span "Baixar operações + Baixar CaseLog" at bounding box center [571, 403] width 157 height 27
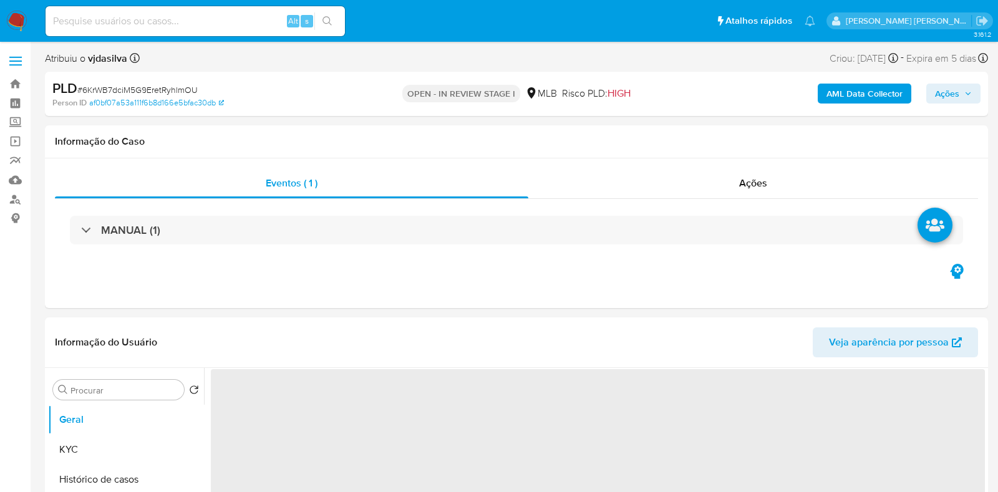
select select "10"
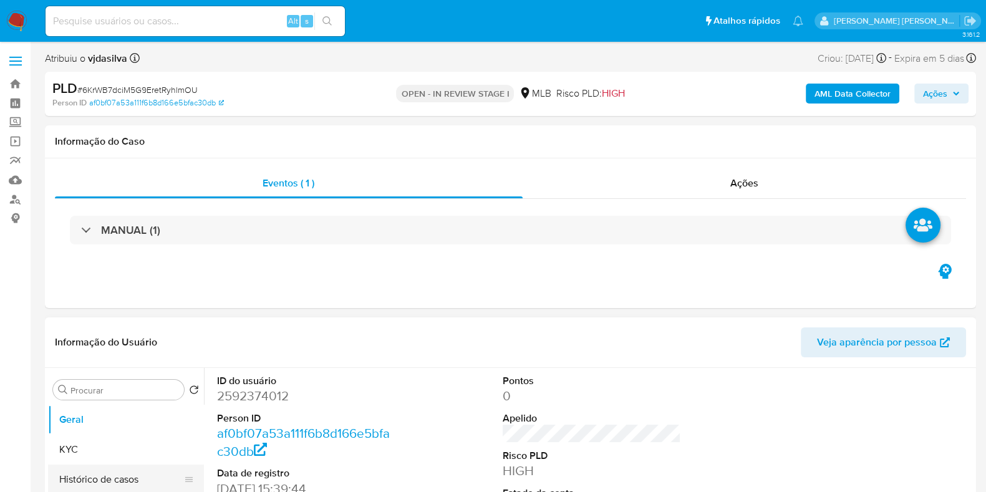
click at [105, 478] on button "Histórico de casos" at bounding box center [121, 480] width 146 height 30
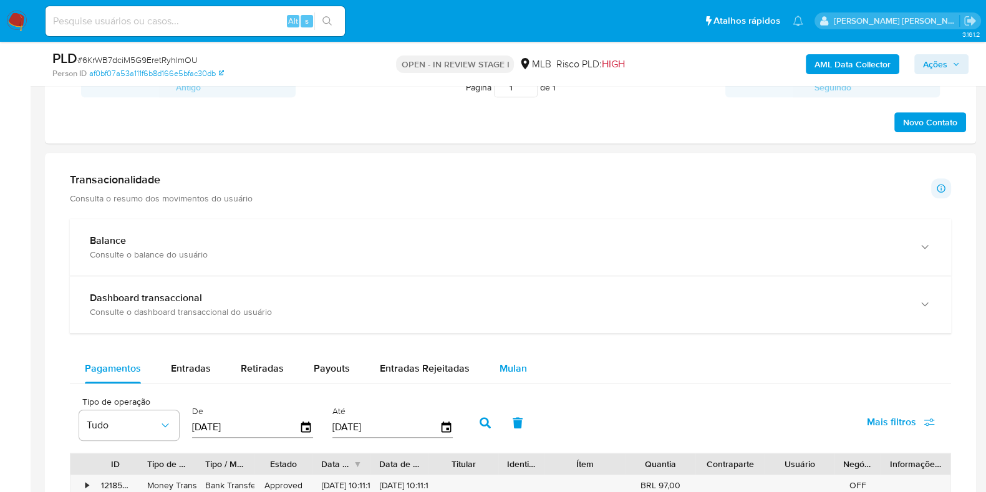
scroll to position [858, 0]
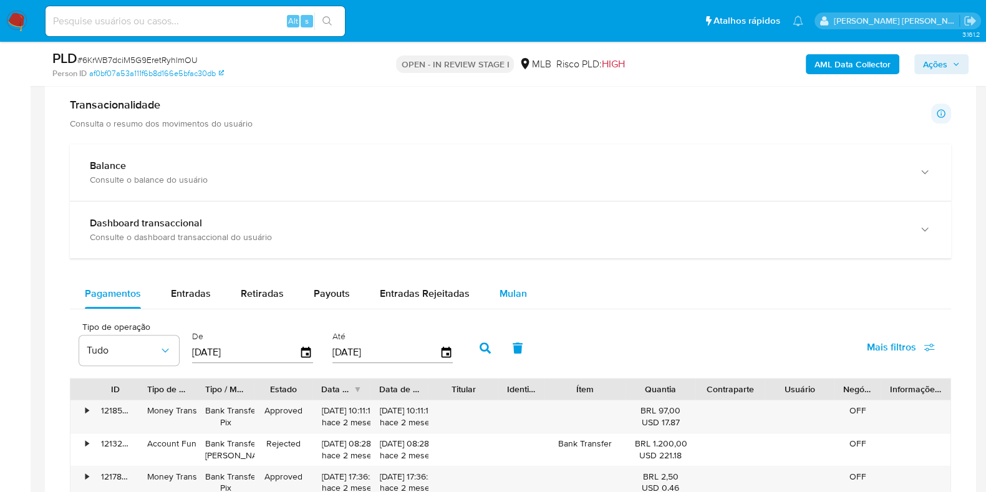
click at [523, 297] on button "Mulan" at bounding box center [513, 294] width 57 height 30
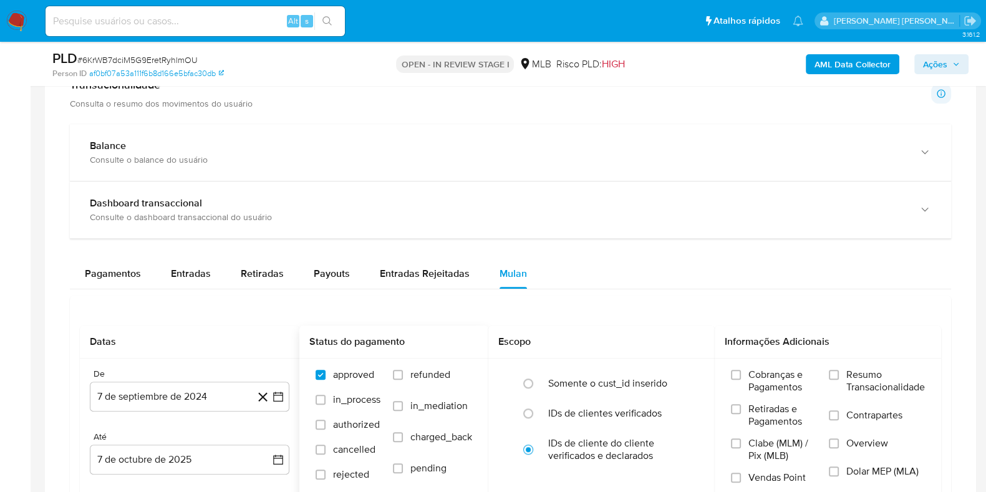
scroll to position [1013, 0]
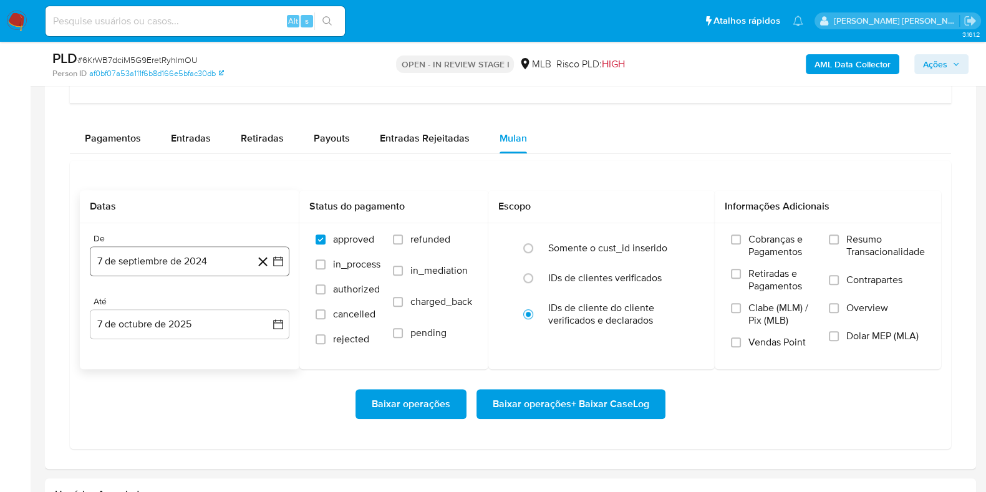
click at [206, 251] on button "7 de septiembre de 2024" at bounding box center [190, 261] width 200 height 30
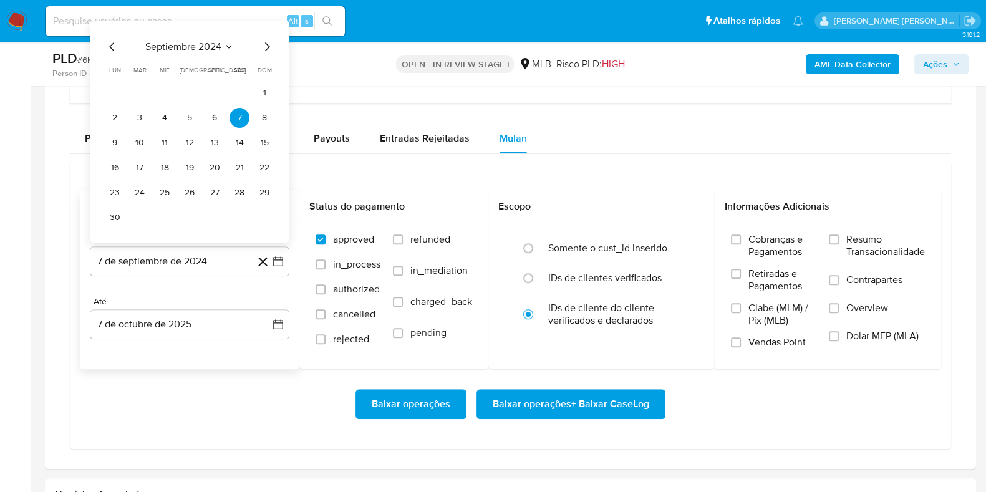
click at [200, 41] on span "septiembre 2024" at bounding box center [183, 47] width 76 height 12
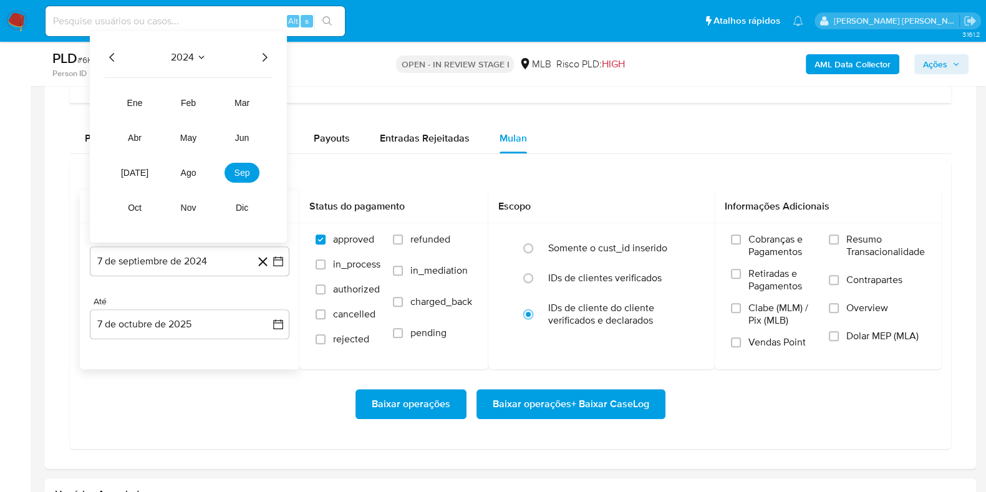
click at [262, 51] on icon "Año siguiente" at bounding box center [264, 57] width 15 height 15
click at [196, 172] on button "ago" at bounding box center [188, 173] width 35 height 20
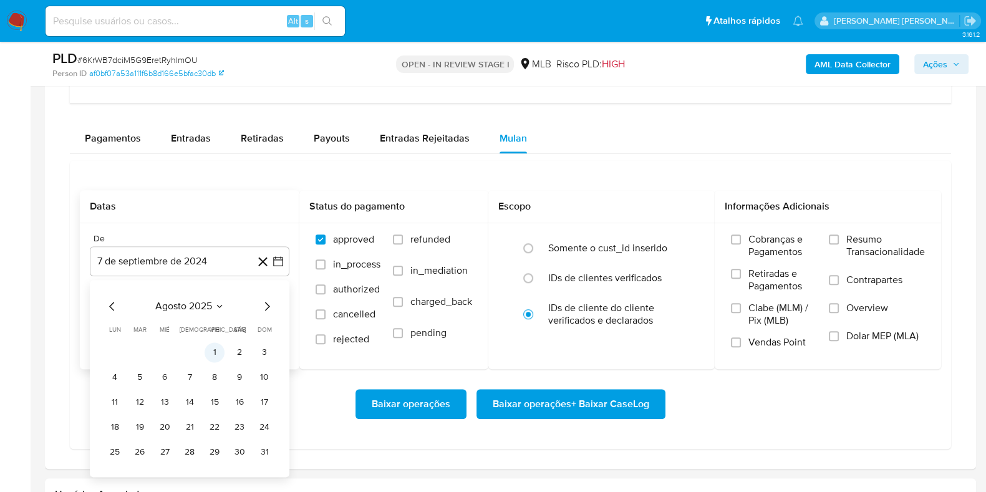
click at [221, 347] on button "1" at bounding box center [215, 352] width 20 height 20
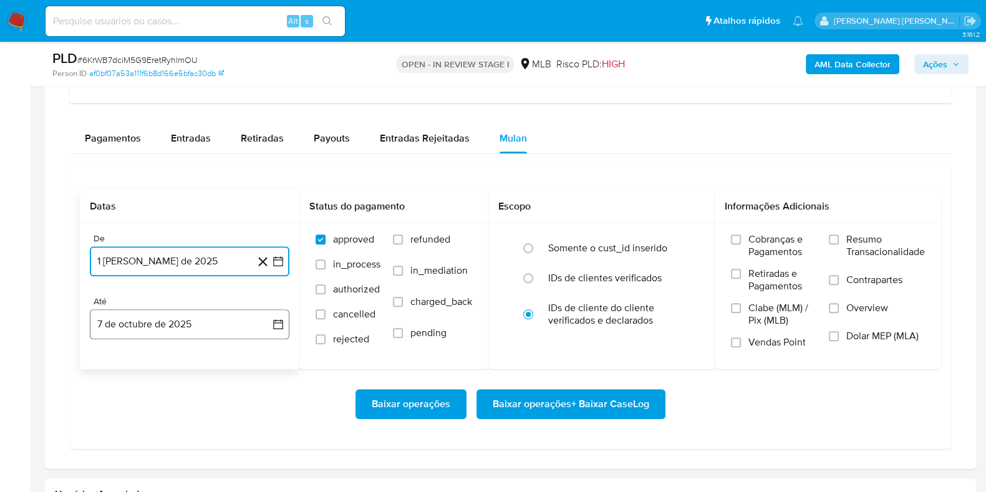
click at [190, 327] on button "7 de octubre de 2025" at bounding box center [190, 324] width 200 height 30
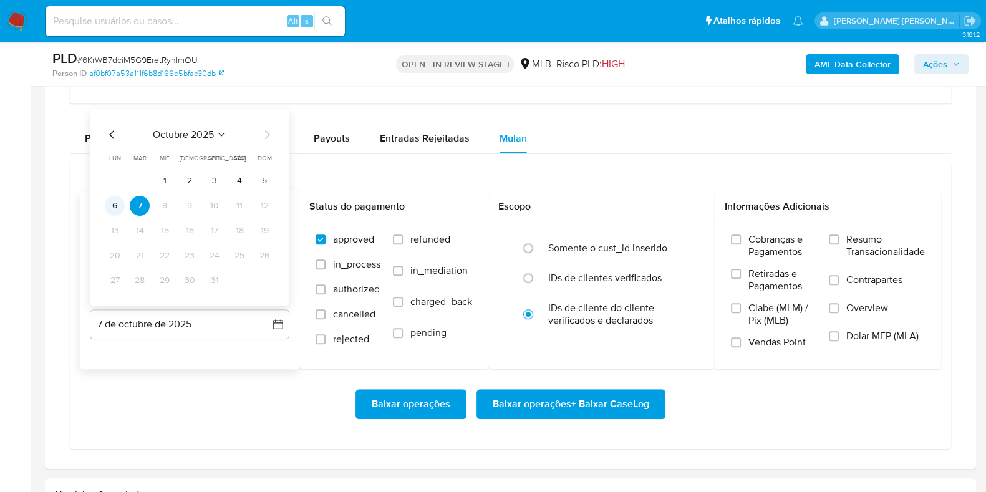
click at [114, 201] on button "6" at bounding box center [115, 206] width 20 height 20
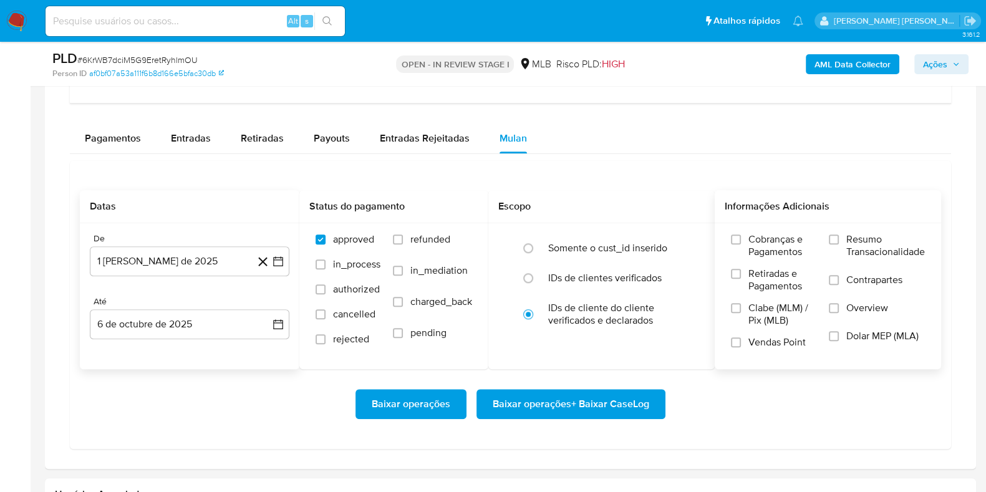
click at [851, 239] on span "Resumo Transacionalidade" at bounding box center [885, 245] width 79 height 25
click at [839, 239] on input "Resumo Transacionalidade" at bounding box center [834, 240] width 10 height 10
click at [846, 276] on span "Contrapartes" at bounding box center [874, 280] width 56 height 12
click at [839, 276] on input "Contrapartes" at bounding box center [834, 280] width 10 height 10
click at [611, 406] on span "Baixar operações + Baixar CaseLog" at bounding box center [571, 403] width 157 height 27
